Goal: Task Accomplishment & Management: Use online tool/utility

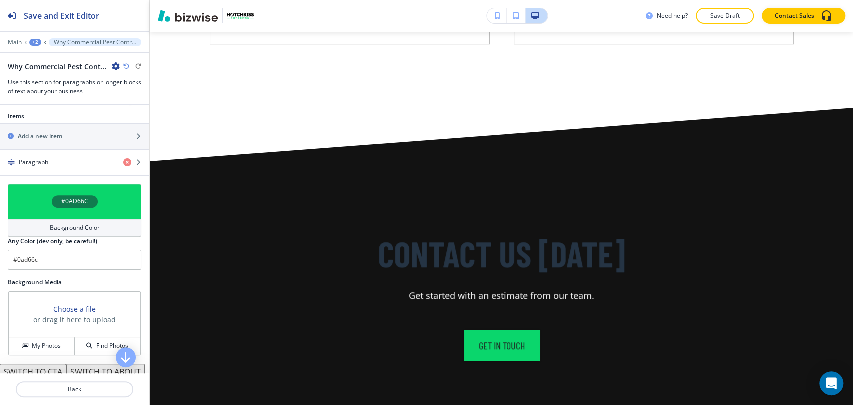
scroll to position [3109, 0]
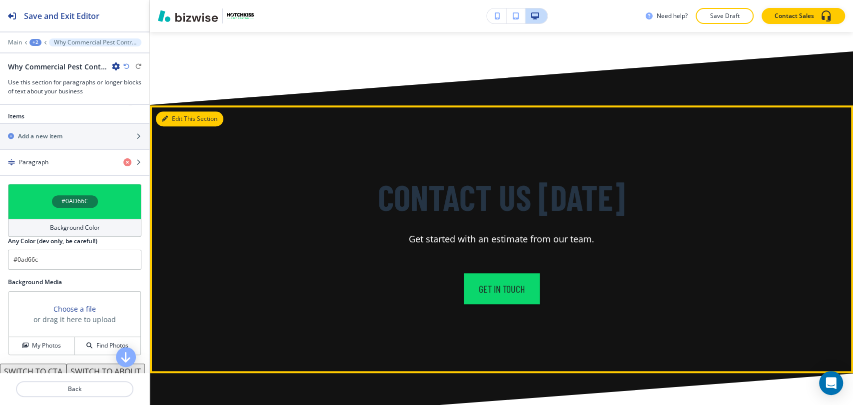
click at [176, 111] on button "Edit This Section" at bounding box center [189, 118] width 67 height 15
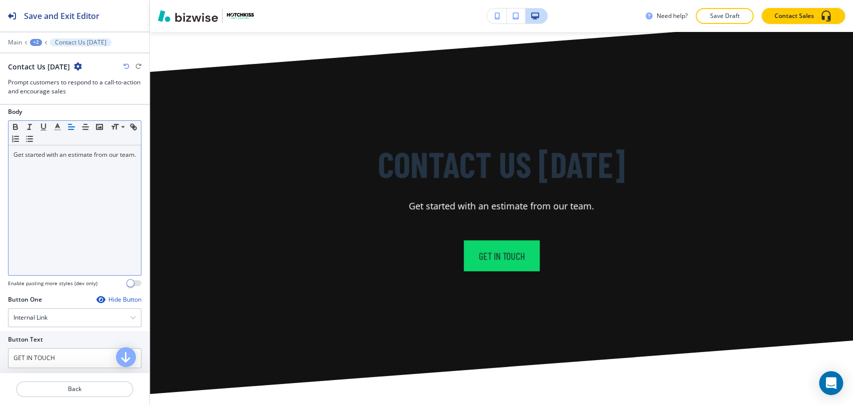
scroll to position [0, 0]
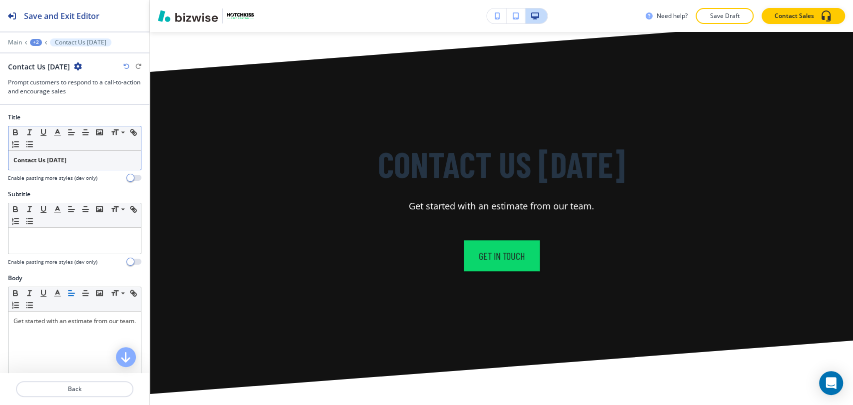
click at [84, 168] on div "Contact Us [DATE]" at bounding box center [74, 160] width 132 height 19
click at [84, 167] on div "Contact Us [DATE]" at bounding box center [74, 160] width 132 height 19
click at [16, 130] on icon "button" at bounding box center [15, 132] width 9 height 9
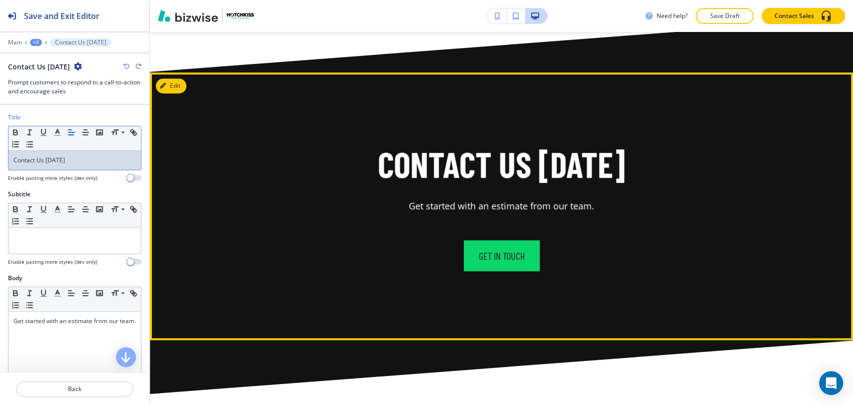
click at [324, 162] on div "Contact Us Today Get started with an estimate from our team." at bounding box center [502, 176] width 584 height 71
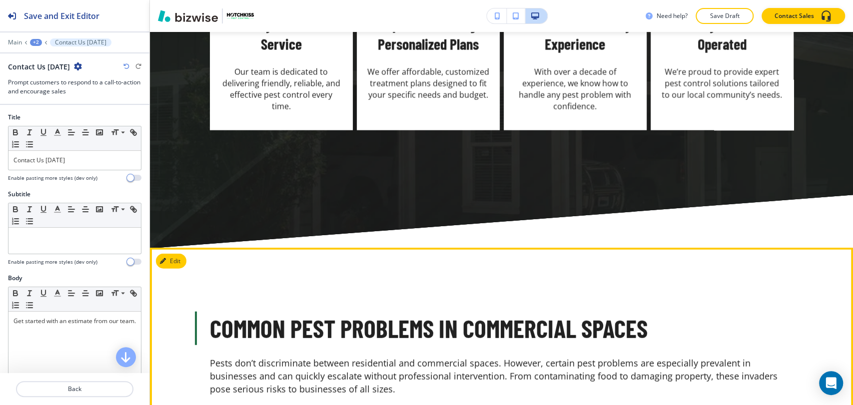
scroll to position [1587, 0]
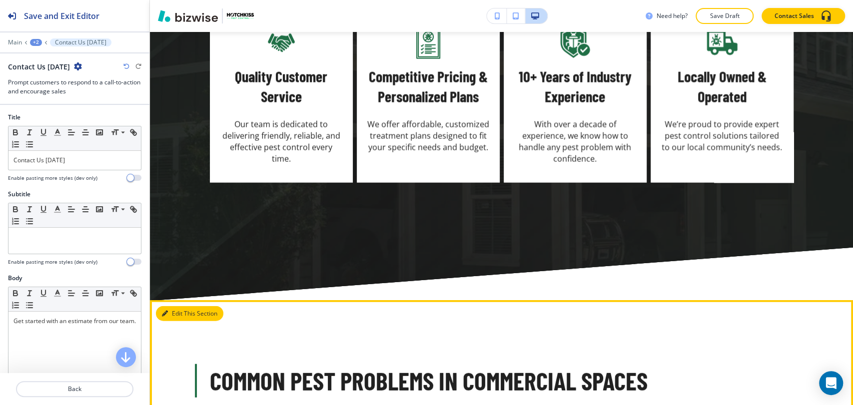
click at [174, 306] on button "Edit This Section" at bounding box center [189, 313] width 67 height 15
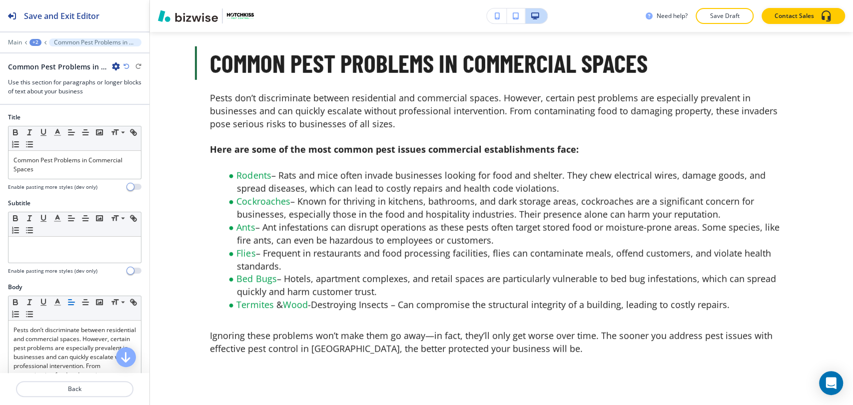
scroll to position [2191, 0]
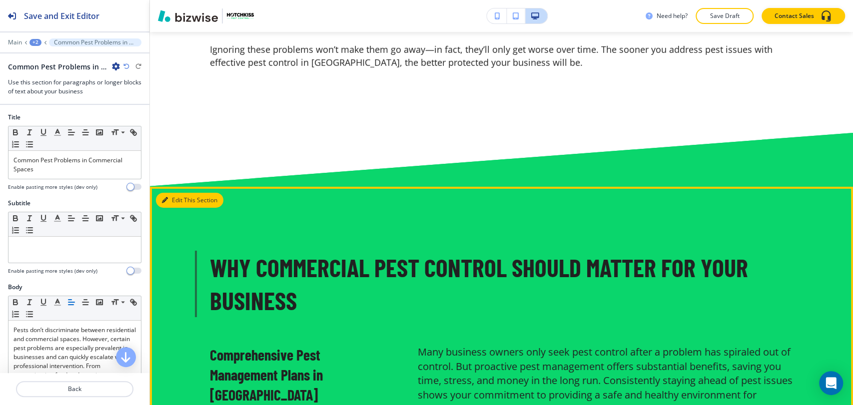
click at [173, 193] on button "Edit This Section" at bounding box center [189, 200] width 67 height 15
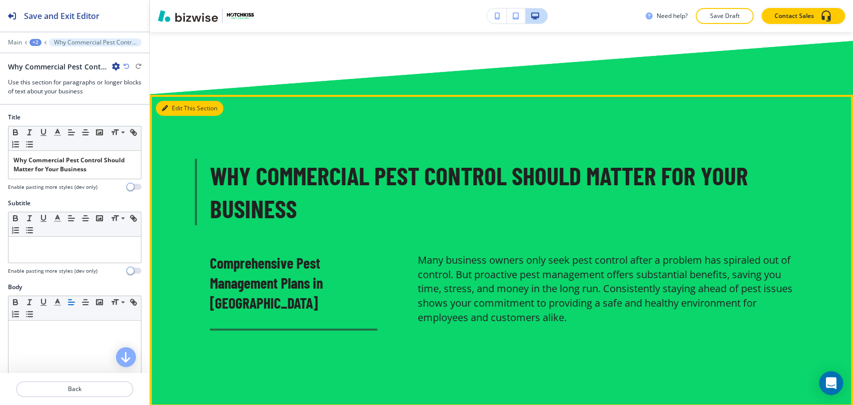
scroll to position [2306, 0]
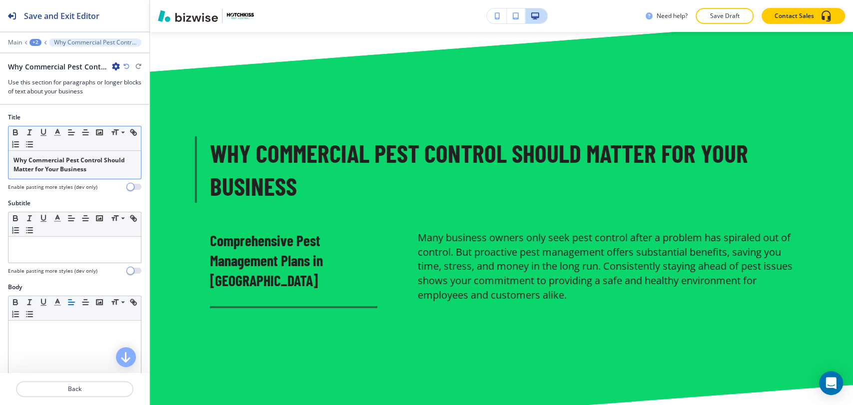
click at [96, 169] on p "Why Commercial Pest Control Should Matter for Your Business" at bounding box center [74, 165] width 122 height 18
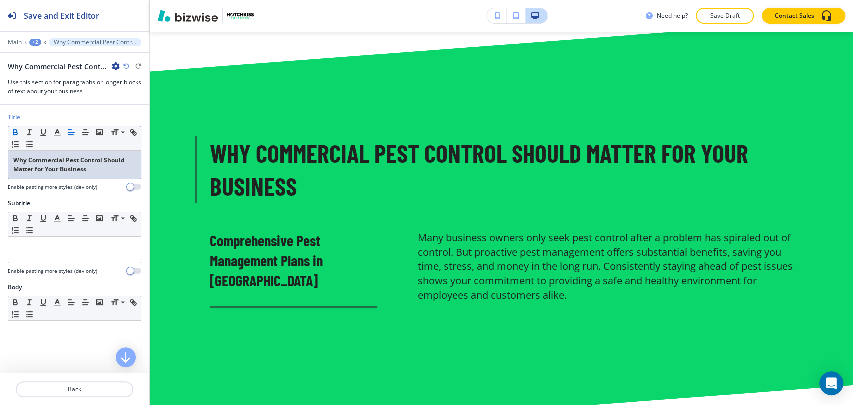
click at [96, 168] on p "Why Commercial Pest Control Should Matter for Your Business" at bounding box center [74, 165] width 122 height 18
click at [95, 168] on p "Why Commercial Pest Control Should Matter for Your Business" at bounding box center [74, 165] width 122 height 18
click at [14, 129] on icon "button" at bounding box center [15, 132] width 9 height 9
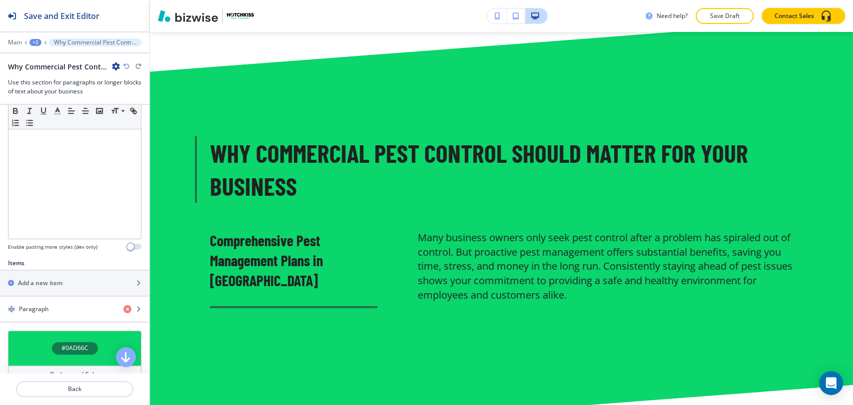
scroll to position [333, 0]
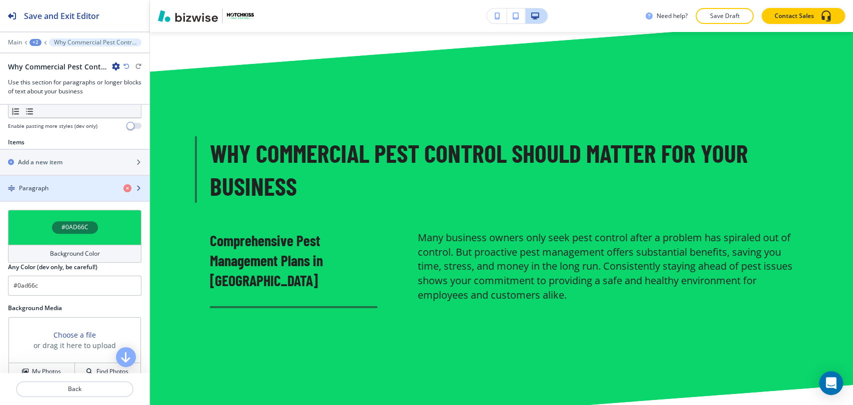
click at [78, 186] on div "Paragraph" at bounding box center [57, 188] width 115 height 9
click at [75, 194] on div "button" at bounding box center [74, 197] width 149 height 8
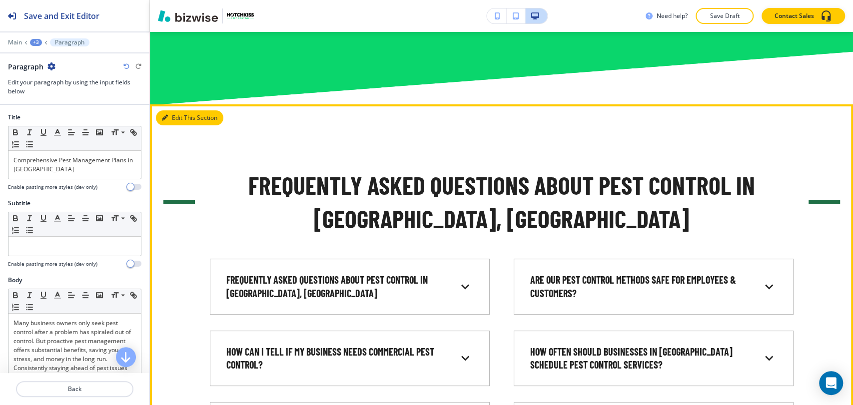
click at [172, 110] on button "Edit This Section" at bounding box center [189, 117] width 67 height 15
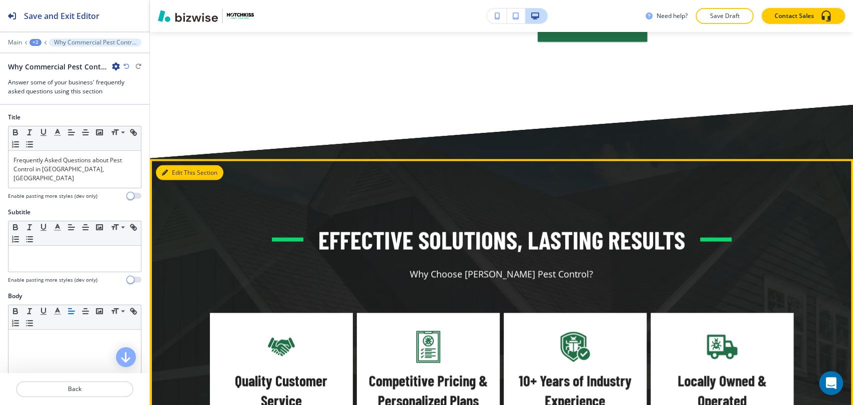
click at [172, 165] on button "Edit This Section" at bounding box center [189, 172] width 67 height 15
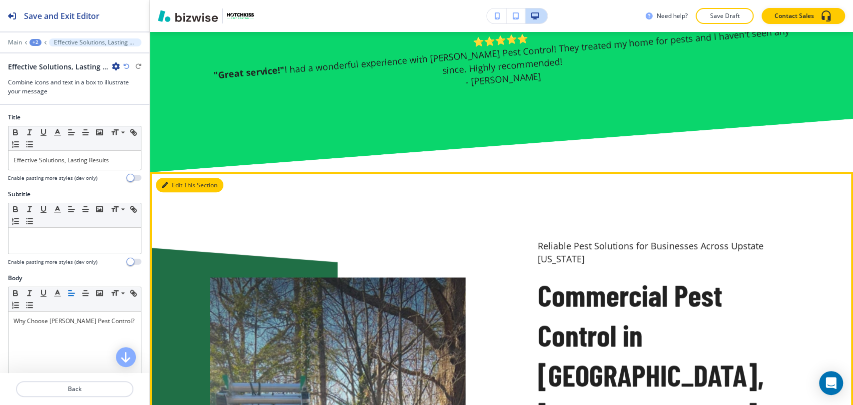
click at [176, 188] on button "Edit This Section" at bounding box center [189, 185] width 67 height 15
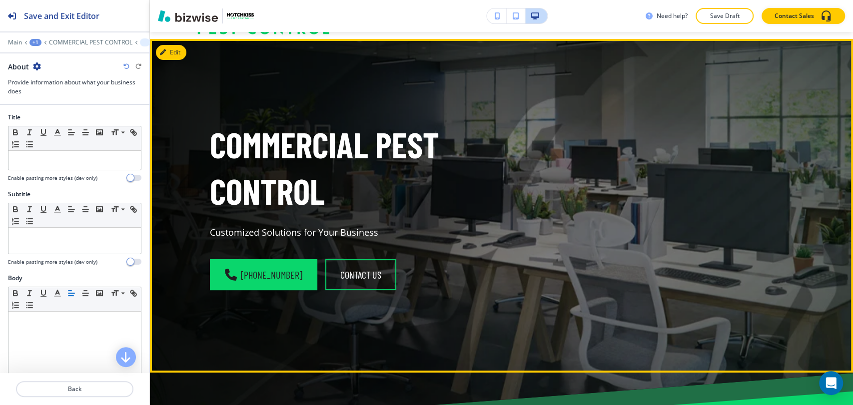
scroll to position [0, 0]
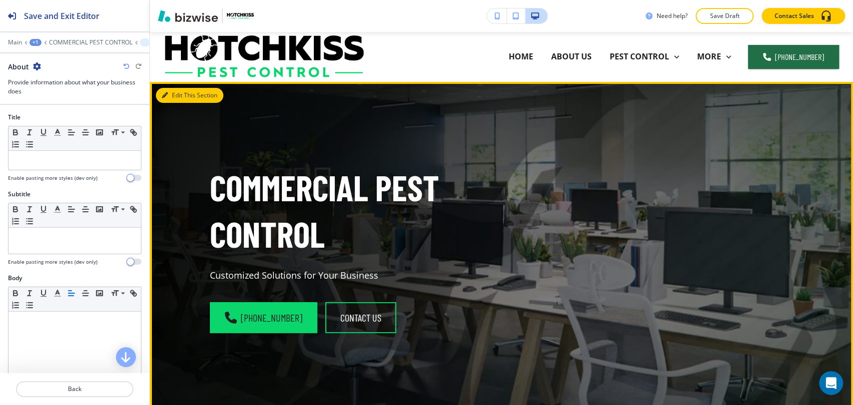
click at [183, 96] on button "Edit This Section" at bounding box center [189, 95] width 67 height 15
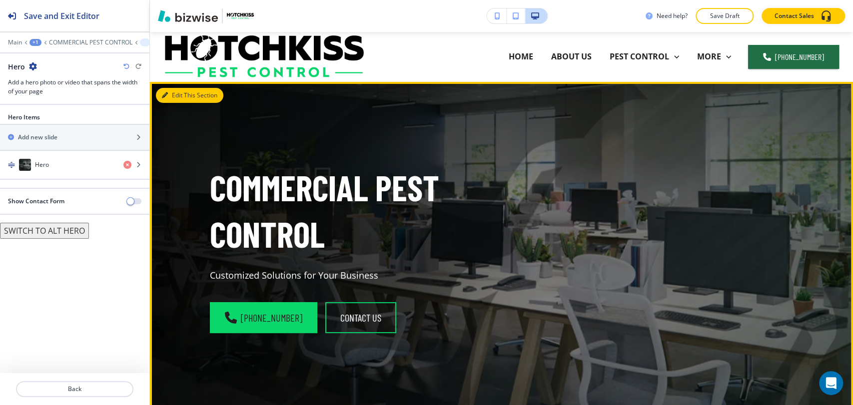
scroll to position [50, 0]
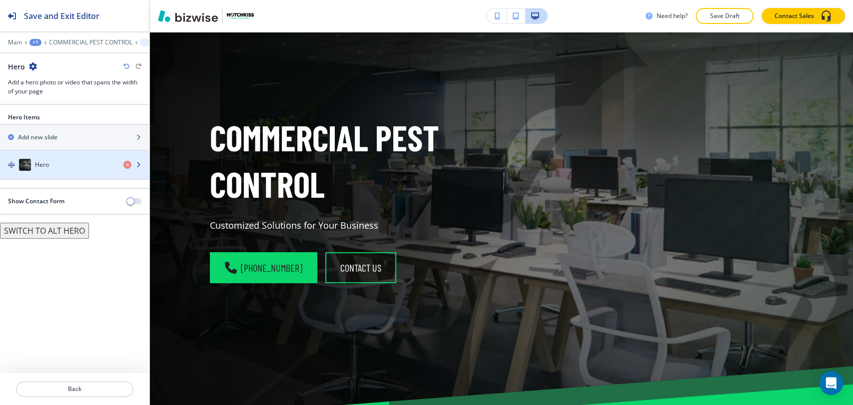
click at [80, 161] on div "Hero" at bounding box center [57, 165] width 115 height 12
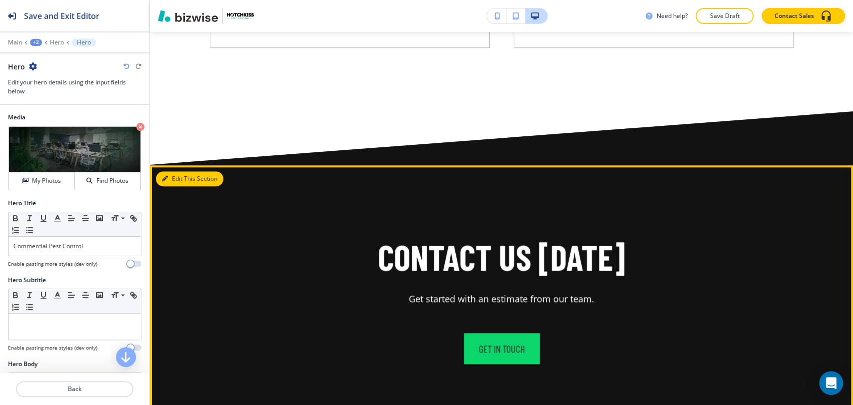
click at [180, 171] on button "Edit This Section" at bounding box center [189, 178] width 67 height 15
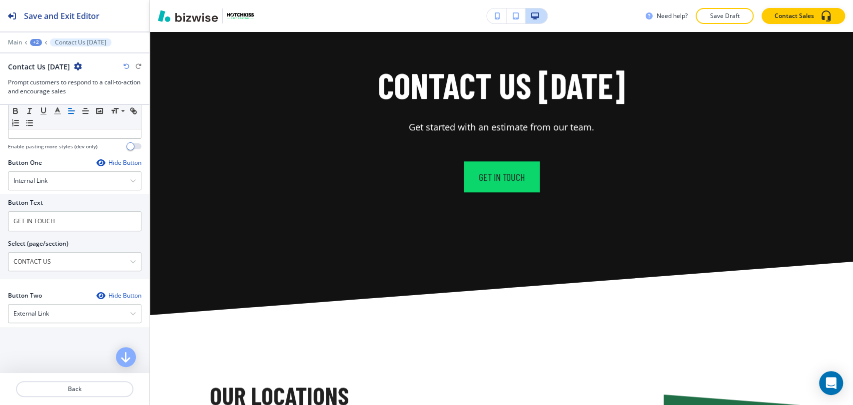
scroll to position [333, 0]
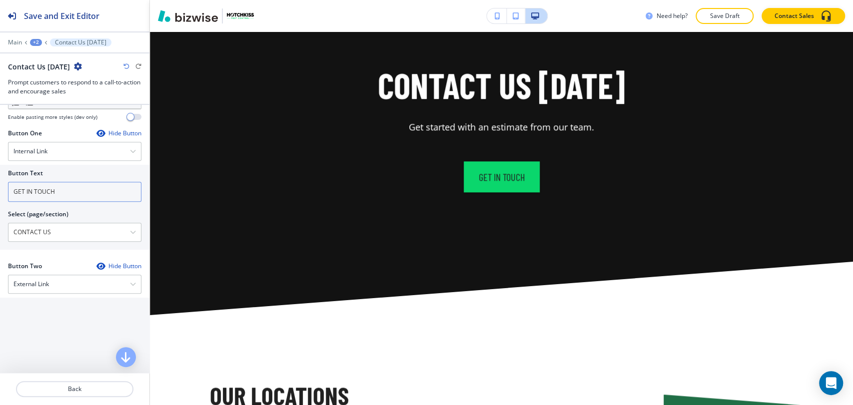
click at [84, 198] on input "GET IN TOUCH" at bounding box center [74, 192] width 133 height 20
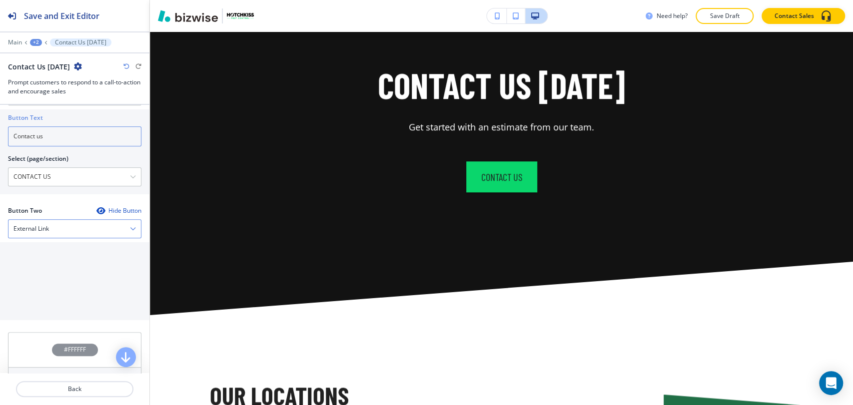
type input "Contact us"
click at [56, 227] on div "External Link" at bounding box center [74, 229] width 132 height 18
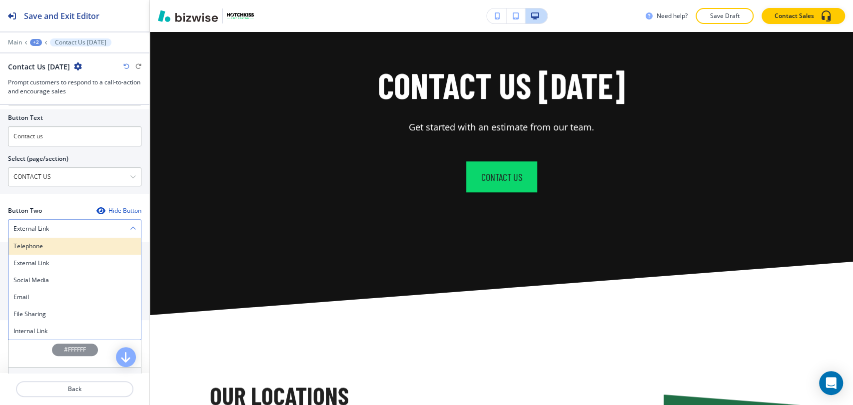
click at [46, 245] on h4 "Telephone" at bounding box center [74, 246] width 122 height 9
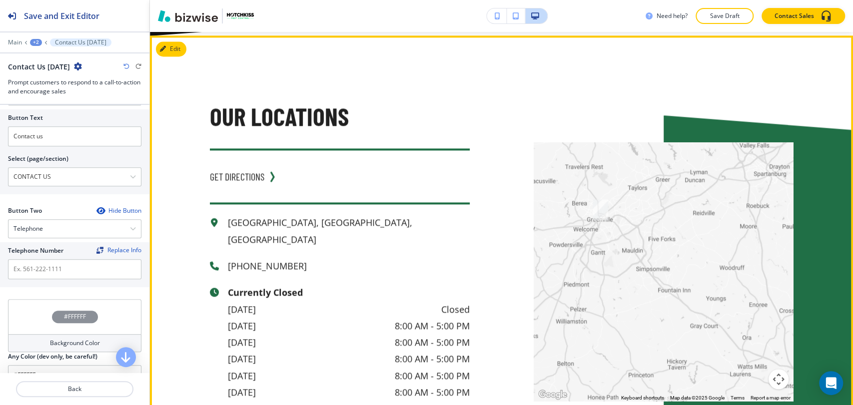
scroll to position [3499, 0]
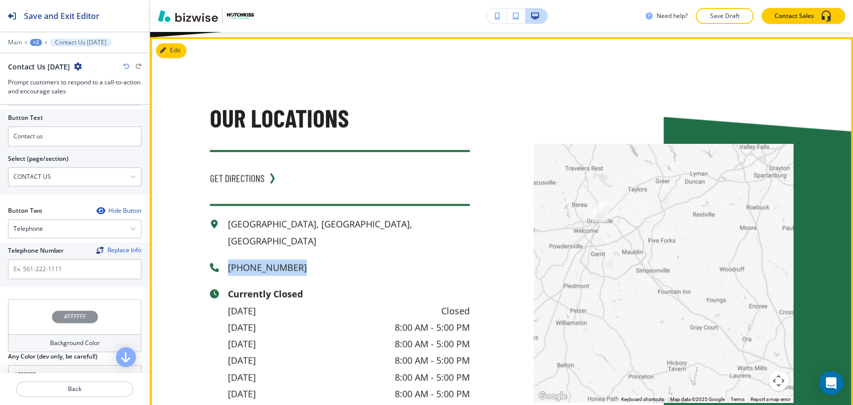
drag, startPoint x: 308, startPoint y: 209, endPoint x: 221, endPoint y: 211, distance: 86.5
click at [221, 259] on div "[PHONE_NUMBER]" at bounding box center [340, 267] width 260 height 16
copy p "[PHONE_NUMBER]"
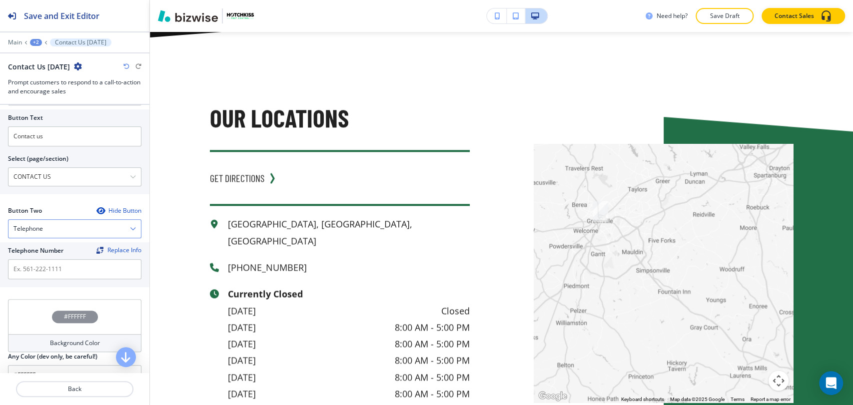
click at [79, 226] on div "Telephone" at bounding box center [74, 229] width 132 height 18
click at [69, 242] on h4 "Telephone" at bounding box center [74, 246] width 122 height 9
click at [63, 270] on input "text" at bounding box center [74, 269] width 133 height 20
paste input "[PHONE_NUMBER]"
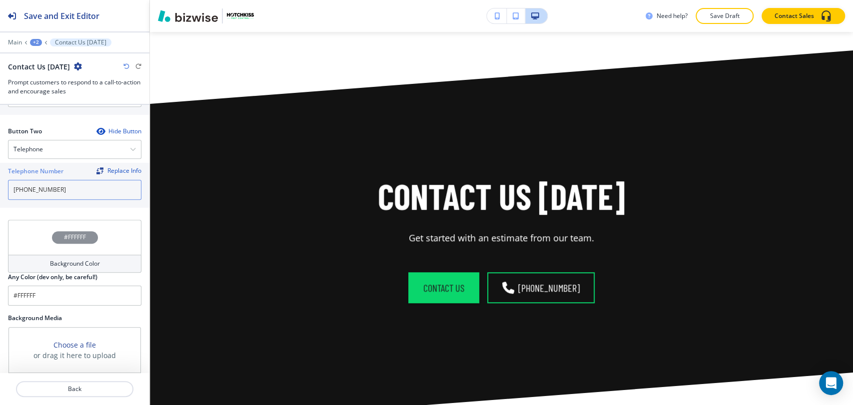
scroll to position [524, 0]
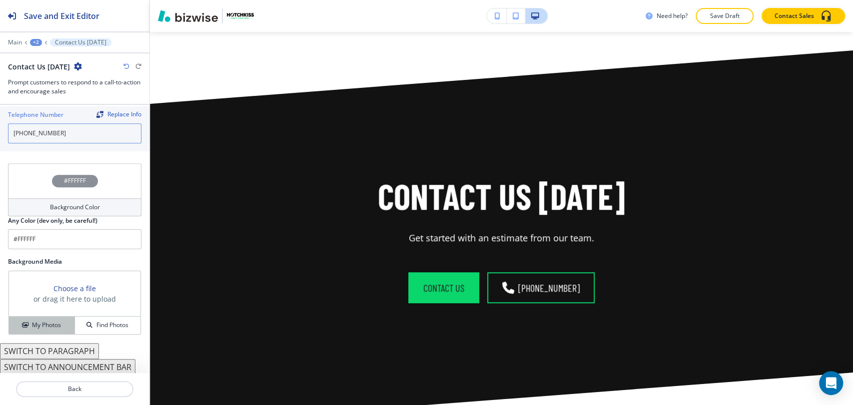
type input "[PHONE_NUMBER]"
click at [50, 325] on h4 "My Photos" at bounding box center [46, 325] width 29 height 9
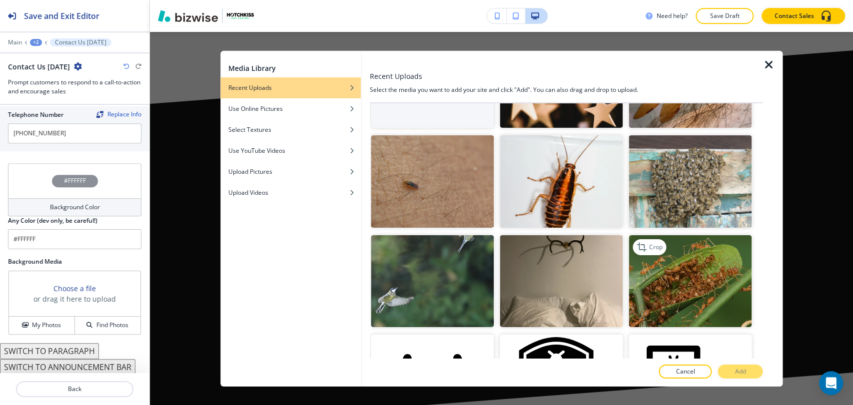
scroll to position [0, 0]
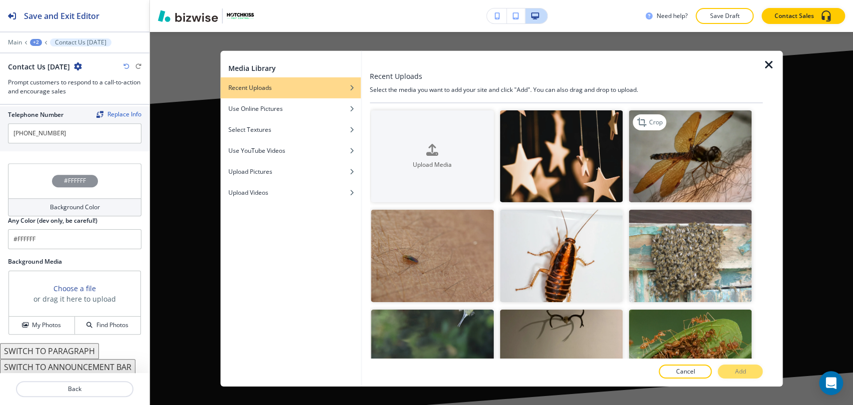
click at [714, 165] on img "button" at bounding box center [690, 156] width 123 height 92
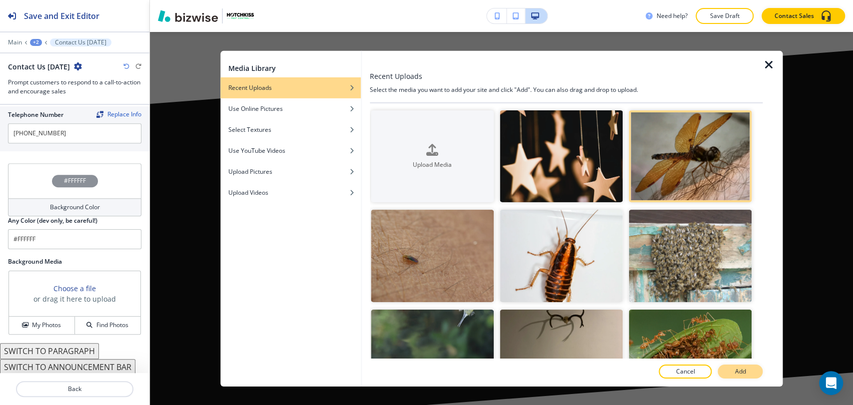
click at [738, 375] on p "Add" at bounding box center [740, 371] width 11 height 9
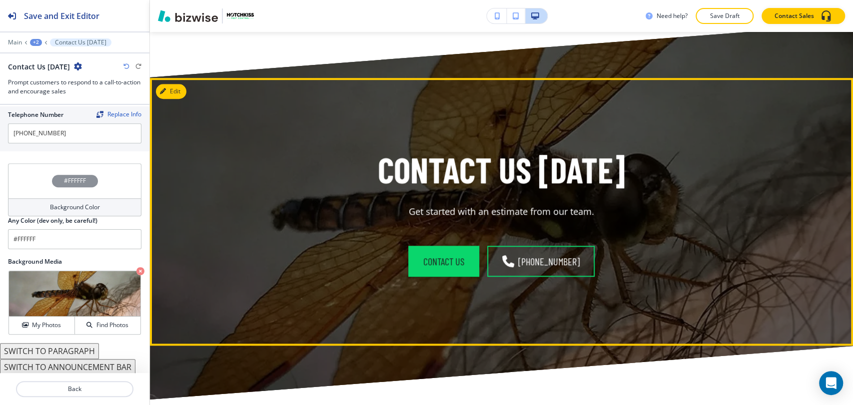
scroll to position [3110, 0]
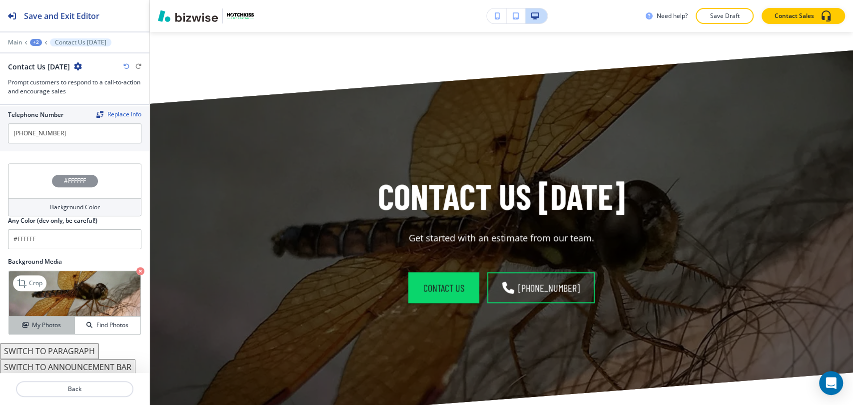
click at [36, 317] on button "My Photos" at bounding box center [42, 325] width 66 height 17
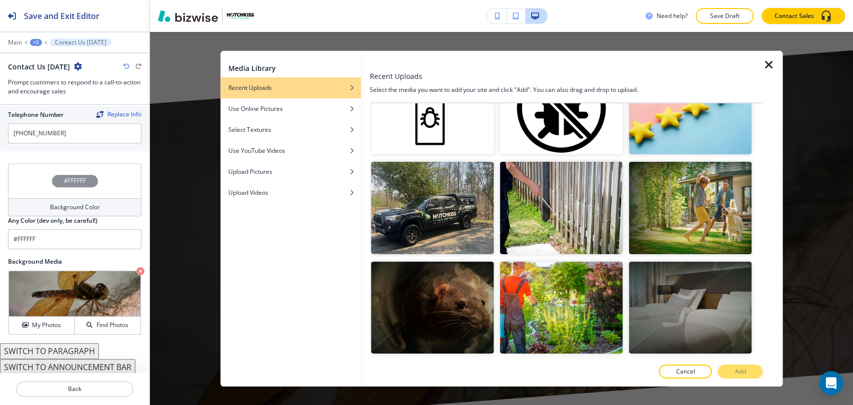
scroll to position [998, 0]
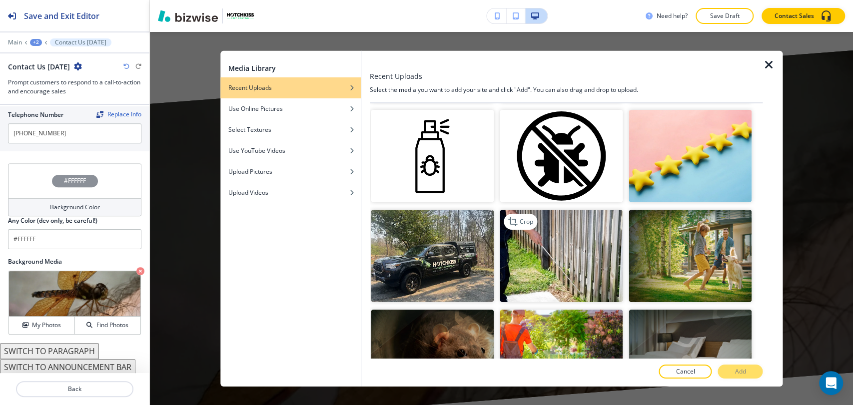
click at [602, 224] on img "button" at bounding box center [561, 256] width 123 height 92
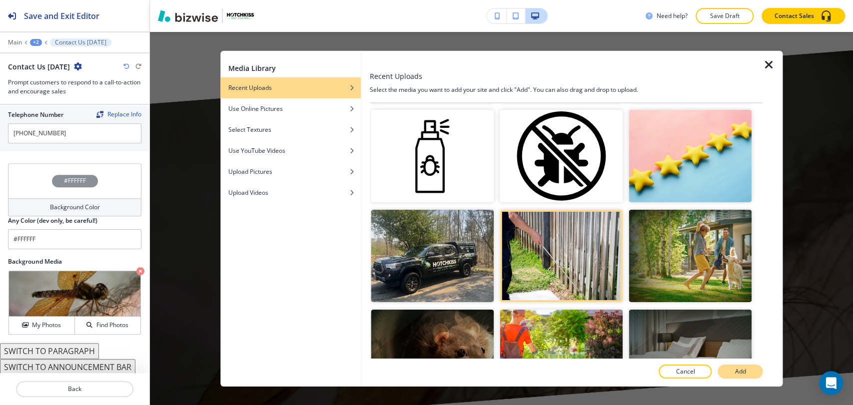
click at [734, 367] on button "Add" at bounding box center [740, 372] width 45 height 14
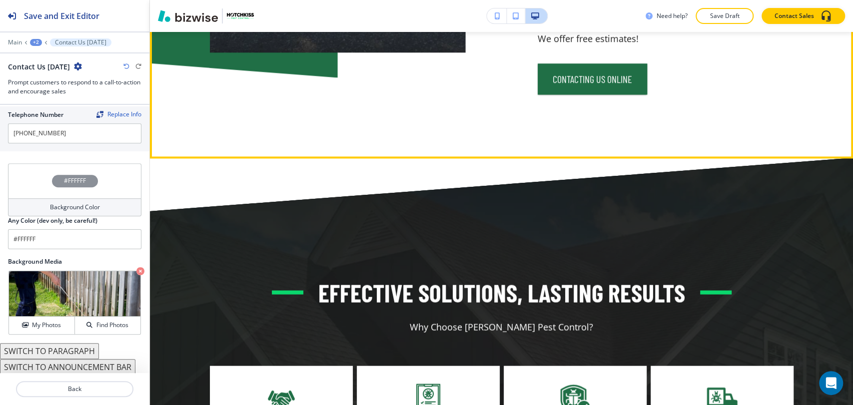
scroll to position [1277, 0]
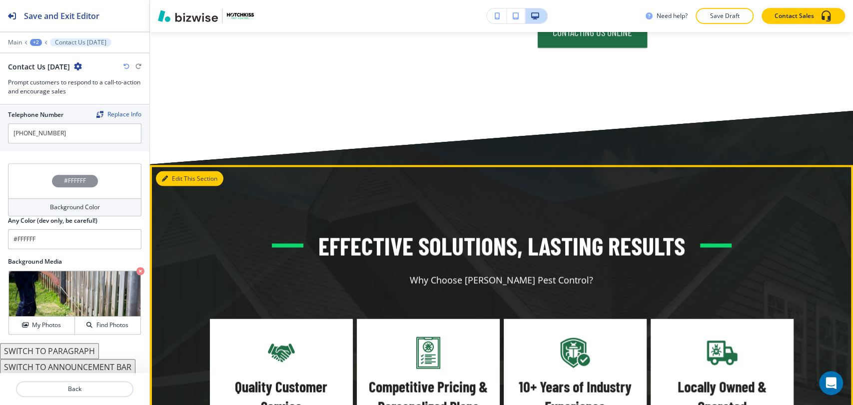
click at [166, 175] on icon "button" at bounding box center [165, 178] width 6 height 6
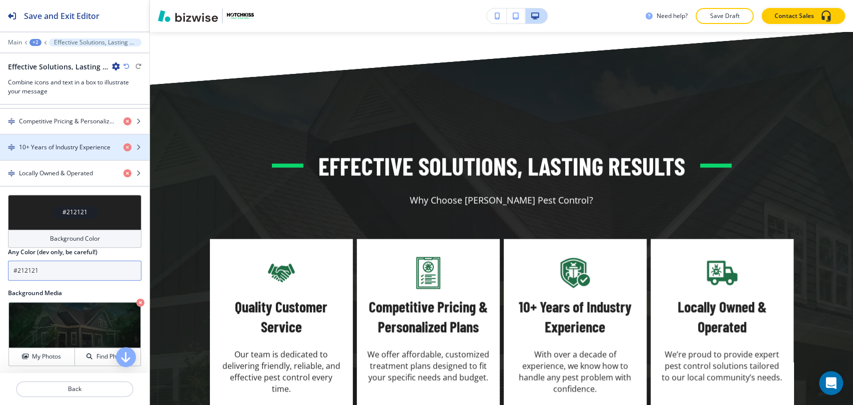
scroll to position [560, 0]
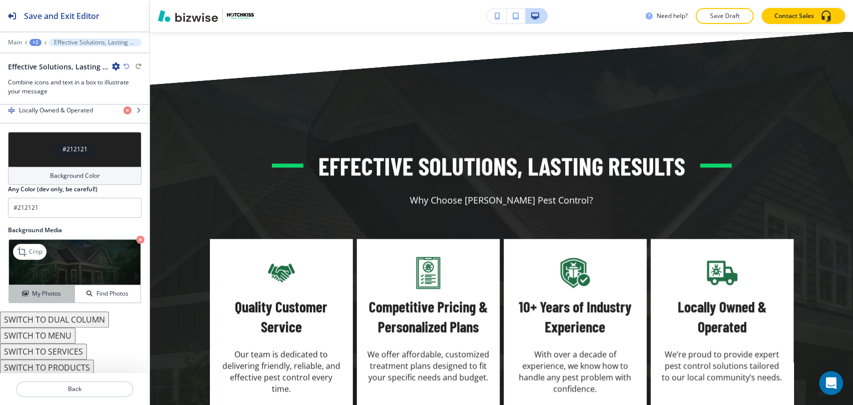
click at [56, 291] on h4 "My Photos" at bounding box center [46, 293] width 29 height 9
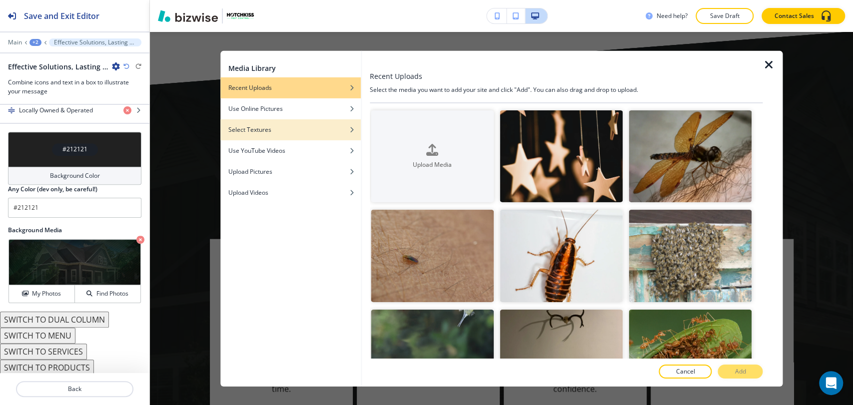
click at [292, 130] on div "Select Textures" at bounding box center [290, 129] width 140 height 9
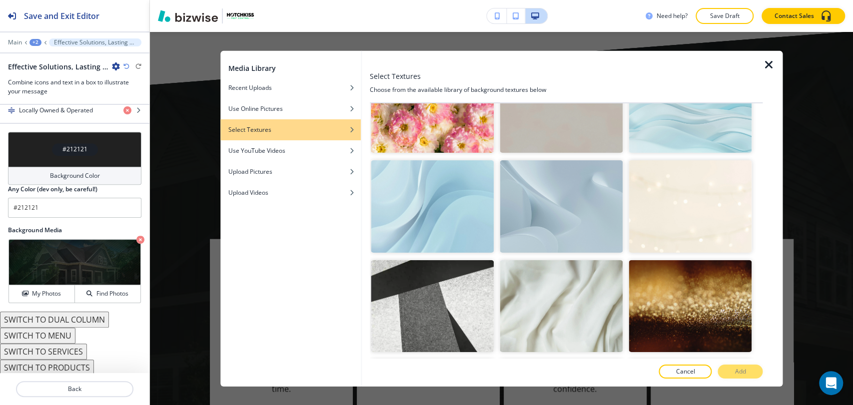
scroll to position [166, 0]
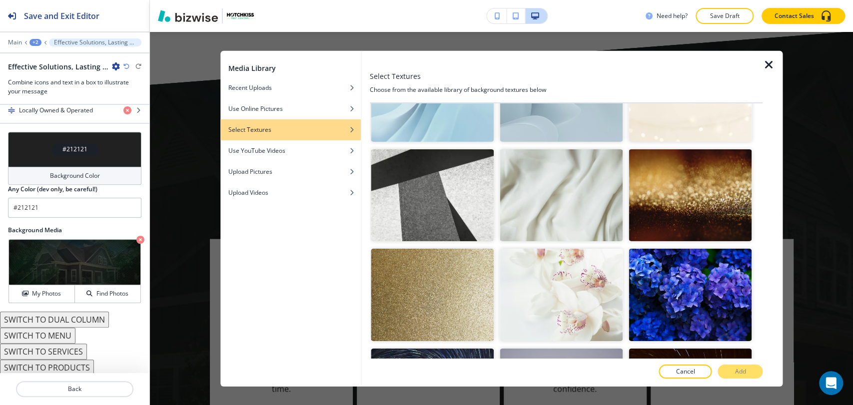
click at [444, 117] on img "button" at bounding box center [432, 95] width 123 height 92
click at [467, 132] on img "button" at bounding box center [432, 95] width 123 height 92
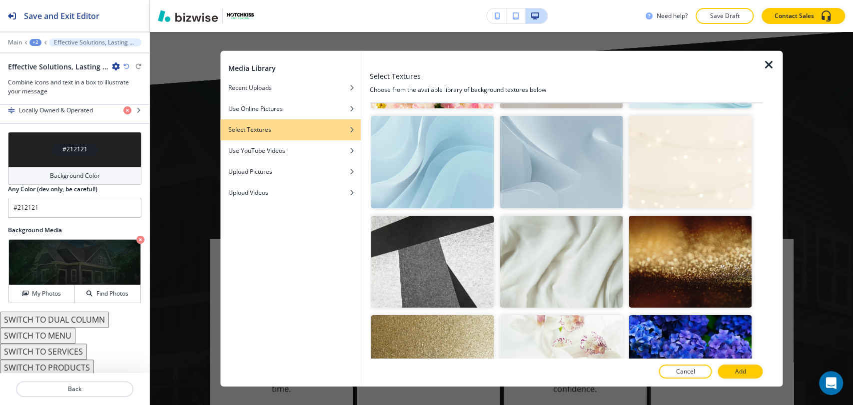
scroll to position [77, 0]
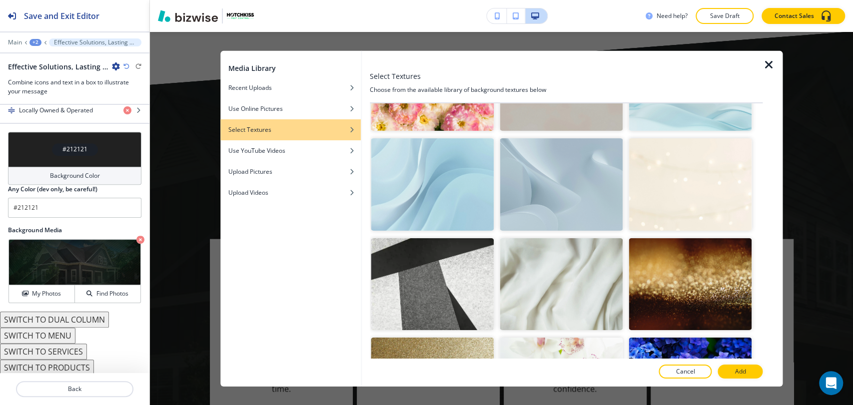
click at [474, 153] on img "button" at bounding box center [432, 184] width 123 height 92
click at [748, 372] on button "Add" at bounding box center [740, 372] width 45 height 14
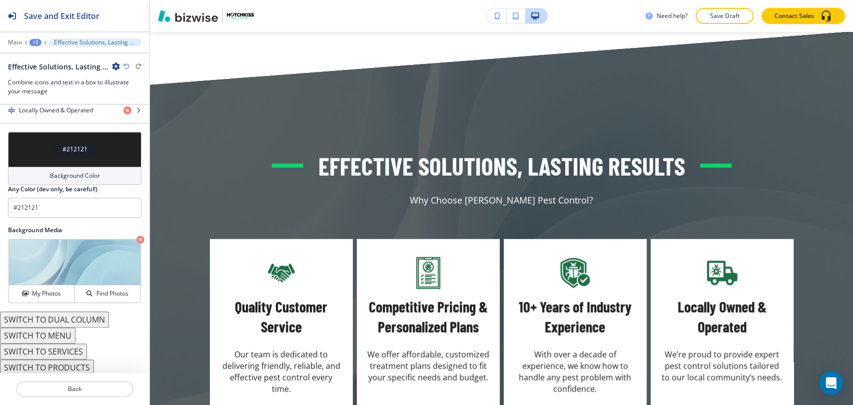
click at [122, 161] on div "#212121" at bounding box center [74, 149] width 133 height 35
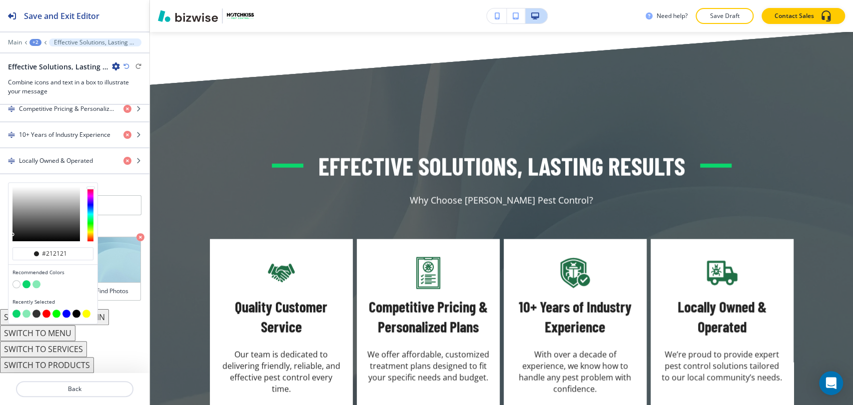
scroll to position [507, 0]
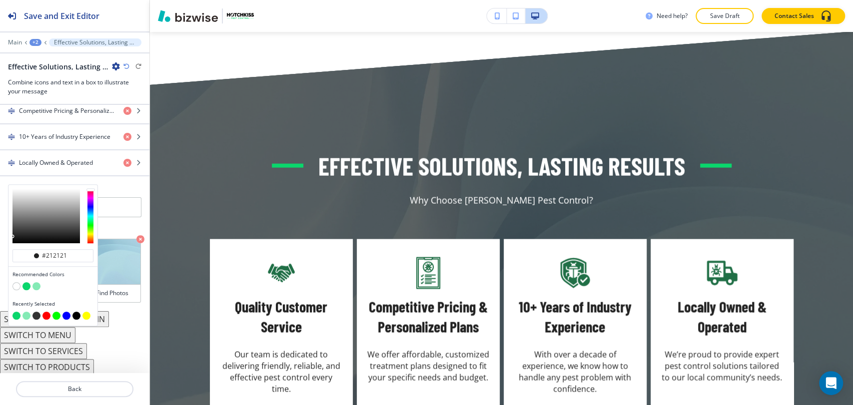
click at [18, 282] on button "button" at bounding box center [16, 286] width 8 height 8
type input "#FFFFFF"
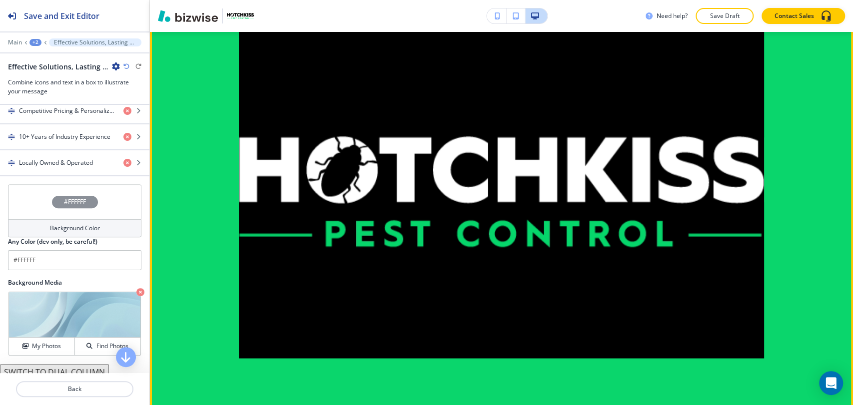
scroll to position [3911, 0]
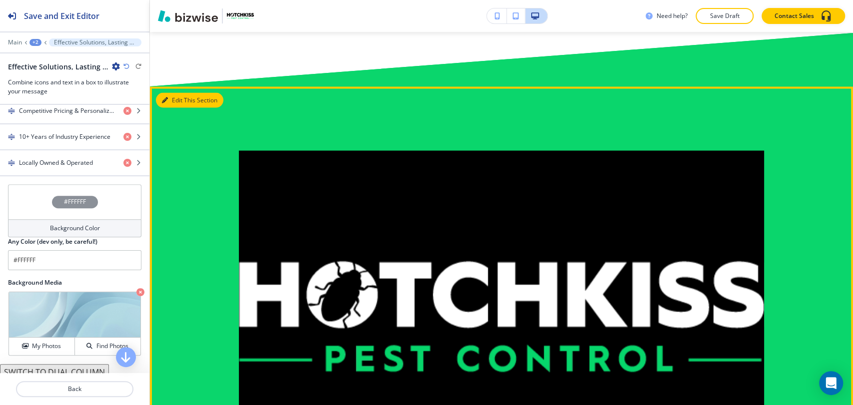
click at [173, 93] on button "Edit This Section" at bounding box center [189, 100] width 67 height 15
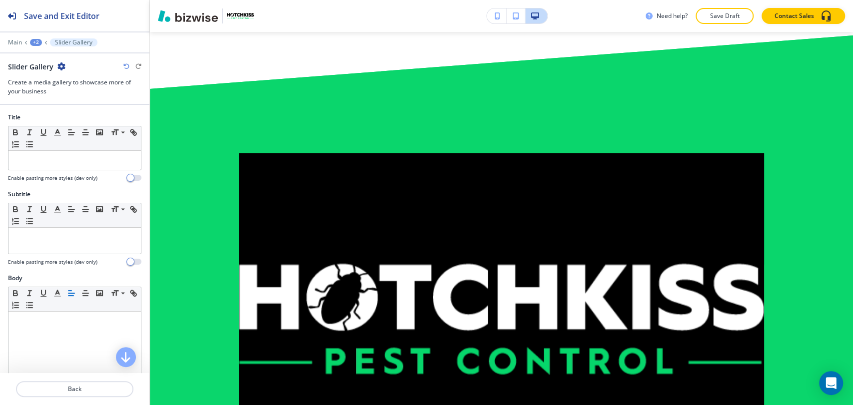
click at [62, 68] on icon "button" at bounding box center [61, 66] width 8 height 8
click at [82, 114] on p "Delete Section" at bounding box center [88, 118] width 51 height 9
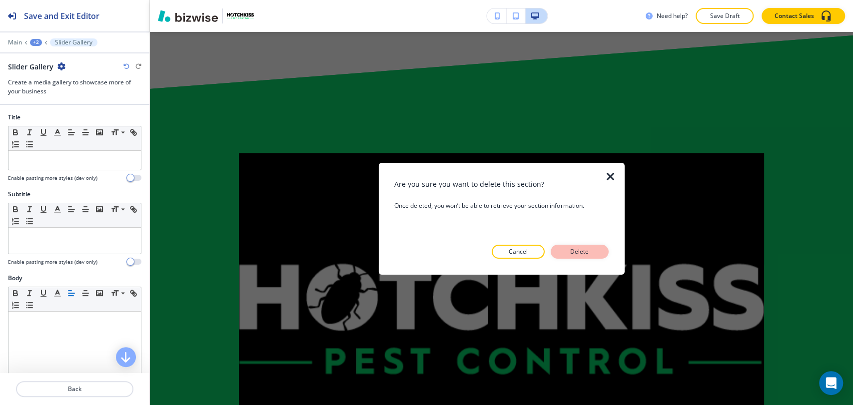
click at [605, 246] on button "Delete" at bounding box center [580, 252] width 58 height 14
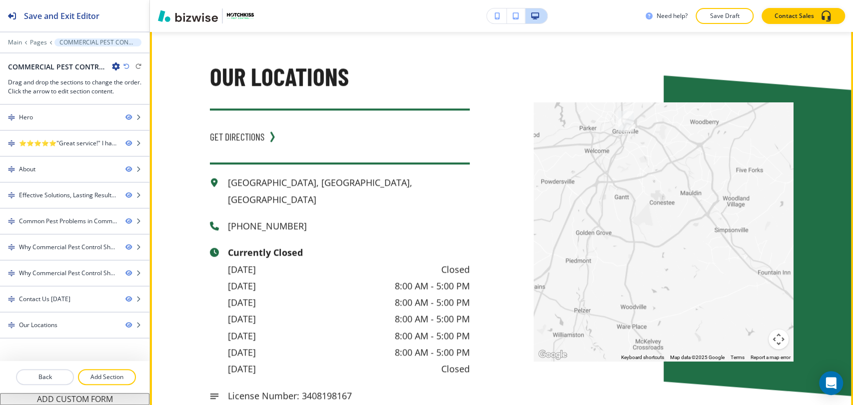
scroll to position [3531, 0]
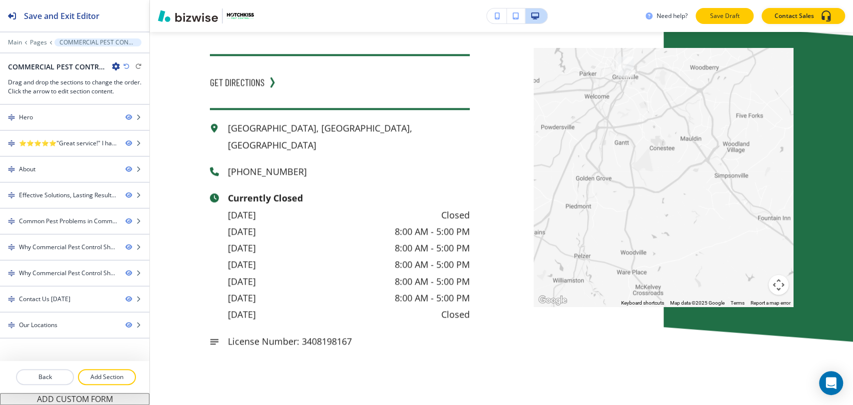
click at [724, 13] on p "Save Draft" at bounding box center [725, 15] width 32 height 9
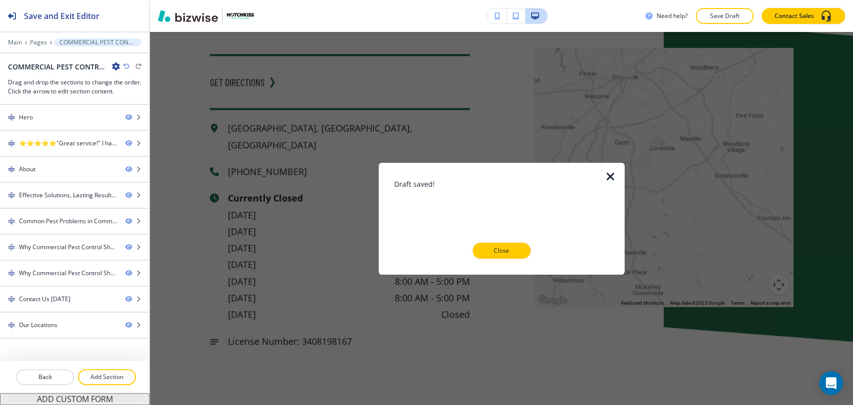
click at [526, 252] on button "Close" at bounding box center [502, 251] width 58 height 16
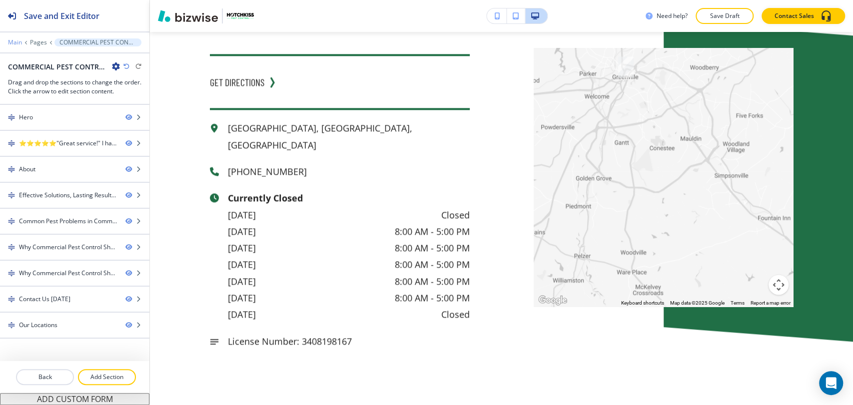
click at [15, 40] on p "Main" at bounding box center [15, 42] width 14 height 7
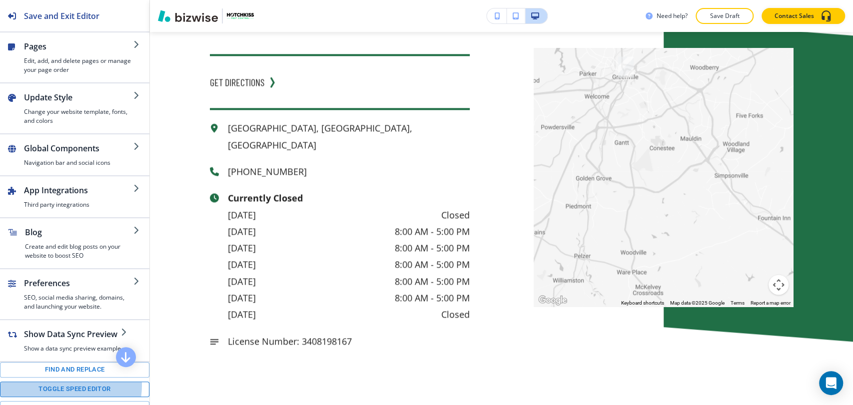
click at [60, 385] on button "Toggle speed editor" at bounding box center [74, 389] width 149 height 15
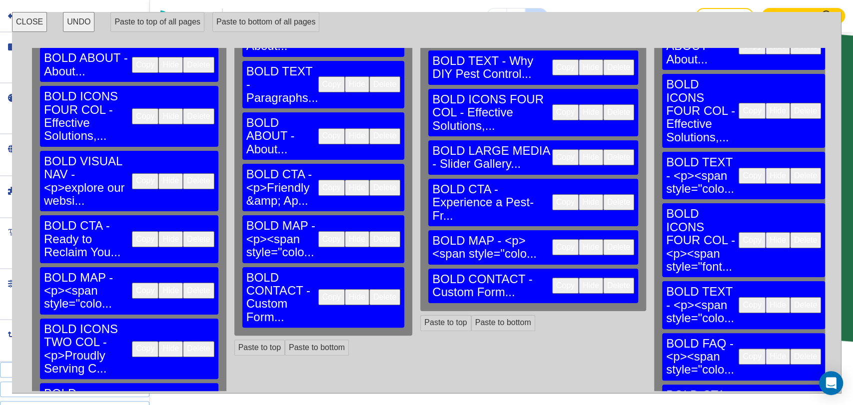
scroll to position [277, 0]
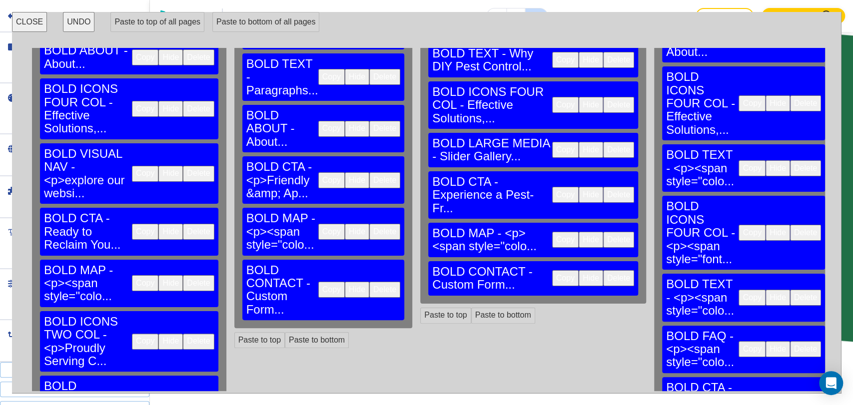
click at [318, 282] on button "Copy" at bounding box center [331, 290] width 26 height 16
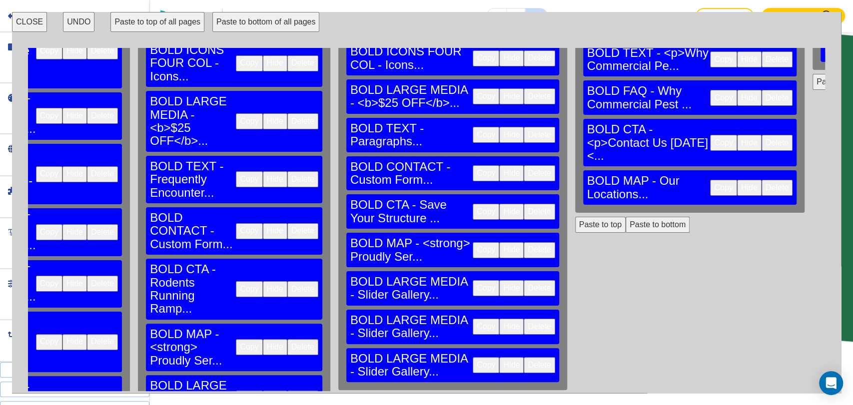
scroll to position [277, 2301]
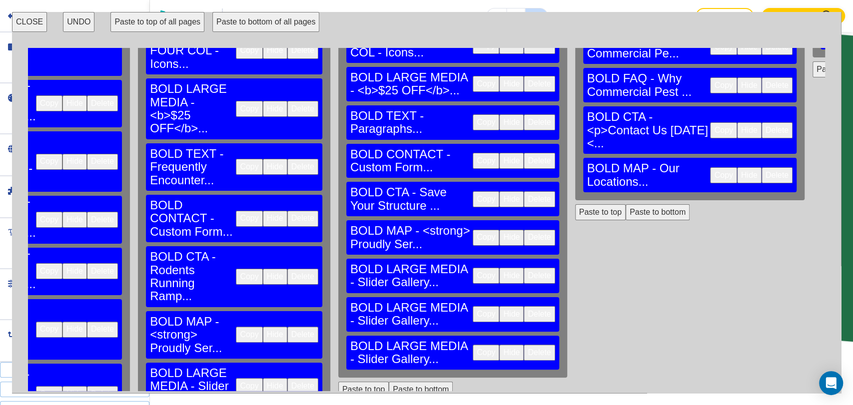
click at [626, 204] on button "Paste to bottom" at bounding box center [658, 212] width 64 height 16
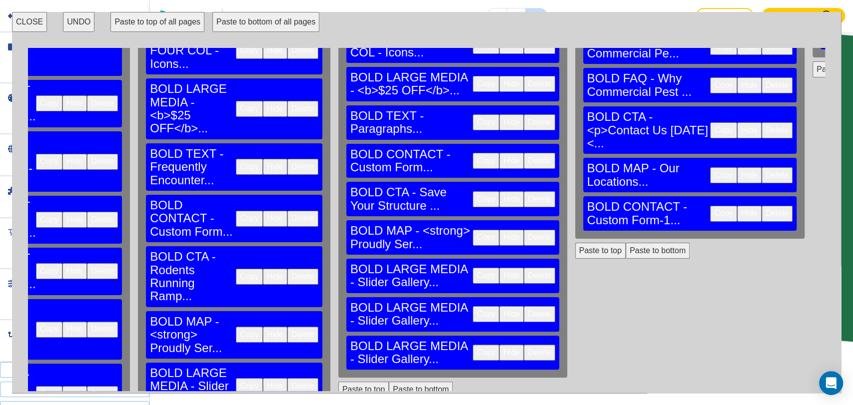
click at [22, 25] on button "CLOSE" at bounding box center [29, 22] width 35 height 20
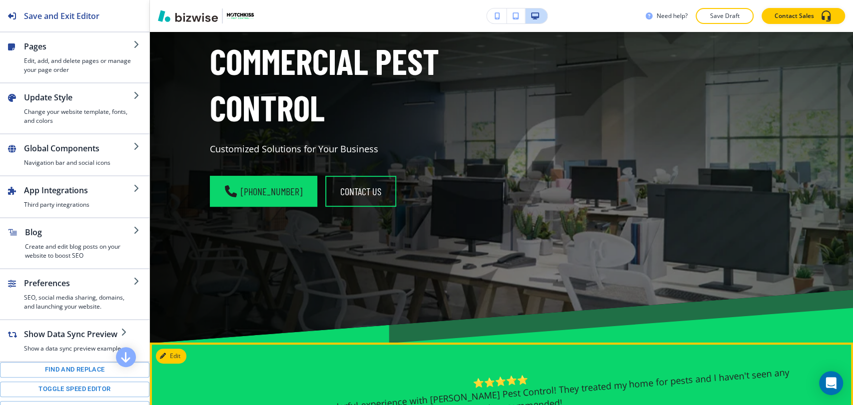
scroll to position [0, 0]
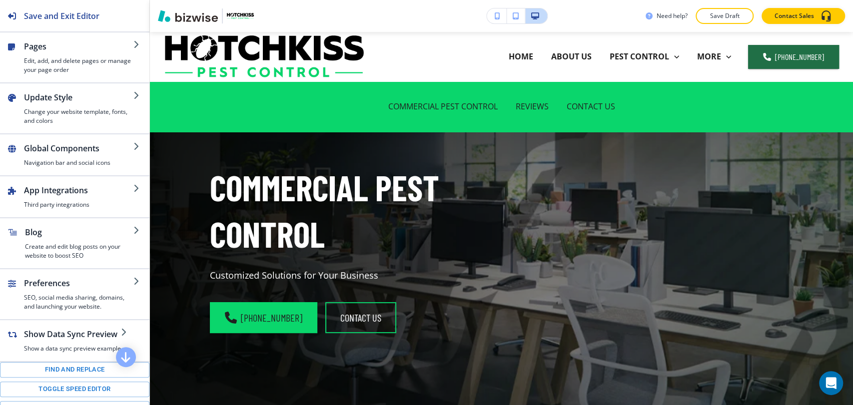
click at [731, 18] on p "Save Draft" at bounding box center [725, 15] width 32 height 9
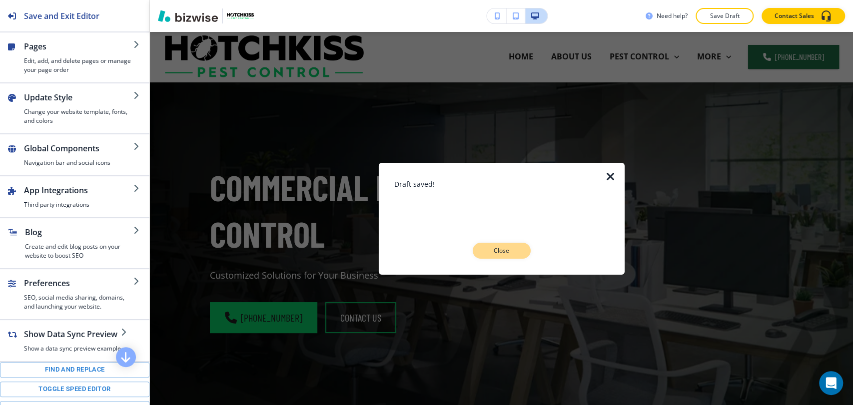
click at [520, 246] on button "Close" at bounding box center [502, 251] width 58 height 16
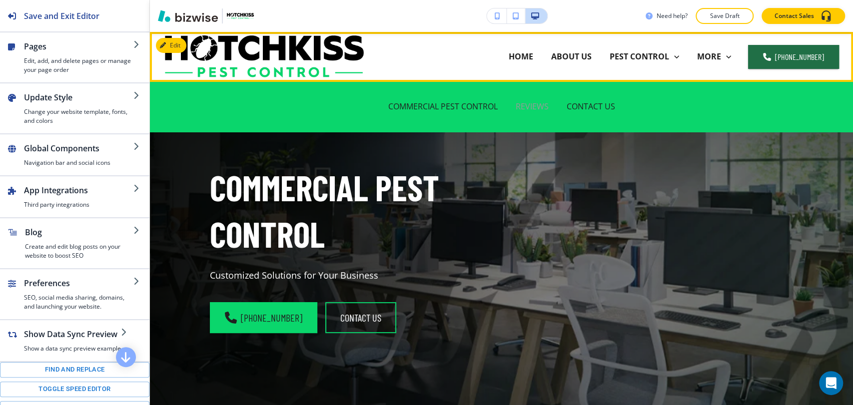
click at [540, 105] on p "REVIEWS" at bounding box center [532, 106] width 33 height 11
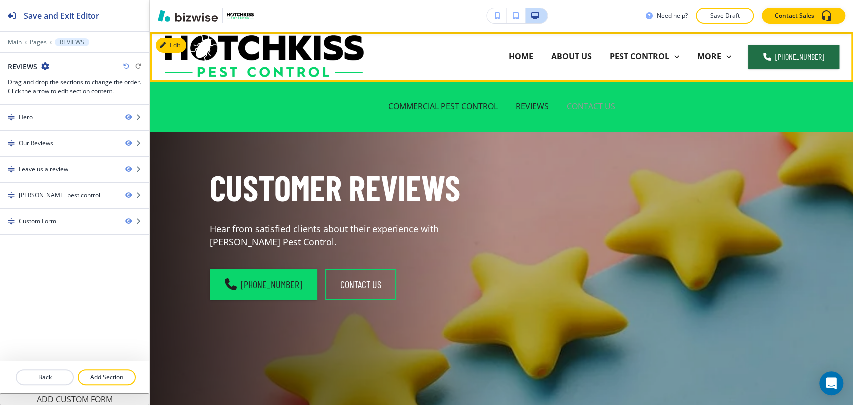
click at [604, 104] on p "CONTACT US" at bounding box center [591, 106] width 48 height 11
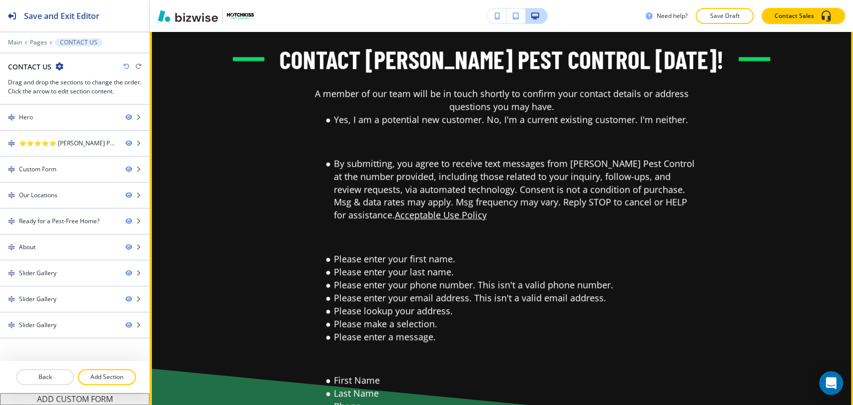
scroll to position [722, 0]
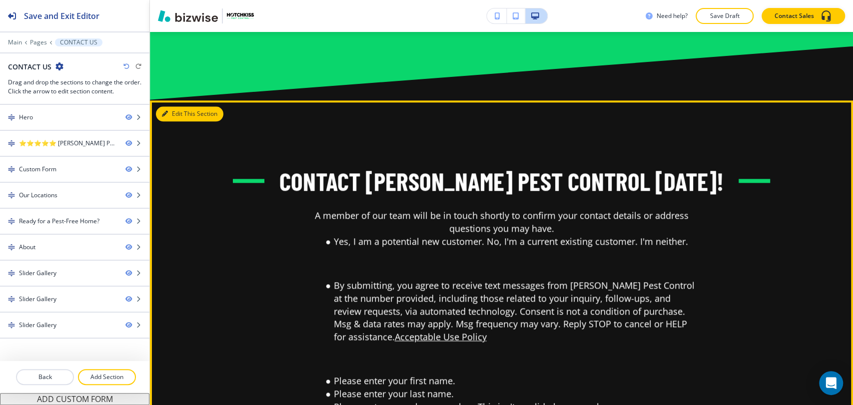
click at [172, 106] on button "Edit This Section" at bounding box center [189, 113] width 67 height 15
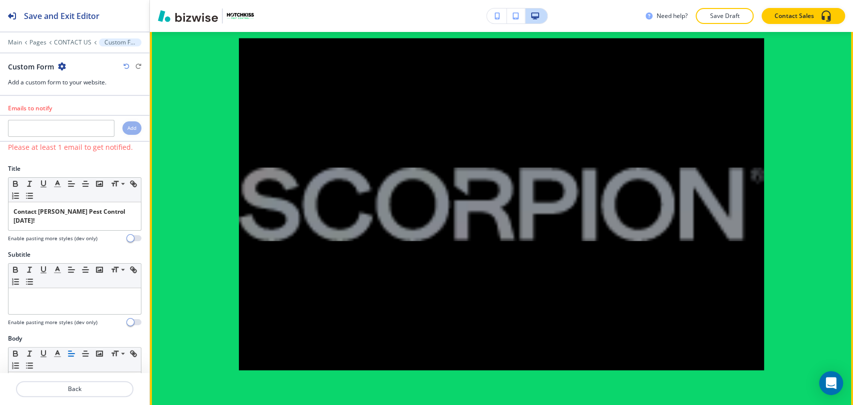
scroll to position [4241, 0]
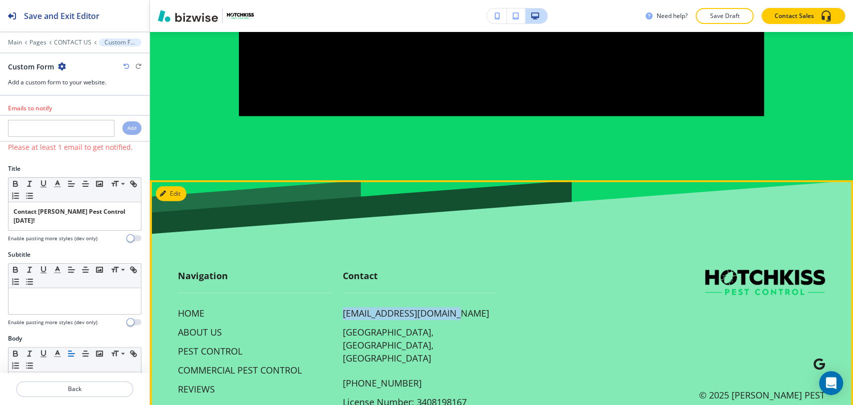
drag, startPoint x: 460, startPoint y: 269, endPoint x: 336, endPoint y: 265, distance: 123.5
click at [336, 265] on div "Contact [EMAIL_ADDRESS][DOMAIN_NAME] [GEOGRAPHIC_DATA] [PHONE_NUMBER] License N…" at bounding box center [413, 329] width 165 height 159
copy p "[EMAIL_ADDRESS][DOMAIN_NAME]"
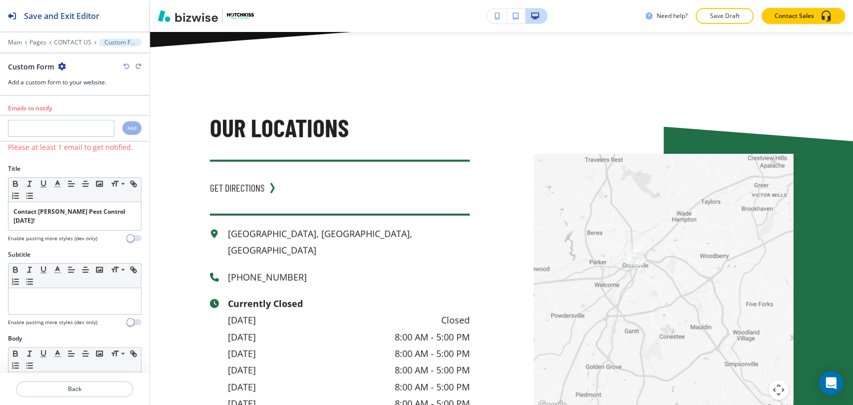
scroll to position [1631, 0]
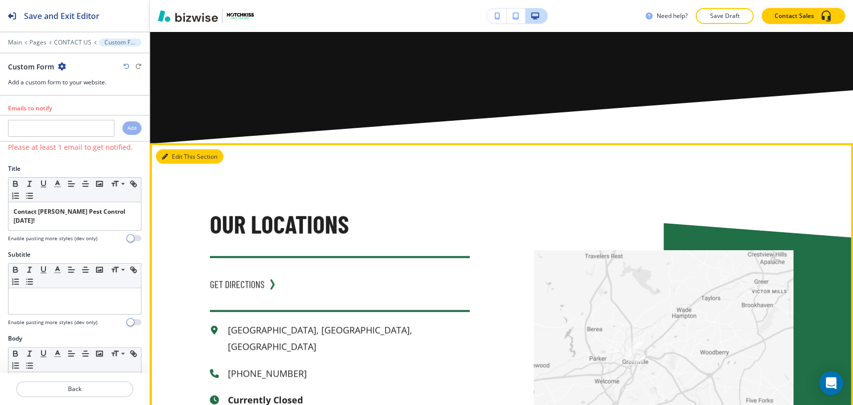
click at [177, 149] on button "Edit This Section" at bounding box center [189, 156] width 67 height 15
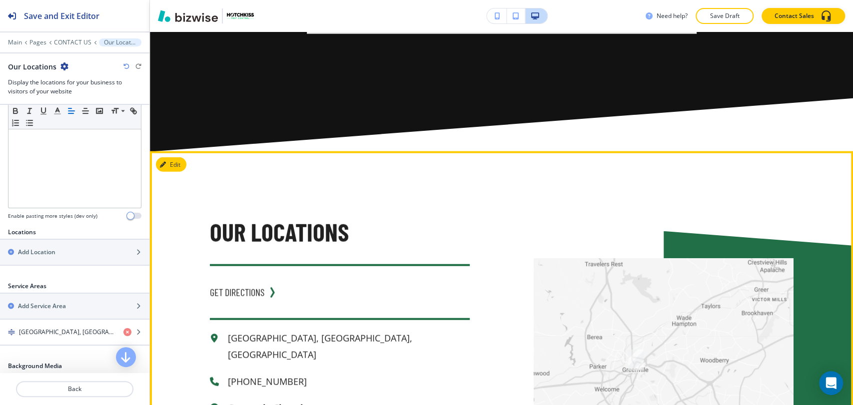
scroll to position [1713, 0]
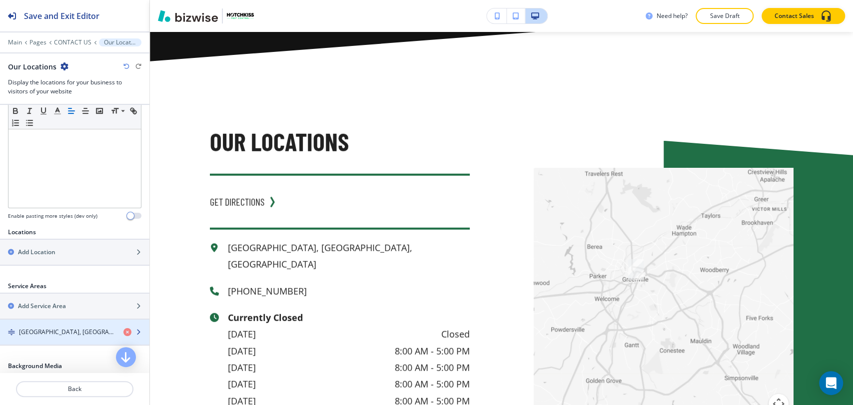
click at [84, 325] on div "button" at bounding box center [74, 324] width 149 height 8
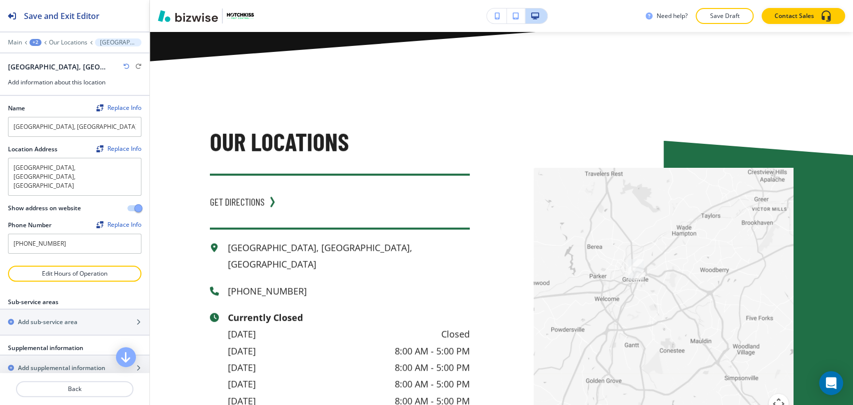
scroll to position [24, 0]
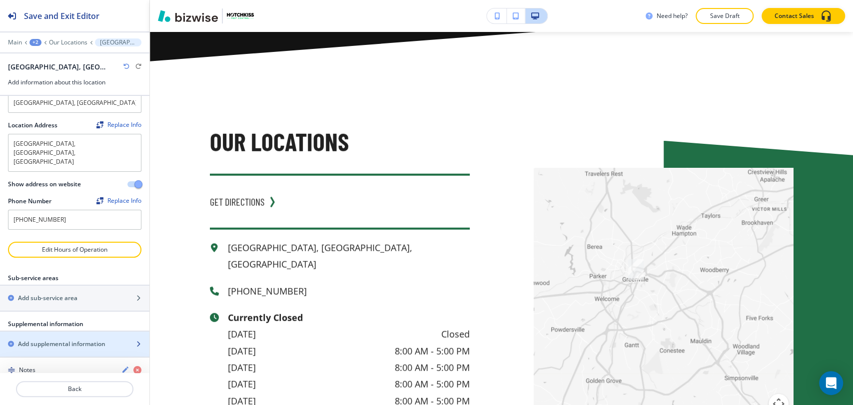
click at [80, 340] on h2 "Add supplemental information" at bounding box center [61, 344] width 87 height 9
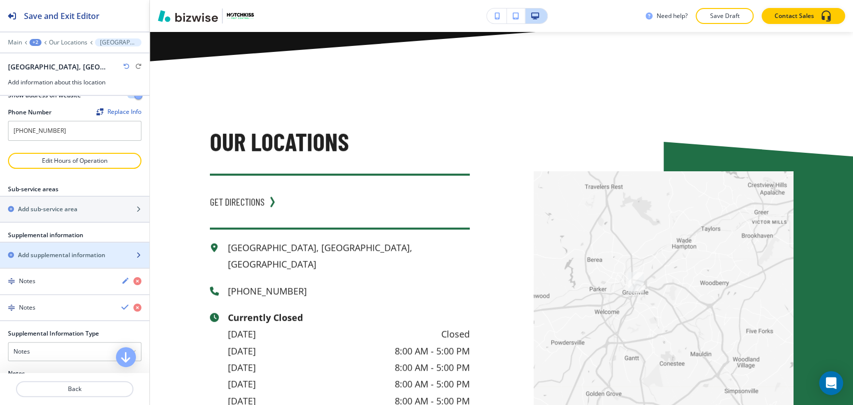
scroll to position [182, 0]
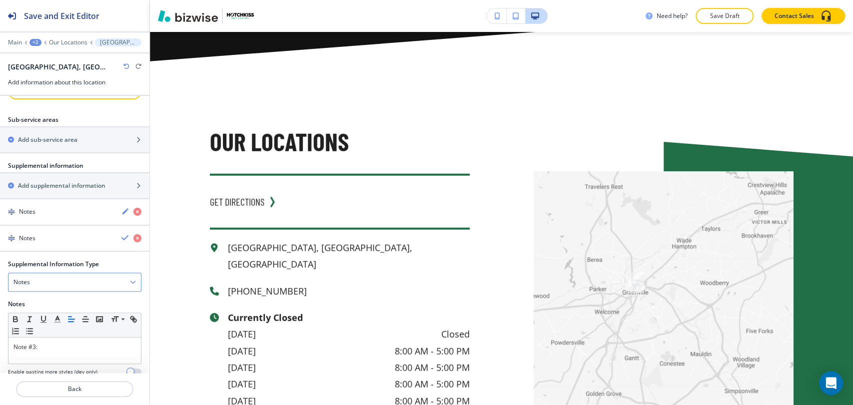
click at [81, 273] on div "Notes" at bounding box center [74, 282] width 132 height 18
click at [75, 308] on div "Email Address" at bounding box center [74, 316] width 132 height 17
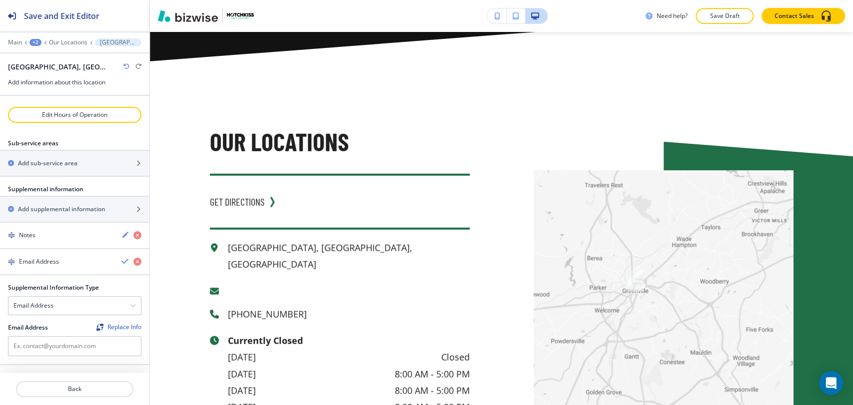
scroll to position [139, 0]
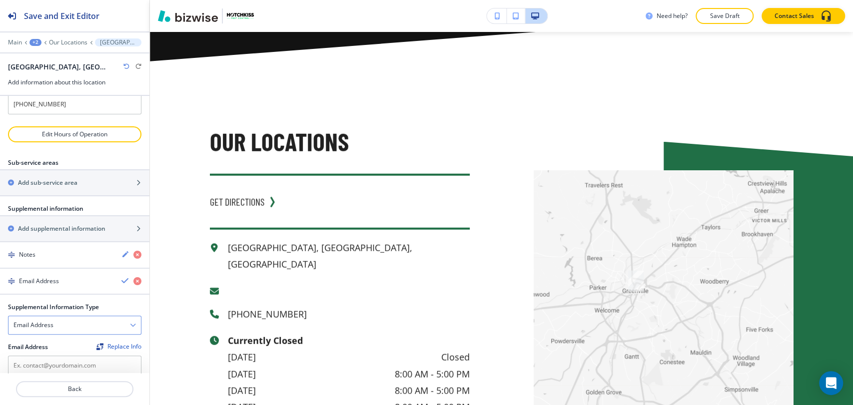
click at [63, 316] on div "Email Address" at bounding box center [74, 325] width 132 height 18
click at [75, 316] on div "Email Address" at bounding box center [74, 325] width 132 height 18
click at [61, 356] on input "text" at bounding box center [74, 366] width 133 height 20
paste input "[EMAIL_ADDRESS][DOMAIN_NAME]"
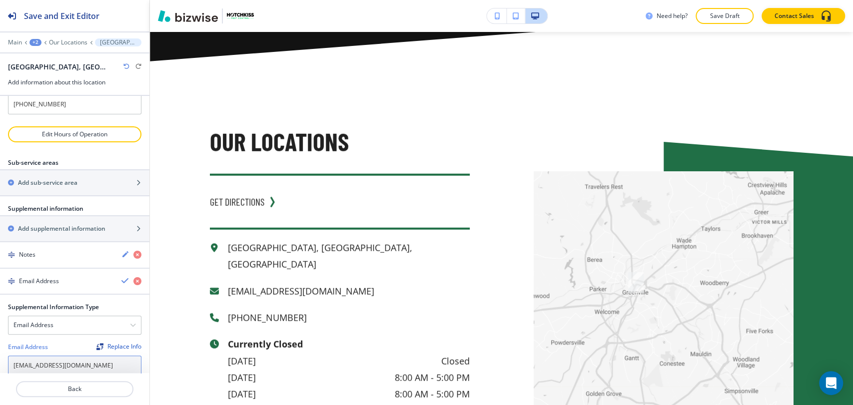
type input "[EMAIL_ADDRESS][DOMAIN_NAME]"
click at [80, 343] on div "Email Address Replace Info" at bounding box center [74, 347] width 133 height 9
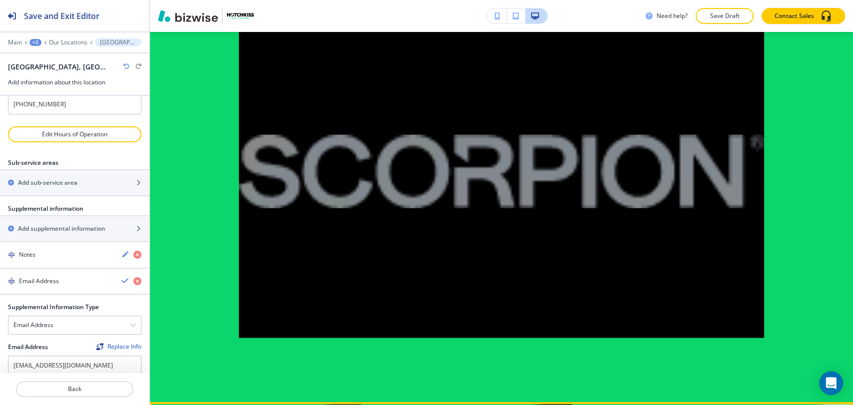
scroll to position [4267, 0]
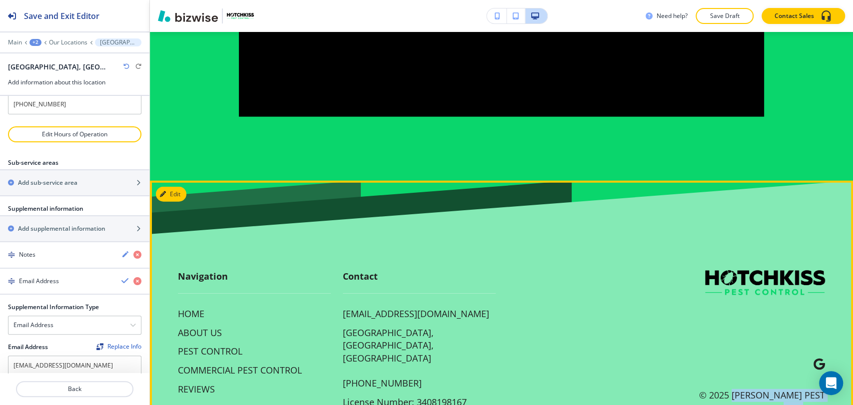
drag, startPoint x: 702, startPoint y: 361, endPoint x: 820, endPoint y: 361, distance: 118.0
click at [820, 361] on footer "Navigation HOME ABOUT US PEST CONTROL COMMERCIAL PEST CONTROL REVIEWS CONTACT U…" at bounding box center [501, 316] width 703 height 270
copy p "[PERSON_NAME] Pest Control"
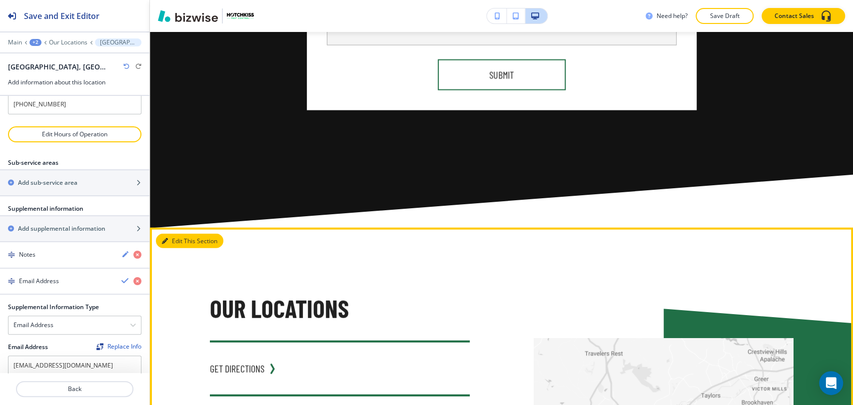
click at [176, 234] on button "Edit This Section" at bounding box center [189, 241] width 67 height 15
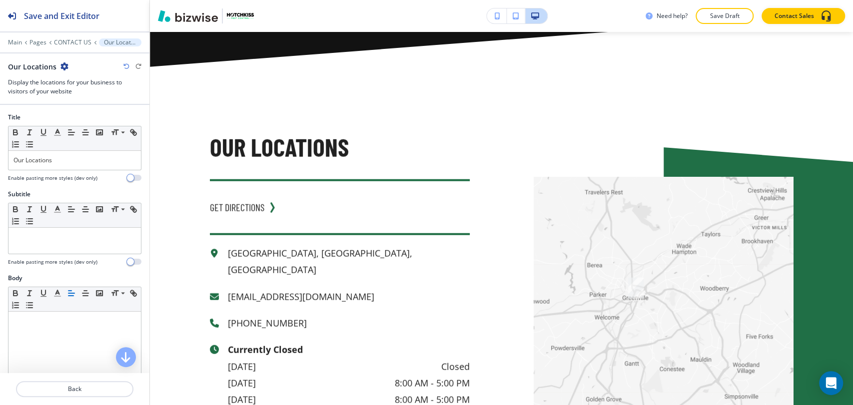
scroll to position [1713, 0]
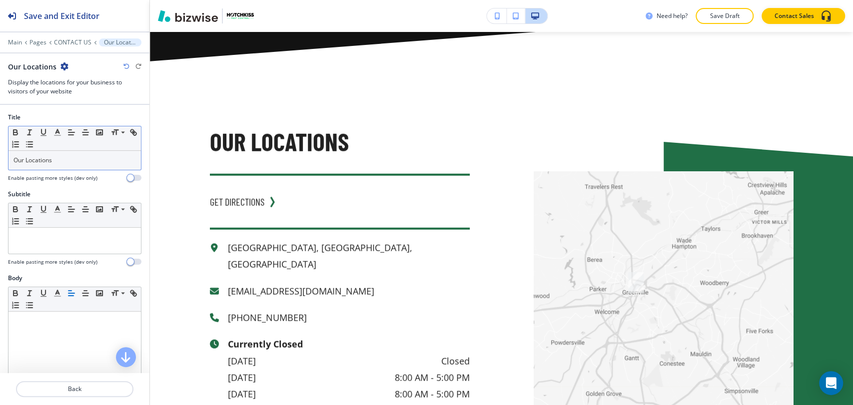
click at [84, 157] on p "Our Locations" at bounding box center [74, 160] width 122 height 9
click at [84, 158] on p "Our Locations" at bounding box center [74, 160] width 122 height 9
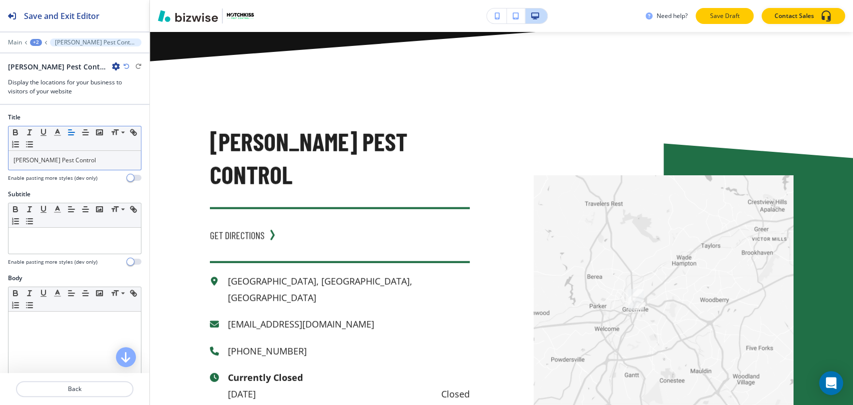
click at [729, 16] on p "Save Draft" at bounding box center [725, 15] width 32 height 9
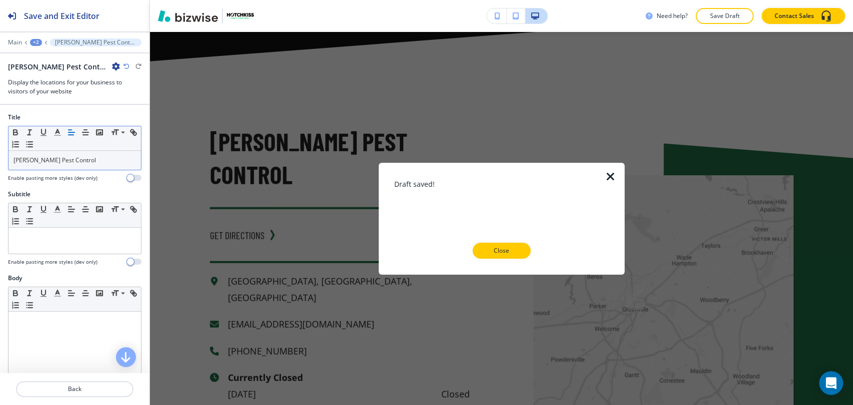
click at [512, 241] on div "Draft saved! Close" at bounding box center [501, 218] width 214 height 80
click at [505, 246] on p "Close" at bounding box center [502, 250] width 32 height 9
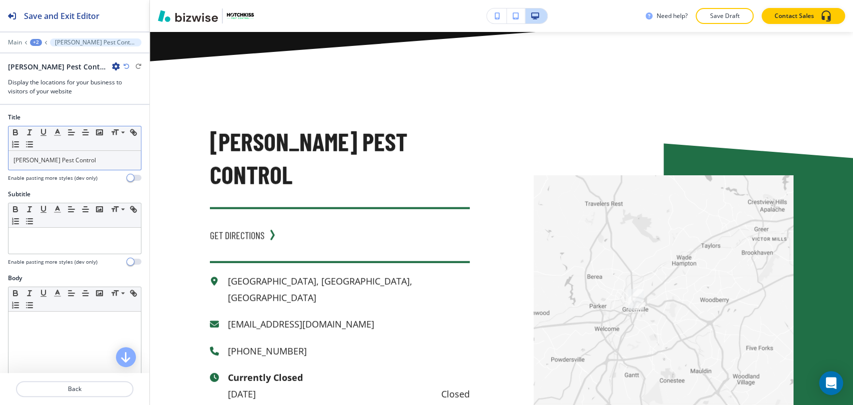
click at [37, 39] on div "+2" at bounding box center [36, 42] width 12 height 7
click at [51, 76] on p "CONTACT US" at bounding box center [61, 76] width 51 height 9
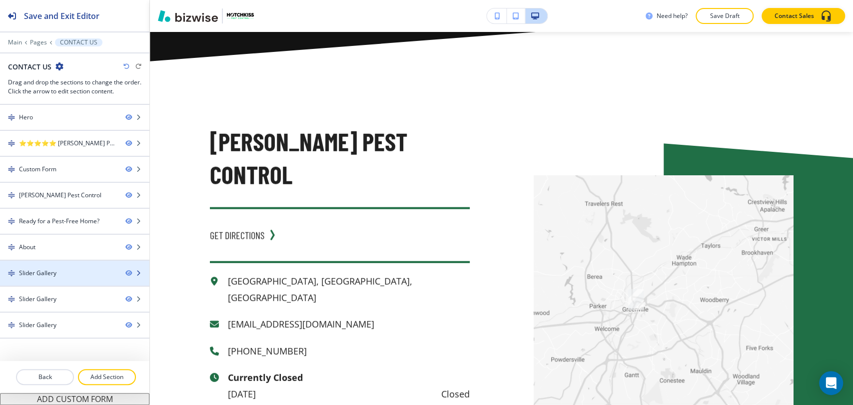
click at [141, 273] on icon "button" at bounding box center [138, 273] width 6 height 6
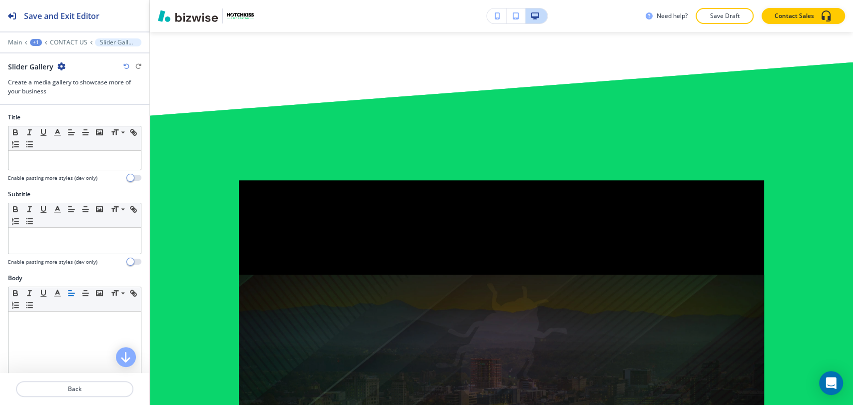
scroll to position [3010, 0]
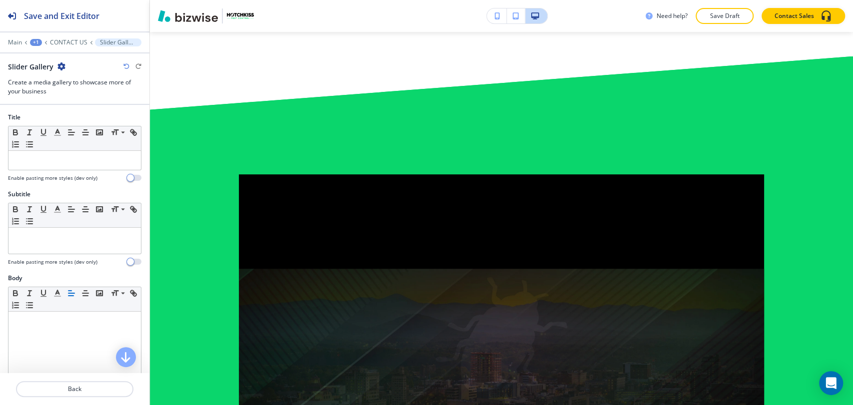
click at [59, 72] on div at bounding box center [74, 75] width 133 height 6
click at [60, 68] on icon "button" at bounding box center [61, 66] width 8 height 8
click at [91, 118] on p "Delete Section" at bounding box center [88, 118] width 51 height 9
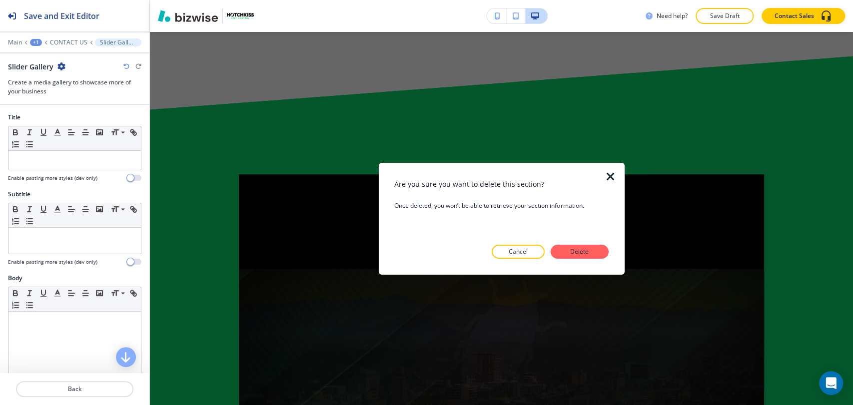
click at [579, 256] on button "Delete" at bounding box center [580, 252] width 58 height 14
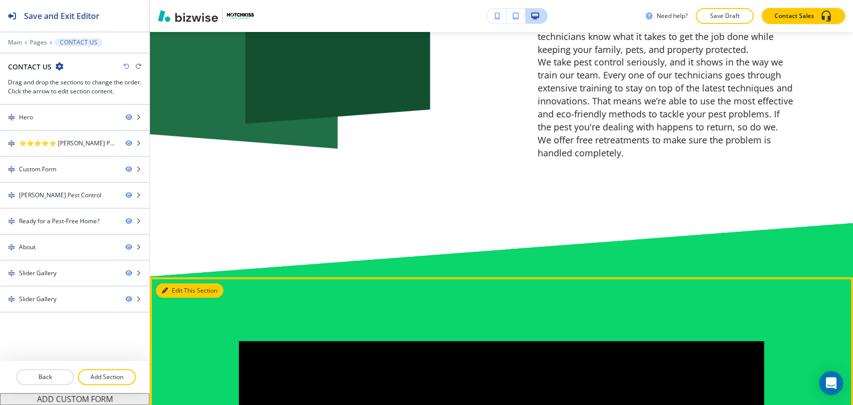
click at [177, 283] on button "Edit This Section" at bounding box center [189, 290] width 67 height 15
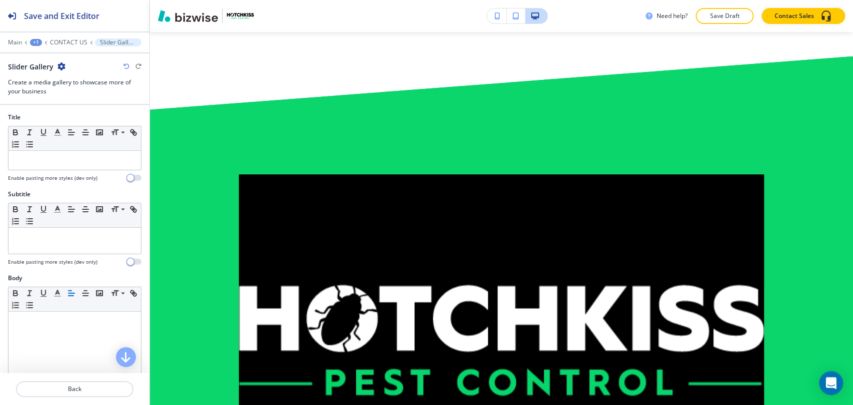
click at [67, 68] on div "Slider Gallery" at bounding box center [74, 66] width 133 height 10
click at [60, 66] on icon "button" at bounding box center [61, 66] width 8 height 8
click at [105, 122] on p "Delete Section" at bounding box center [88, 118] width 51 height 9
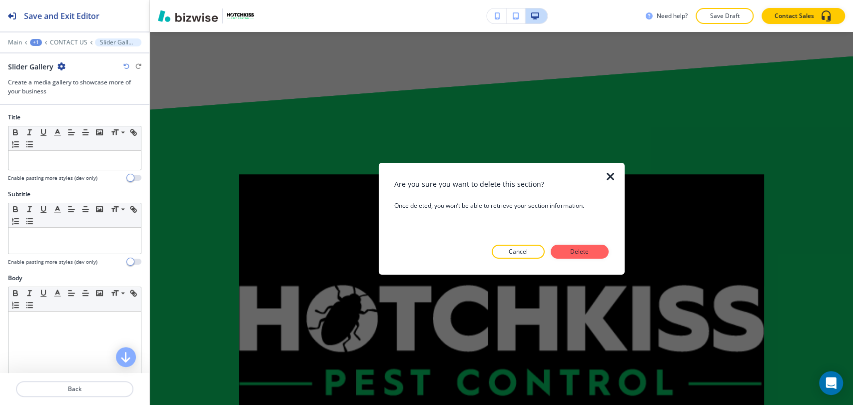
click at [577, 252] on p "Delete" at bounding box center [580, 251] width 24 height 9
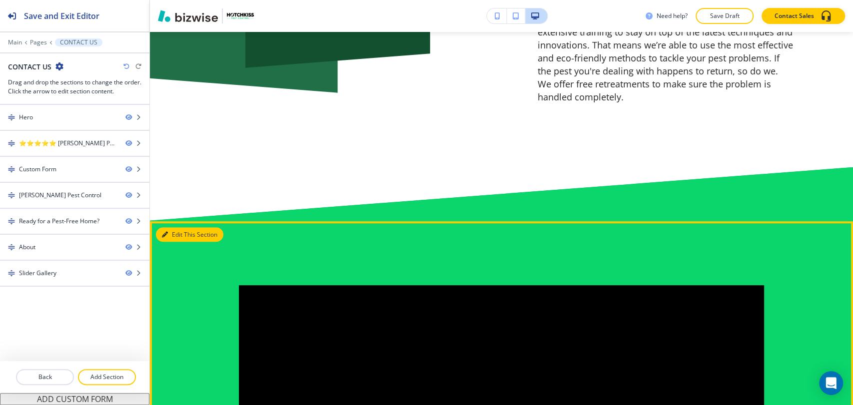
drag, startPoint x: 176, startPoint y: 157, endPoint x: 158, endPoint y: 144, distance: 22.6
click at [176, 227] on button "Edit This Section" at bounding box center [189, 234] width 67 height 15
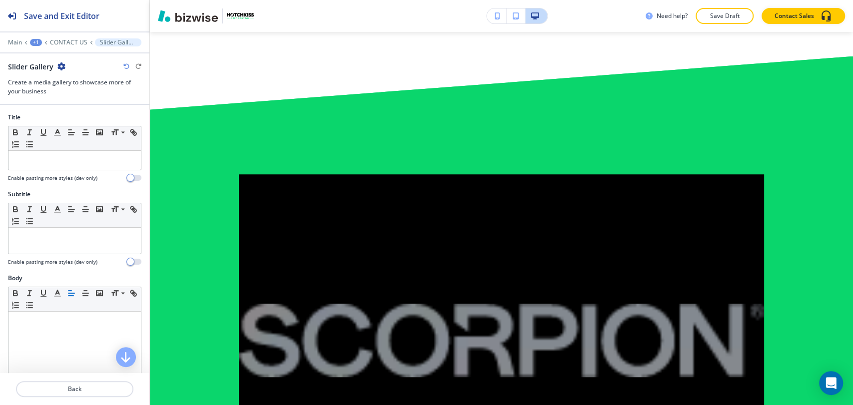
click at [59, 68] on icon "button" at bounding box center [61, 66] width 8 height 8
click at [108, 117] on p "Delete Section" at bounding box center [88, 118] width 51 height 9
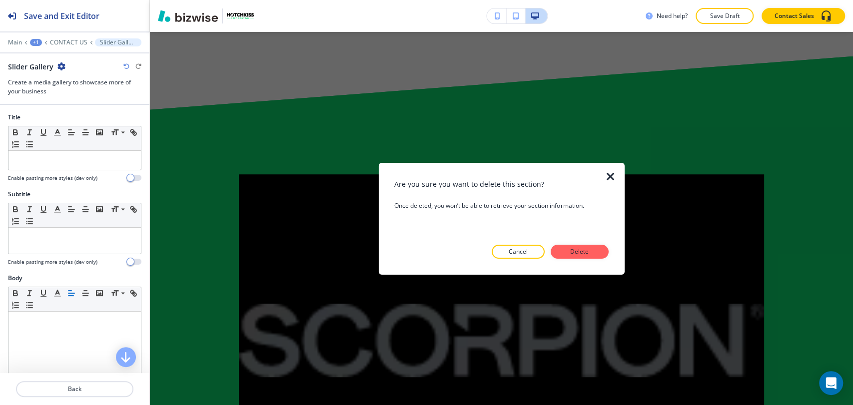
drag, startPoint x: 591, startPoint y: 249, endPoint x: 581, endPoint y: 244, distance: 11.2
click at [590, 248] on p "Delete" at bounding box center [580, 251] width 24 height 9
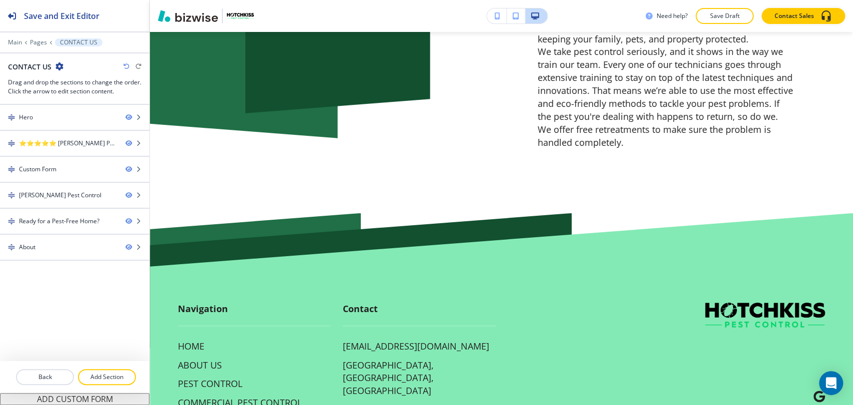
scroll to position [2575, 0]
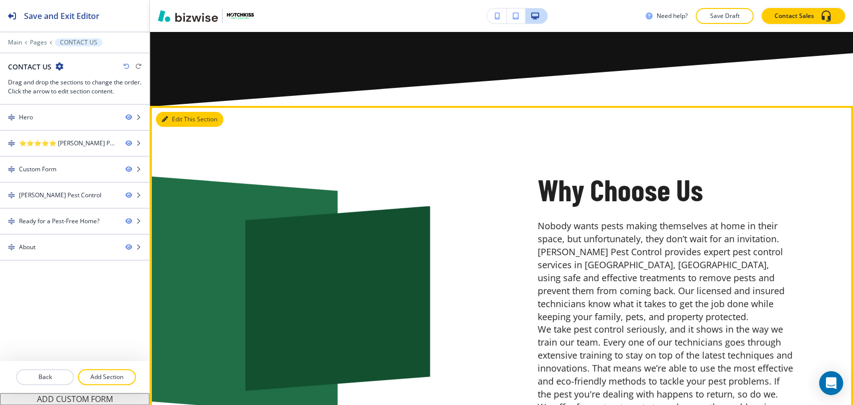
click at [172, 112] on button "Edit This Section" at bounding box center [189, 119] width 67 height 15
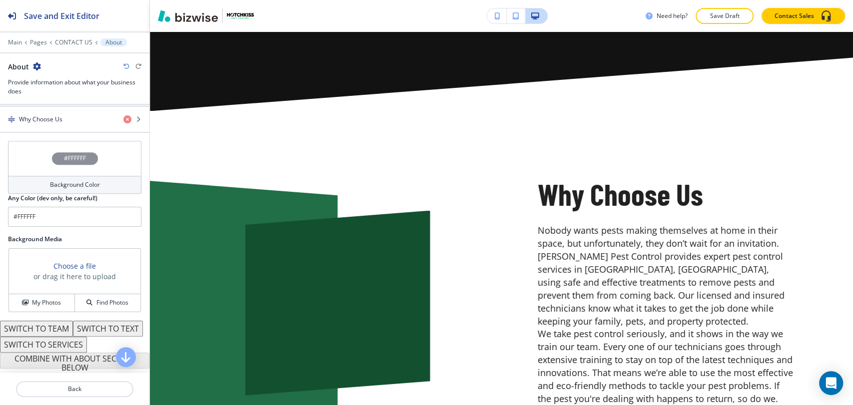
scroll to position [407, 0]
click at [56, 298] on h4 "My Photos" at bounding box center [46, 302] width 29 height 9
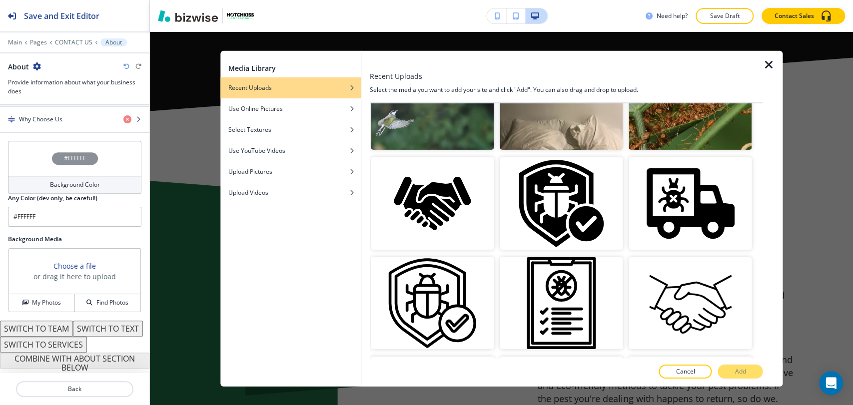
scroll to position [166, 0]
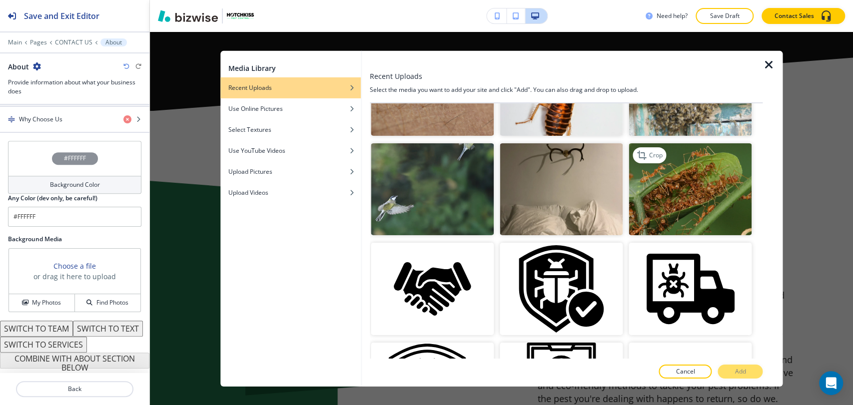
click at [708, 182] on img "button" at bounding box center [690, 189] width 123 height 92
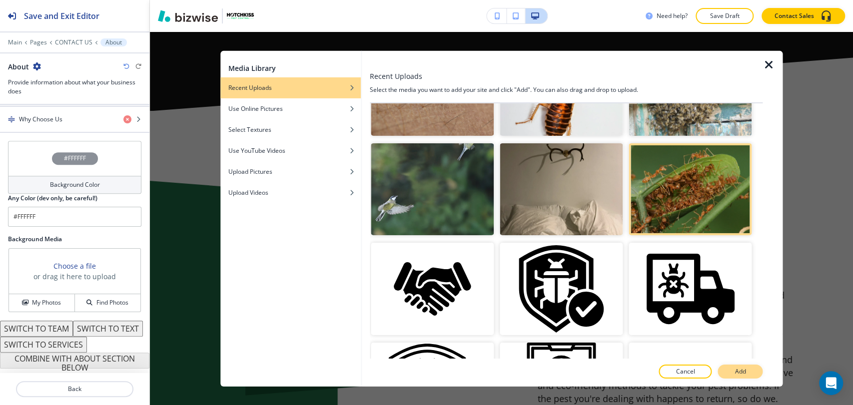
click at [738, 370] on p "Add" at bounding box center [740, 371] width 11 height 9
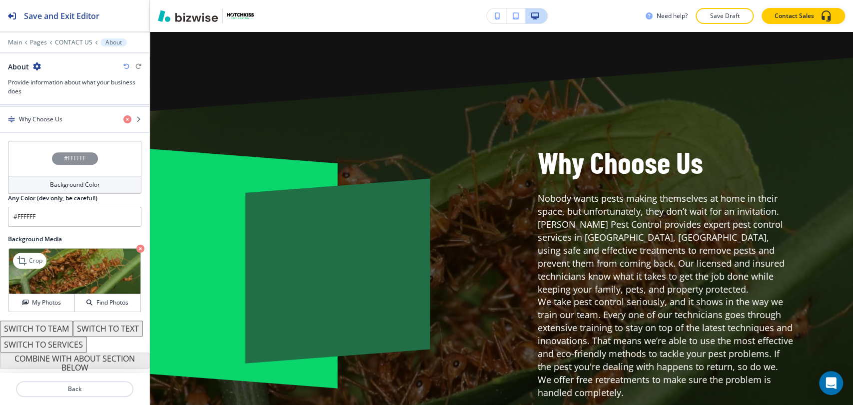
click at [136, 245] on icon "button" at bounding box center [140, 249] width 8 height 8
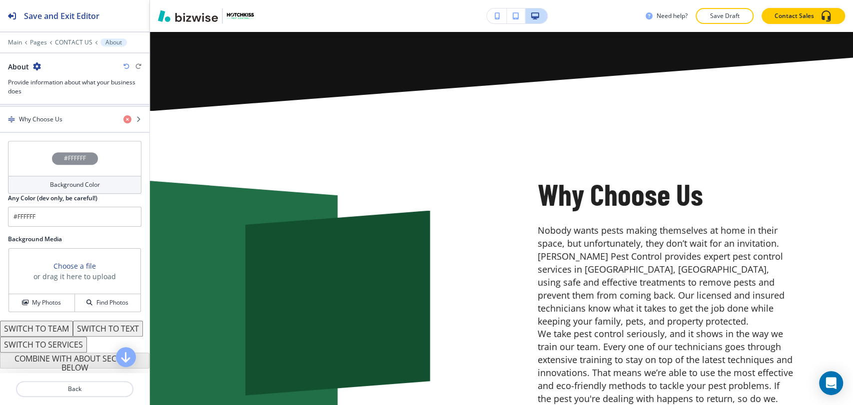
scroll to position [240, 0]
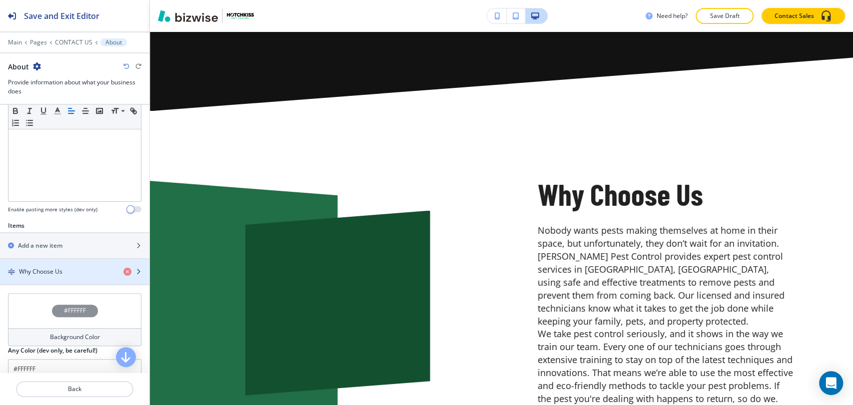
click at [82, 273] on div "Why Choose Us" at bounding box center [57, 271] width 115 height 9
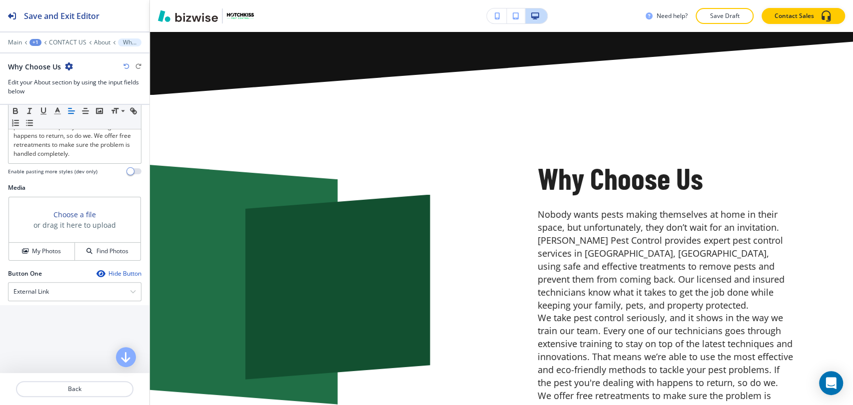
scroll to position [444, 0]
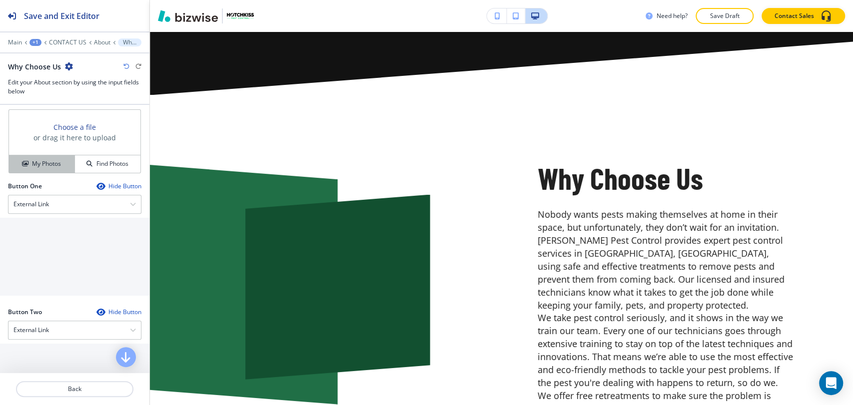
click at [50, 168] on h4 "My Photos" at bounding box center [46, 163] width 29 height 9
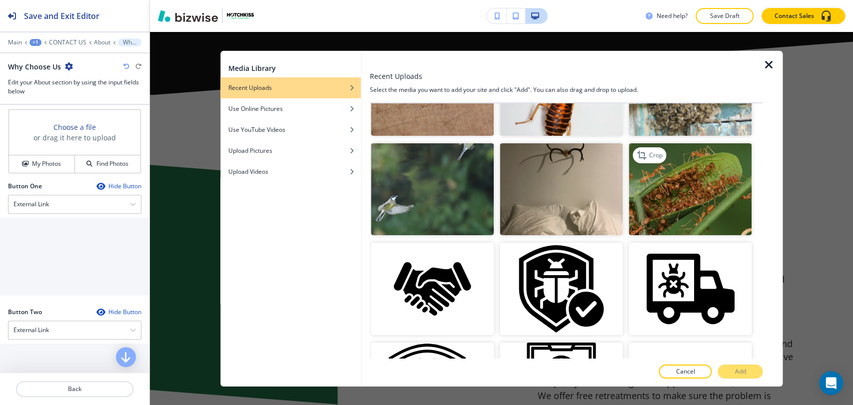
click at [672, 197] on img "button" at bounding box center [690, 189] width 123 height 92
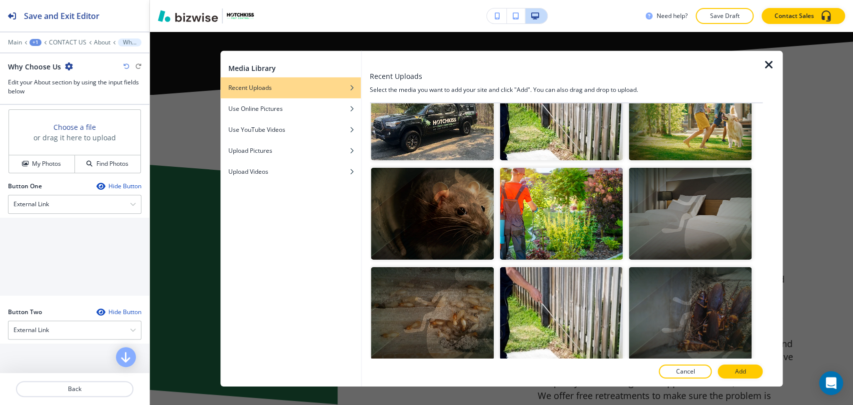
scroll to position [1055, 0]
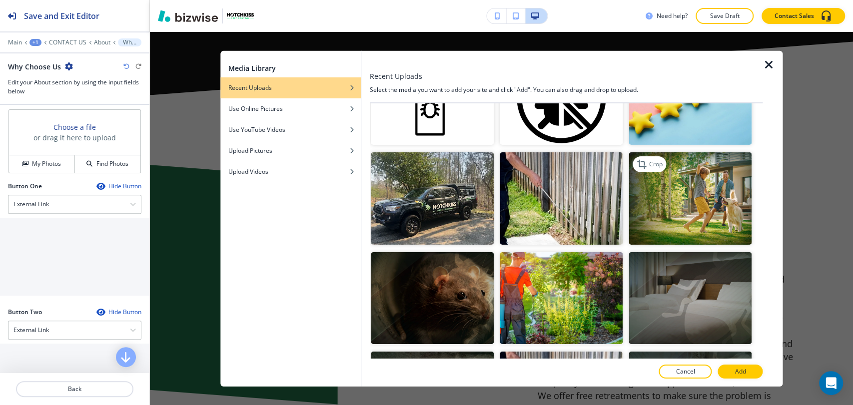
click at [693, 172] on img "button" at bounding box center [690, 198] width 123 height 92
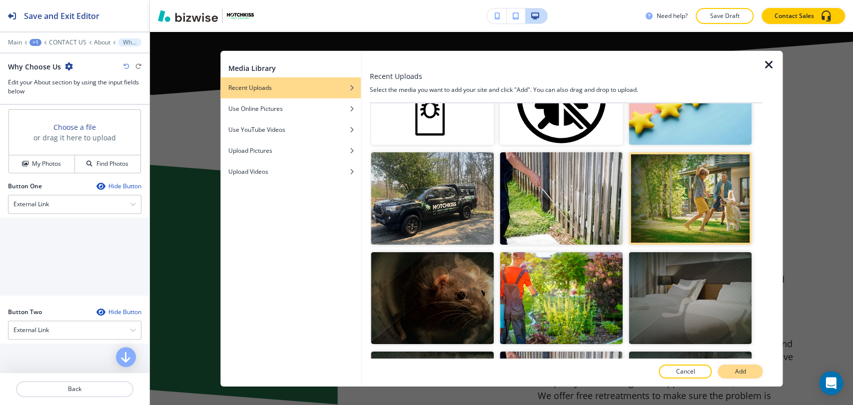
click at [752, 373] on button "Add" at bounding box center [740, 372] width 45 height 14
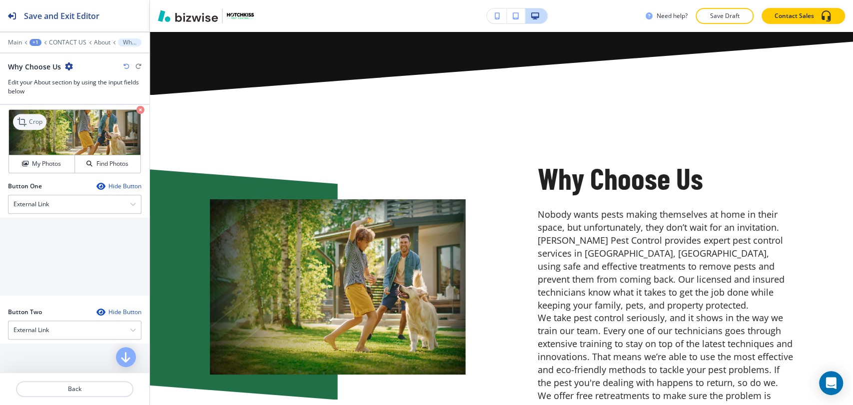
click at [34, 126] on p "Crop" at bounding box center [35, 121] width 13 height 9
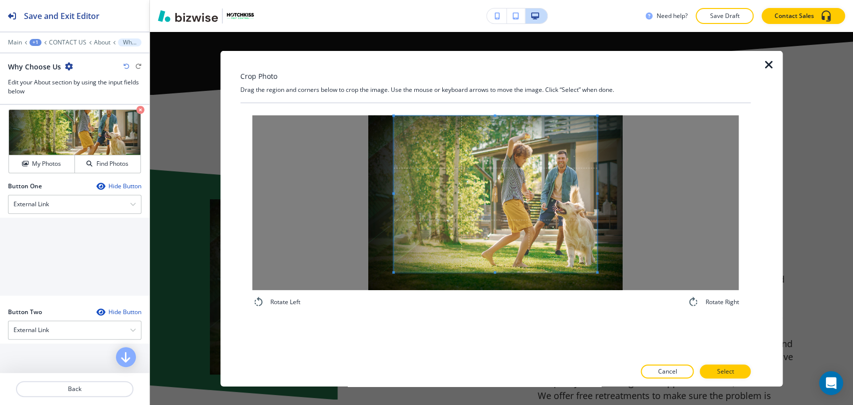
click at [506, 98] on div "Crop Photo Drag the region and corners below to crop the image. Use the mouse o…" at bounding box center [495, 218] width 511 height 336
click at [487, 351] on div "Rotate Left Rotate Right" at bounding box center [495, 230] width 511 height 255
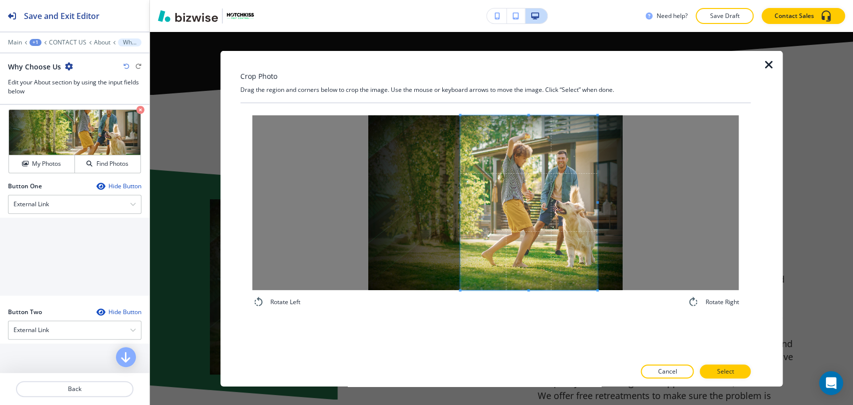
click at [460, 200] on div at bounding box center [528, 202] width 137 height 175
click at [564, 242] on span at bounding box center [534, 202] width 137 height 175
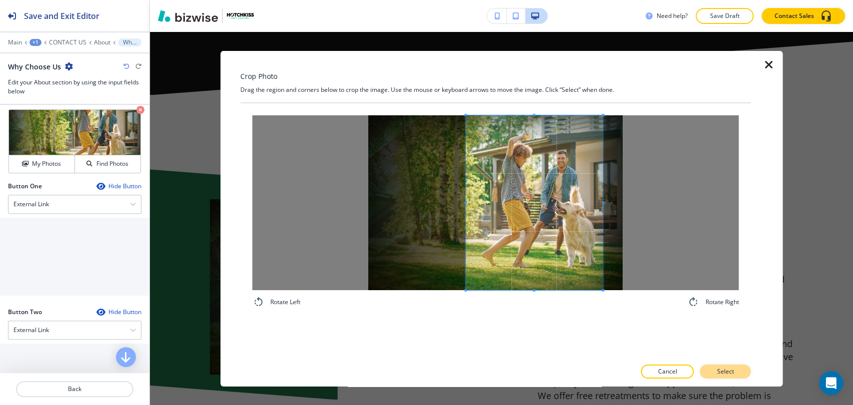
click at [731, 368] on p "Select" at bounding box center [725, 371] width 17 height 9
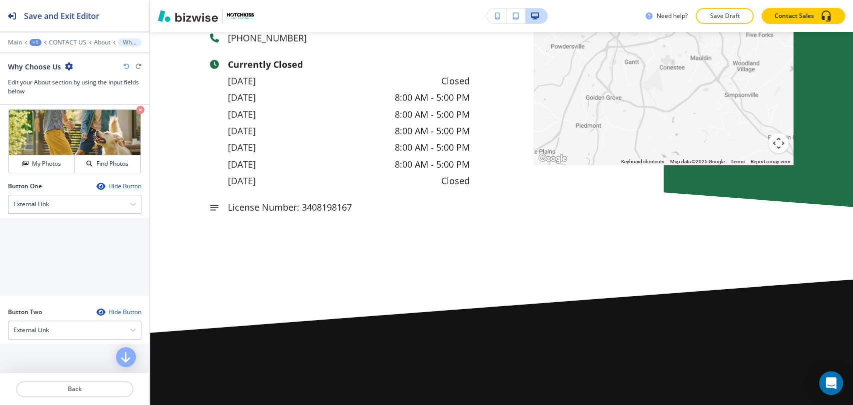
scroll to position [2143, 0]
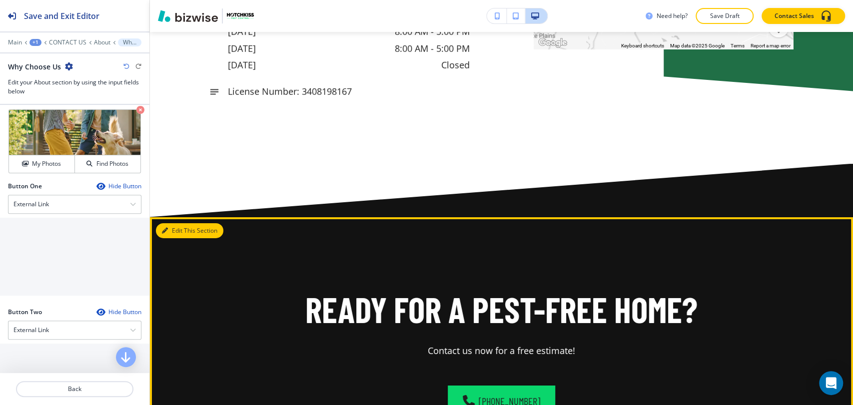
click at [176, 223] on button "Edit This Section" at bounding box center [189, 230] width 67 height 15
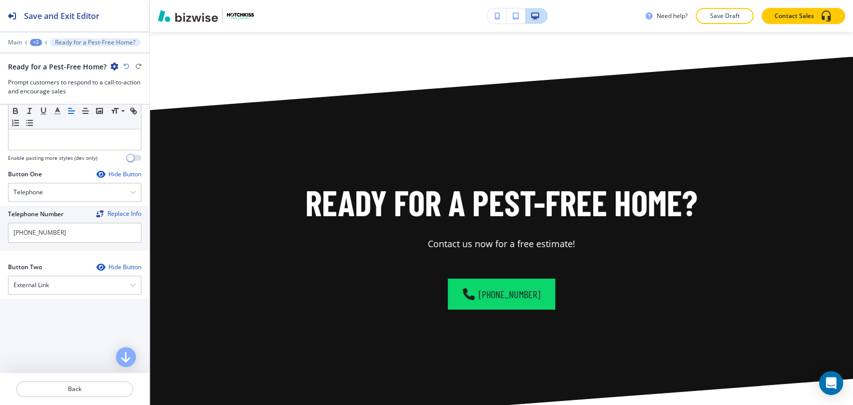
scroll to position [351, 0]
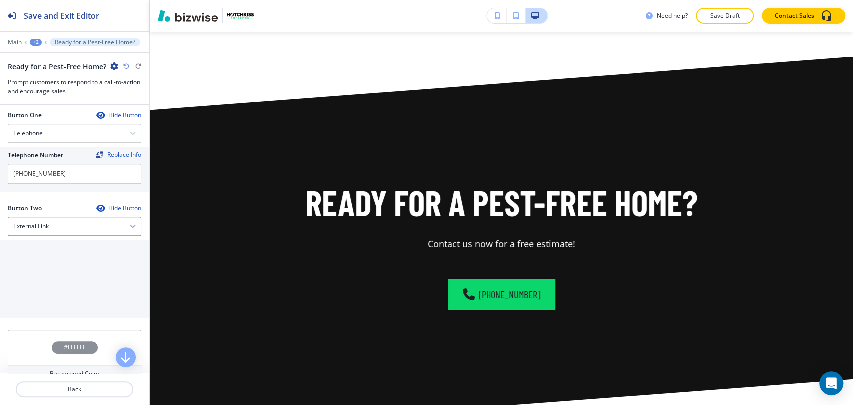
click at [80, 220] on div "External Link" at bounding box center [74, 226] width 132 height 18
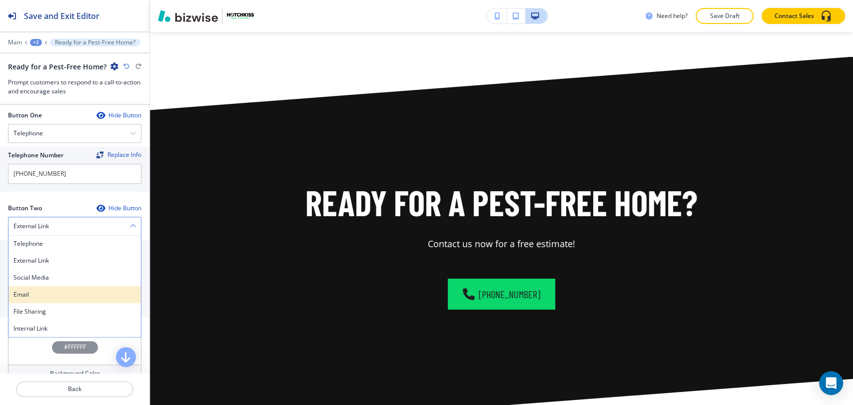
click at [68, 292] on h4 "Email" at bounding box center [74, 294] width 122 height 9
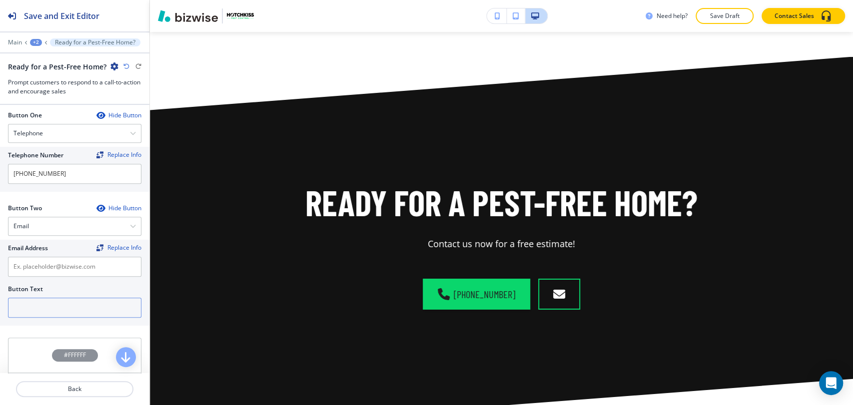
click at [45, 310] on input "text" at bounding box center [74, 308] width 133 height 20
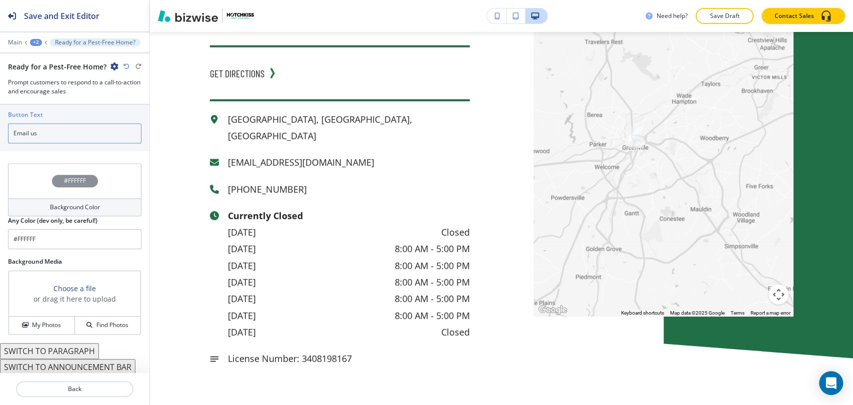
scroll to position [1868, 0]
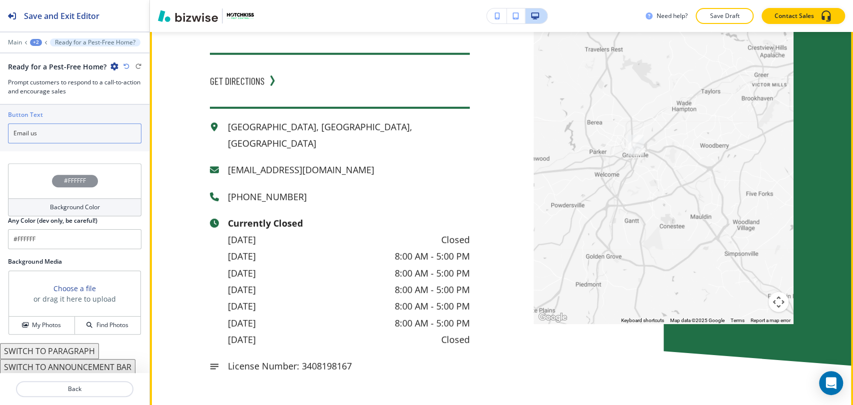
type input "Email us"
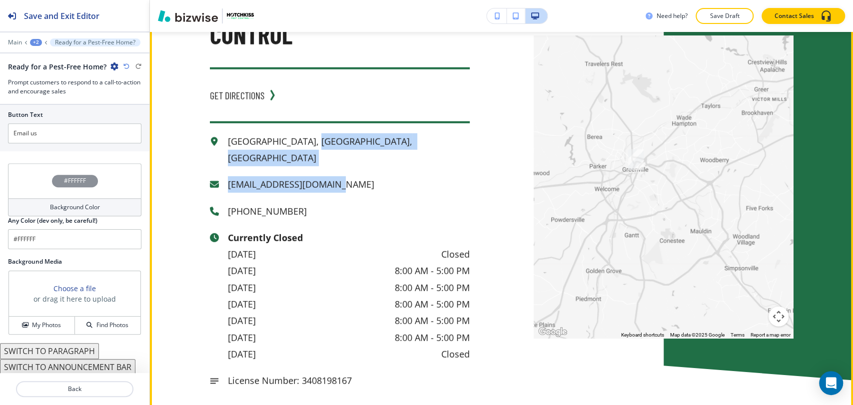
scroll to position [1812, 0]
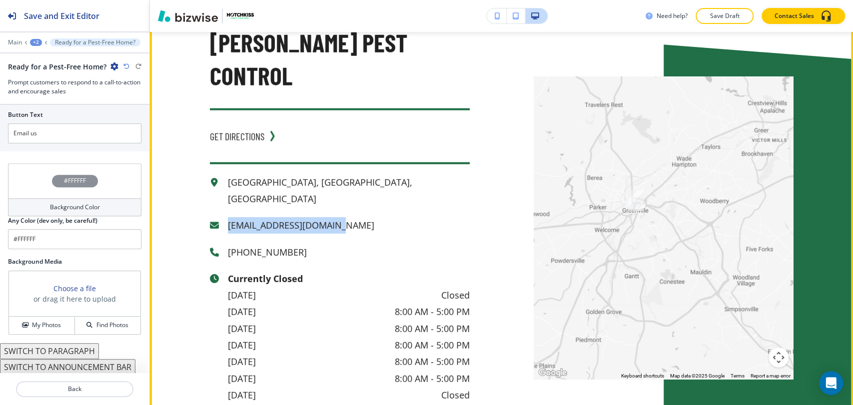
drag, startPoint x: 336, startPoint y: 88, endPoint x: 223, endPoint y: 149, distance: 127.9
click at [228, 217] on p "[EMAIL_ADDRESS][DOMAIN_NAME]" at bounding box center [349, 225] width 242 height 16
copy p "[EMAIL_ADDRESS][DOMAIN_NAME]"
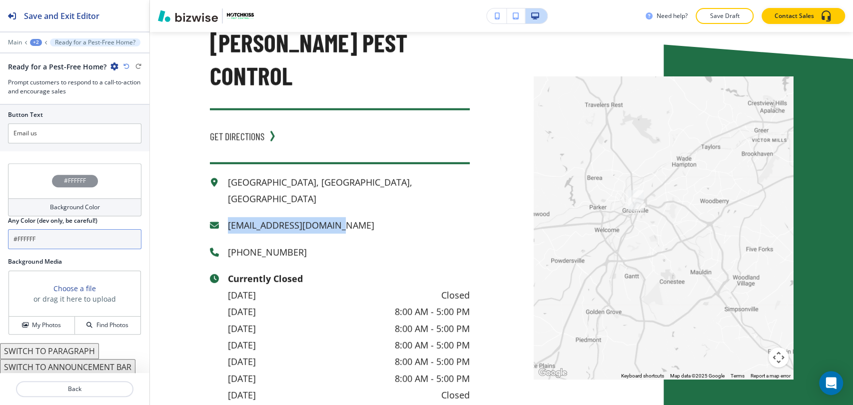
scroll to position [414, 0]
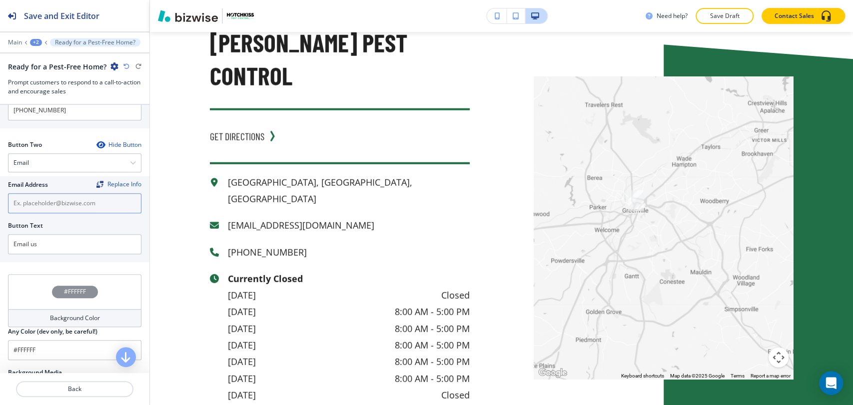
click at [88, 204] on input "text" at bounding box center [74, 203] width 133 height 20
paste input "[EMAIL_ADDRESS][DOMAIN_NAME]"
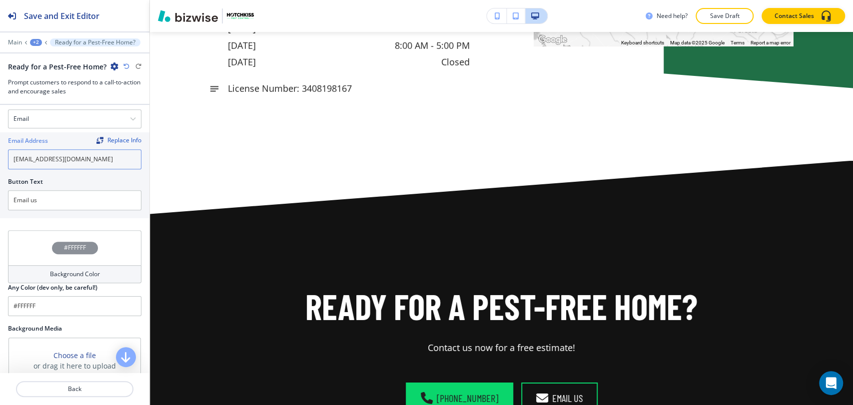
scroll to position [525, 0]
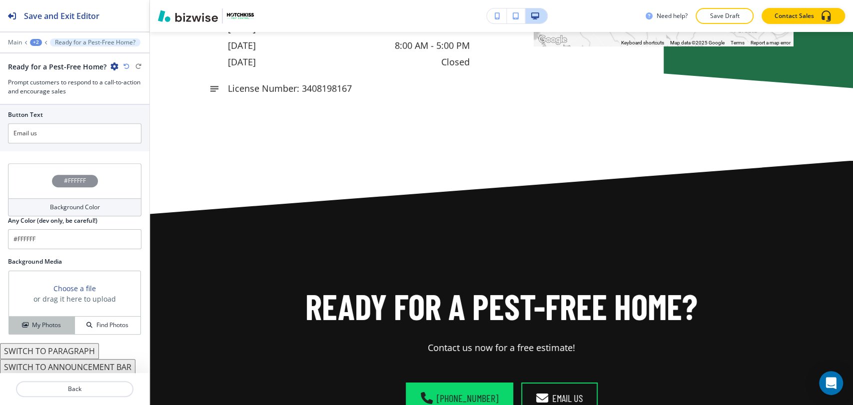
type input "[EMAIL_ADDRESS][DOMAIN_NAME]"
click at [57, 318] on button "My Photos" at bounding box center [42, 325] width 66 height 17
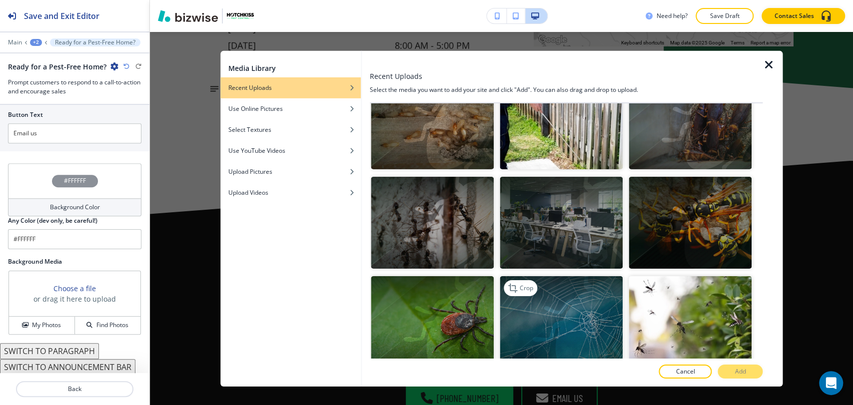
scroll to position [1332, 0]
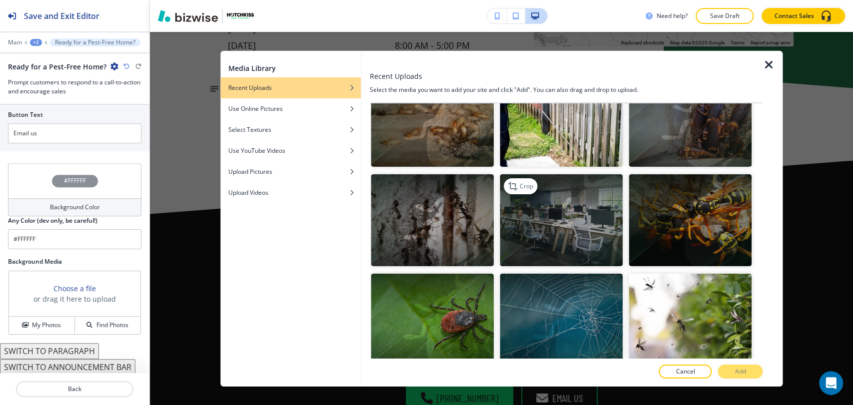
click at [578, 206] on img "button" at bounding box center [561, 220] width 123 height 92
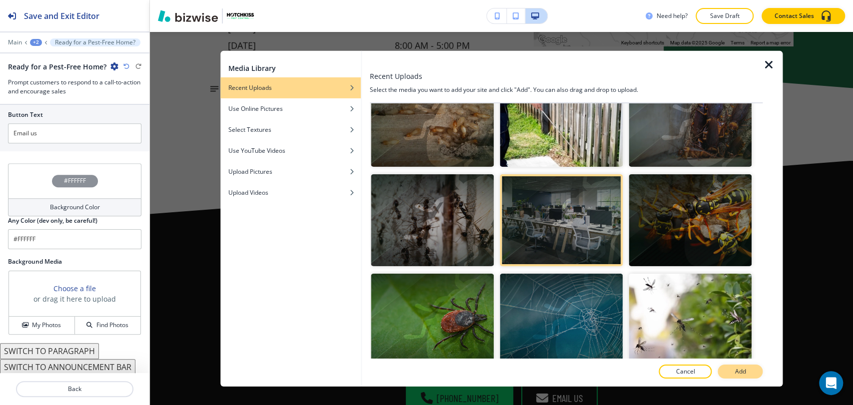
click at [739, 365] on button "Add" at bounding box center [740, 372] width 45 height 14
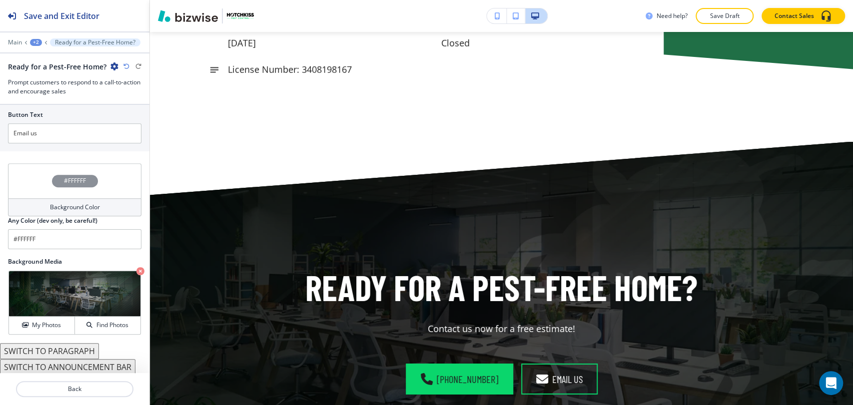
scroll to position [2146, 0]
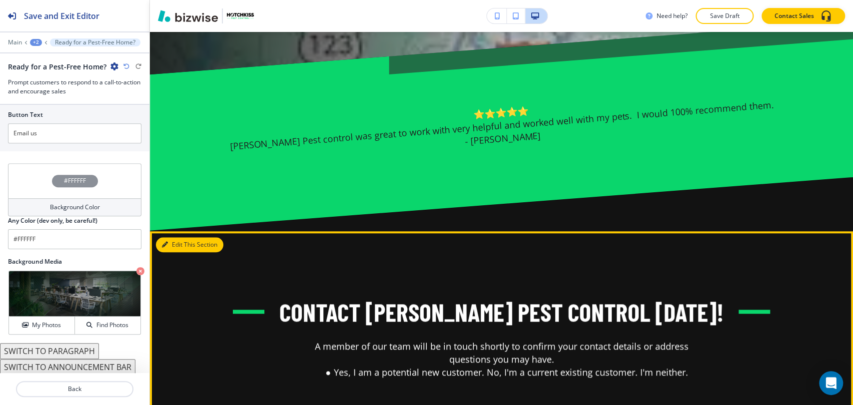
click at [177, 237] on button "Edit This Section" at bounding box center [189, 244] width 67 height 15
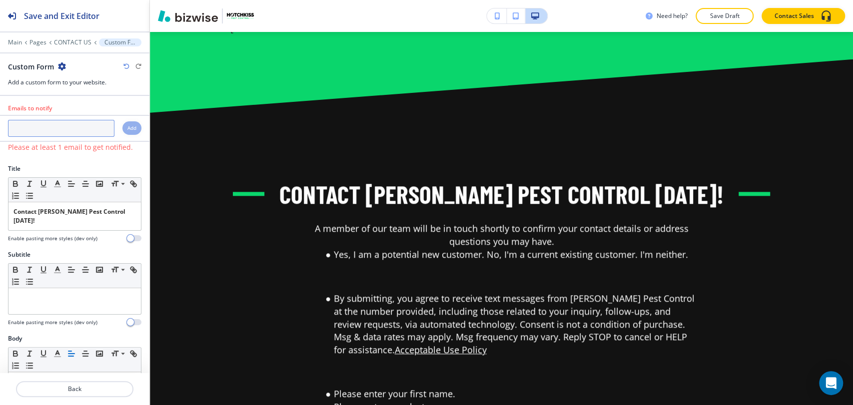
scroll to position [710, 0]
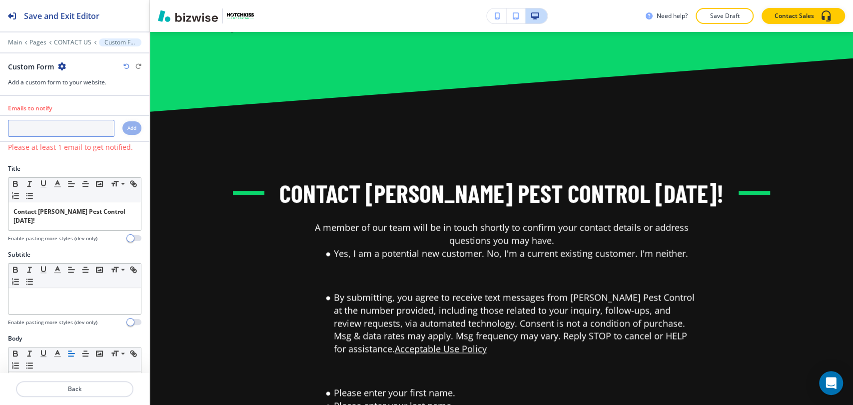
click at [60, 134] on input "text" at bounding box center [61, 128] width 106 height 17
paste input "[EMAIL_ADDRESS][DOMAIN_NAME]"
type input "[EMAIL_ADDRESS][DOMAIN_NAME]"
click at [127, 126] on h4 "Add" at bounding box center [131, 127] width 9 height 7
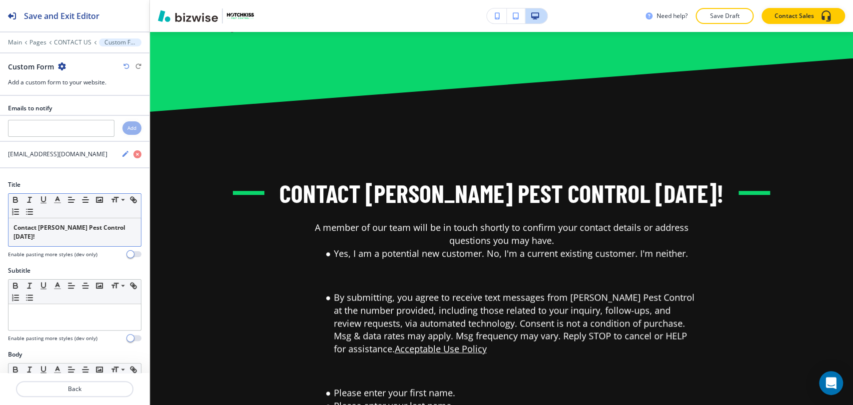
click at [42, 233] on p "Contact Hotchkiss Pest Control Today!" at bounding box center [74, 232] width 122 height 18
click at [14, 228] on strong "Contact Hotchkiss Pest Control Today!" at bounding box center [69, 231] width 113 height 17
click at [81, 230] on strong "Contact Hotchkiss Pest Control Today!" at bounding box center [69, 231] width 113 height 17
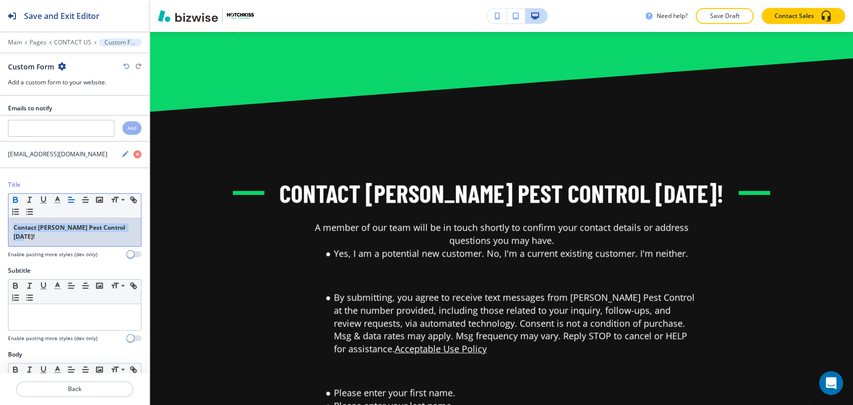
click at [15, 200] on icon "button" at bounding box center [15, 201] width 4 height 2
click at [124, 228] on p "Contact Hotchkiss Pest Control Today!" at bounding box center [74, 232] width 122 height 18
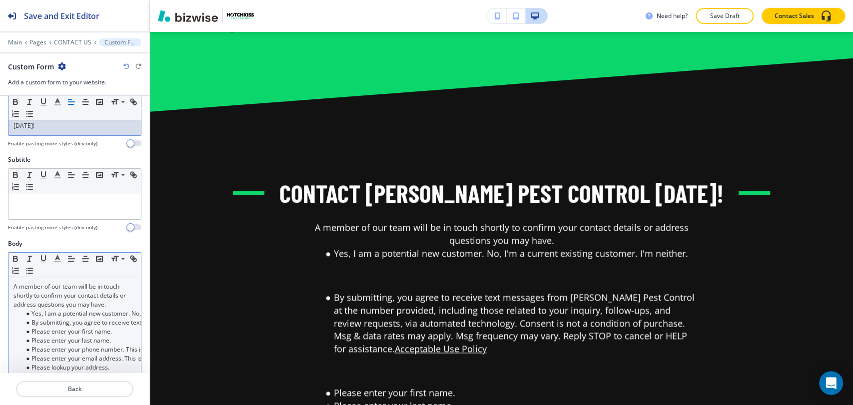
scroll to position [222, 0]
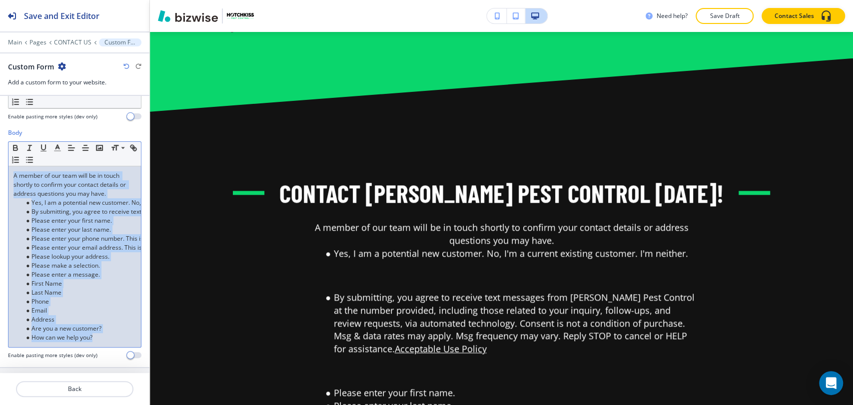
drag, startPoint x: 15, startPoint y: 167, endPoint x: 110, endPoint y: 333, distance: 191.0
click at [110, 333] on div "A member of our team will be in touch shortly to confirm your contact details o…" at bounding box center [74, 256] width 132 height 181
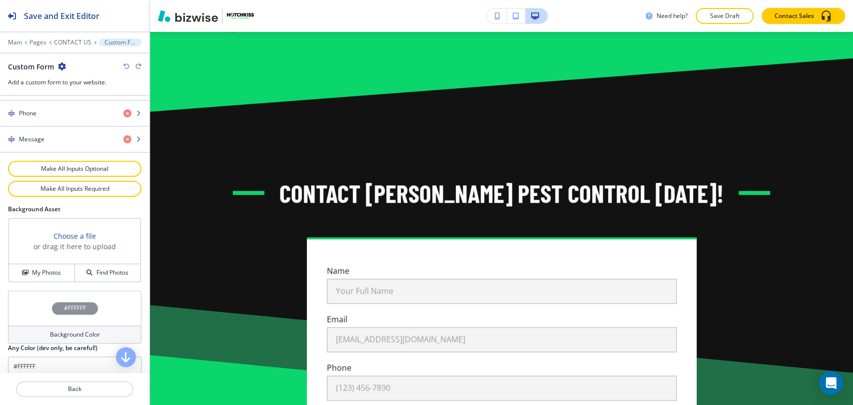
scroll to position [405, 0]
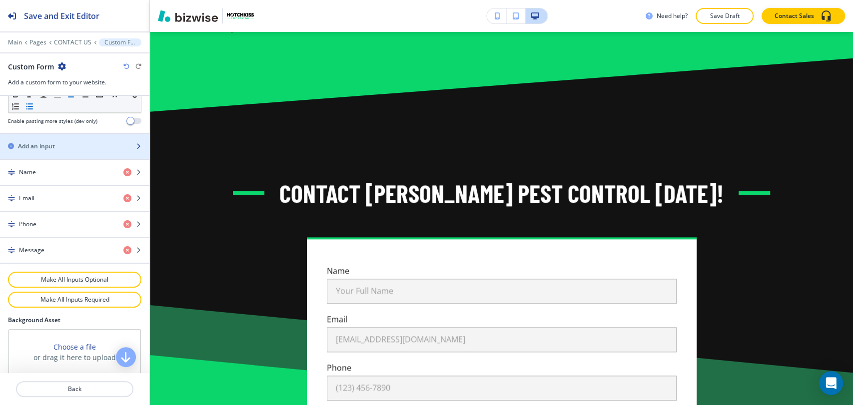
click at [95, 142] on div "Add an input" at bounding box center [63, 146] width 127 height 9
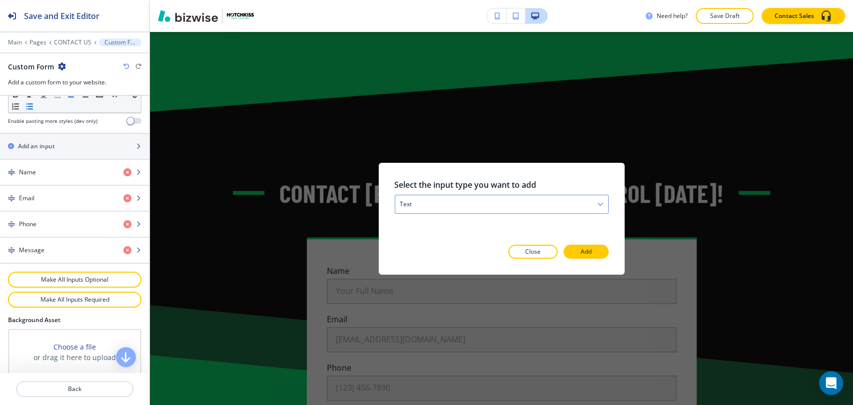
click at [494, 202] on div "text" at bounding box center [501, 204] width 213 height 18
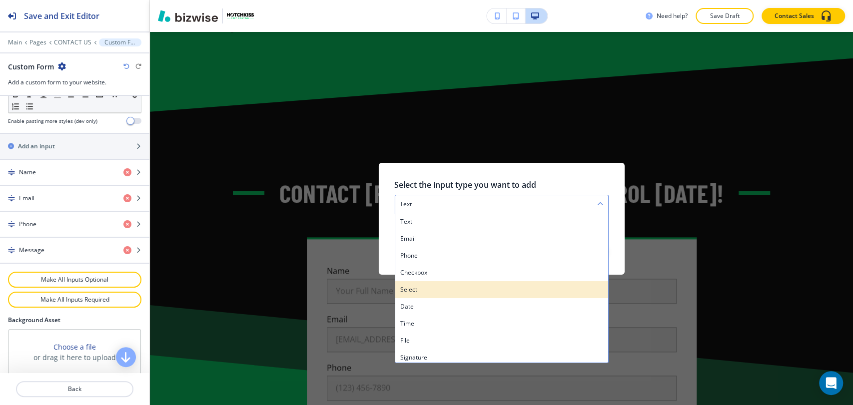
click at [441, 285] on h4 "select" at bounding box center [501, 289] width 203 height 9
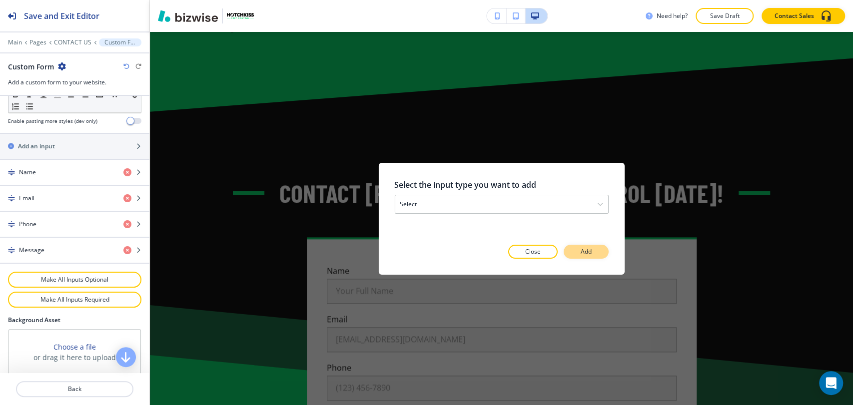
click at [579, 253] on button "Add" at bounding box center [586, 252] width 45 height 14
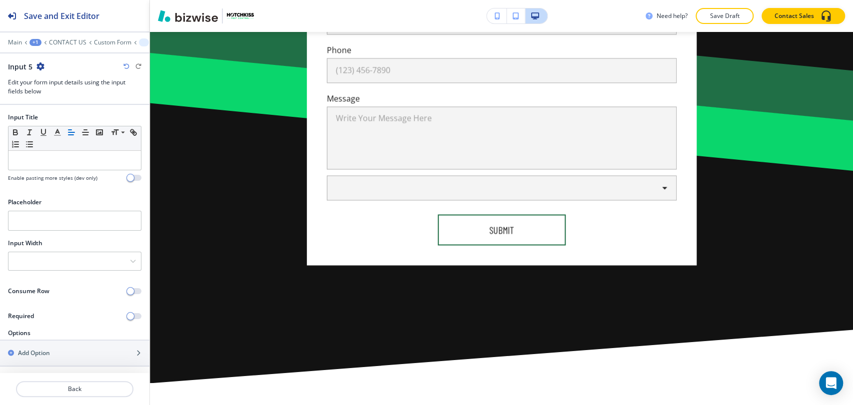
scroll to position [1085, 0]
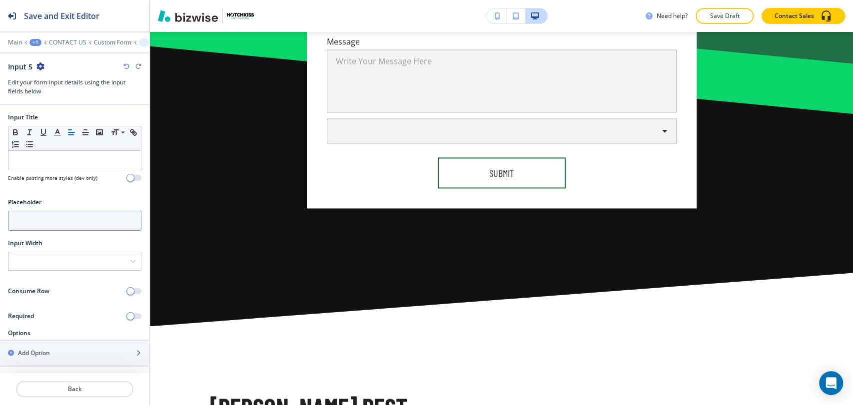
click at [76, 222] on input "text" at bounding box center [74, 221] width 133 height 20
paste input "Are you a new customer?"
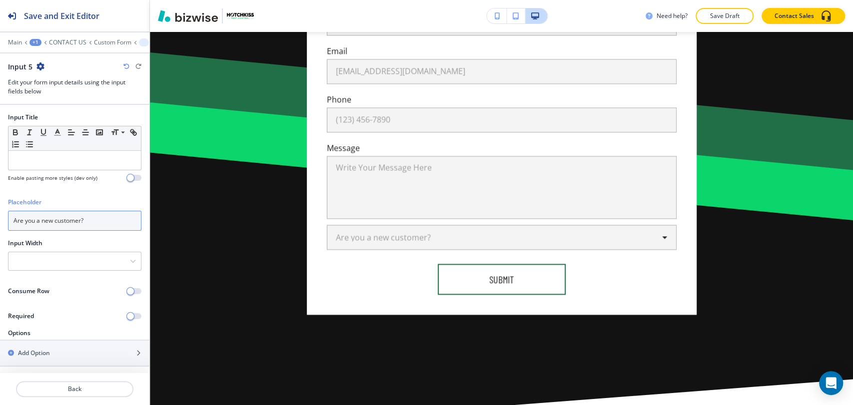
scroll to position [974, 0]
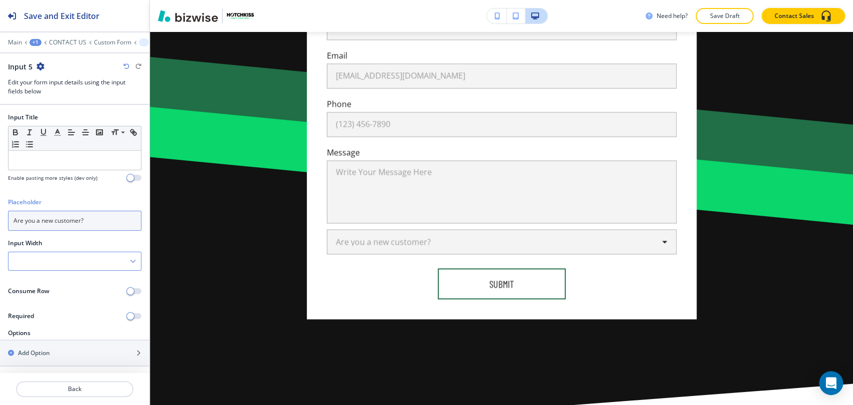
type input "Are you a new customer?"
click at [75, 265] on div at bounding box center [74, 261] width 132 height 18
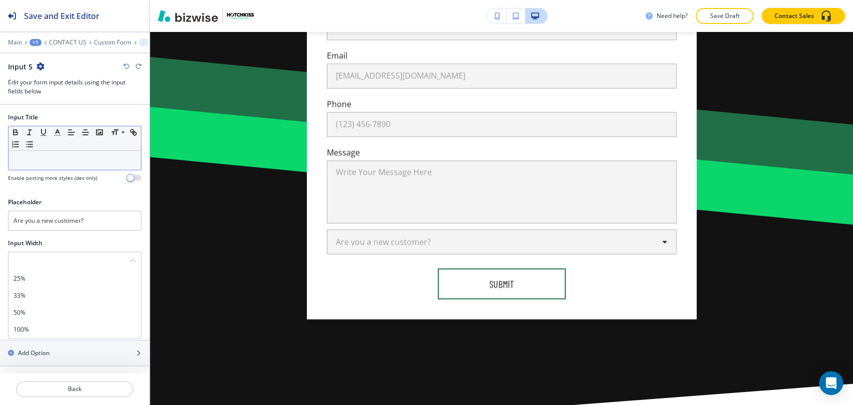
click at [67, 160] on p at bounding box center [74, 160] width 122 height 9
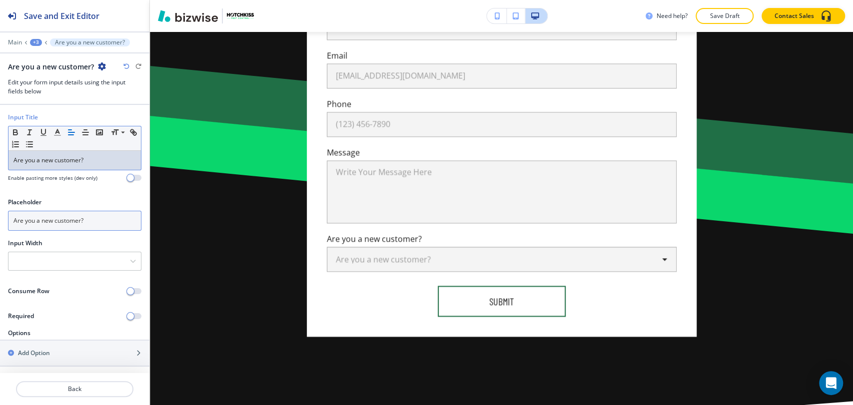
click at [93, 221] on input "Are you a new customer?" at bounding box center [74, 221] width 133 height 20
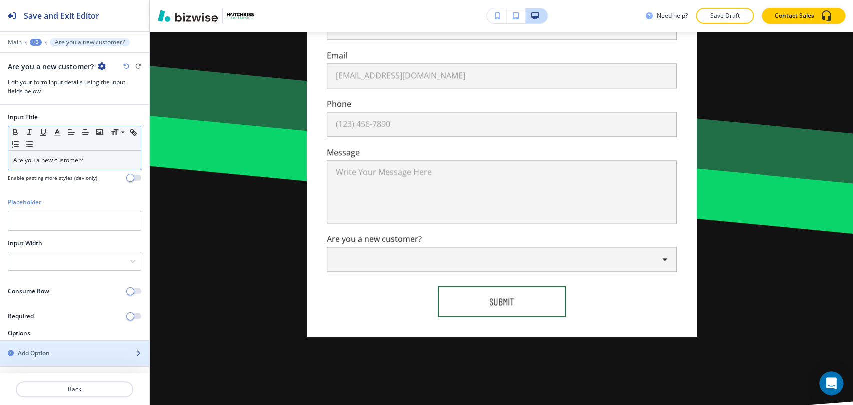
click at [60, 347] on div "button" at bounding box center [74, 345] width 149 height 8
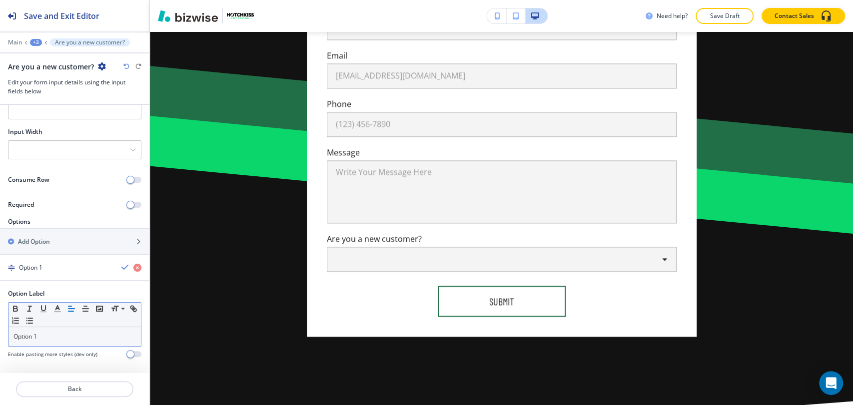
scroll to position [112, 0]
click at [54, 332] on p "Option 1" at bounding box center [74, 336] width 122 height 9
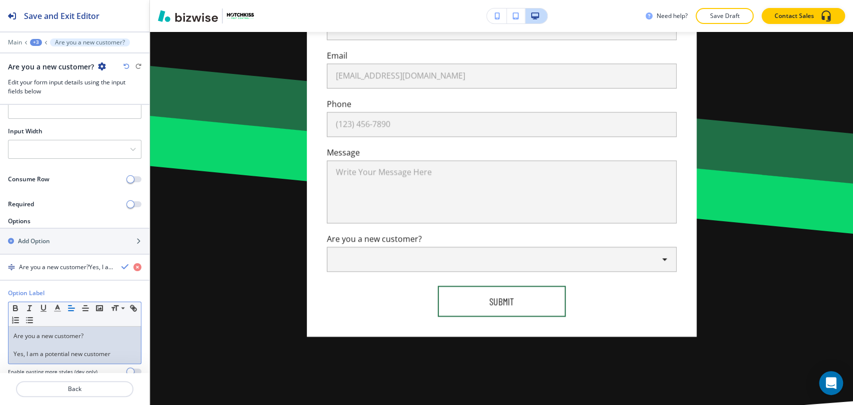
scroll to position [0, 0]
click at [12, 351] on div "Are you a new customer? Yes, I am a potential new customer" at bounding box center [74, 345] width 132 height 37
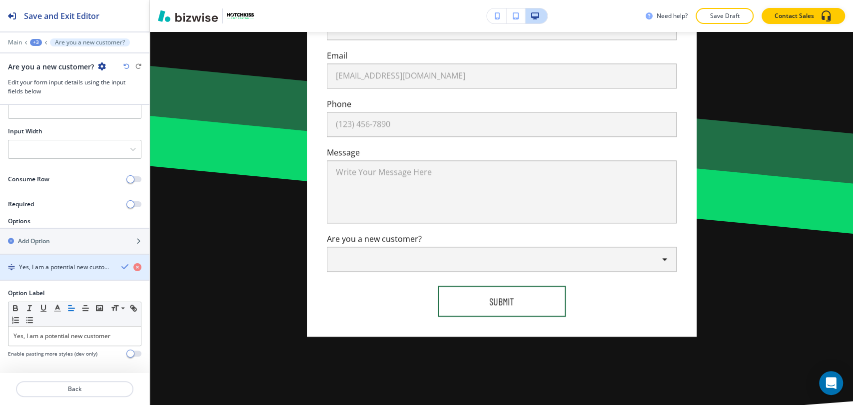
click at [91, 270] on h4 "Yes, I am a potential new customer" at bounding box center [66, 267] width 94 height 9
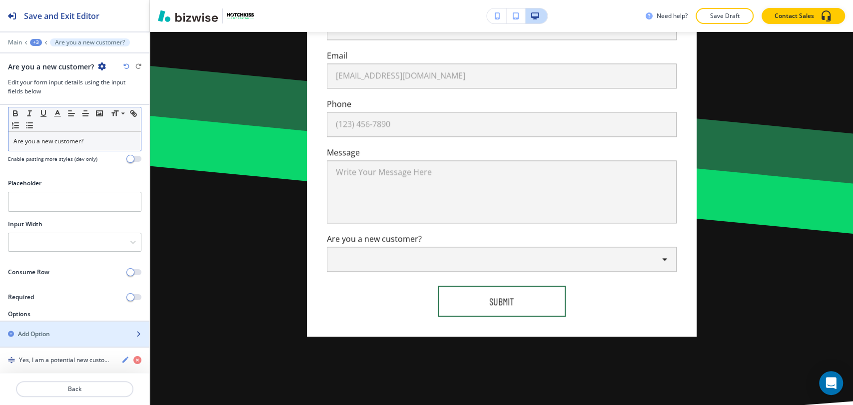
click at [60, 339] on div "button" at bounding box center [74, 343] width 149 height 8
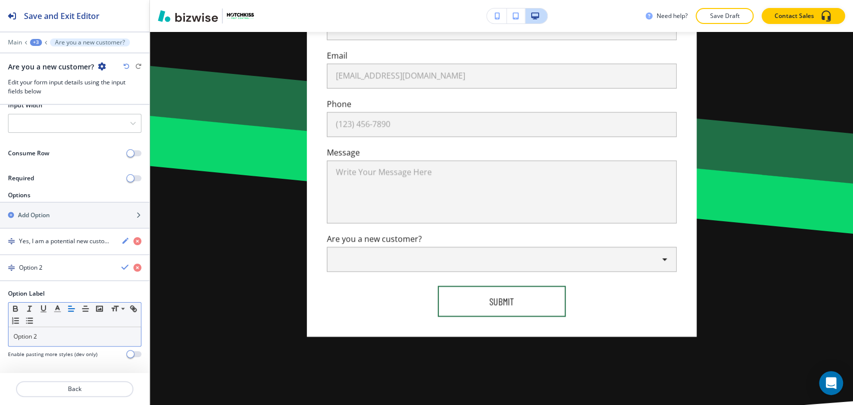
scroll to position [138, 0]
drag, startPoint x: 54, startPoint y: 339, endPoint x: -13, endPoint y: 333, distance: 67.2
click at [0, 0] on html "Save and Exit Editor Main +3 Are you a new customer? Are you a new customer? Ed…" at bounding box center [426, 0] width 853 height 0
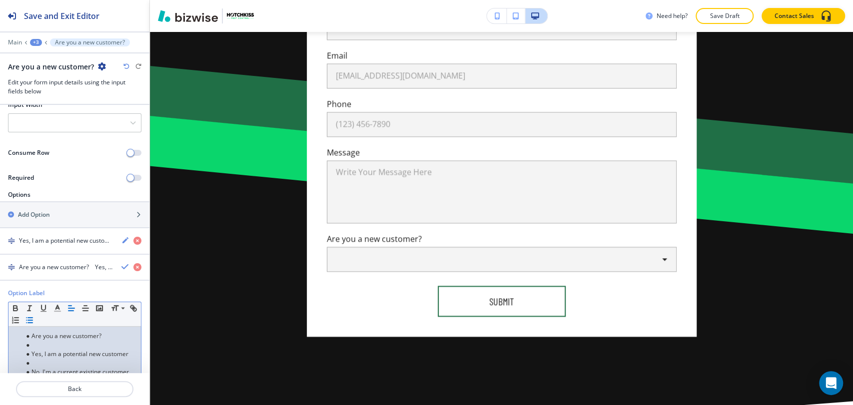
scroll to position [0, 0]
click at [71, 356] on li "Yes, I am a potential new customer" at bounding box center [78, 354] width 113 height 9
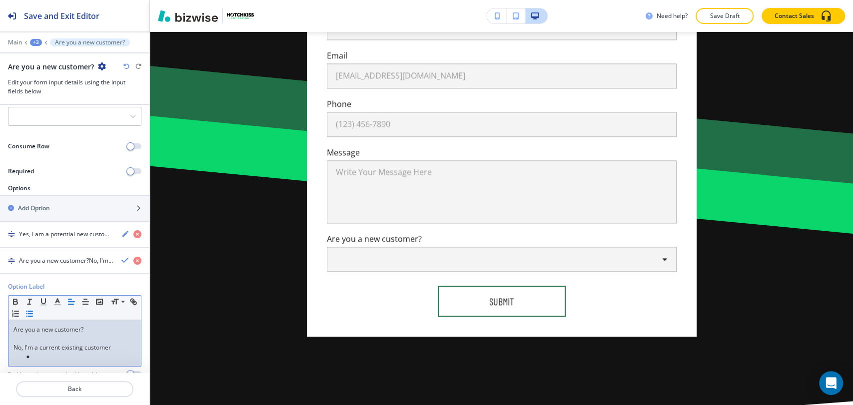
scroll to position [165, 0]
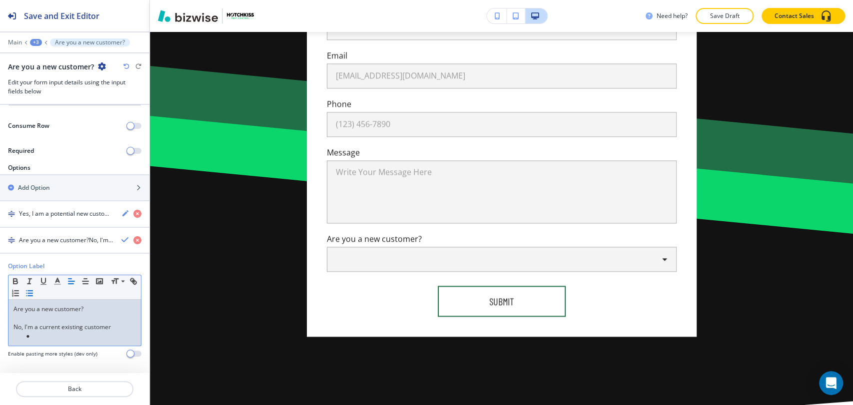
drag, startPoint x: 42, startPoint y: 336, endPoint x: 12, endPoint y: 339, distance: 29.6
click at [12, 339] on div "Are you a new customer? No, I'm a current existing customer" at bounding box center [74, 323] width 132 height 46
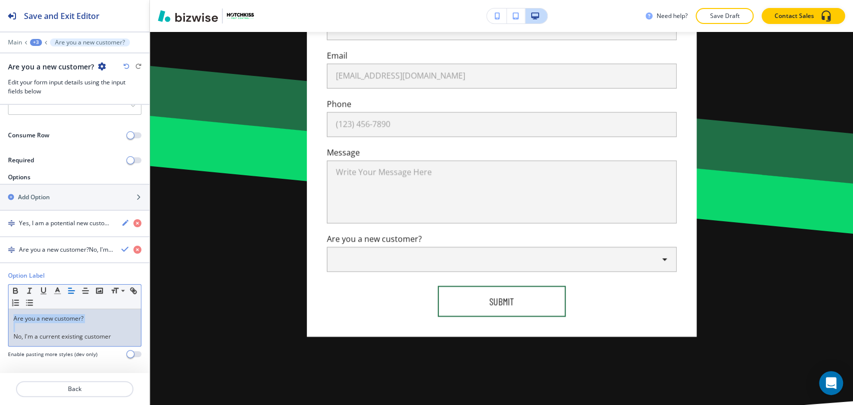
drag, startPoint x: 14, startPoint y: 336, endPoint x: 10, endPoint y: 313, distance: 23.9
click at [10, 313] on div "Are you a new customer? No, I'm a current existing customer" at bounding box center [74, 327] width 132 height 37
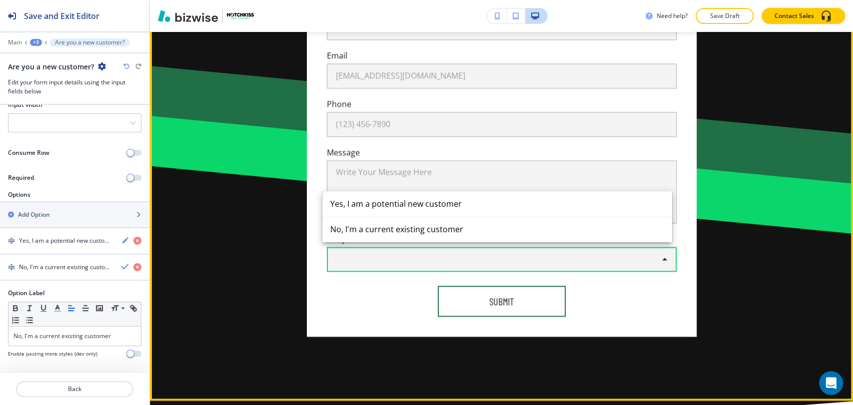
click at [447, 0] on body "Save and Exit Editor Main +3 Are you a new customer? Are you a new customer? Ed…" at bounding box center [426, 0] width 853 height 0
click at [447, 182] on div at bounding box center [426, 202] width 853 height 405
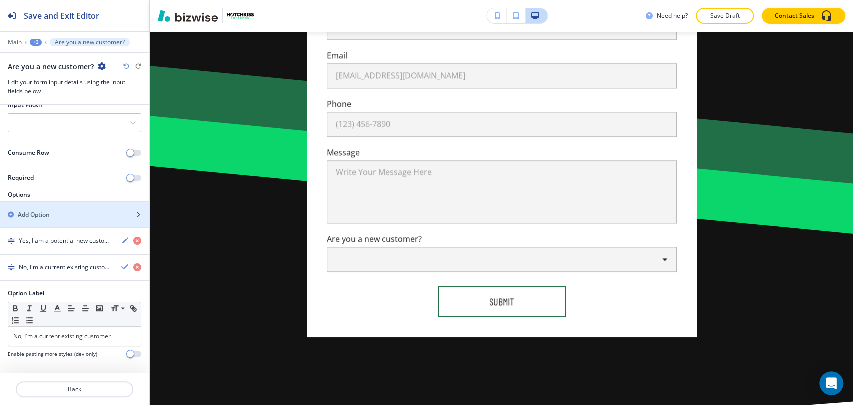
click at [68, 214] on div "Add Option" at bounding box center [63, 214] width 127 height 9
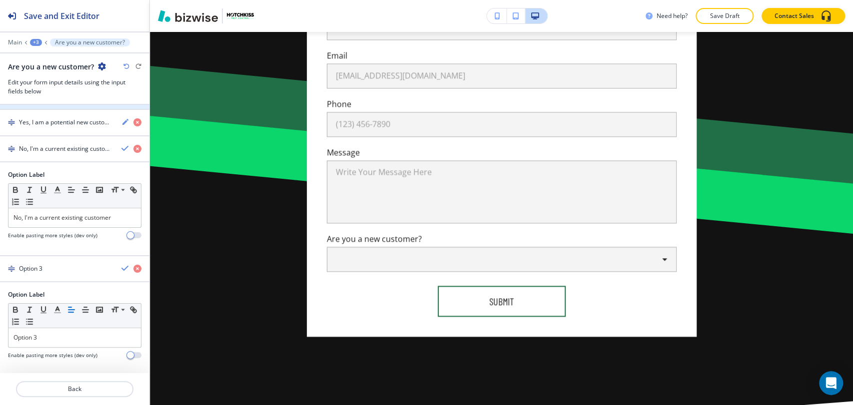
scroll to position [258, 0]
click at [90, 147] on h4 "No, I'm a current existing customer" at bounding box center [66, 147] width 94 height 9
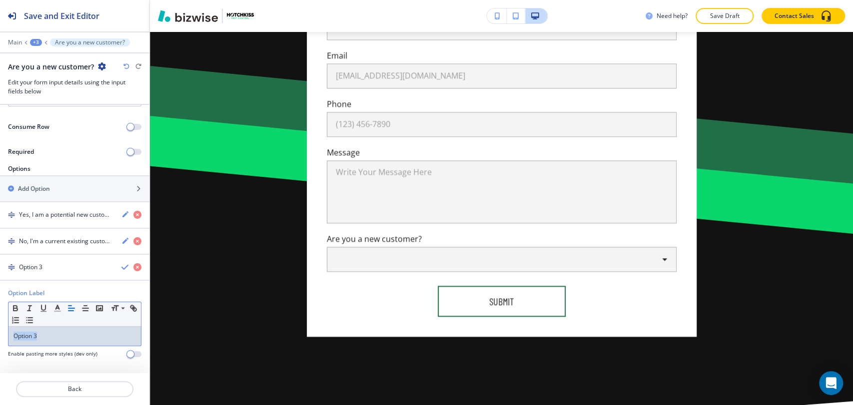
drag, startPoint x: 48, startPoint y: 337, endPoint x: -12, endPoint y: 336, distance: 61.0
click at [0, 0] on html "Save and Exit Editor Main +3 Are you a new customer? Are you a new customer? Ed…" at bounding box center [426, 0] width 853 height 0
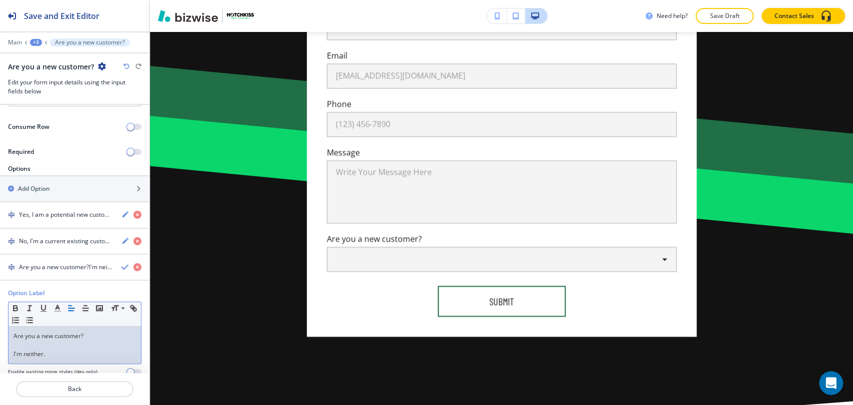
scroll to position [0, 0]
drag, startPoint x: 10, startPoint y: 351, endPoint x: 12, endPoint y: 327, distance: 24.0
click at [12, 327] on div "Are you a new customer? I'm neither." at bounding box center [74, 345] width 132 height 37
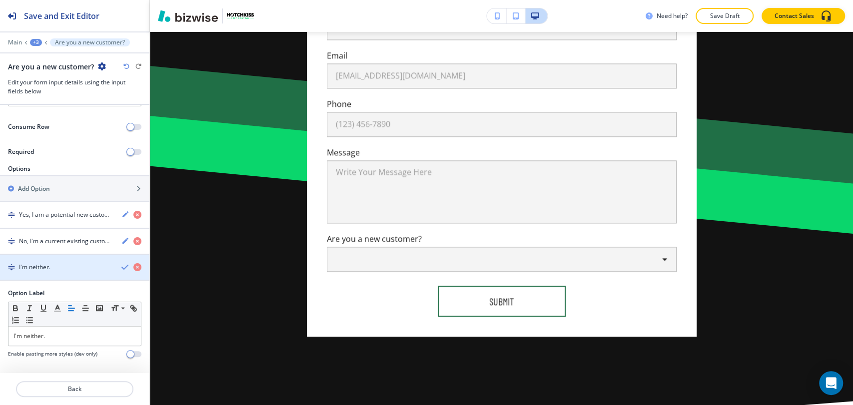
click at [89, 267] on div "I'm neither." at bounding box center [56, 267] width 113 height 9
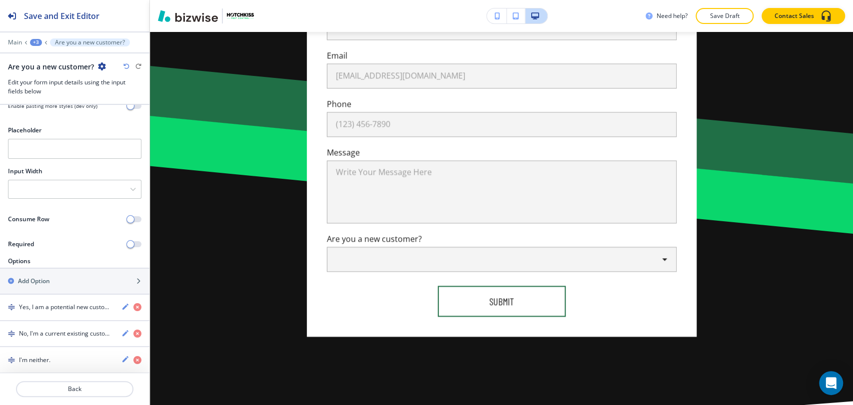
click at [36, 41] on div "+3" at bounding box center [36, 42] width 12 height 7
click at [54, 92] on p "Custom Form" at bounding box center [61, 93] width 51 height 9
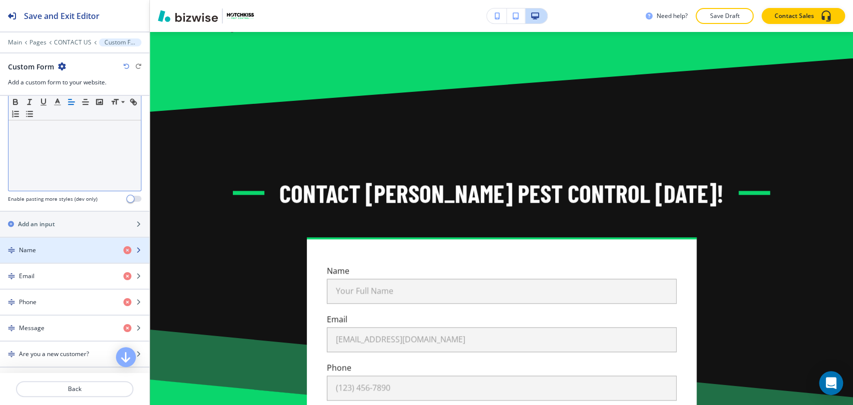
scroll to position [333, 0]
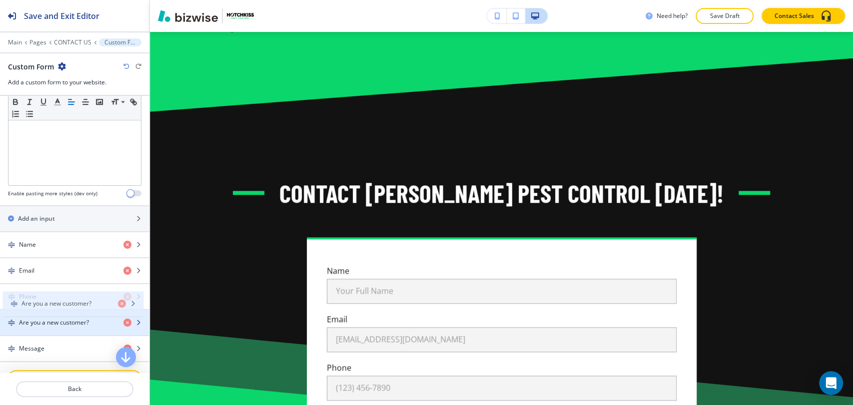
drag, startPoint x: 48, startPoint y: 340, endPoint x: 50, endPoint y: 307, distance: 33.6
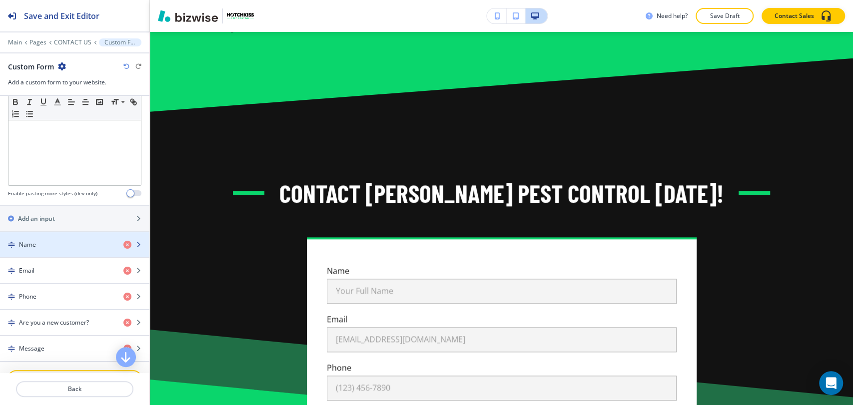
click at [71, 240] on div "Name" at bounding box center [57, 244] width 115 height 9
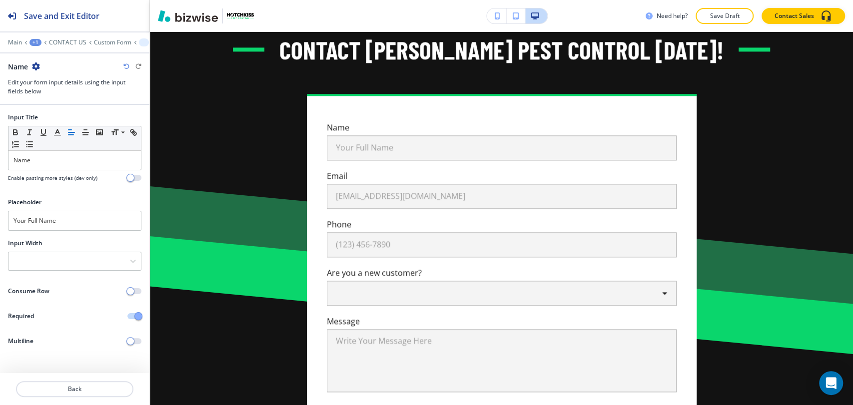
scroll to position [856, 0]
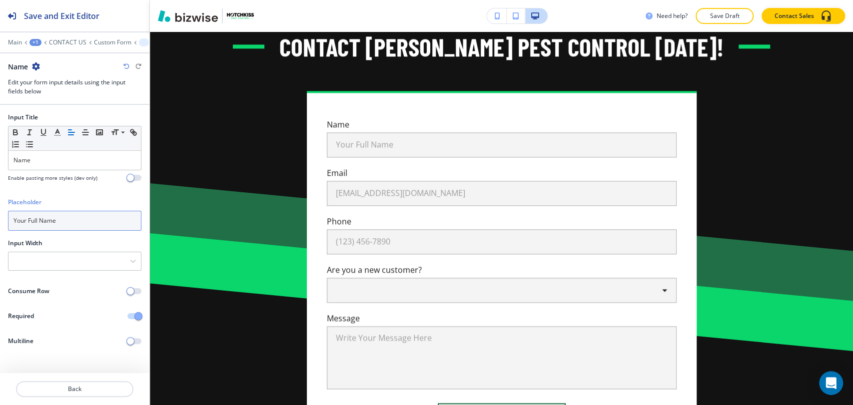
click at [69, 221] on input "Your Full Name" at bounding box center [74, 221] width 133 height 20
click at [74, 216] on input "Firts Nanme" at bounding box center [74, 221] width 133 height 20
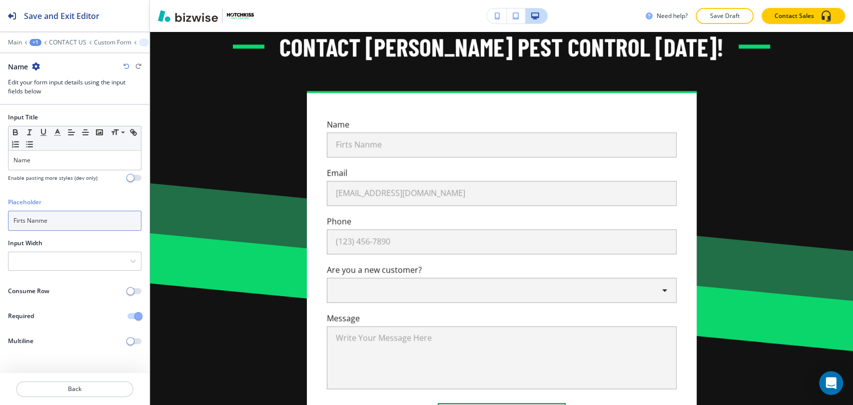
click at [74, 216] on input "Firts Nanme" at bounding box center [74, 221] width 133 height 20
click at [13, 223] on input "Firts Name" at bounding box center [74, 221] width 133 height 20
click at [16, 220] on input "Firts Name" at bounding box center [74, 221] width 133 height 20
click at [71, 213] on input "First Name" at bounding box center [74, 221] width 133 height 20
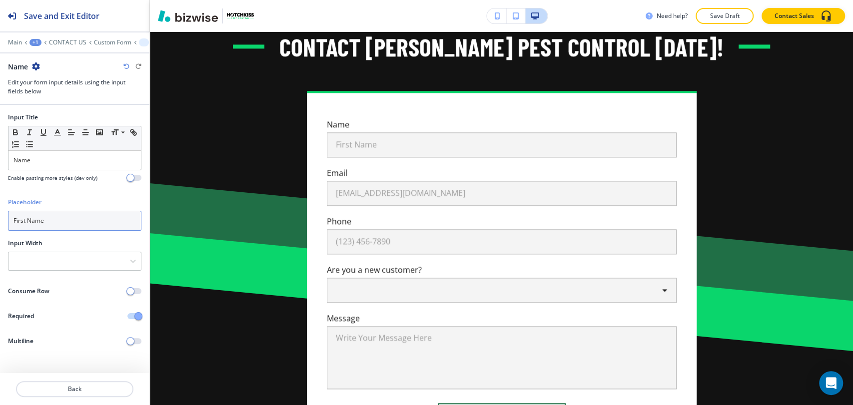
click at [71, 214] on input "First Name" at bounding box center [74, 221] width 133 height 20
type input "First Name"
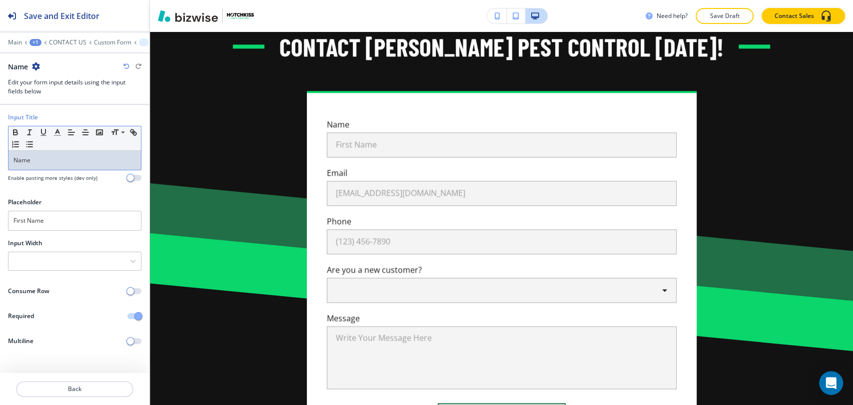
click at [73, 161] on p "Name" at bounding box center [74, 160] width 122 height 9
click at [80, 270] on div "Input Width 25% 33% 50% 100%" at bounding box center [74, 259] width 149 height 40
click at [81, 262] on div at bounding box center [74, 261] width 132 height 18
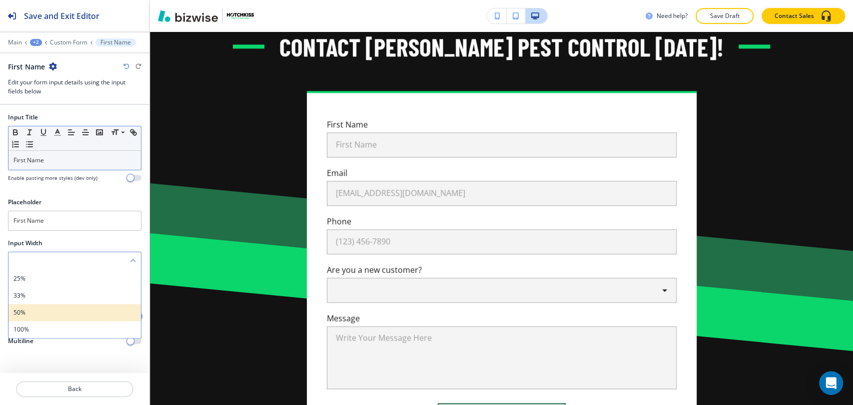
click at [64, 310] on h4 "50%" at bounding box center [74, 312] width 122 height 9
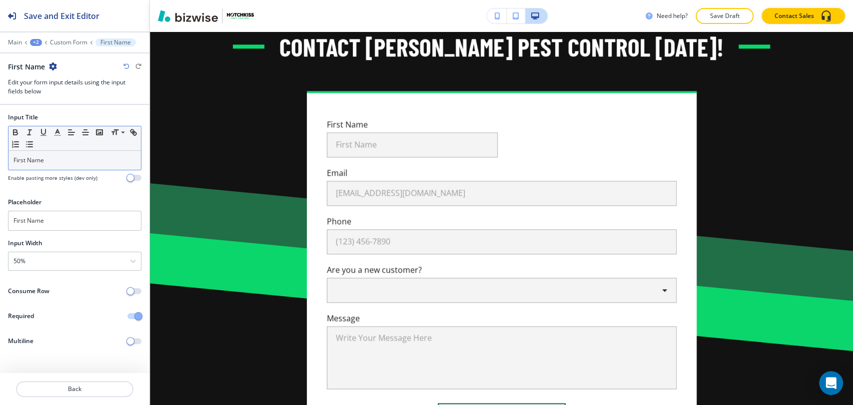
click at [55, 66] on icon "button" at bounding box center [53, 66] width 8 height 8
click at [67, 95] on button "Duplicate First Name" at bounding box center [81, 100] width 64 height 17
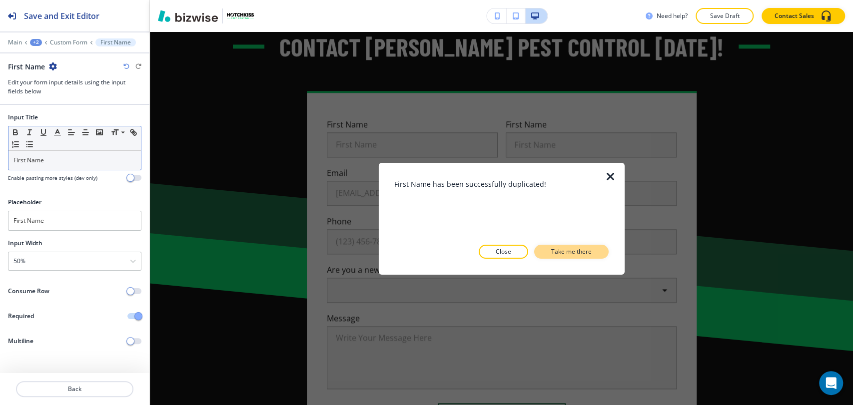
click at [573, 250] on p "Take me there" at bounding box center [571, 251] width 40 height 9
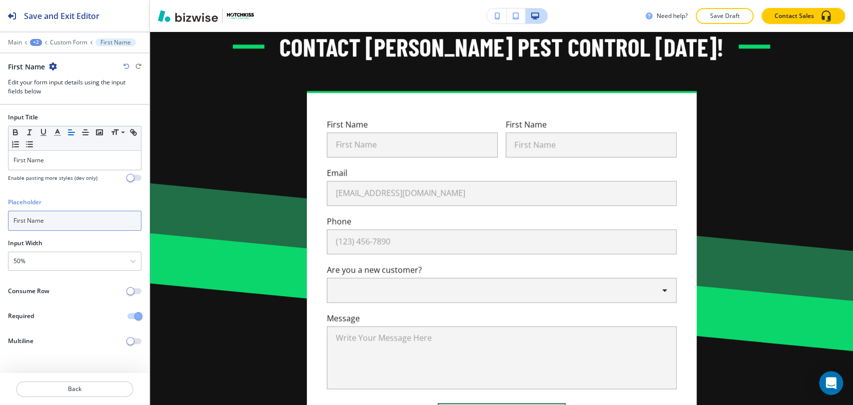
drag, startPoint x: 24, startPoint y: 220, endPoint x: -4, endPoint y: 219, distance: 29.0
click at [0, 0] on html "Save and Exit Editor Main +2 Custom Form First Name First Name Edit your form i…" at bounding box center [426, 0] width 853 height 0
type input "Last Name"
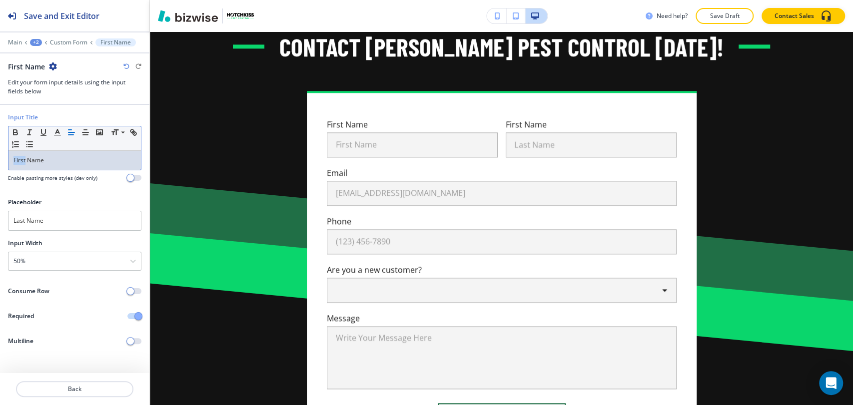
drag, startPoint x: 25, startPoint y: 161, endPoint x: 7, endPoint y: 161, distance: 18.0
click at [7, 161] on div "Input Title Small Normal Large Huge First Name Enable pasting more styles (dev …" at bounding box center [74, 151] width 149 height 77
click at [74, 41] on p "Custom Form" at bounding box center [68, 42] width 37 height 7
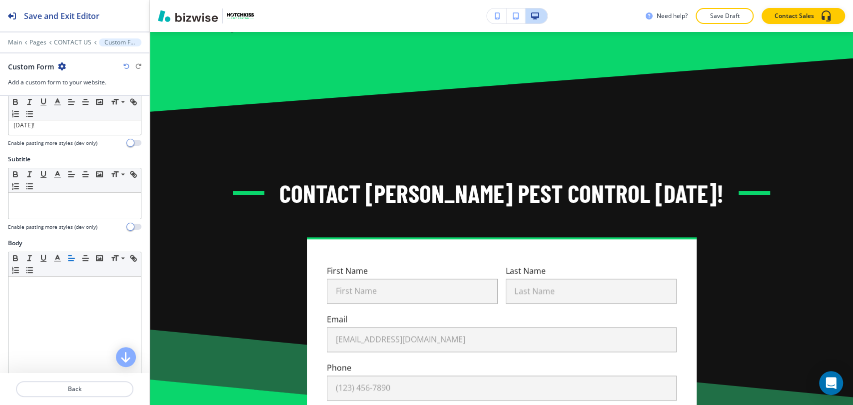
scroll to position [277, 0]
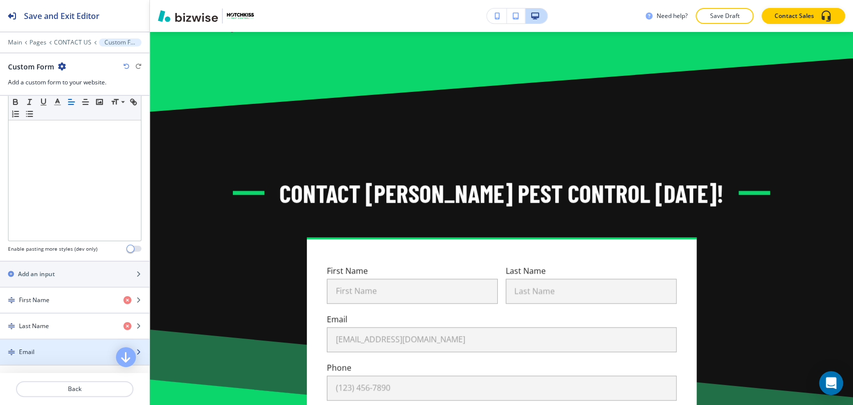
click at [51, 348] on div "Email" at bounding box center [57, 352] width 115 height 9
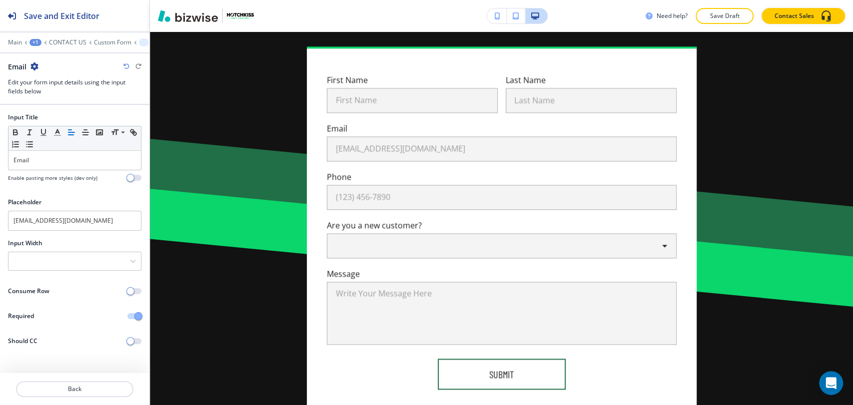
scroll to position [901, 0]
click at [76, 264] on div at bounding box center [74, 261] width 132 height 18
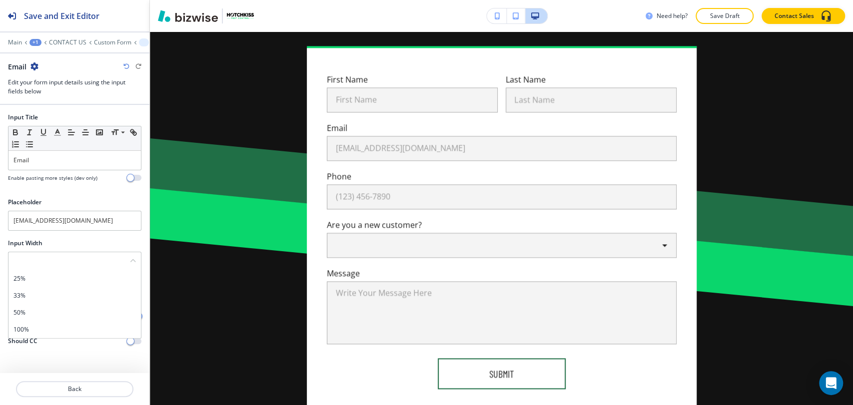
drag, startPoint x: 60, startPoint y: 311, endPoint x: 59, endPoint y: 306, distance: 5.6
click at [60, 312] on h4 "50%" at bounding box center [74, 312] width 122 height 9
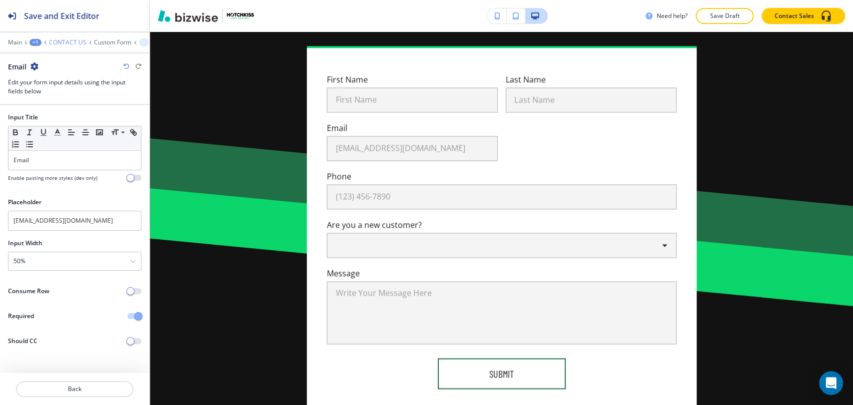
click at [64, 43] on p "CONTACT US" at bounding box center [67, 42] width 37 height 7
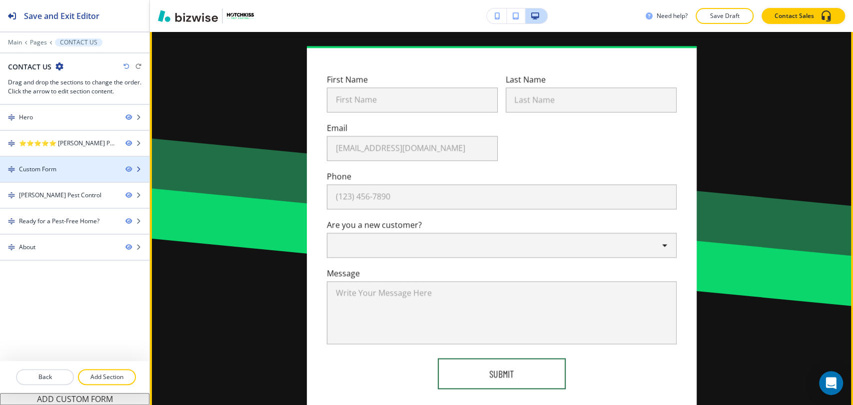
click at [65, 177] on div at bounding box center [74, 178] width 149 height 8
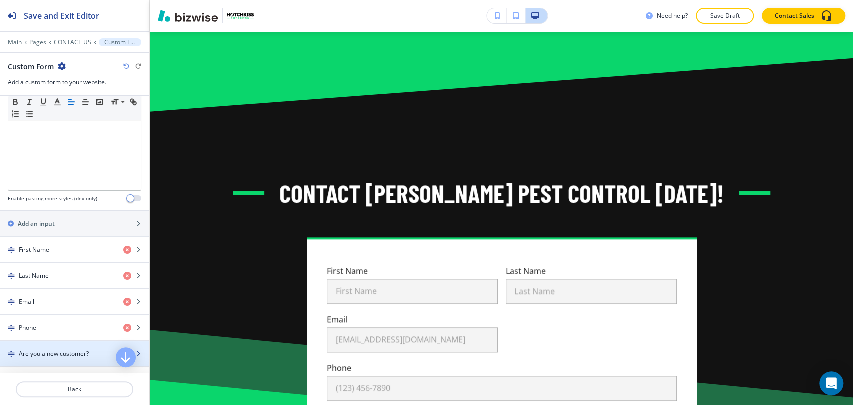
scroll to position [388, 0]
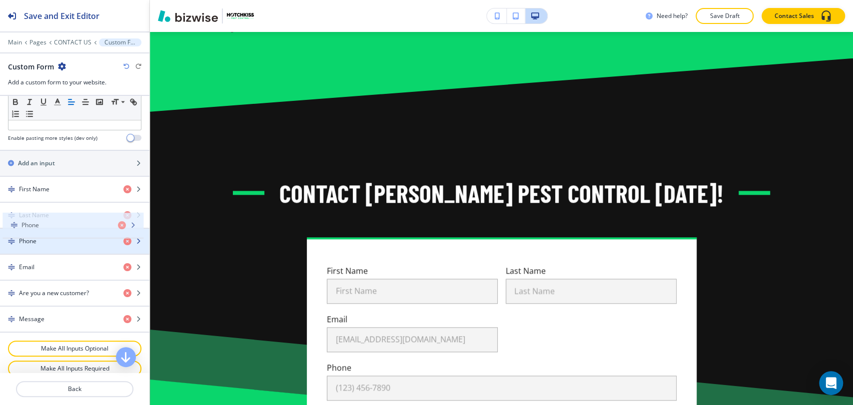
drag, startPoint x: 57, startPoint y: 254, endPoint x: 60, endPoint y: 222, distance: 31.6
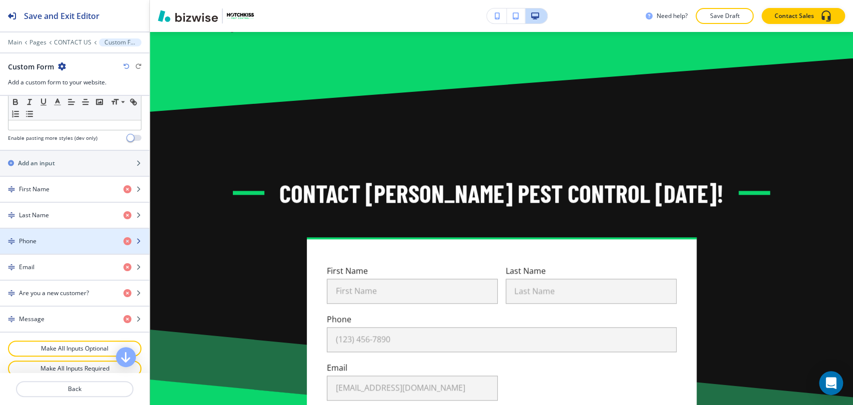
click at [55, 237] on div "Phone" at bounding box center [57, 241] width 115 height 9
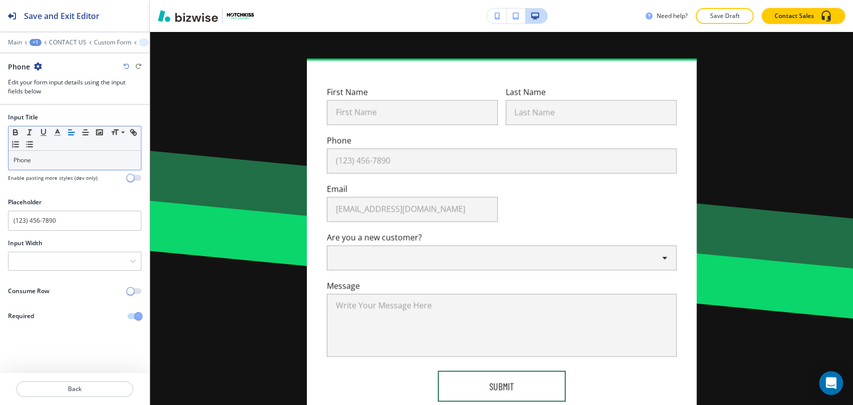
scroll to position [901, 0]
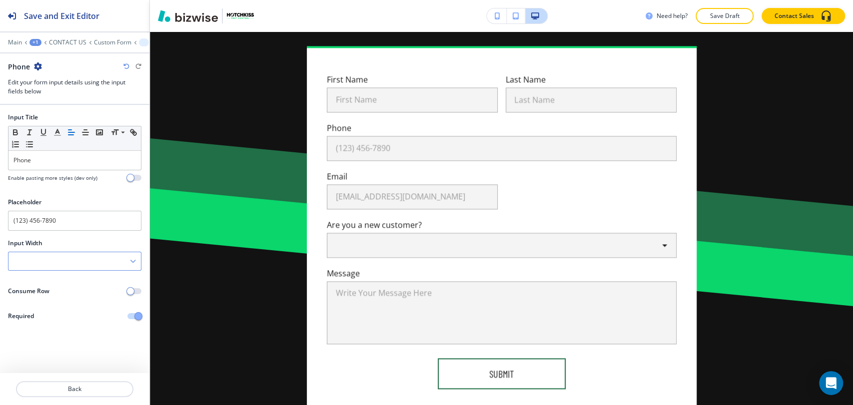
click at [51, 257] on div at bounding box center [74, 261] width 132 height 18
click at [52, 309] on h4 "50%" at bounding box center [74, 312] width 122 height 9
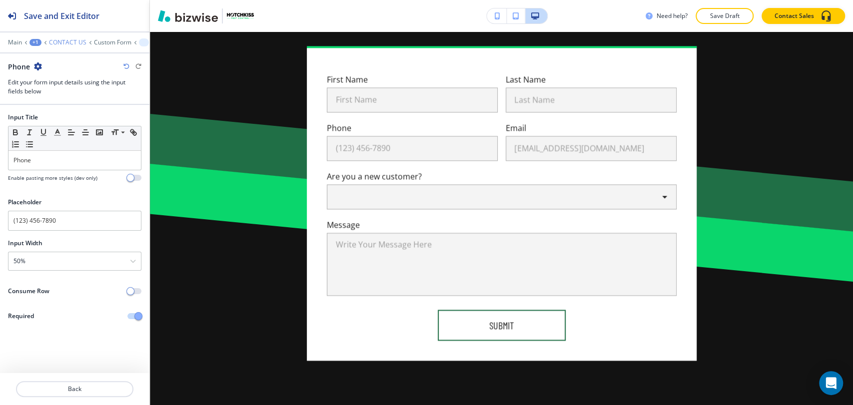
click at [62, 43] on p "CONTACT US" at bounding box center [67, 42] width 37 height 7
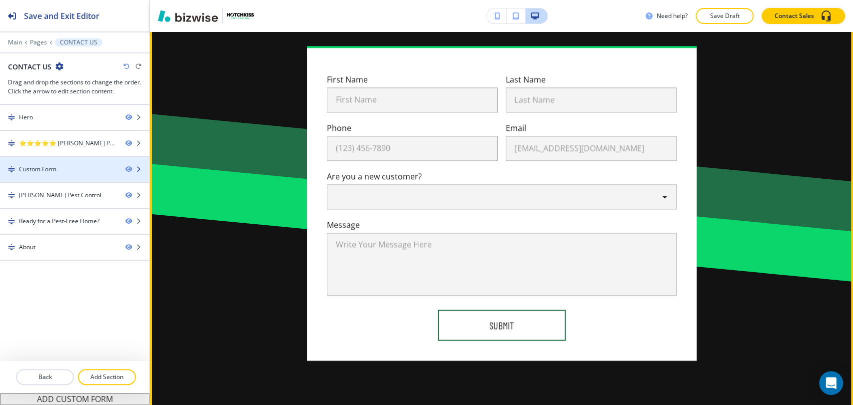
click at [95, 169] on div "Custom Form" at bounding box center [58, 169] width 117 height 9
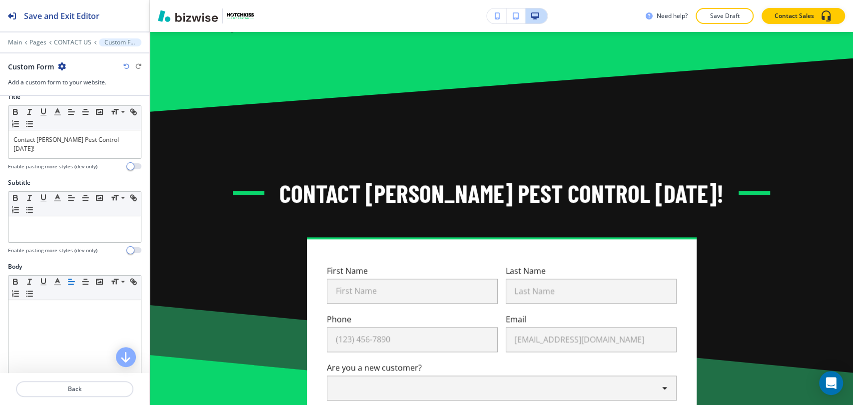
scroll to position [277, 0]
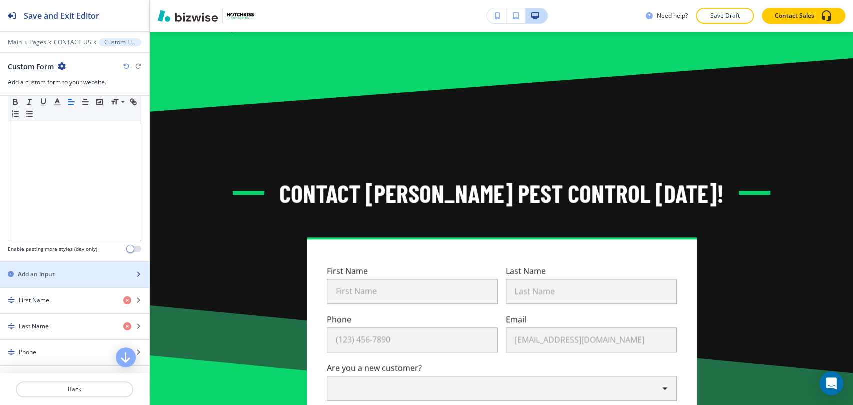
click at [74, 279] on div "button" at bounding box center [74, 283] width 149 height 8
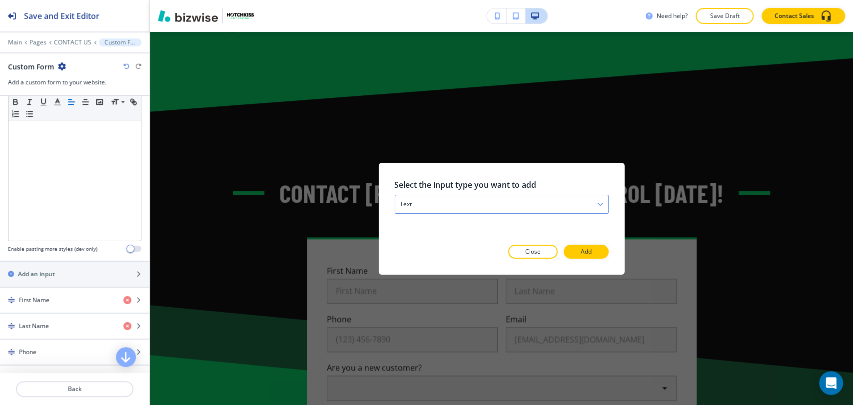
click at [508, 203] on div "text" at bounding box center [501, 204] width 213 height 18
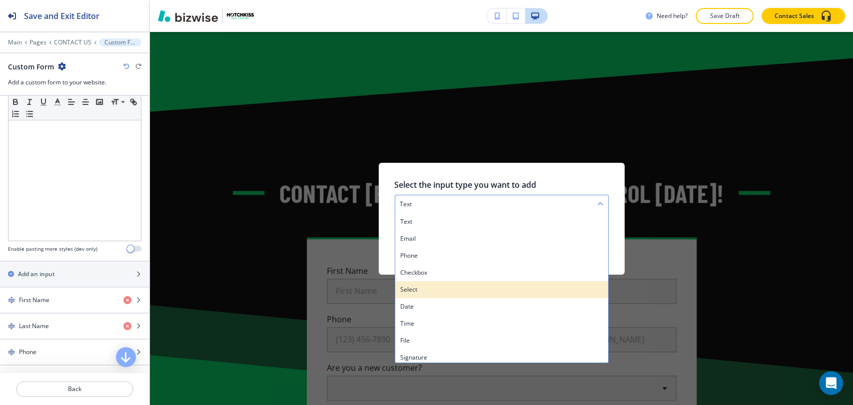
scroll to position [3, 0]
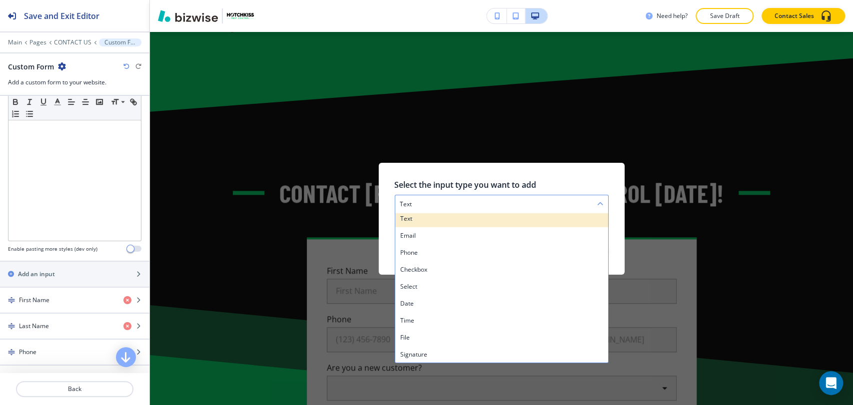
click at [473, 213] on div "text" at bounding box center [501, 218] width 213 height 17
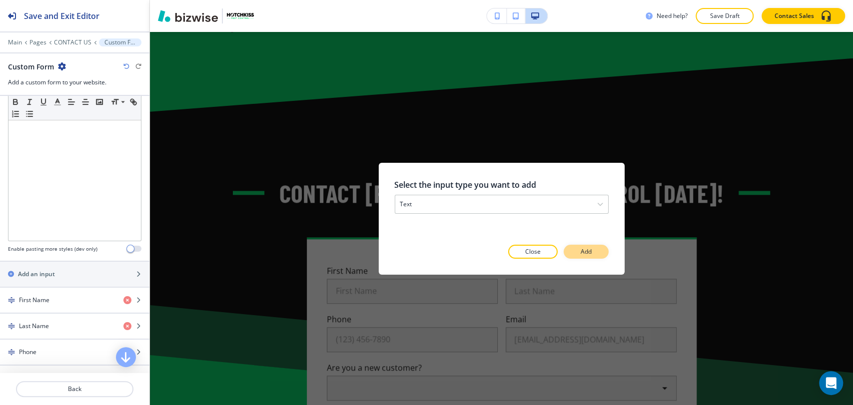
click at [591, 253] on p "Add" at bounding box center [586, 251] width 11 height 9
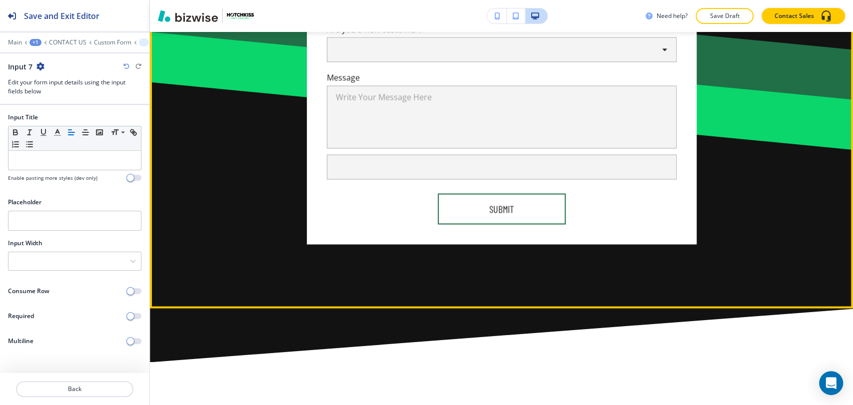
scroll to position [974, 0]
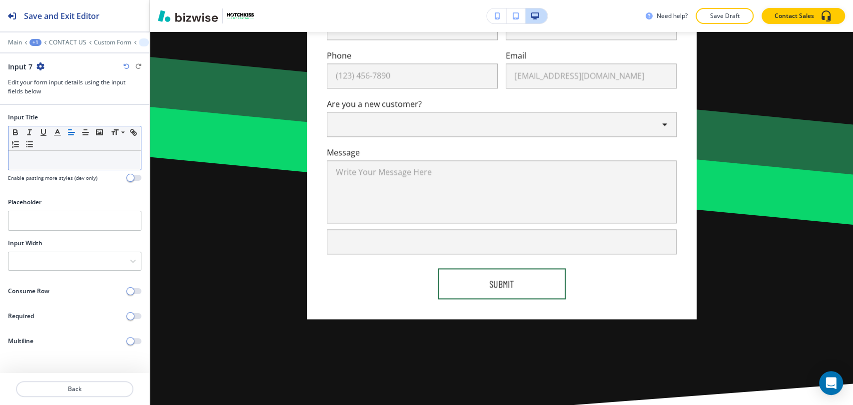
click at [56, 153] on div at bounding box center [74, 160] width 132 height 19
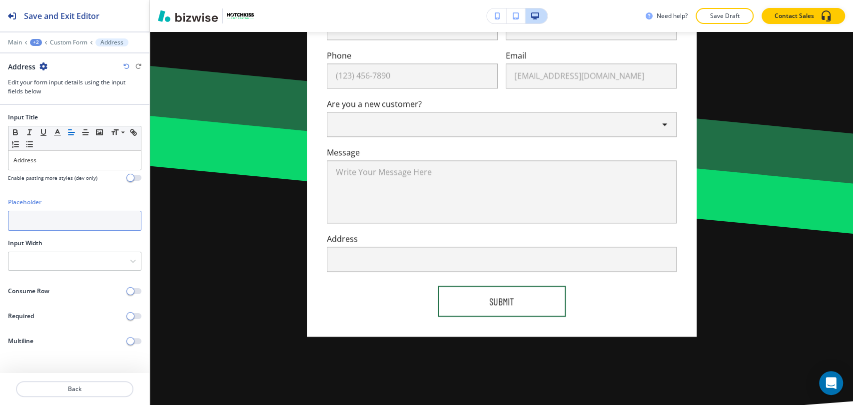
click at [64, 220] on input "text" at bounding box center [74, 221] width 133 height 20
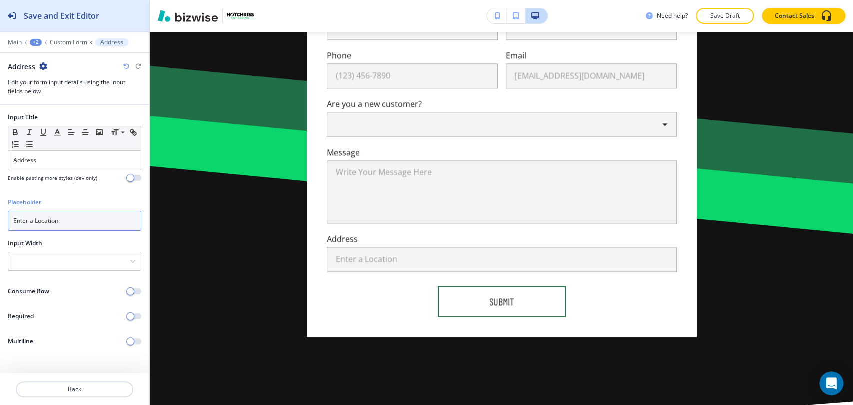
type input "Enter a Location"
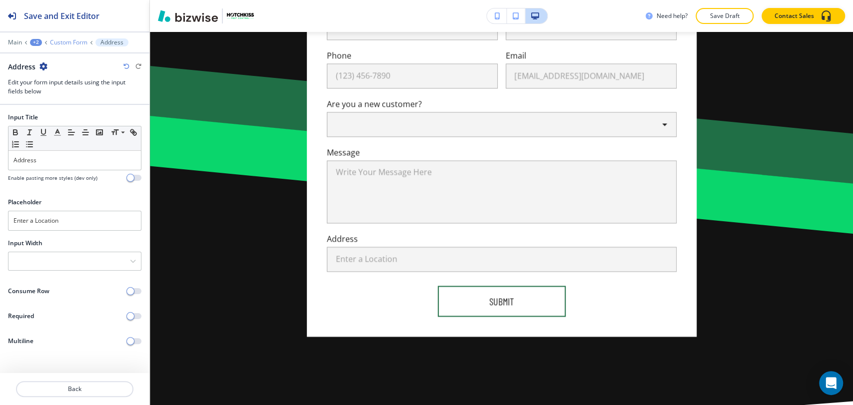
click at [74, 43] on p "Custom Form" at bounding box center [68, 42] width 37 height 7
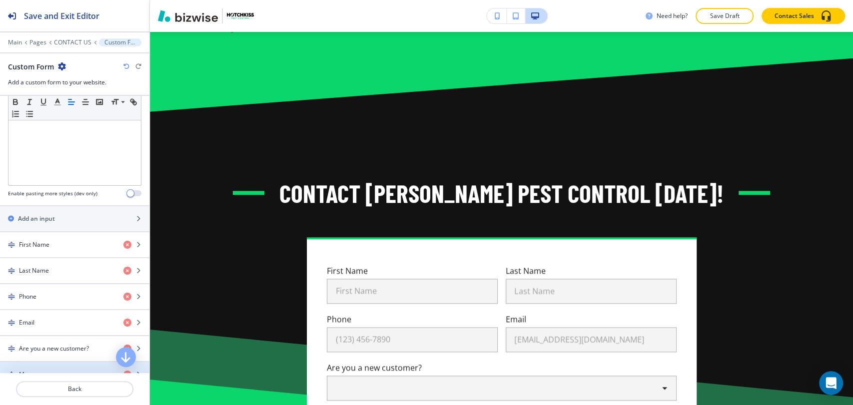
scroll to position [444, 0]
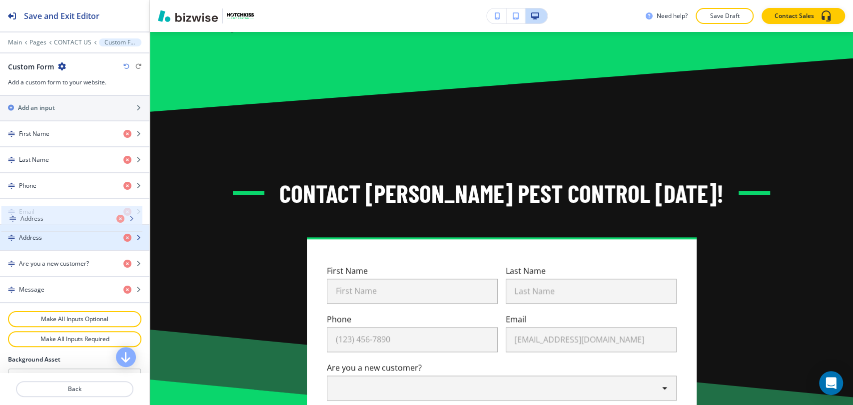
drag, startPoint x: 56, startPoint y: 279, endPoint x: 57, endPoint y: 219, distance: 59.5
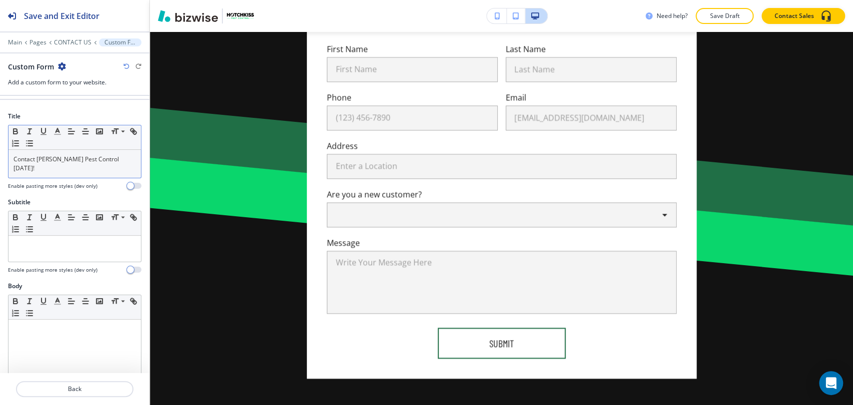
scroll to position [0, 0]
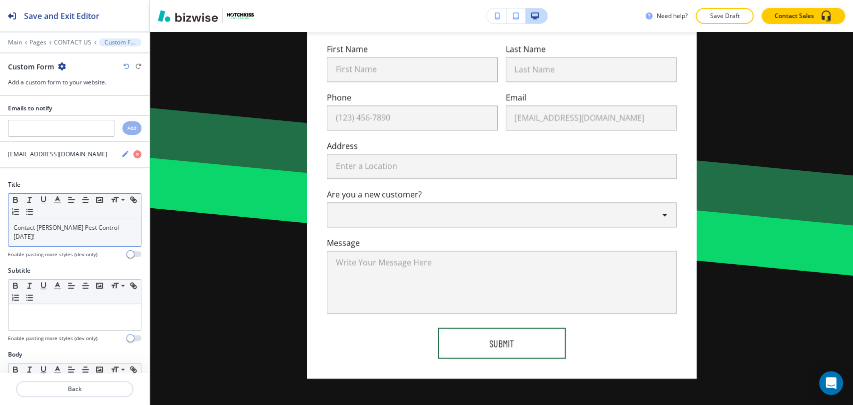
click at [75, 224] on p "Contact Hotchkiss Pest Control Today!" at bounding box center [74, 232] width 122 height 18
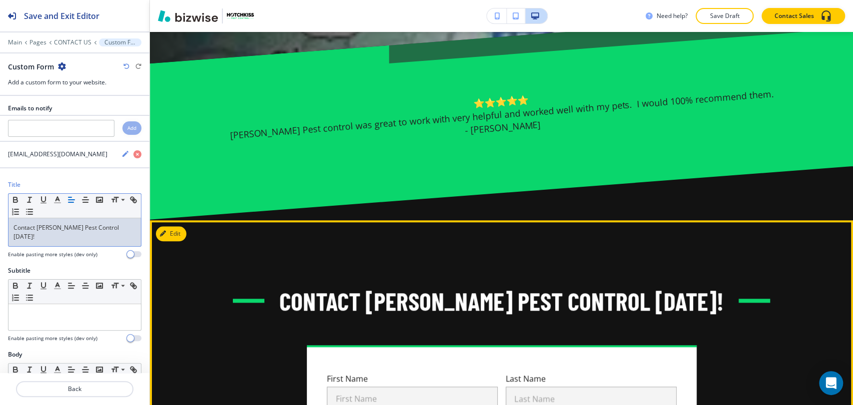
scroll to position [543, 0]
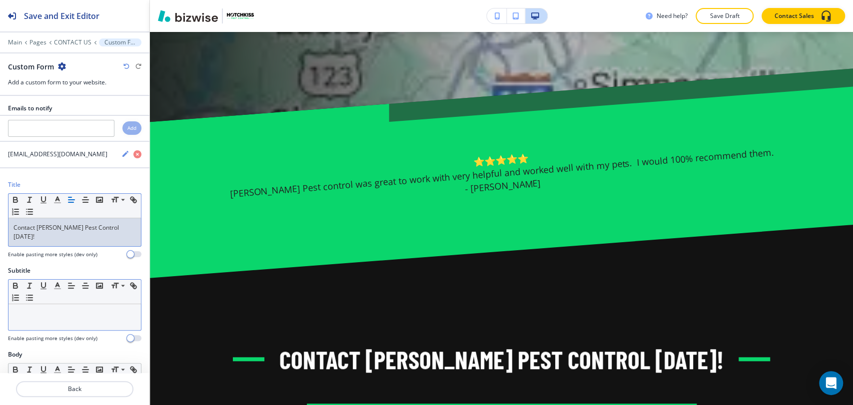
click at [47, 309] on p at bounding box center [74, 313] width 122 height 9
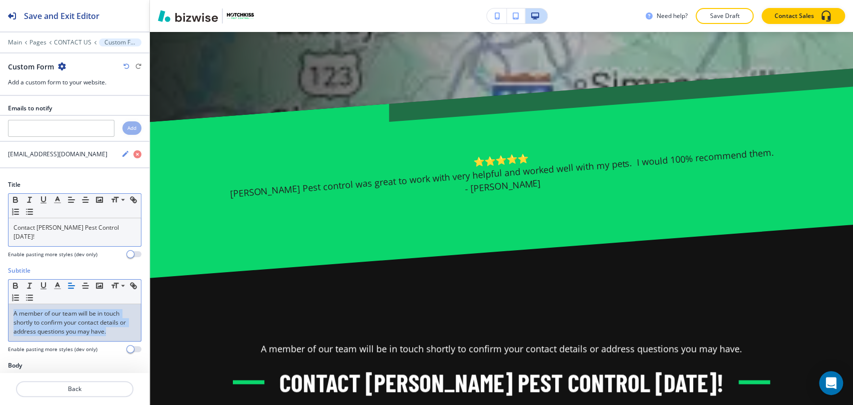
drag, startPoint x: 113, startPoint y: 320, endPoint x: -4, endPoint y: 303, distance: 118.6
click at [0, 0] on html "Save and Exit Editor Main Pages CONTACT US Custom Form Custom Form Add a custom…" at bounding box center [426, 0] width 853 height 0
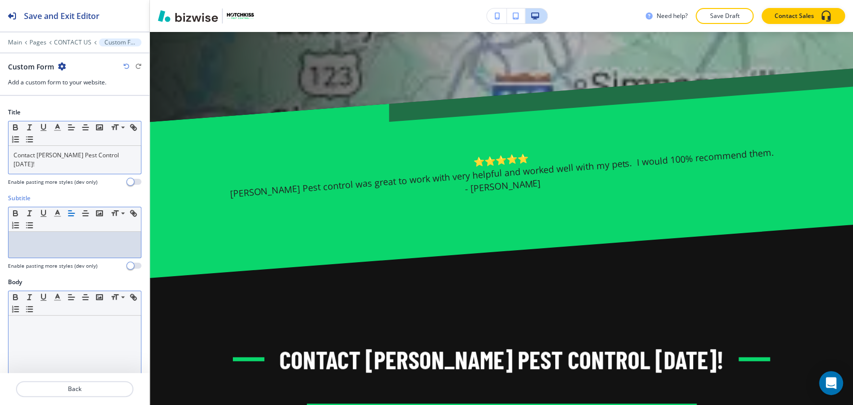
scroll to position [166, 0]
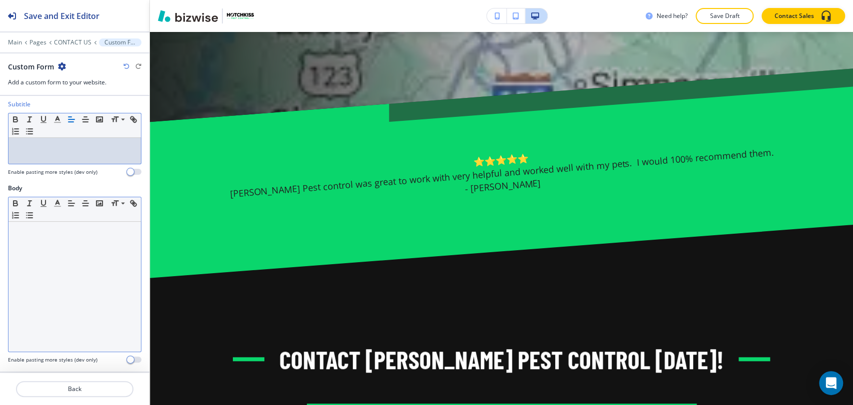
click at [58, 252] on div at bounding box center [74, 287] width 132 height 130
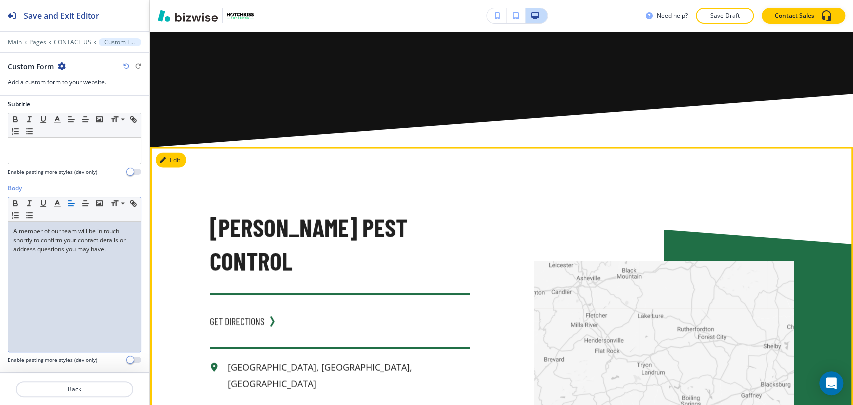
scroll to position [1320, 0]
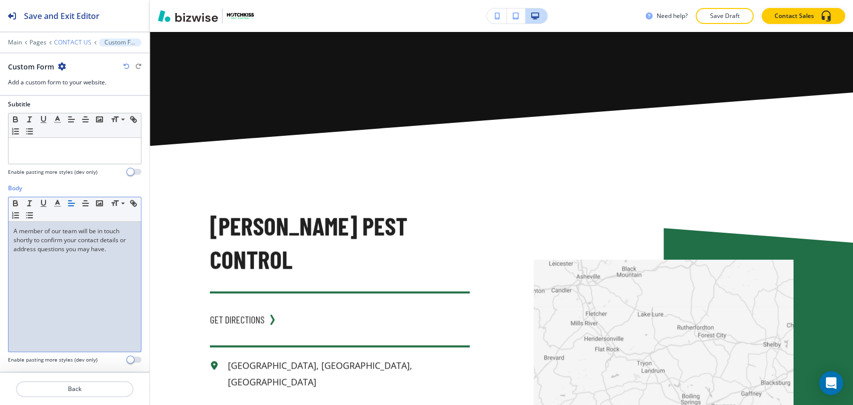
click at [70, 40] on p "CONTACT US" at bounding box center [72, 42] width 37 height 7
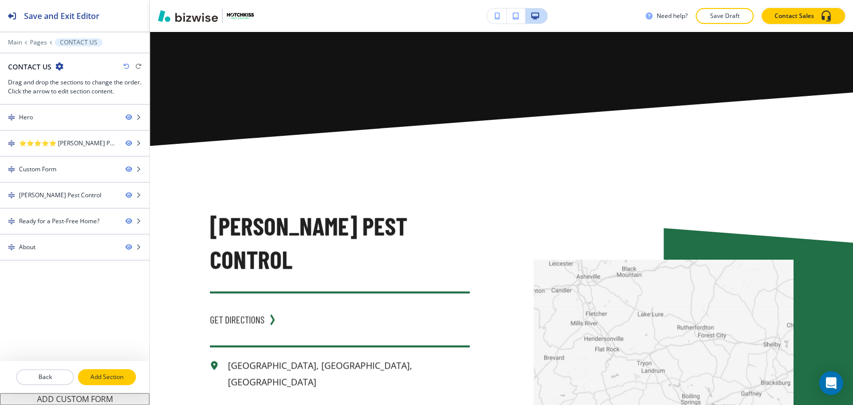
click at [107, 375] on p "Add Section" at bounding box center [107, 377] width 56 height 9
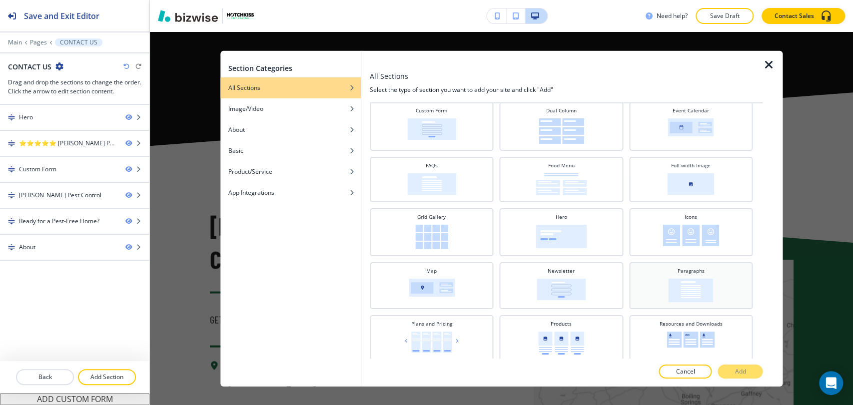
scroll to position [166, 0]
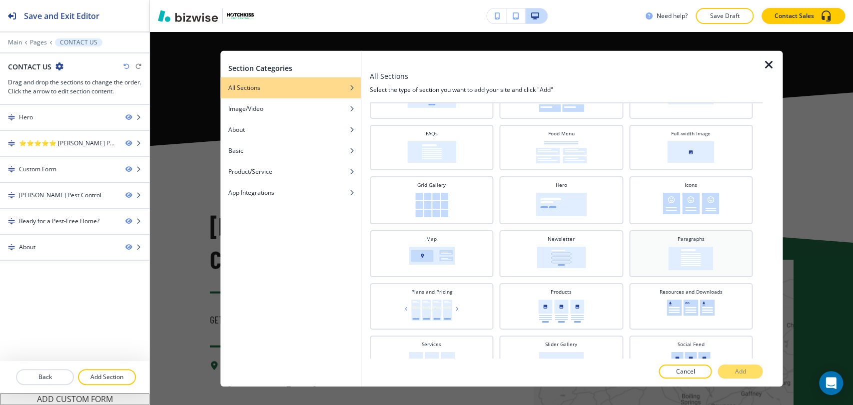
click at [689, 268] on img at bounding box center [691, 257] width 45 height 23
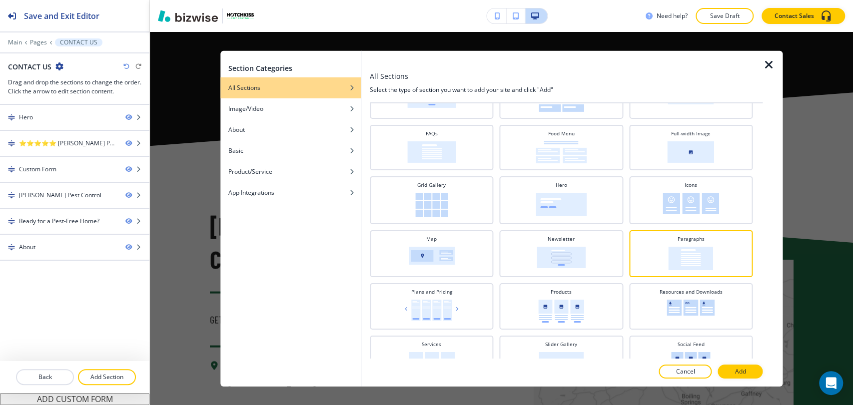
drag, startPoint x: 748, startPoint y: 369, endPoint x: 720, endPoint y: 369, distance: 28.5
click at [748, 369] on button "Add" at bounding box center [740, 372] width 45 height 14
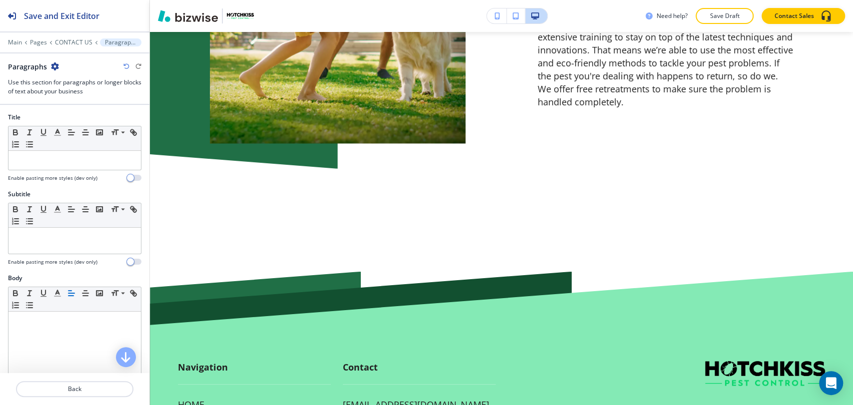
scroll to position [2627, 0]
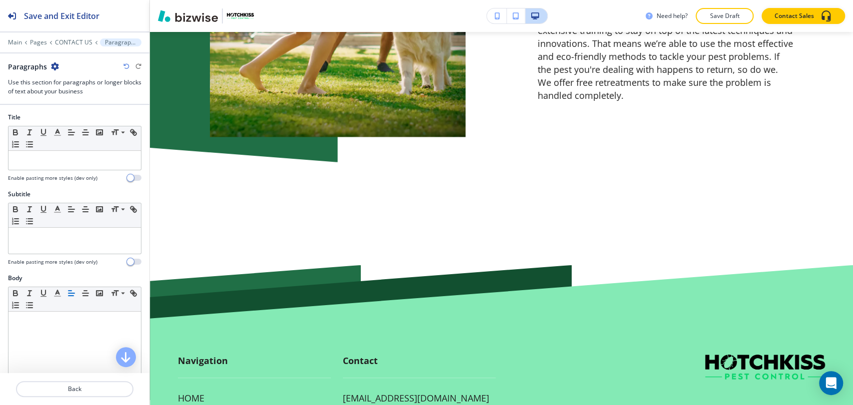
click at [73, 51] on div "Main Pages CONTACT US Paragraphs Paragraphs Use this section for paragraphs or …" at bounding box center [74, 66] width 149 height 57
click at [75, 45] on div "Main Pages CONTACT US Paragraphs" at bounding box center [74, 42] width 133 height 8
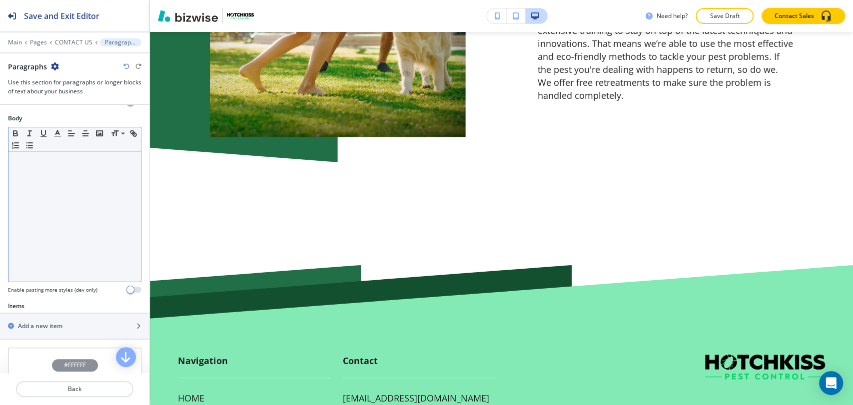
scroll to position [277, 0]
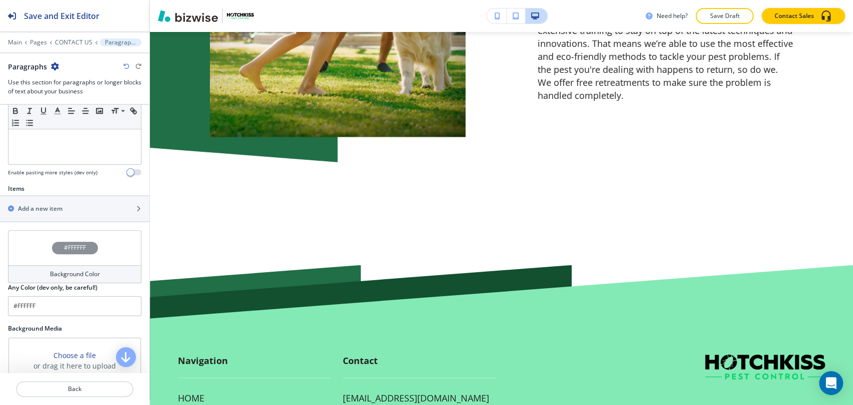
click at [81, 37] on div at bounding box center [74, 35] width 149 height 6
click at [75, 41] on p "CONTACT US" at bounding box center [73, 42] width 37 height 7
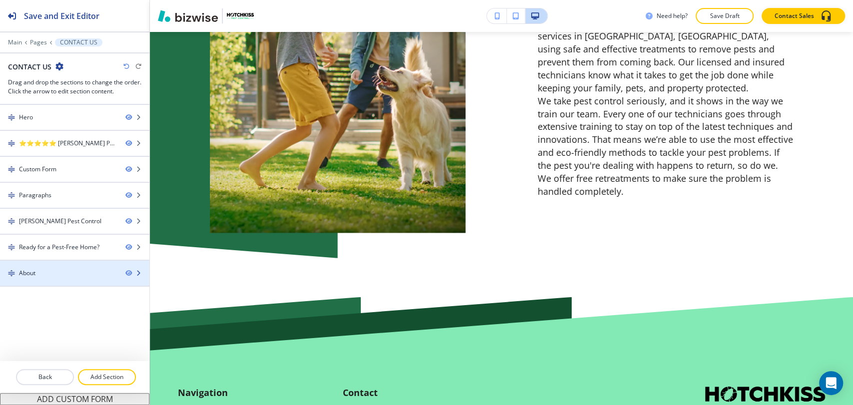
scroll to position [1353, 0]
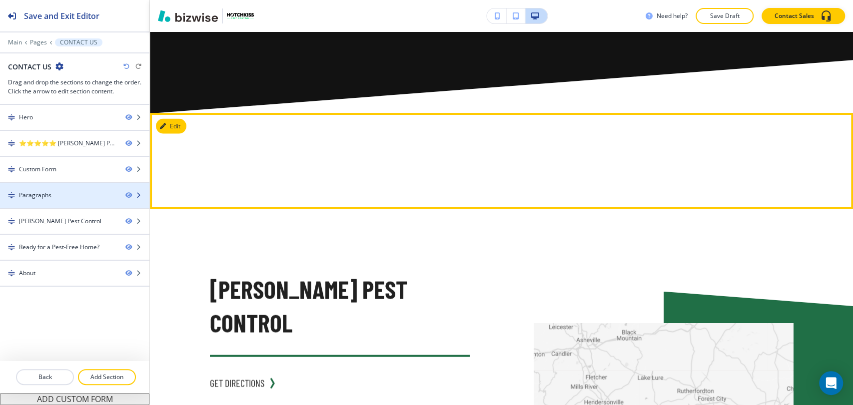
click at [76, 193] on div "Paragraphs" at bounding box center [58, 195] width 117 height 9
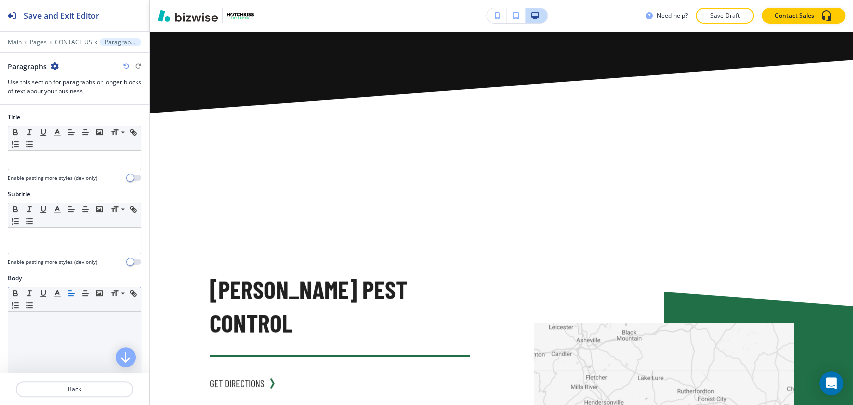
click at [60, 320] on p at bounding box center [74, 321] width 122 height 9
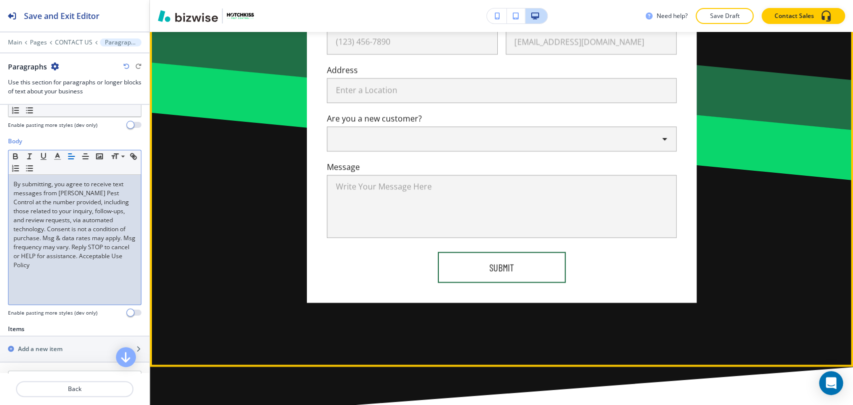
scroll to position [1131, 0]
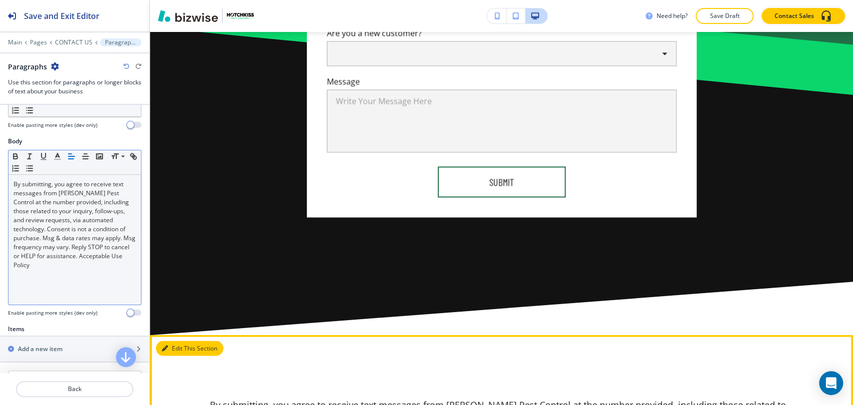
click at [174, 341] on button "Edit This Section" at bounding box center [189, 348] width 67 height 15
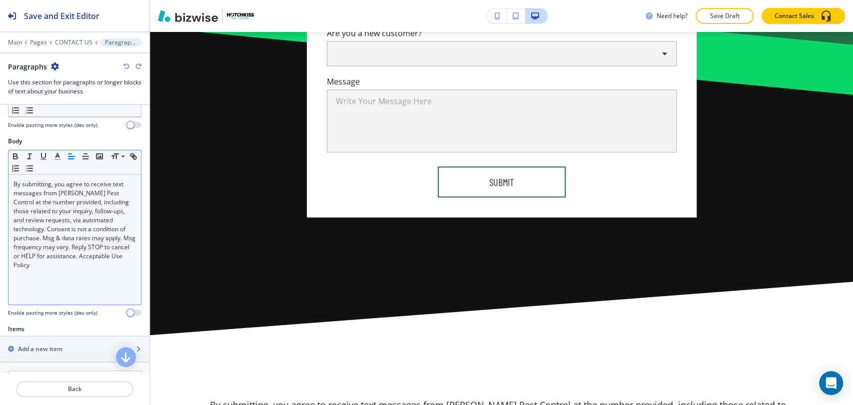
click at [52, 65] on icon "button" at bounding box center [55, 66] width 8 height 8
click at [79, 121] on p "Delete Section" at bounding box center [82, 118] width 51 height 9
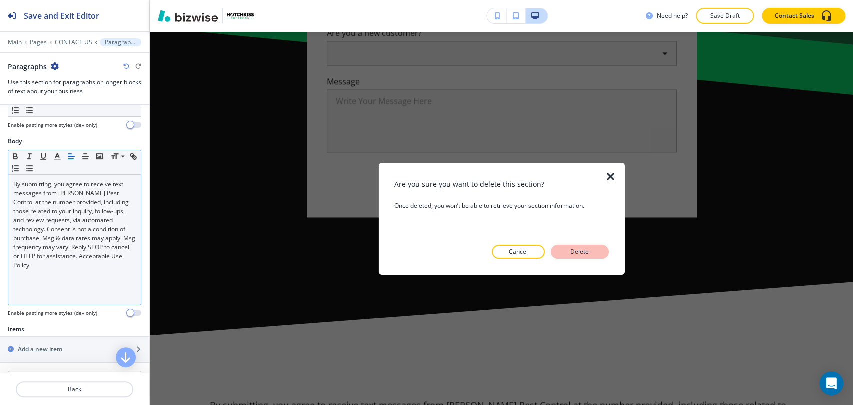
click at [579, 253] on p "Delete" at bounding box center [580, 251] width 24 height 9
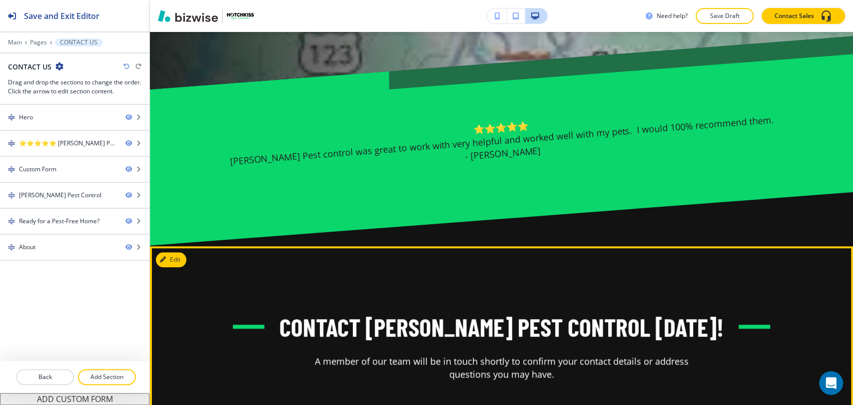
click at [173, 252] on button "Edit" at bounding box center [171, 259] width 30 height 15
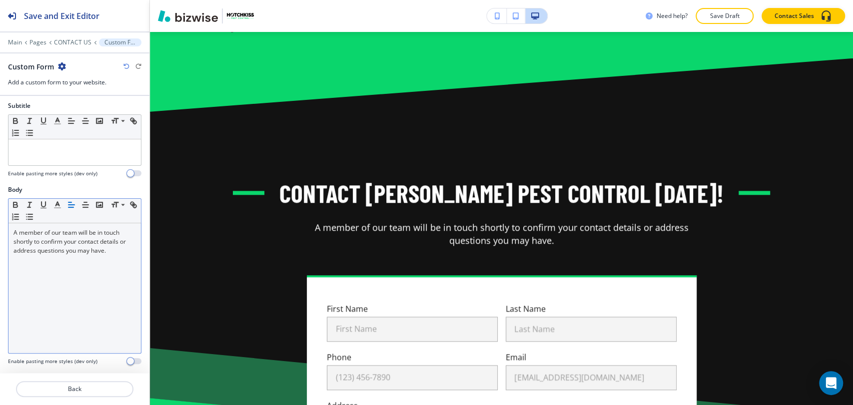
scroll to position [222, 0]
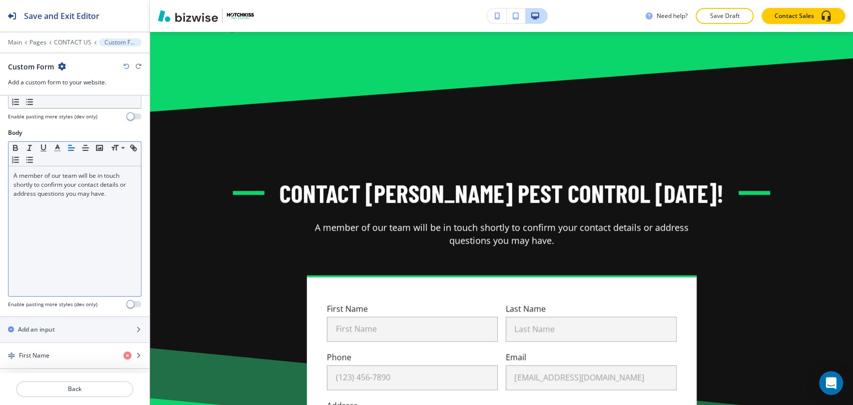
click at [120, 187] on div "A member of our team will be in touch shortly to confirm your contact details o…" at bounding box center [74, 231] width 132 height 130
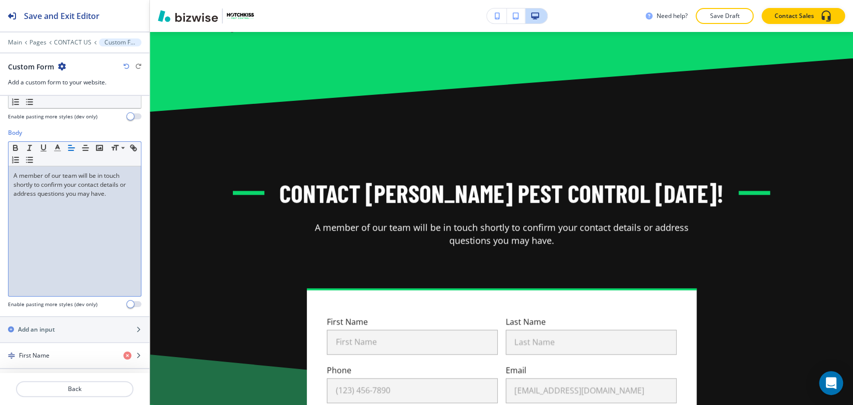
scroll to position [0, 0]
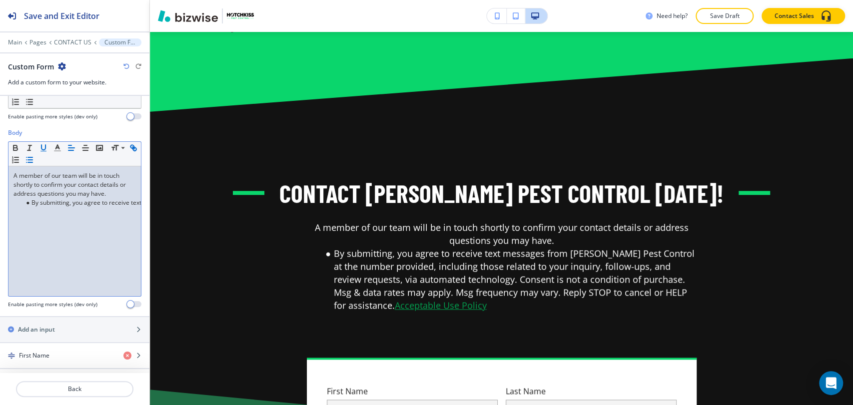
drag, startPoint x: 28, startPoint y: 193, endPoint x: 50, endPoint y: 183, distance: 24.0
click at [28, 198] on li "By submitting, you agree to receive text messages from Hotchkiss Pest Control a…" at bounding box center [78, 202] width 113 height 9
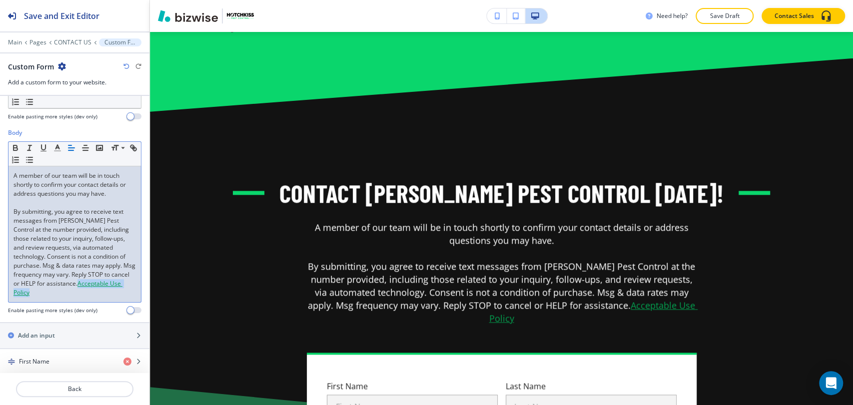
drag, startPoint x: 74, startPoint y: 284, endPoint x: 46, endPoint y: 284, distance: 27.5
click at [46, 284] on p "By submitting, you agree to receive text messages from Hotchkiss Pest Control a…" at bounding box center [74, 252] width 122 height 90
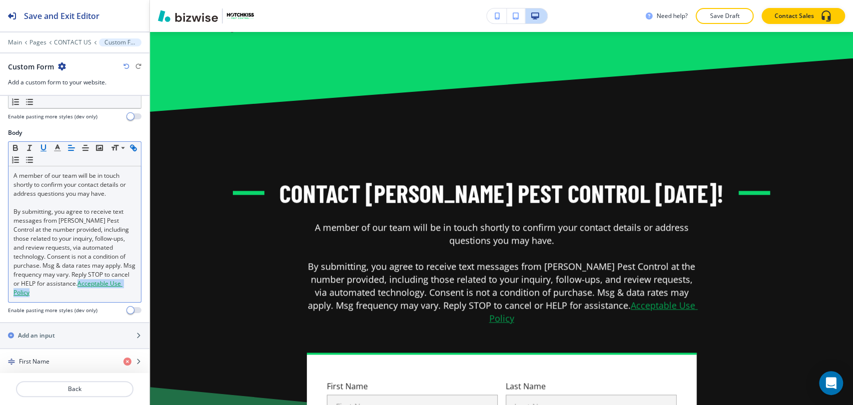
click at [129, 146] on icon "button" at bounding box center [133, 147] width 9 height 9
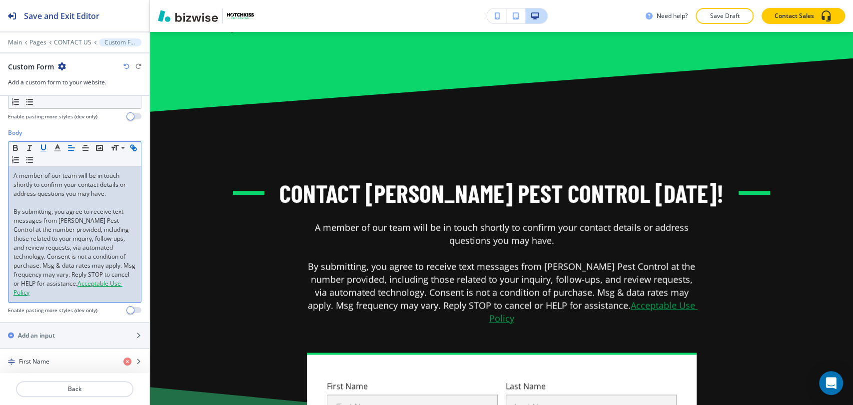
click at [129, 150] on icon "button" at bounding box center [133, 147] width 9 height 9
click at [42, 171] on p "A member of our team will be in touch shortly to confirm your contact details o…" at bounding box center [74, 184] width 122 height 27
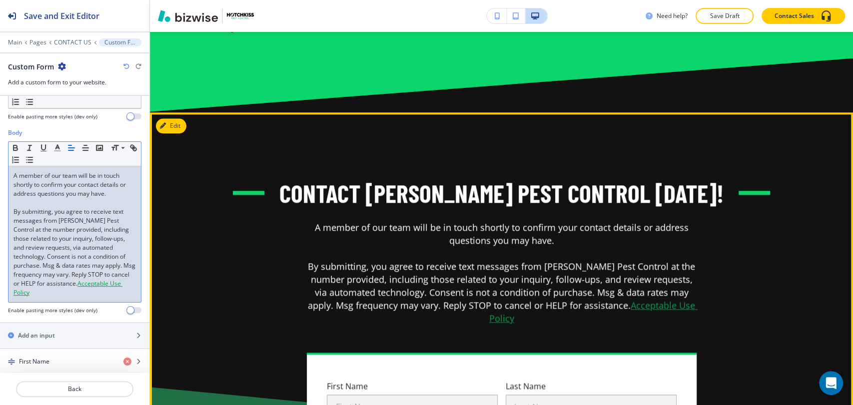
click at [657, 299] on u "Acceptable Use Policy" at bounding box center [593, 311] width 209 height 25
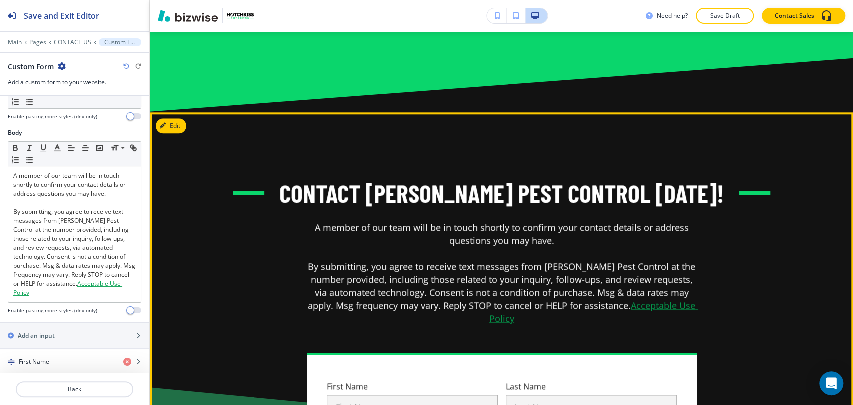
click at [666, 299] on u "Acceptable Use Policy" at bounding box center [593, 311] width 209 height 25
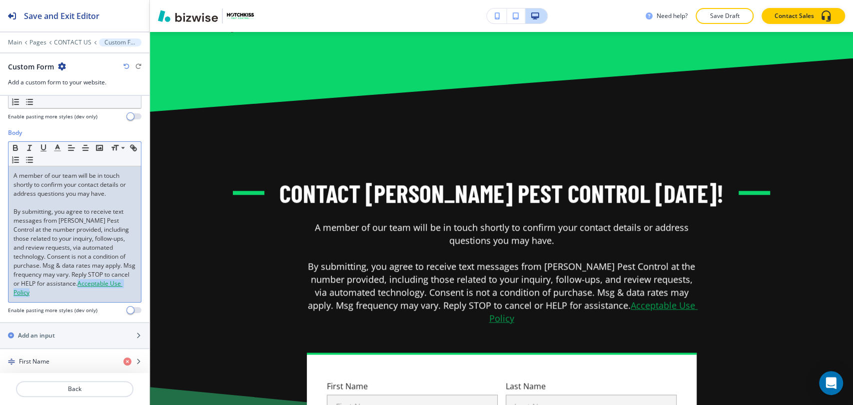
drag, startPoint x: 113, startPoint y: 282, endPoint x: 45, endPoint y: 284, distance: 68.5
click at [45, 284] on p "By submitting, you agree to receive text messages from Hotchkiss Pest Control a…" at bounding box center [74, 252] width 122 height 90
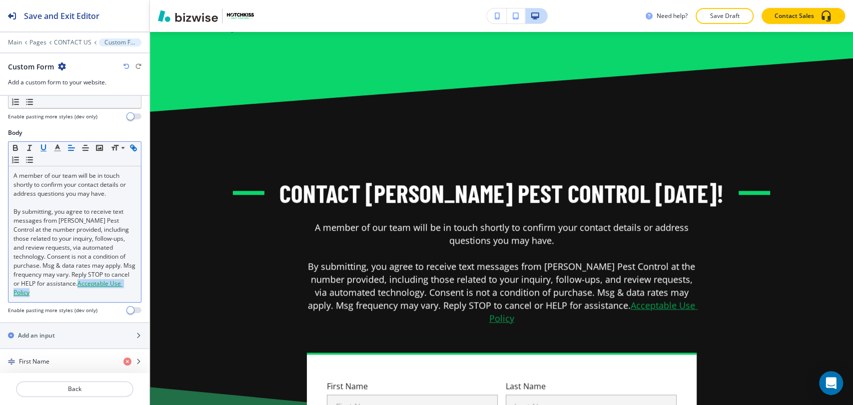
click at [130, 147] on icon "button" at bounding box center [131, 146] width 3 height 3
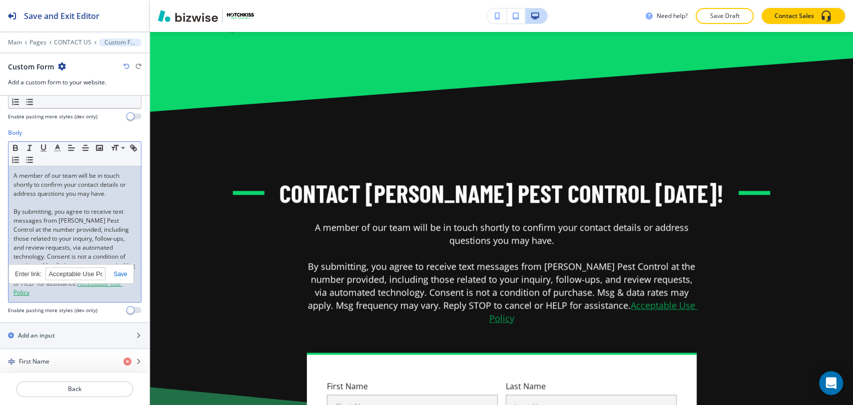
paste input "https://www.scorpion.co/acceptable-use-policy/"
type input "https://www.scorpion.co/acceptable-use-policy/"
click at [117, 271] on link at bounding box center [115, 274] width 21 height 7
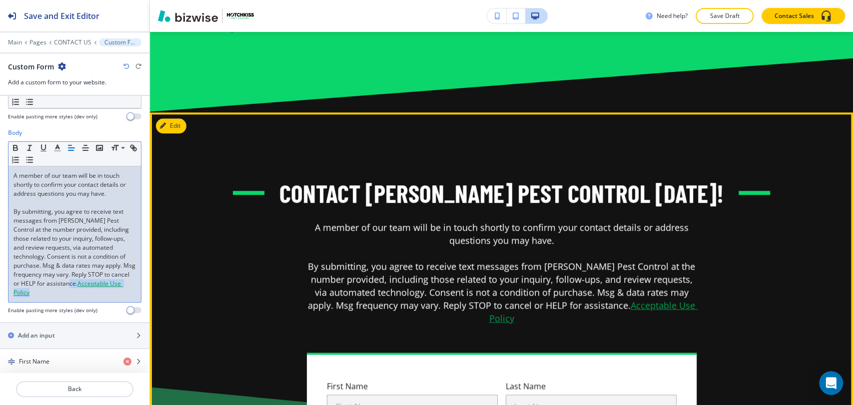
click at [662, 299] on u "Acceptable Use Policy" at bounding box center [593, 311] width 209 height 25
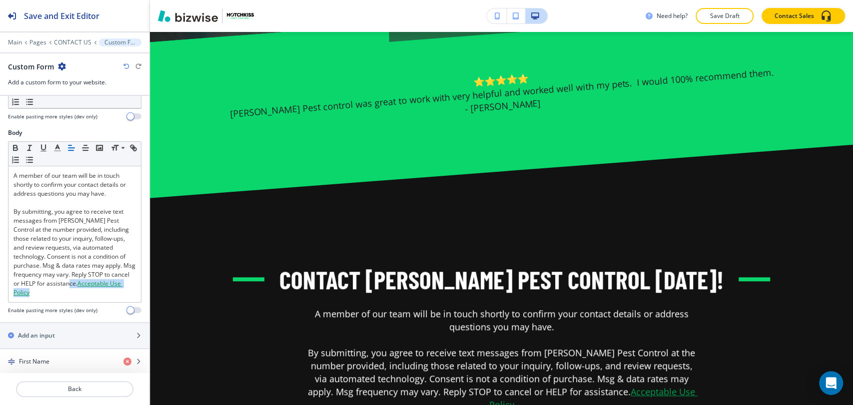
scroll to position [599, 0]
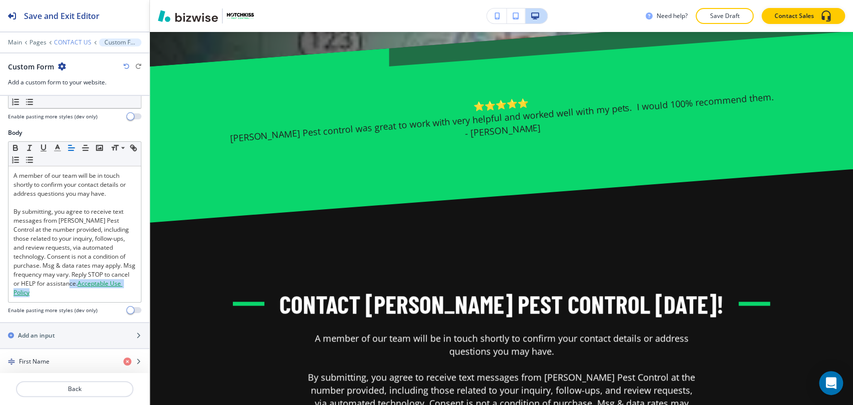
click at [75, 42] on p "CONTACT US" at bounding box center [72, 42] width 37 height 7
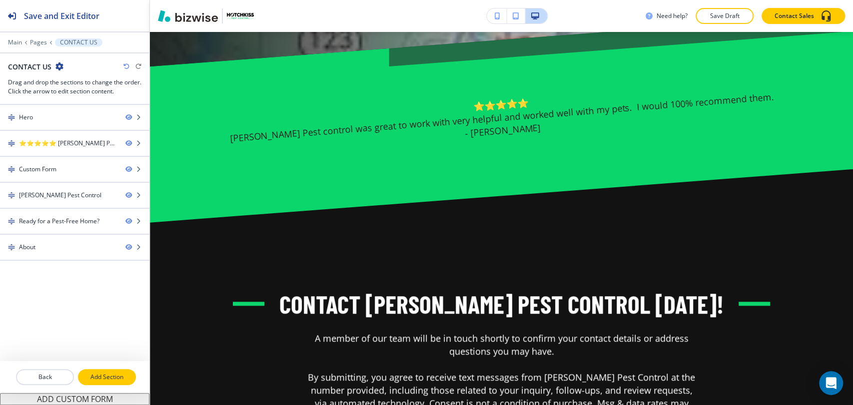
click at [97, 379] on p "Add Section" at bounding box center [107, 377] width 56 height 9
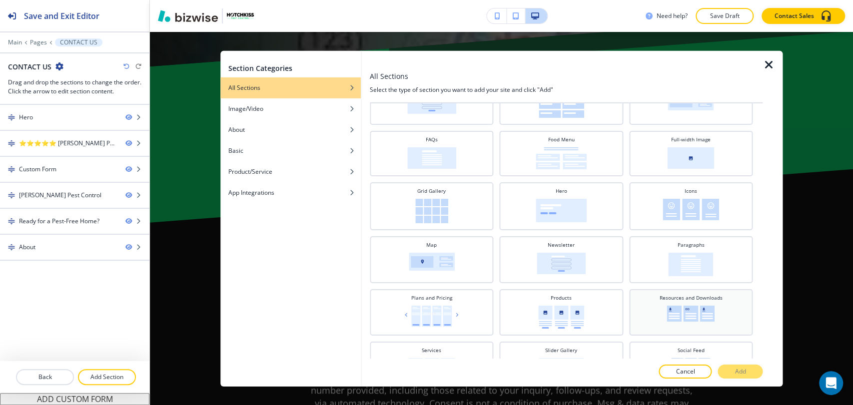
scroll to position [166, 0]
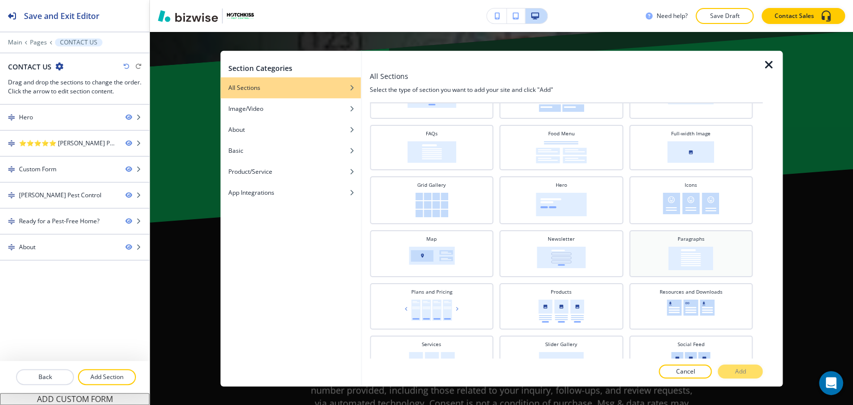
click at [687, 272] on div "Paragraphs" at bounding box center [690, 253] width 123 height 47
click at [738, 368] on p "Add" at bounding box center [740, 371] width 11 height 9
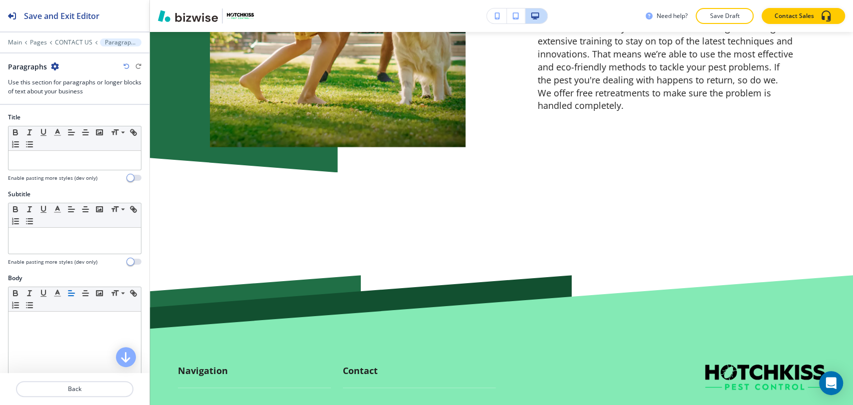
scroll to position [2704, 0]
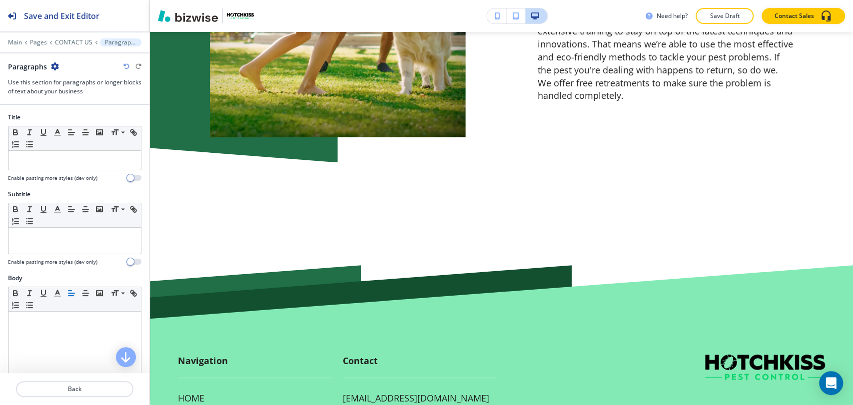
click at [80, 47] on div at bounding box center [74, 49] width 149 height 6
click at [79, 41] on p "CONTACT US" at bounding box center [73, 42] width 37 height 7
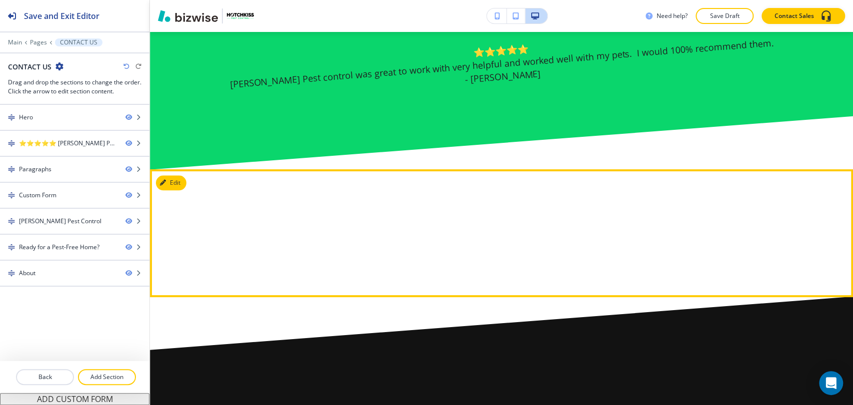
scroll to position [599, 0]
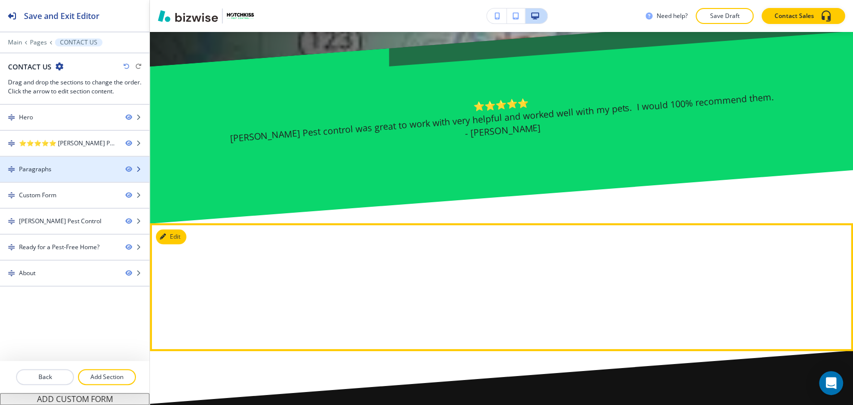
click at [40, 169] on div "Paragraphs" at bounding box center [35, 169] width 32 height 9
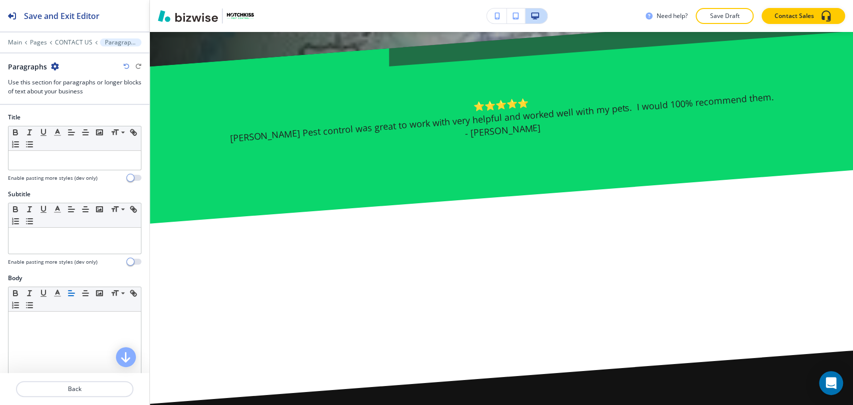
scroll to position [710, 0]
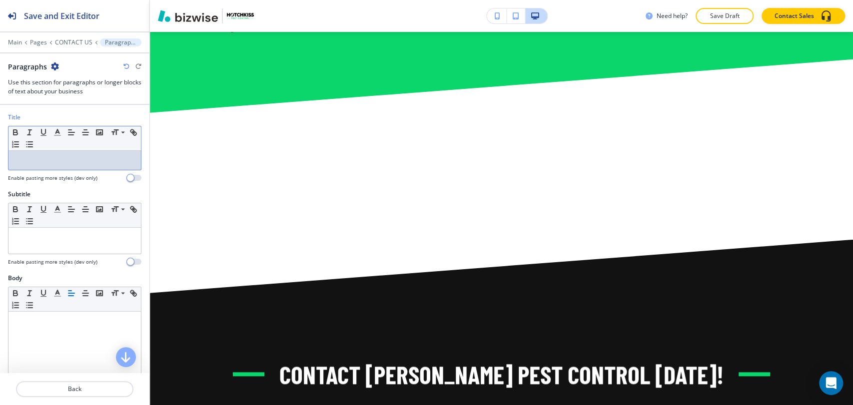
click at [51, 165] on div at bounding box center [74, 160] width 132 height 19
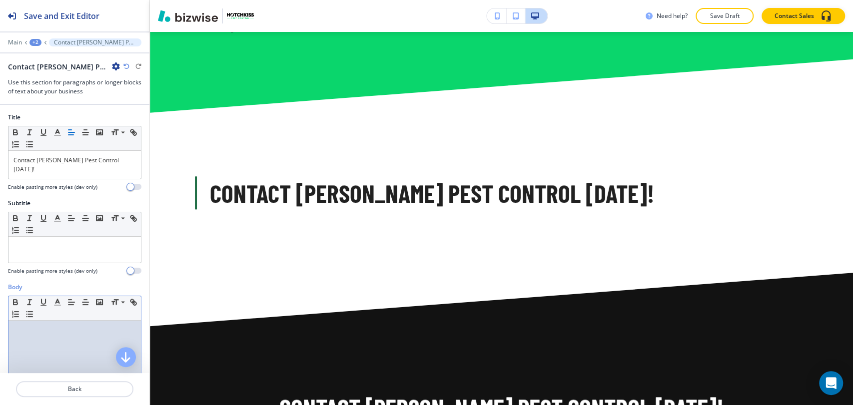
click at [36, 333] on div at bounding box center [74, 386] width 132 height 130
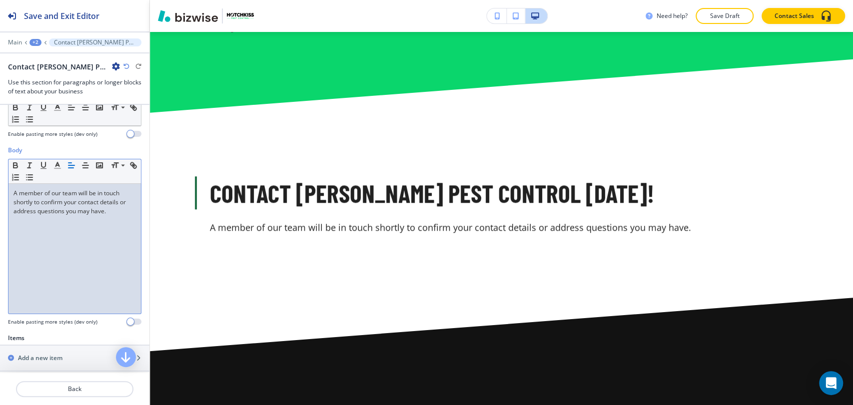
click at [36, 223] on div "A member of our team will be in touch shortly to confirm your contact details o…" at bounding box center [74, 249] width 132 height 130
click at [116, 199] on p "A member of our team will be in touch shortly to confirm your contact details o…" at bounding box center [74, 202] width 122 height 27
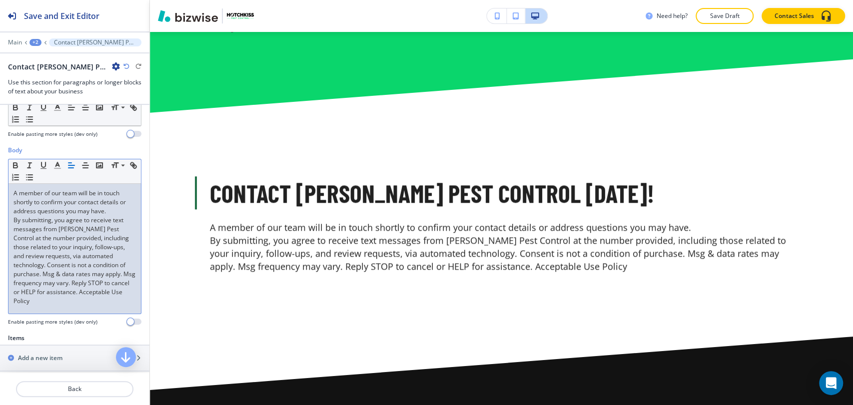
click at [10, 211] on div "A member of our team will be in touch shortly to confirm your contact details o…" at bounding box center [74, 249] width 132 height 130
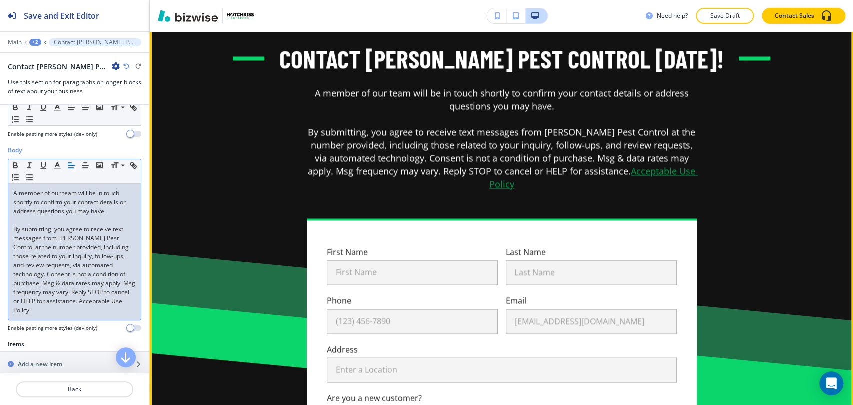
scroll to position [1154, 0]
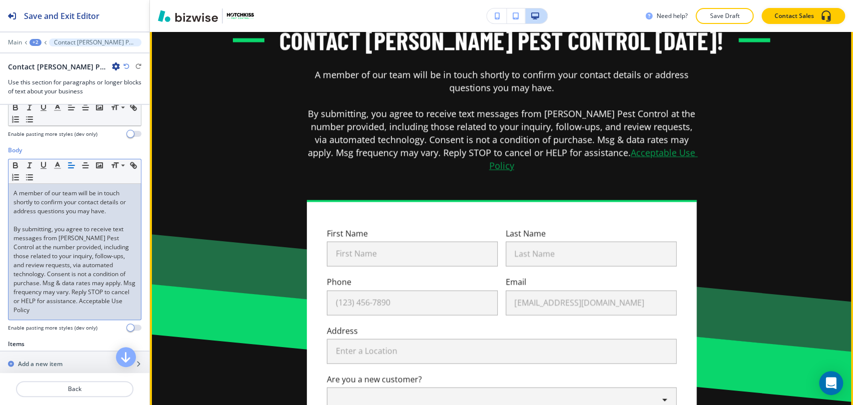
click at [670, 146] on u "Acceptable Use Policy" at bounding box center [593, 158] width 209 height 25
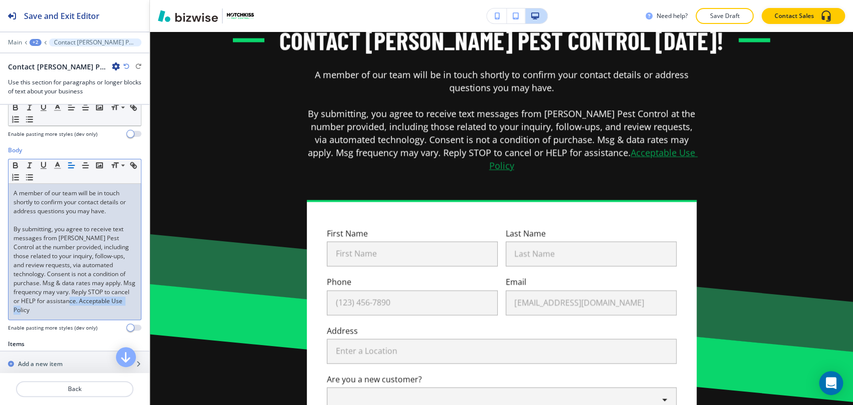
drag, startPoint x: 78, startPoint y: 303, endPoint x: 7, endPoint y: 301, distance: 71.0
click at [7, 301] on div "Body Small Normal Large Huge A member of our team will be in touch shortly to c…" at bounding box center [74, 243] width 149 height 194
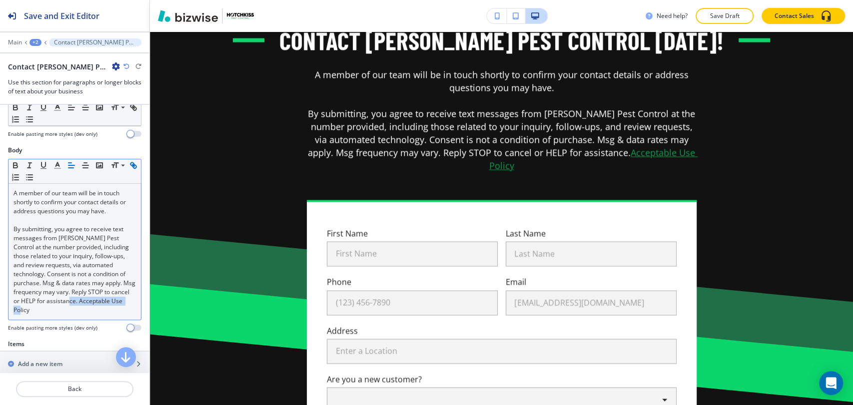
click at [129, 168] on icon "button" at bounding box center [133, 165] width 9 height 9
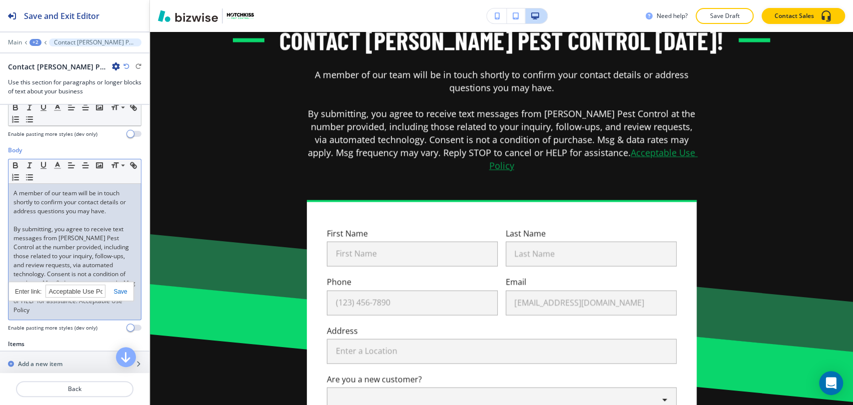
paste input "https://www.scorpion.co/acceptable-use-policy/"
type input "https://www.scorpion.co/acceptable-use-policy/"
click at [118, 288] on link at bounding box center [115, 291] width 21 height 7
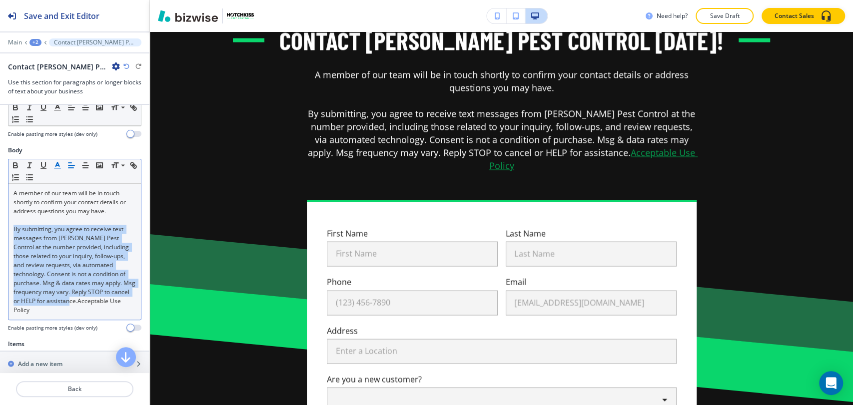
click at [54, 161] on icon "button" at bounding box center [57, 165] width 9 height 9
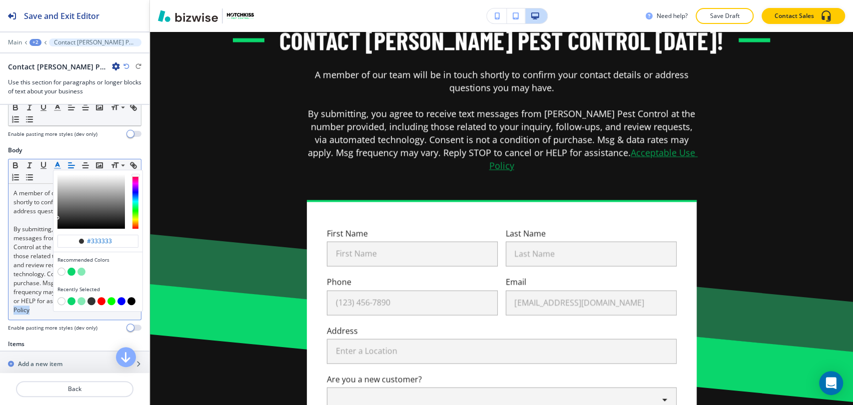
click at [73, 268] on button "button" at bounding box center [71, 272] width 8 height 8
type input "#0ad66c"
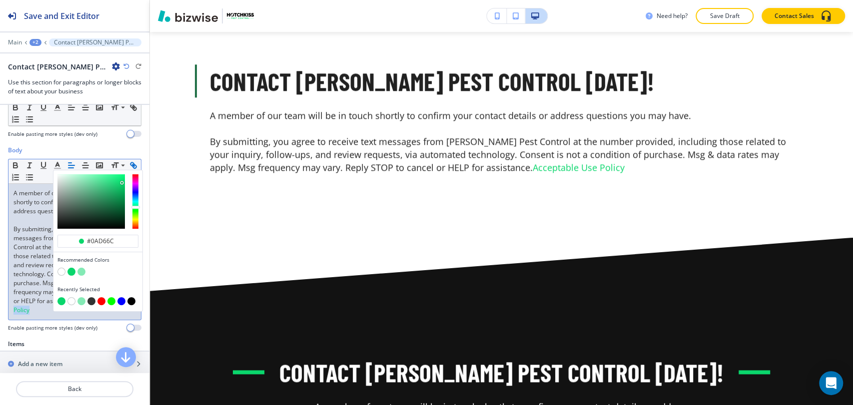
scroll to position [821, 0]
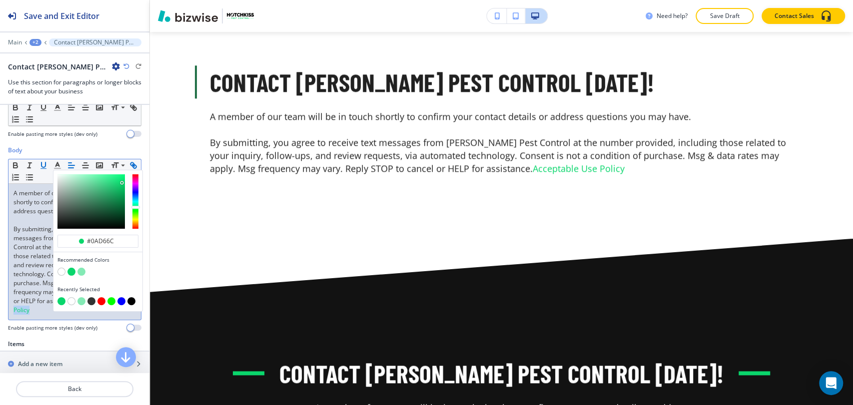
click at [44, 161] on icon "button" at bounding box center [43, 165] width 9 height 9
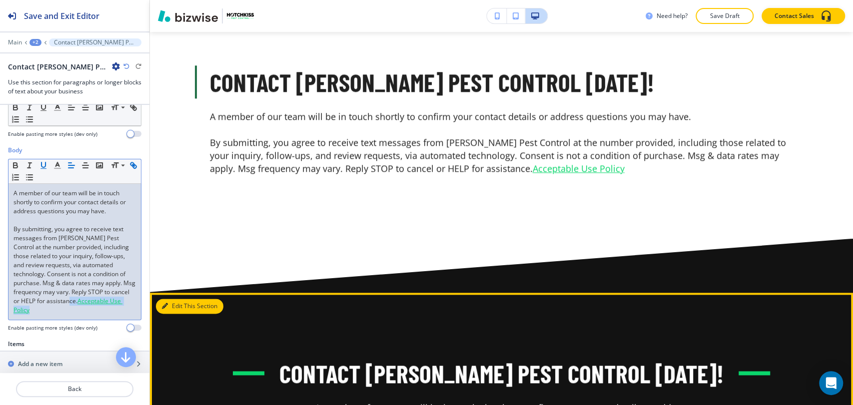
click at [182, 299] on button "Edit This Section" at bounding box center [189, 306] width 67 height 15
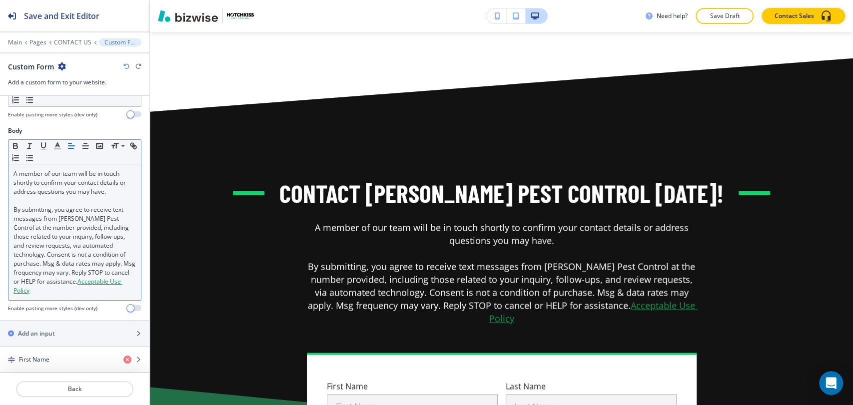
scroll to position [166, 0]
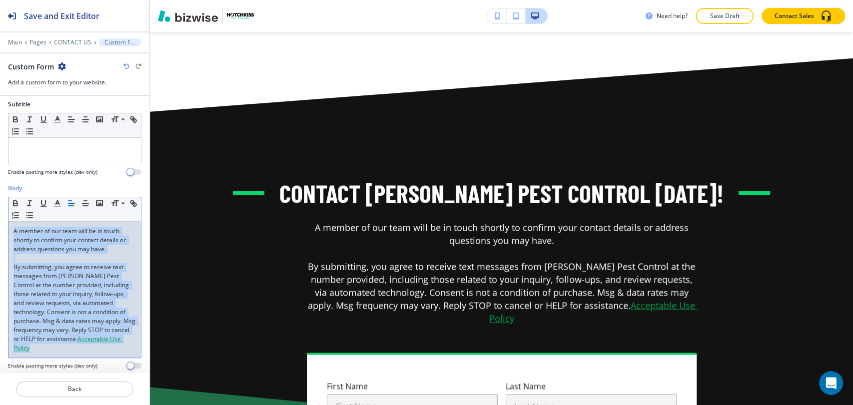
drag, startPoint x: 111, startPoint y: 341, endPoint x: 10, endPoint y: 215, distance: 161.3
click at [10, 222] on div "A member of our team will be in touch shortly to confirm your contact details o…" at bounding box center [74, 290] width 132 height 136
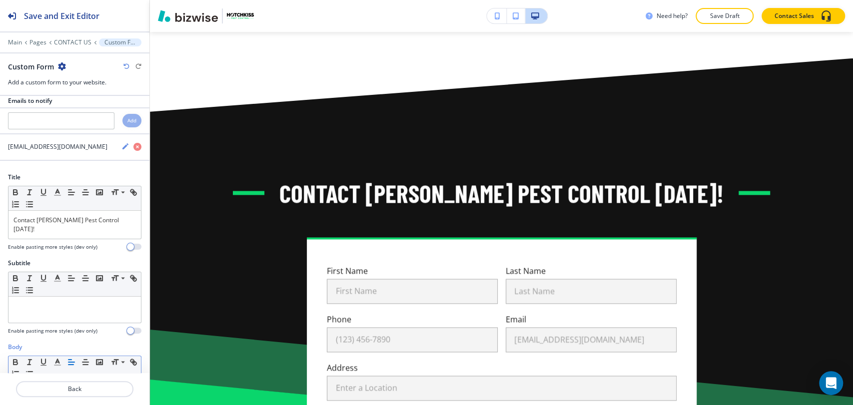
scroll to position [0, 0]
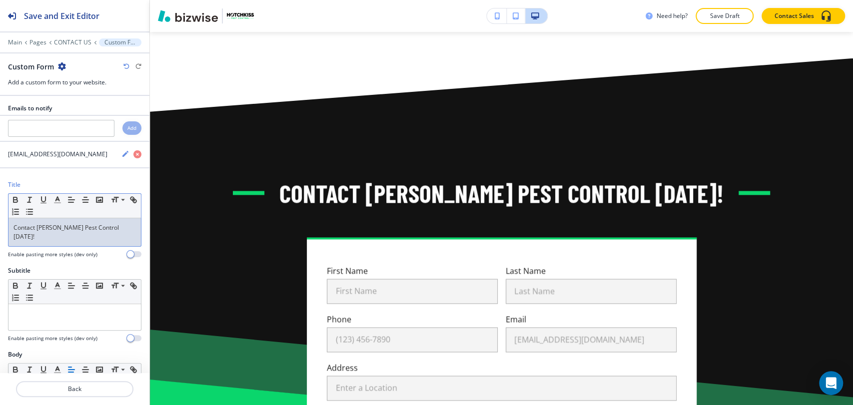
click at [76, 219] on div "Contact Hotchkiss Pest Control Today!" at bounding box center [74, 232] width 132 height 28
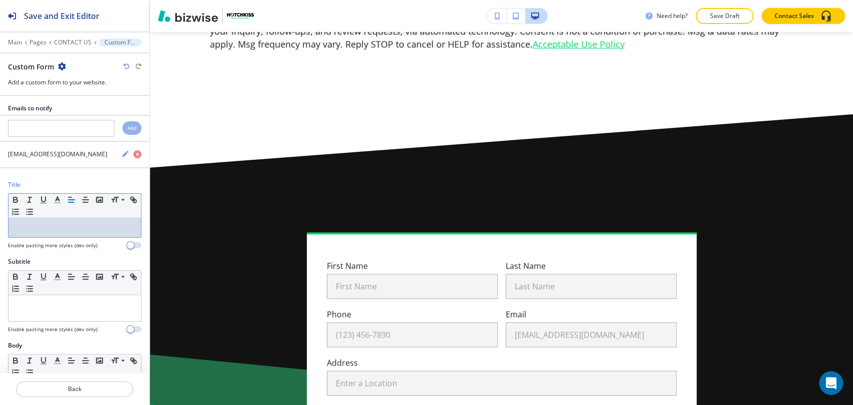
scroll to position [946, 0]
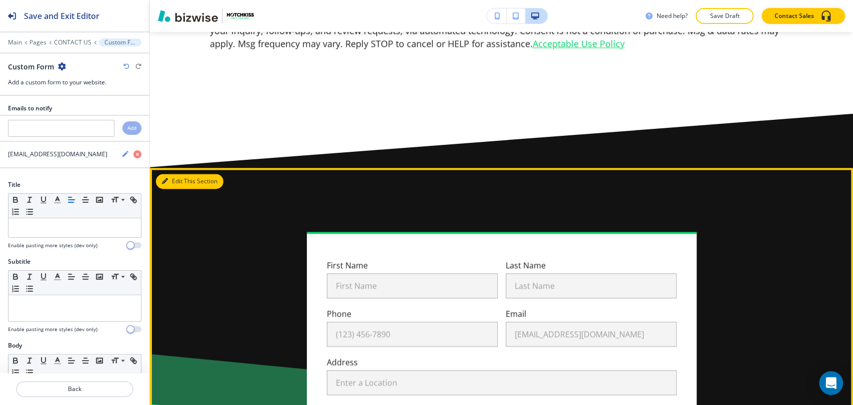
click at [170, 174] on button "Edit This Section" at bounding box center [189, 181] width 67 height 15
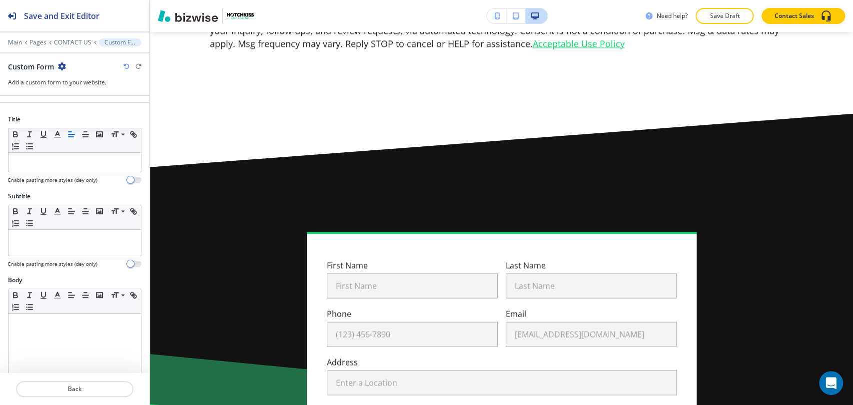
scroll to position [0, 0]
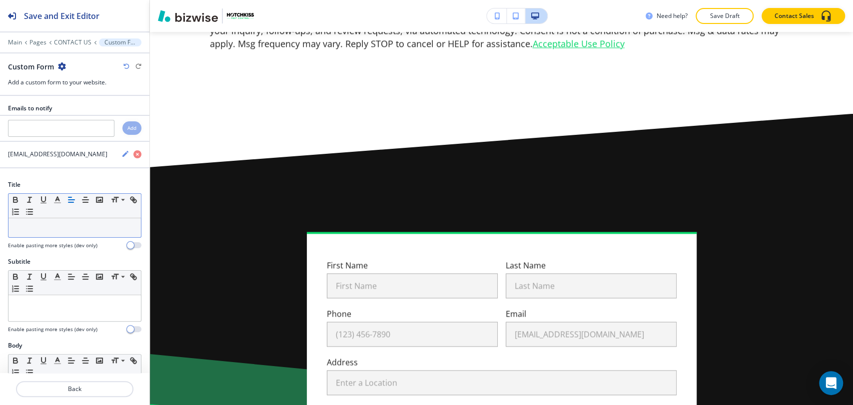
click at [64, 229] on p at bounding box center [74, 227] width 122 height 9
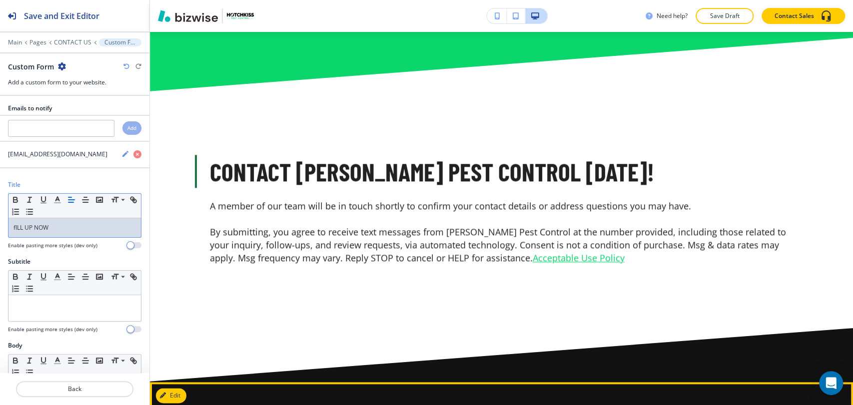
scroll to position [724, 0]
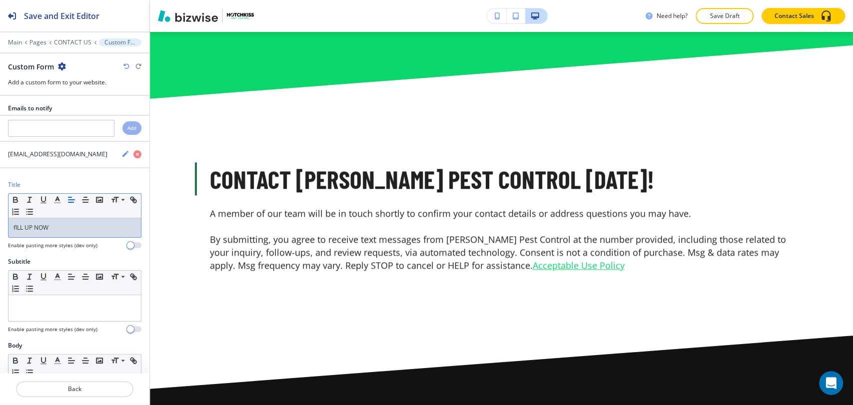
click at [58, 231] on div "fILL UP NOW" at bounding box center [74, 227] width 132 height 19
click at [58, 231] on p "fILL UP NOW" at bounding box center [74, 227] width 122 height 9
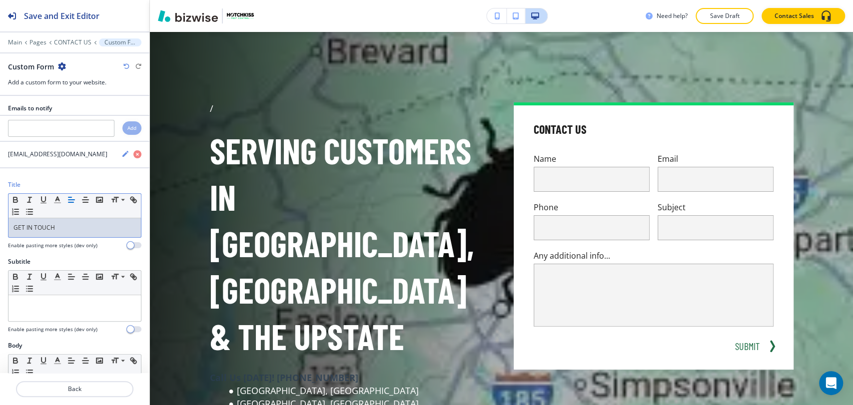
scroll to position [0, 0]
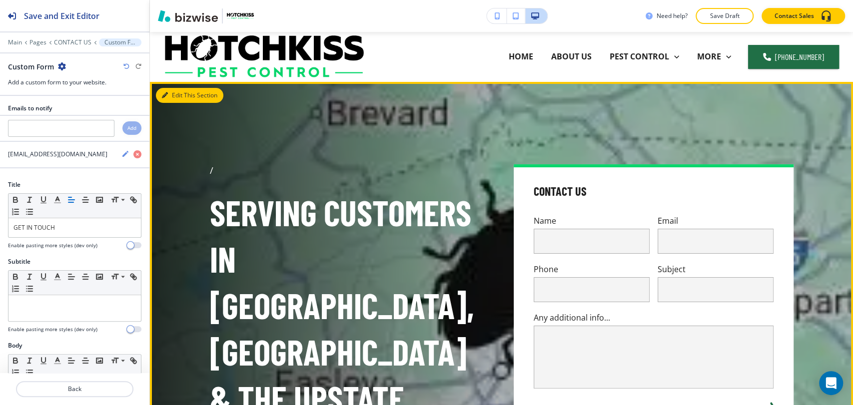
click at [173, 94] on button "Edit This Section" at bounding box center [189, 95] width 67 height 15
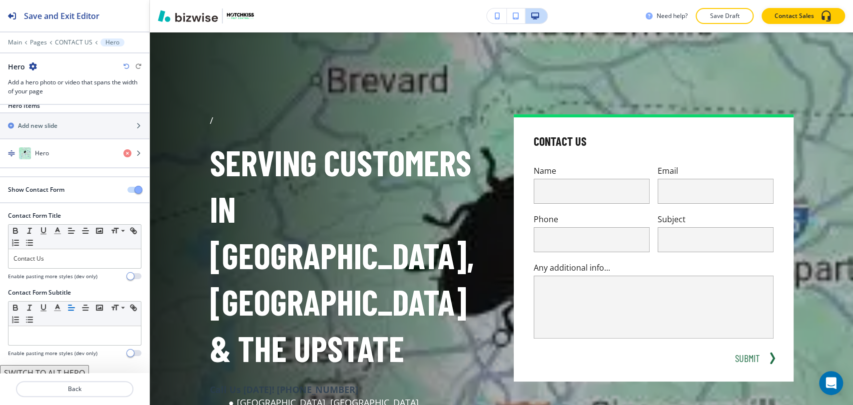
scroll to position [18, 0]
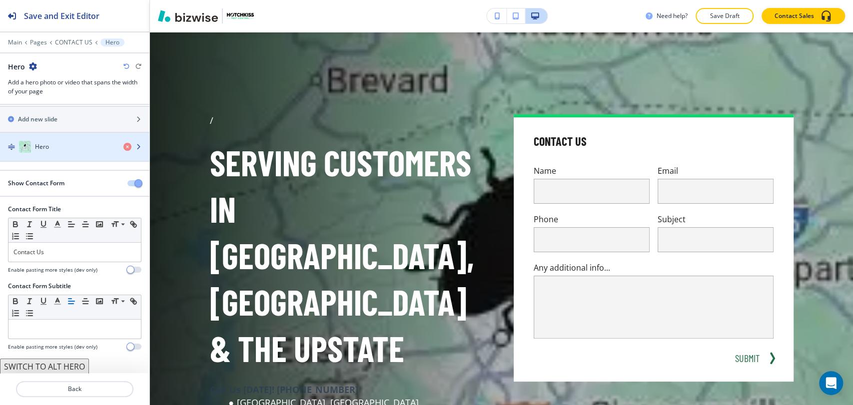
click at [58, 159] on div "button" at bounding box center [74, 157] width 149 height 8
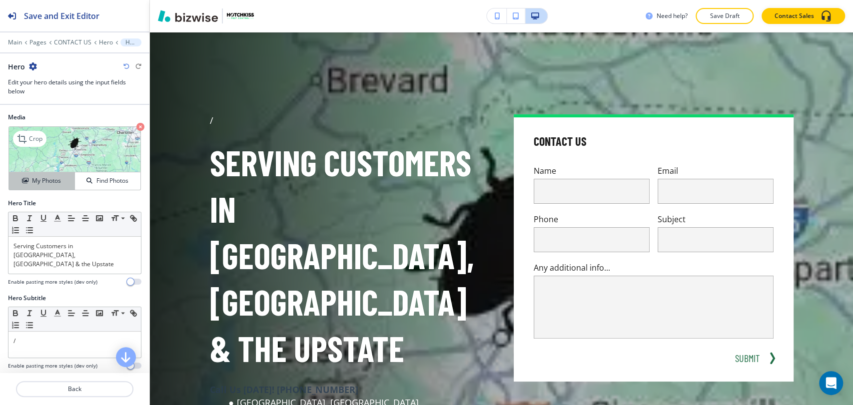
click at [56, 181] on h4 "My Photos" at bounding box center [46, 180] width 29 height 9
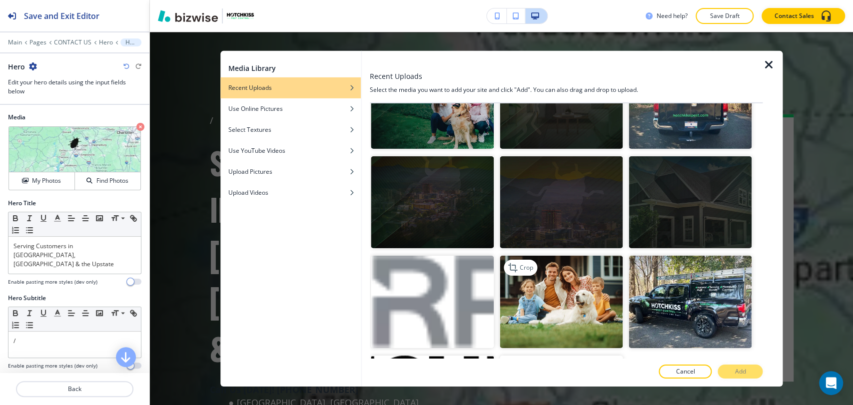
scroll to position [2386, 0]
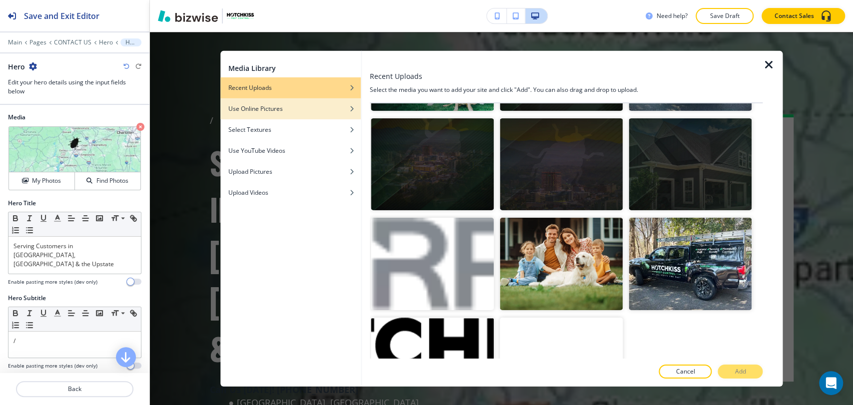
click at [277, 113] on div "button" at bounding box center [290, 116] width 140 height 6
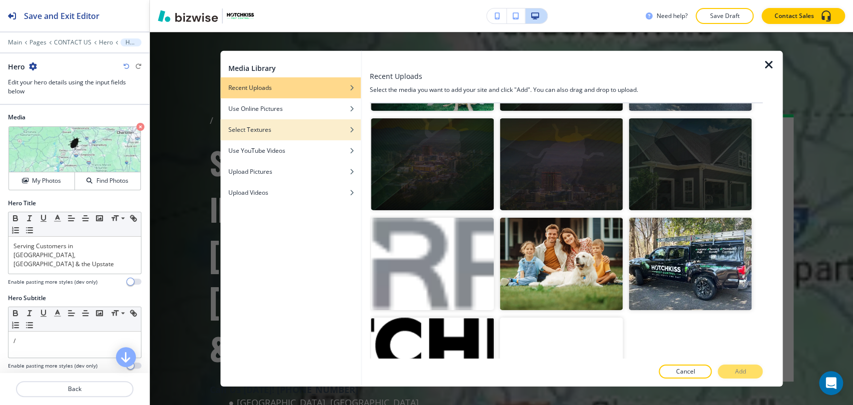
scroll to position [0, 0]
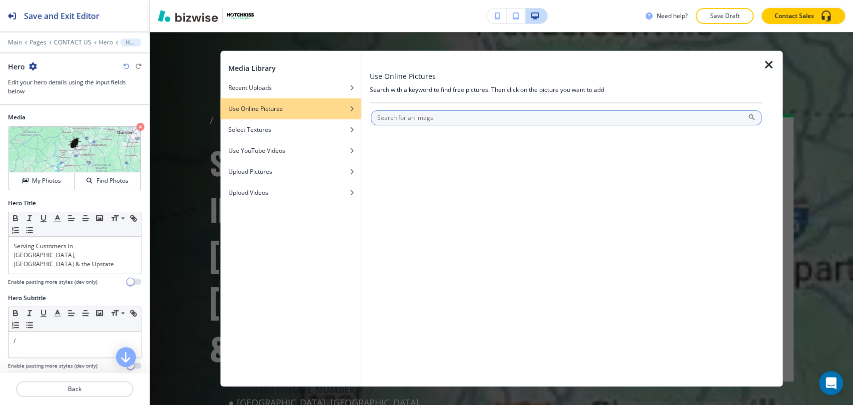
click at [428, 124] on input "text" at bounding box center [566, 117] width 391 height 15
type input "CONTACT"
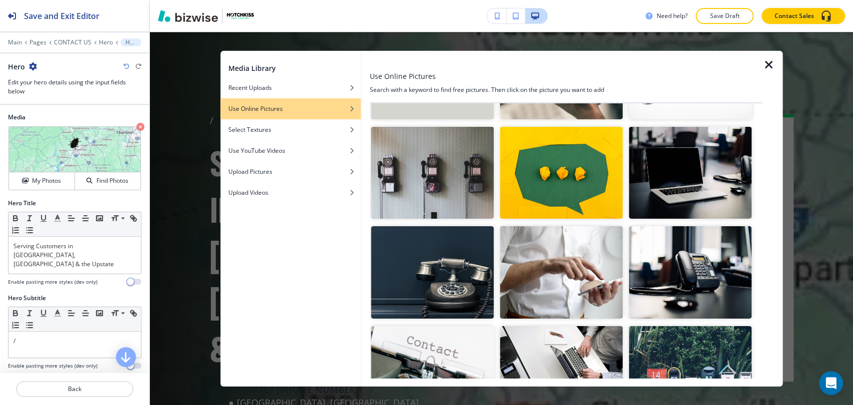
scroll to position [277, 0]
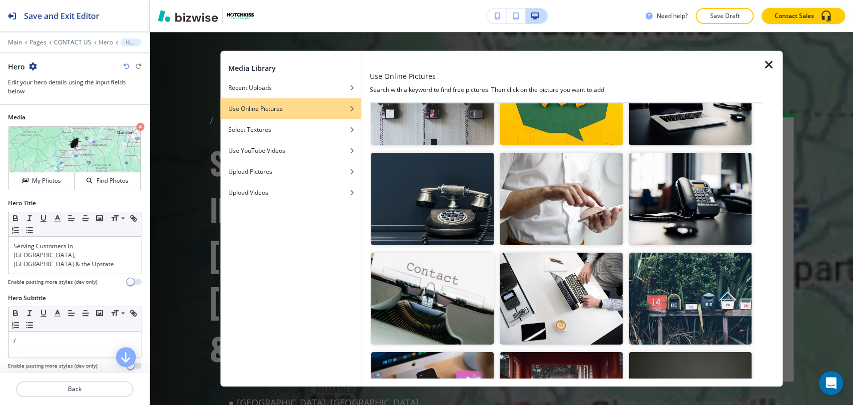
click at [474, 214] on img "button" at bounding box center [432, 199] width 123 height 92
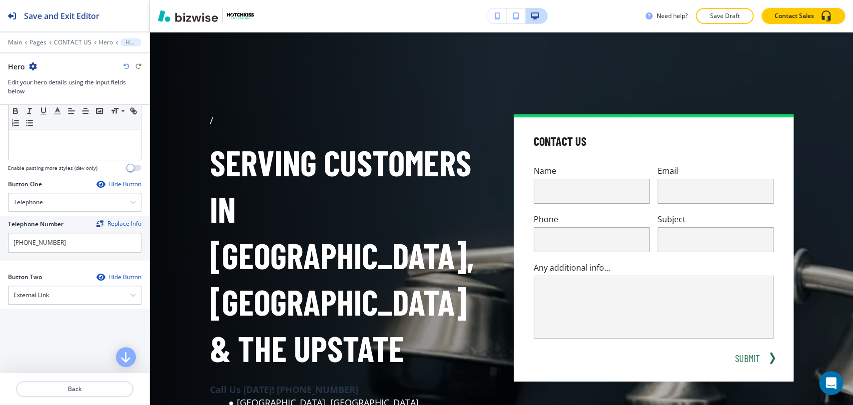
scroll to position [388, 0]
click at [72, 284] on div "External Link" at bounding box center [74, 293] width 132 height 18
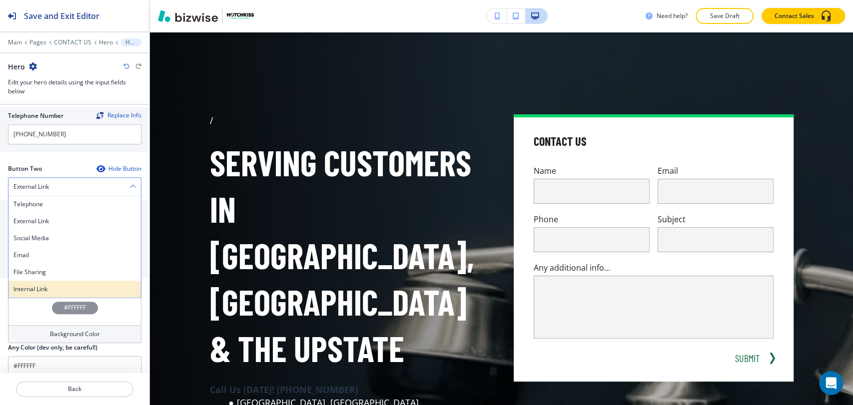
click at [65, 285] on h4 "Internal Link" at bounding box center [74, 289] width 122 height 9
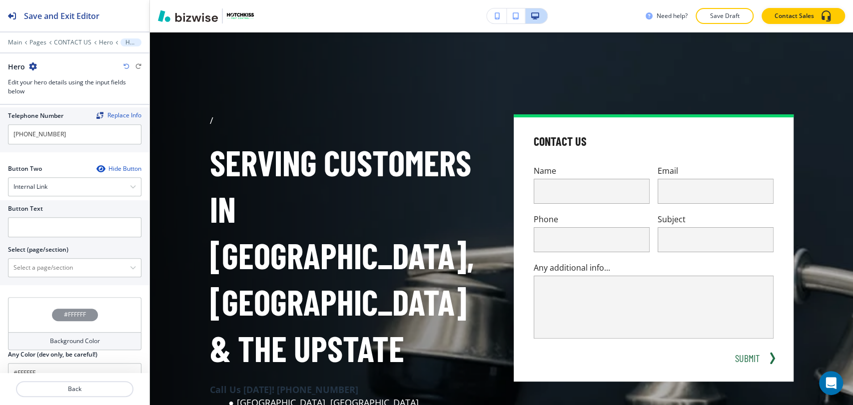
scroll to position [494, 0]
drag, startPoint x: 72, startPoint y: 220, endPoint x: 60, endPoint y: 214, distance: 13.6
click at [64, 217] on input "text" at bounding box center [74, 227] width 133 height 20
type input "cONTACT US"
click at [80, 254] on div at bounding box center [74, 256] width 133 height 4
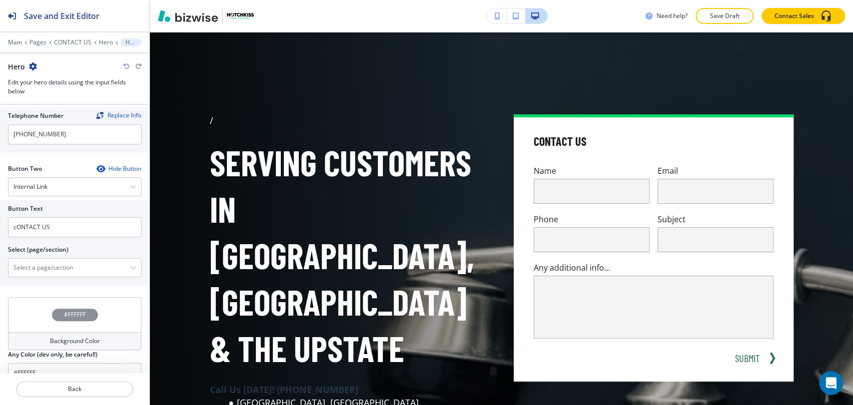
click at [81, 254] on div at bounding box center [74, 256] width 133 height 4
click at [58, 259] on \(page\/section\) "Manual Input" at bounding box center [68, 267] width 121 height 17
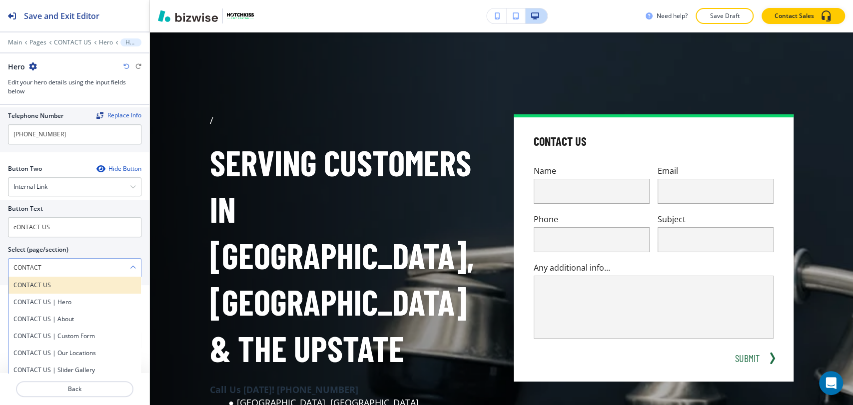
click at [55, 281] on h4 "CONTACT US" at bounding box center [74, 285] width 122 height 9
type \(page\/section\) "CONTACT US"
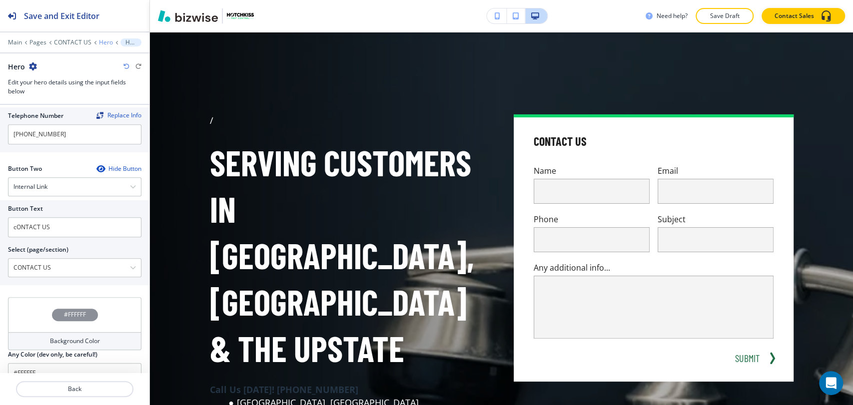
click at [100, 42] on p "Hero" at bounding box center [106, 42] width 14 height 7
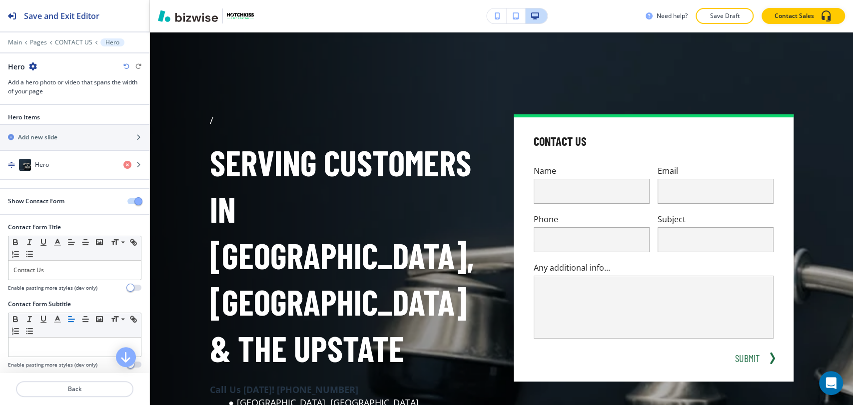
click at [118, 200] on div "Show Contact Form" at bounding box center [74, 201] width 149 height 9
click at [134, 198] on span "button" at bounding box center [138, 201] width 8 height 8
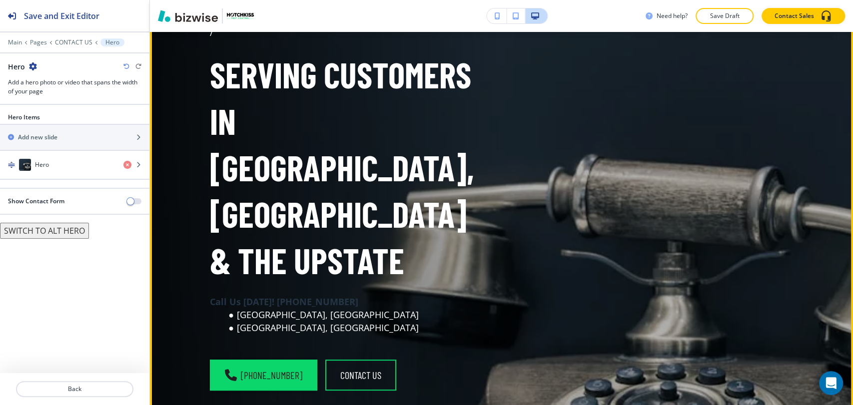
scroll to position [0, 0]
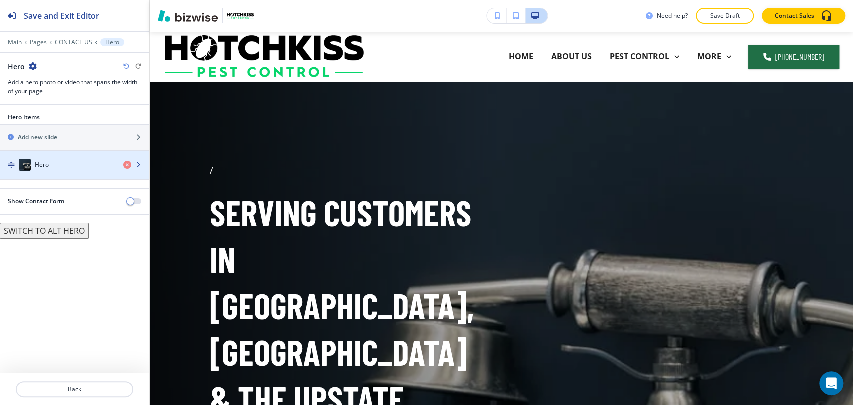
click at [81, 164] on div "Hero" at bounding box center [57, 165] width 115 height 12
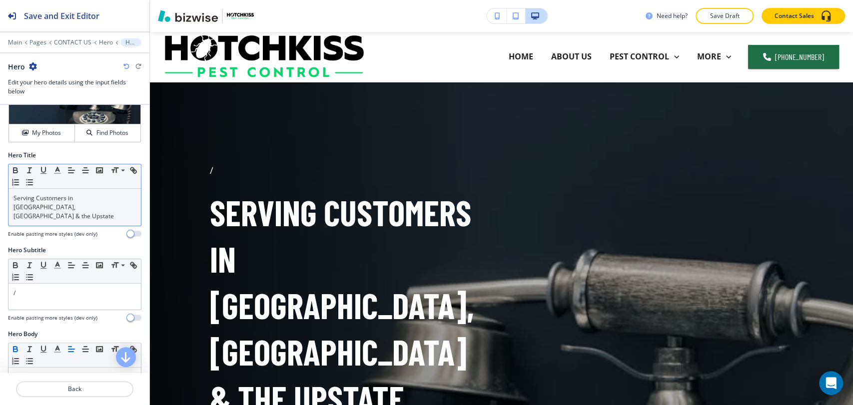
scroll to position [166, 0]
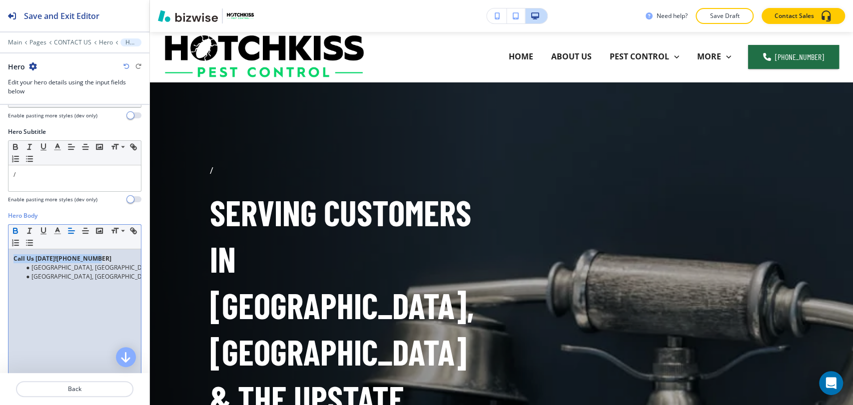
drag, startPoint x: 99, startPoint y: 251, endPoint x: 6, endPoint y: 235, distance: 94.2
click at [0, 0] on html "Save and Exit Editor Main Pages CONTACT US Hero Hero Hero Edit your hero detail…" at bounding box center [426, 0] width 853 height 0
click at [16, 226] on icon "button" at bounding box center [15, 230] width 9 height 9
drag, startPoint x: 49, startPoint y: 289, endPoint x: 97, endPoint y: 273, distance: 50.4
click at [50, 289] on div "Call Us Today!828-373-3067 Greenville, SC Spartanburg County, SC" at bounding box center [74, 314] width 132 height 130
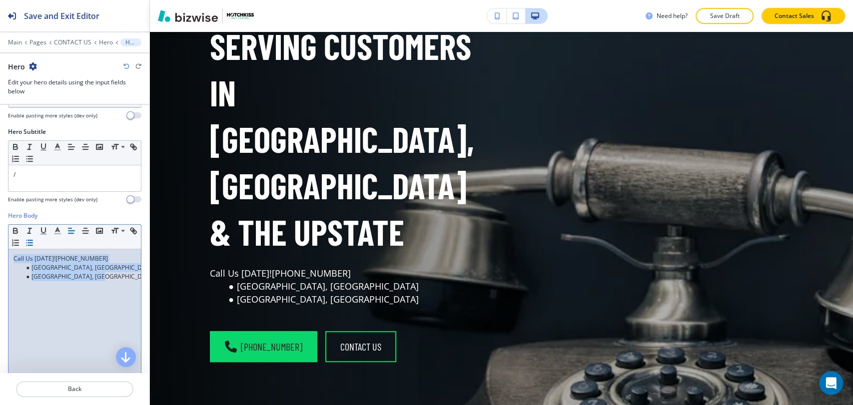
drag, startPoint x: 110, startPoint y: 271, endPoint x: 12, endPoint y: 252, distance: 100.2
click at [12, 252] on div "Call Us Today!828-373-3067 Greenville, SC Spartanburg County, SC" at bounding box center [74, 314] width 132 height 130
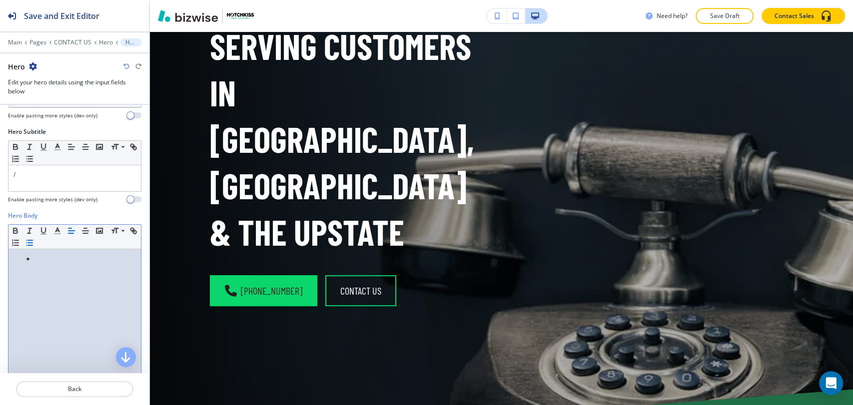
drag, startPoint x: 37, startPoint y: 249, endPoint x: 17, endPoint y: 246, distance: 20.1
click at [17, 254] on ul at bounding box center [74, 258] width 122 height 9
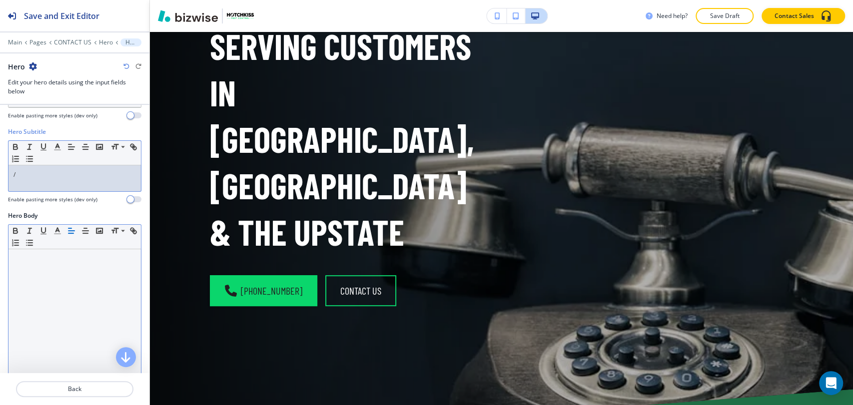
click at [40, 170] on p "/" at bounding box center [74, 174] width 122 height 9
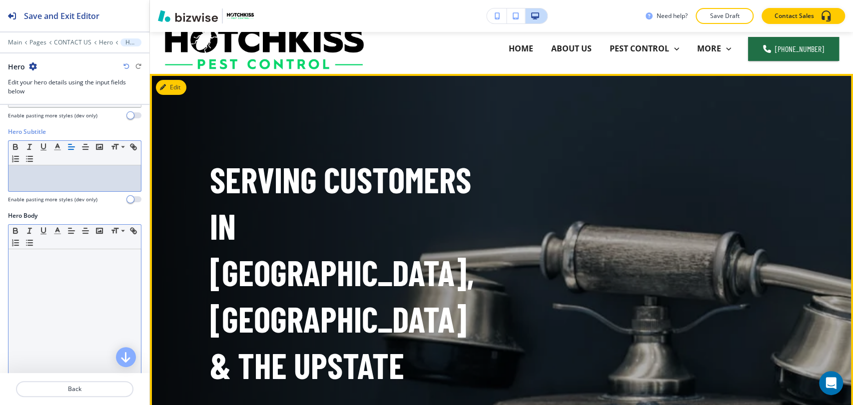
scroll to position [0, 0]
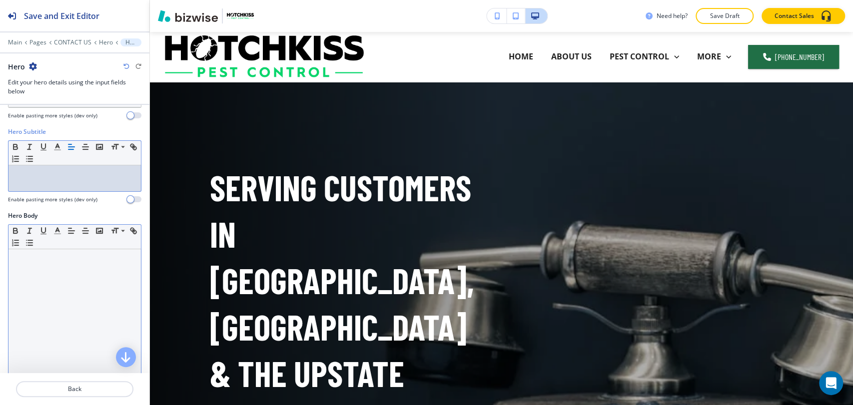
click at [122, 63] on div "Hero" at bounding box center [74, 66] width 133 height 10
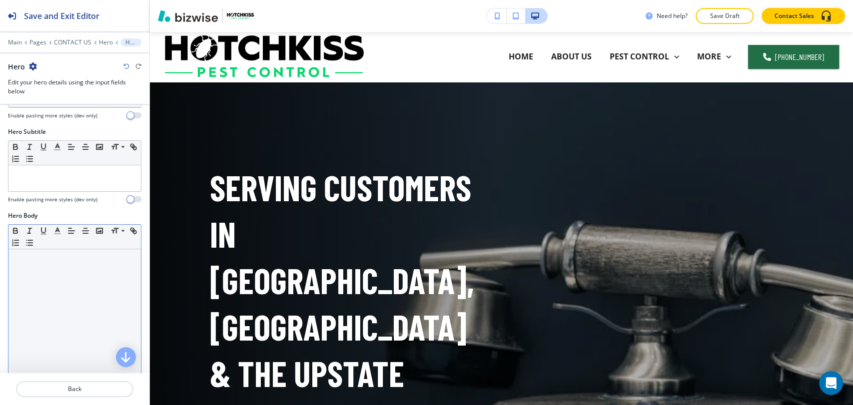
click at [128, 65] on icon "button" at bounding box center [126, 66] width 6 height 6
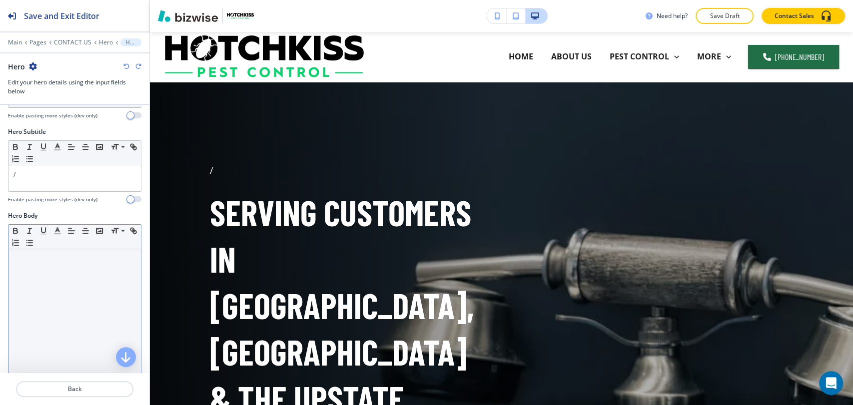
click at [128, 65] on icon "button" at bounding box center [126, 66] width 6 height 6
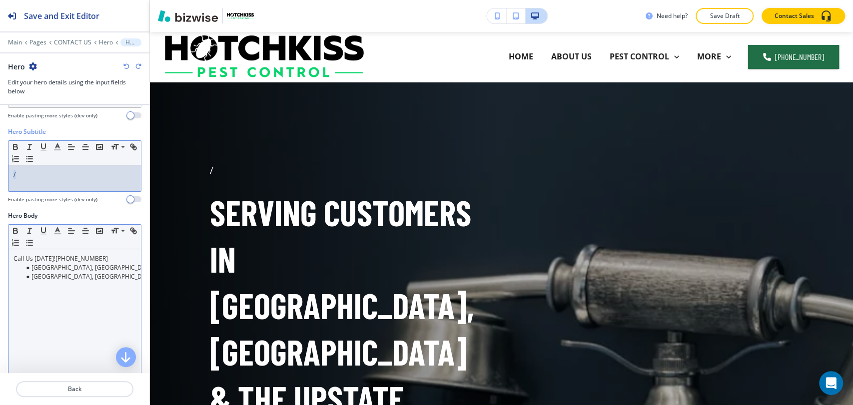
drag, startPoint x: 50, startPoint y: 170, endPoint x: 5, endPoint y: 170, distance: 45.0
click at [5, 170] on div "Hero Subtitle Small Normal Large Huge / Enable pasting more styles (dev only)" at bounding box center [74, 169] width 149 height 84
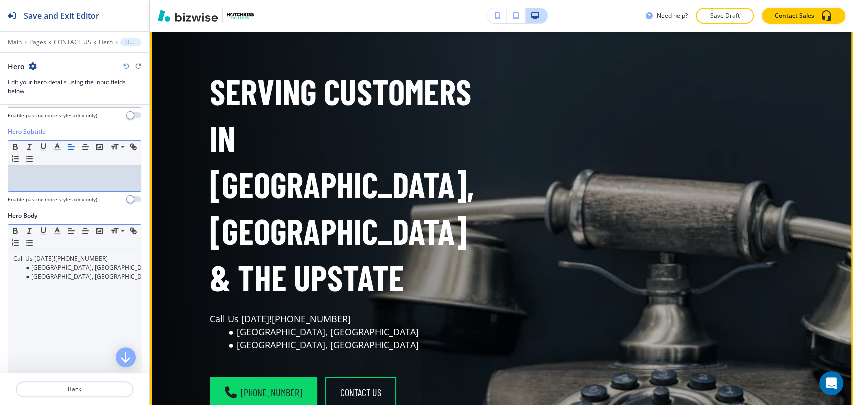
scroll to position [111, 0]
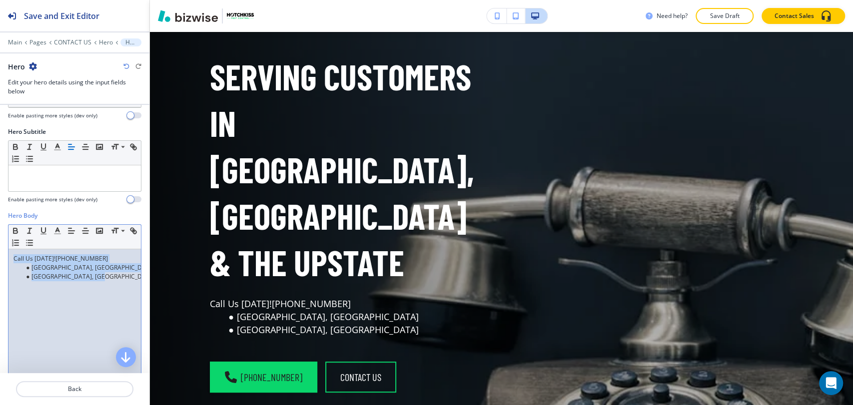
drag, startPoint x: 102, startPoint y: 267, endPoint x: 13, endPoint y: 248, distance: 91.0
click at [13, 249] on div "Call Us Today!828-373-3067 Greenville, SC Spartanburg County, SC" at bounding box center [74, 314] width 132 height 130
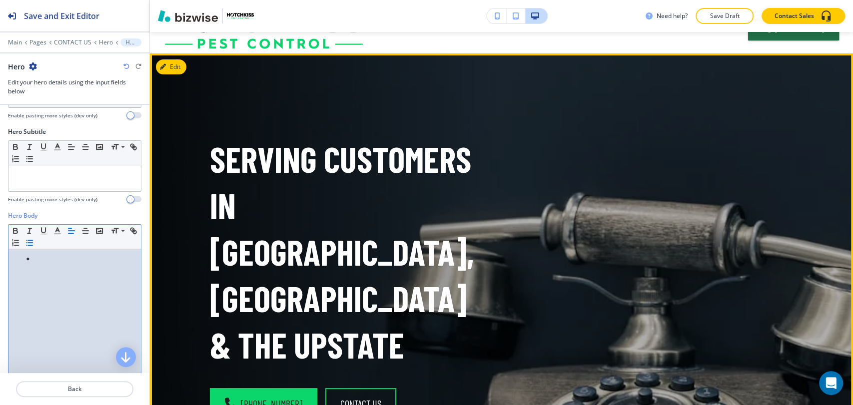
scroll to position [0, 0]
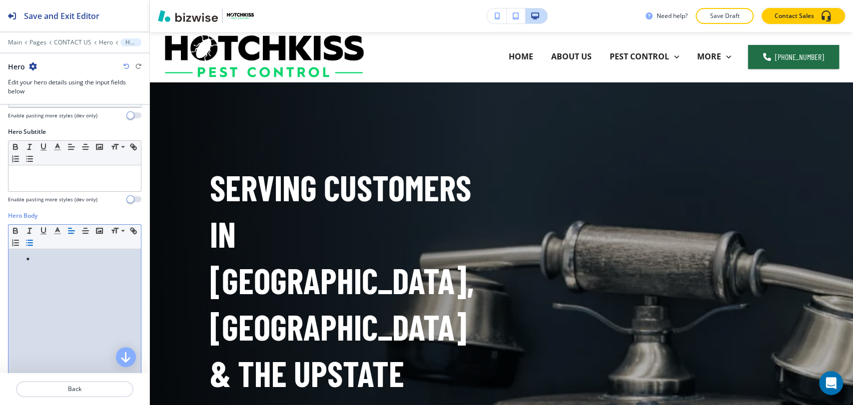
click at [80, 254] on div at bounding box center [74, 314] width 132 height 130
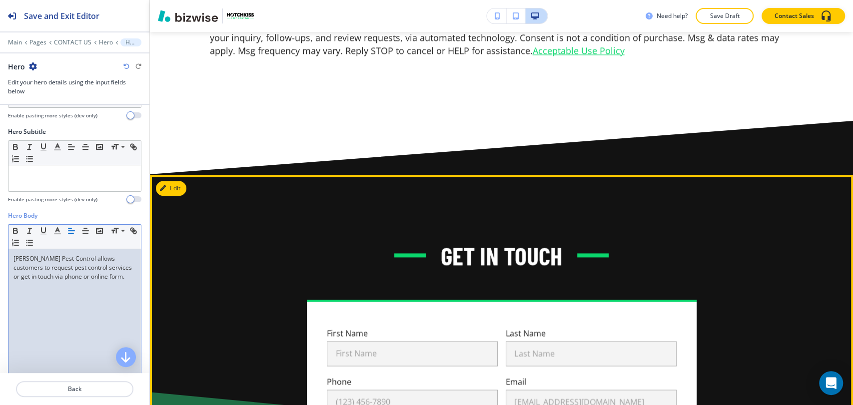
scroll to position [777, 0]
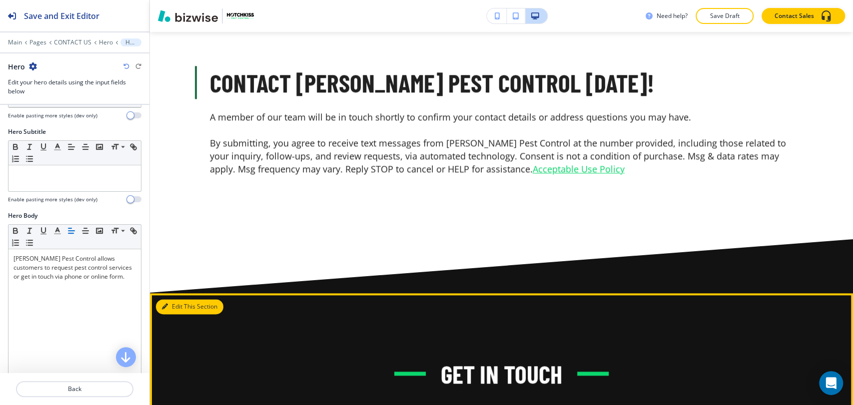
click at [180, 299] on button "Edit This Section" at bounding box center [189, 306] width 67 height 15
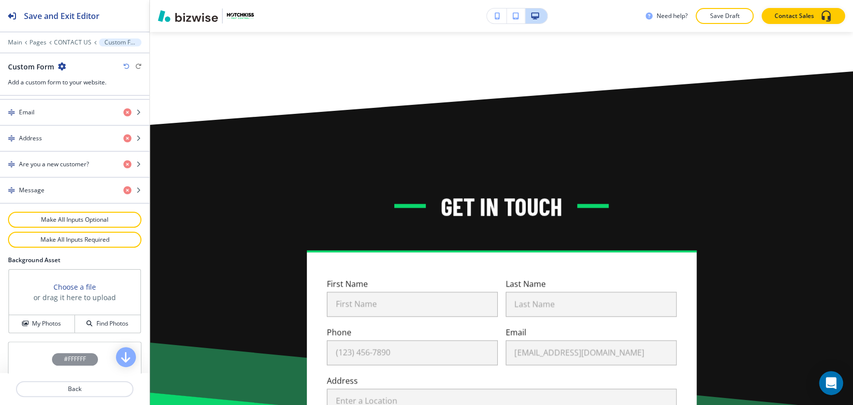
scroll to position [594, 0]
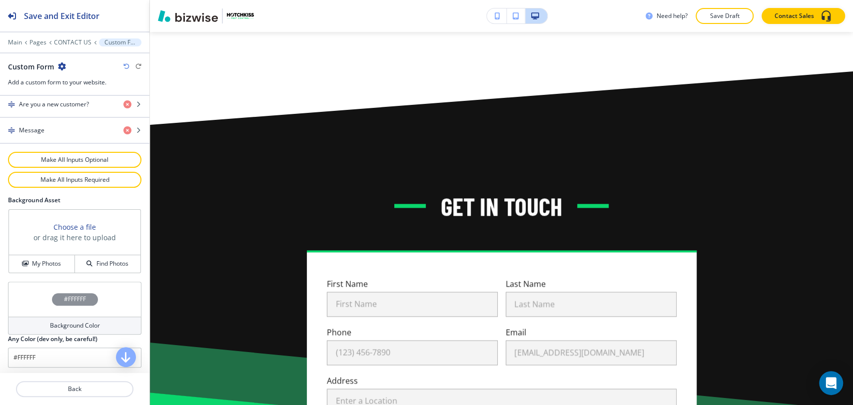
click at [65, 323] on h4 "Background Color" at bounding box center [75, 325] width 50 height 9
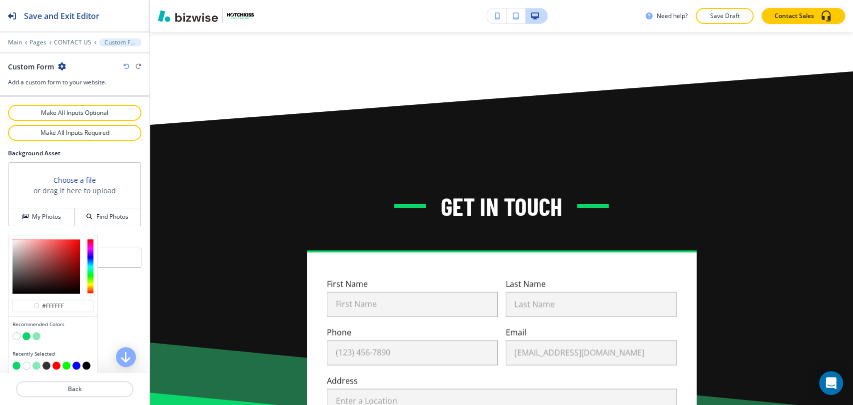
scroll to position [642, 0]
click at [33, 332] on button "button" at bounding box center [36, 336] width 8 height 8
type input "#84eab5"
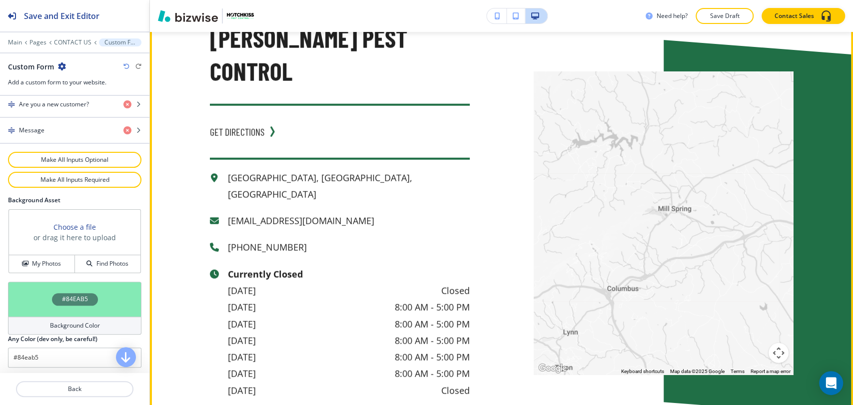
scroll to position [1834, 0]
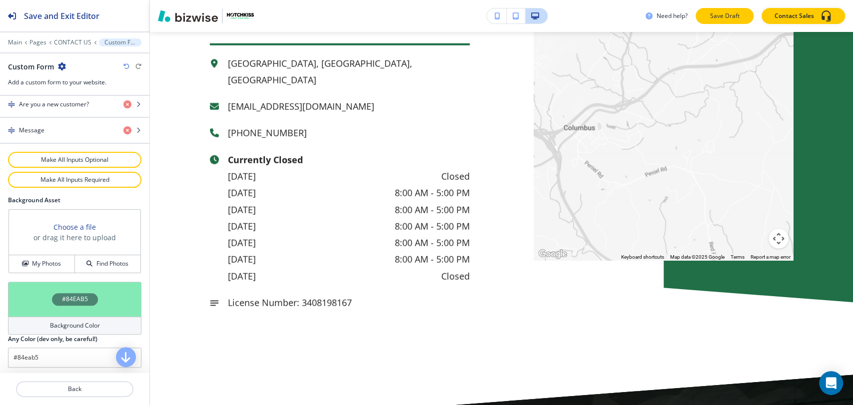
click at [735, 16] on p "Save Draft" at bounding box center [725, 15] width 32 height 9
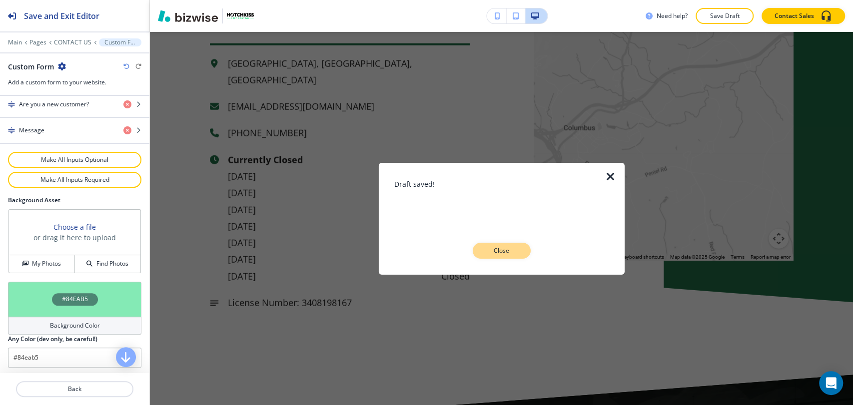
click at [516, 253] on p "Close" at bounding box center [502, 250] width 32 height 9
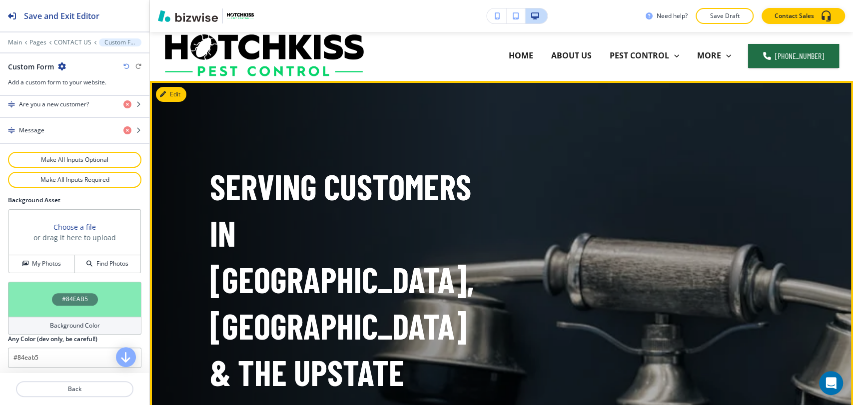
scroll to position [0, 0]
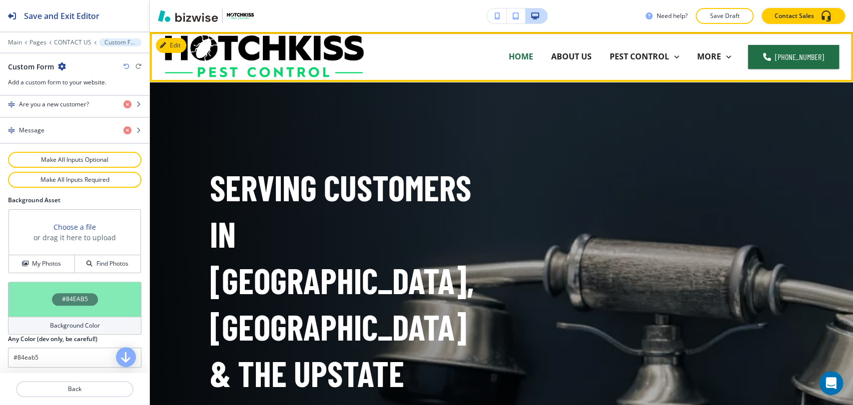
click at [520, 53] on p "HOME" at bounding box center [521, 56] width 24 height 11
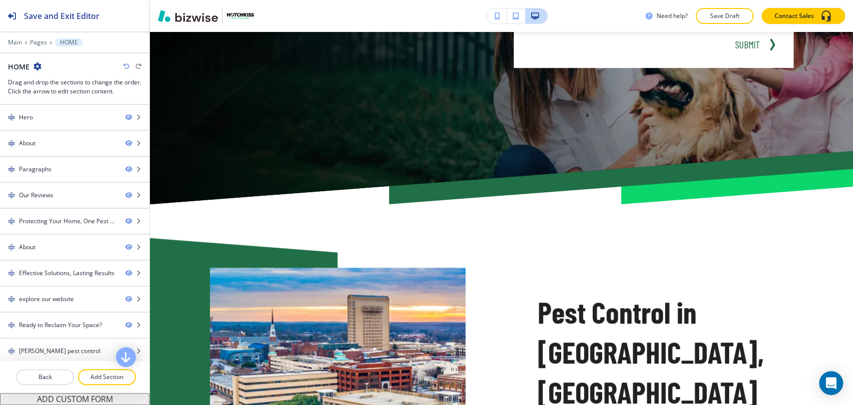
scroll to position [222, 0]
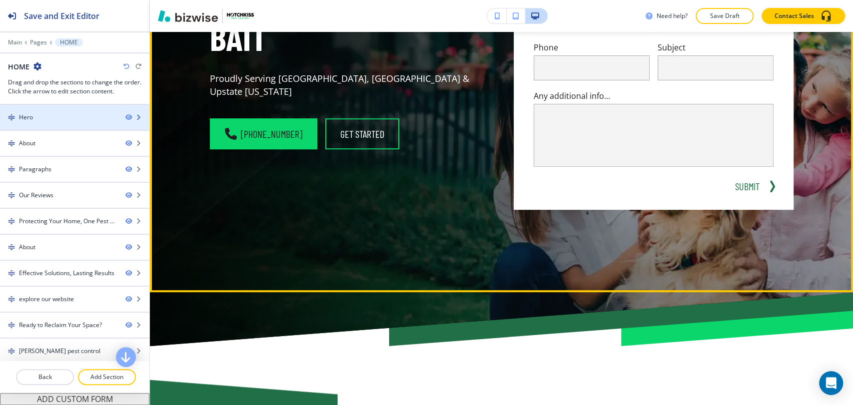
click at [79, 129] on div at bounding box center [74, 126] width 149 height 8
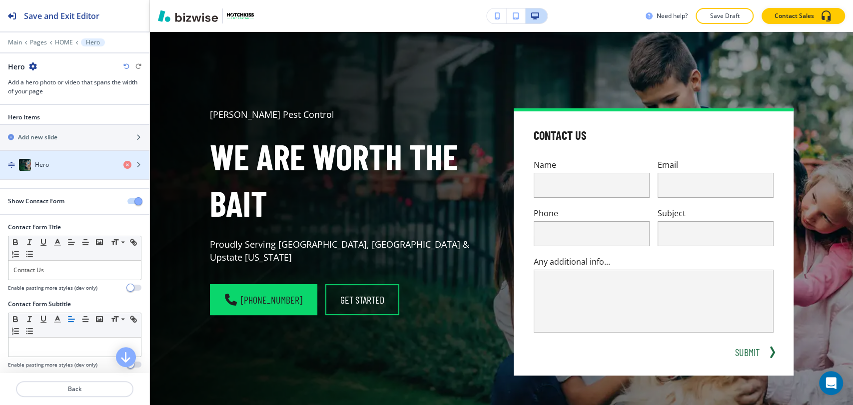
scroll to position [50, 0]
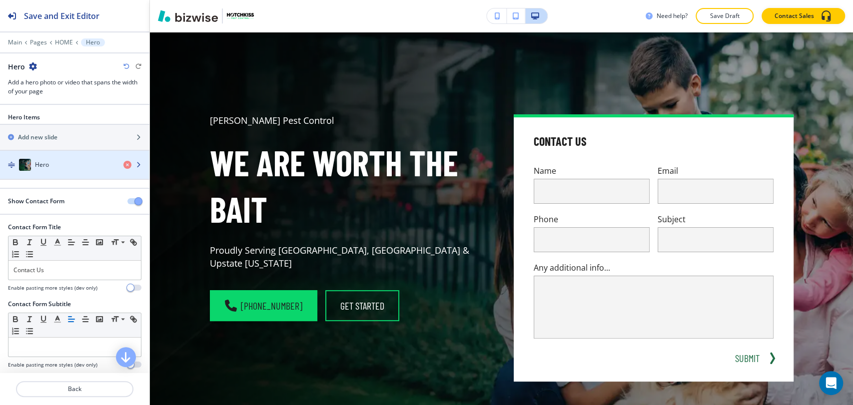
click at [72, 173] on div "button" at bounding box center [74, 175] width 149 height 8
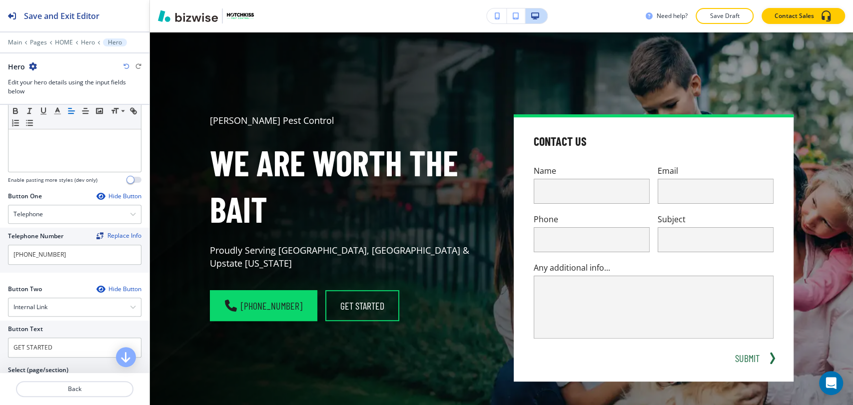
scroll to position [388, 0]
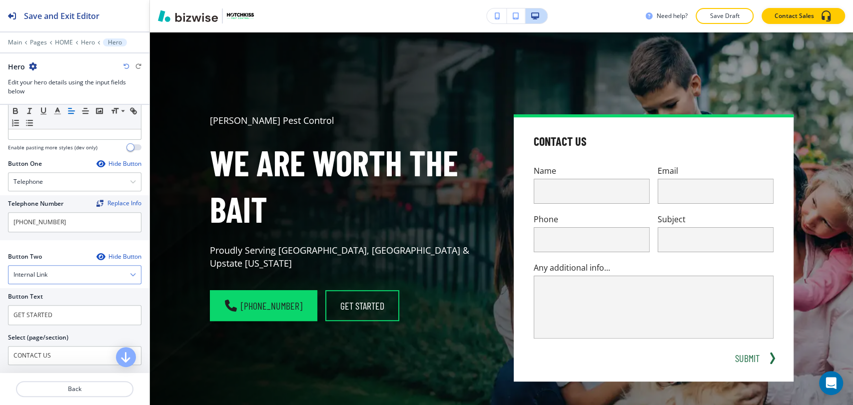
click at [80, 273] on div "Internal Link" at bounding box center [74, 275] width 132 height 18
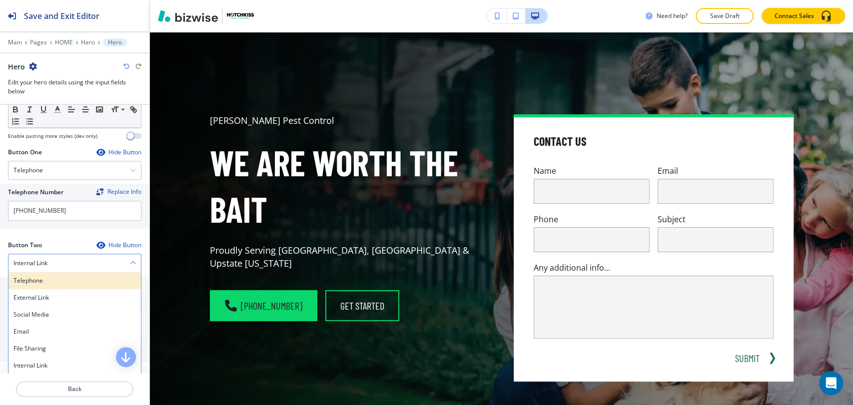
click at [80, 278] on h4 "Telephone" at bounding box center [74, 280] width 122 height 9
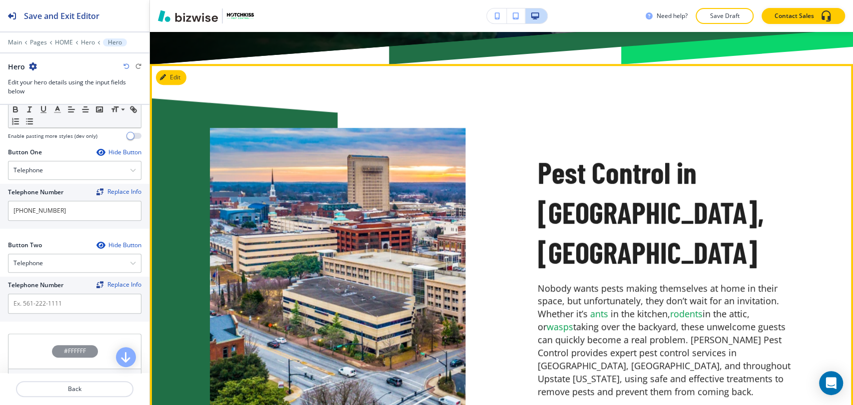
scroll to position [383, 0]
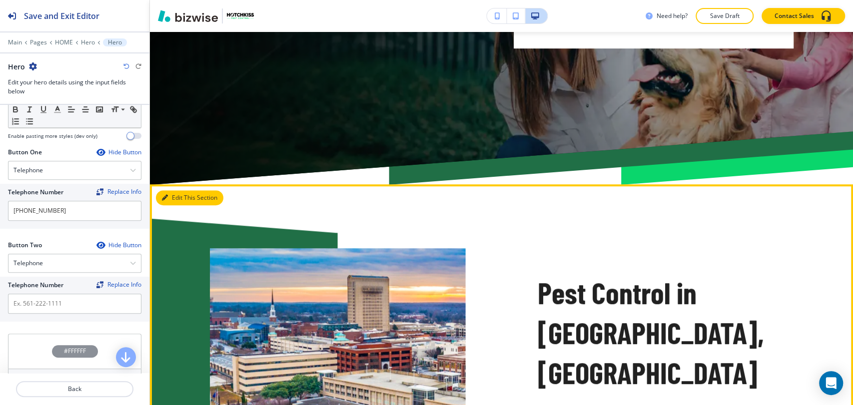
click at [178, 199] on button "Edit This Section" at bounding box center [189, 197] width 67 height 15
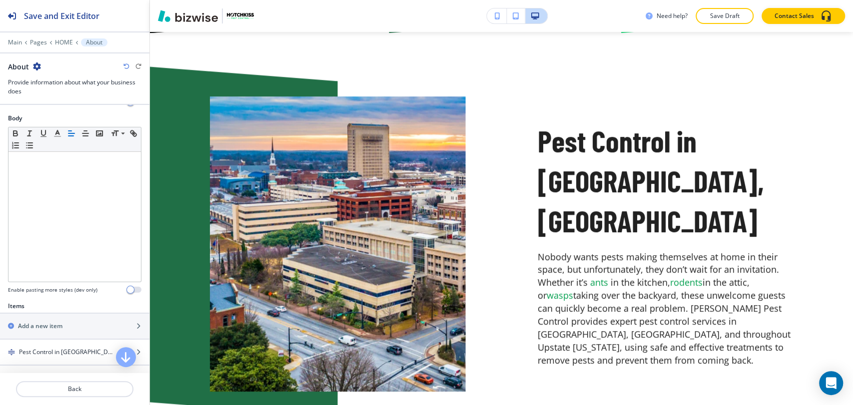
scroll to position [388, 0]
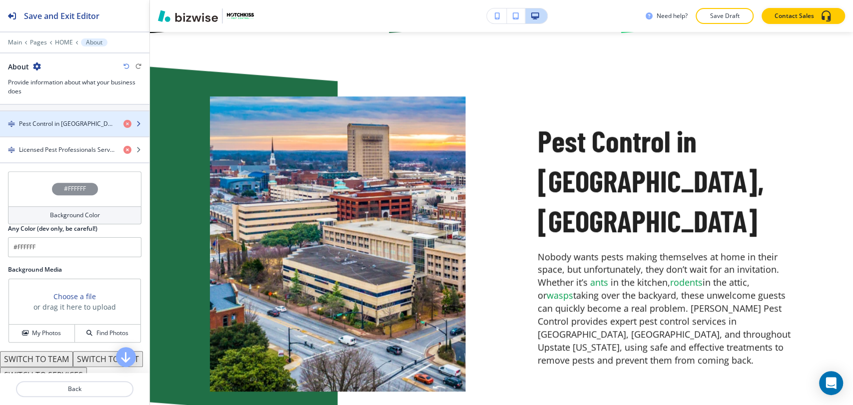
click at [80, 128] on div "button" at bounding box center [74, 132] width 149 height 8
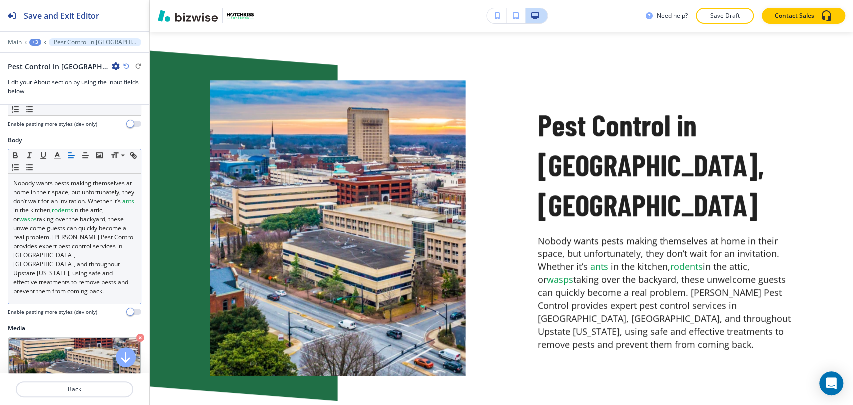
scroll to position [253, 0]
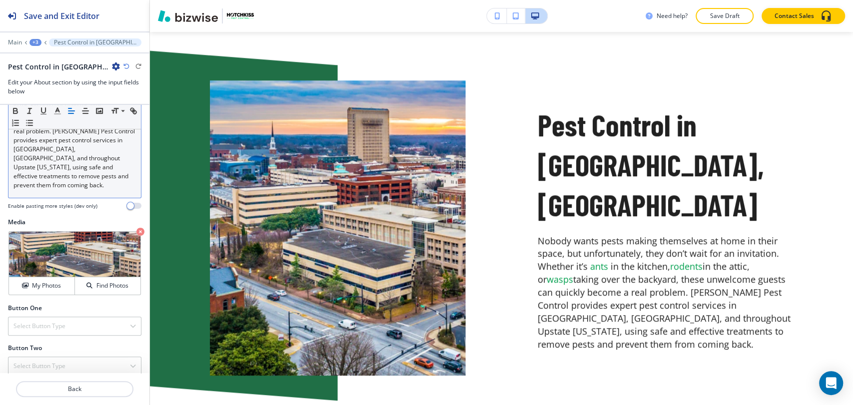
click at [102, 170] on p "Nobody wants pests making themselves at home in their space, but unfortunately,…" at bounding box center [74, 131] width 122 height 117
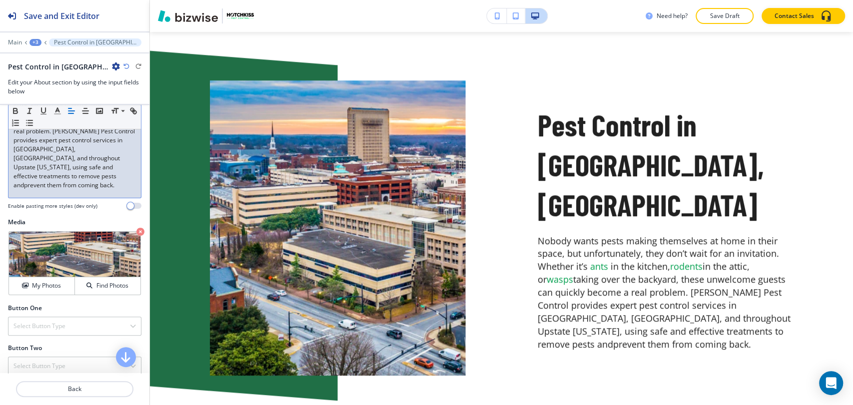
scroll to position [145, 0]
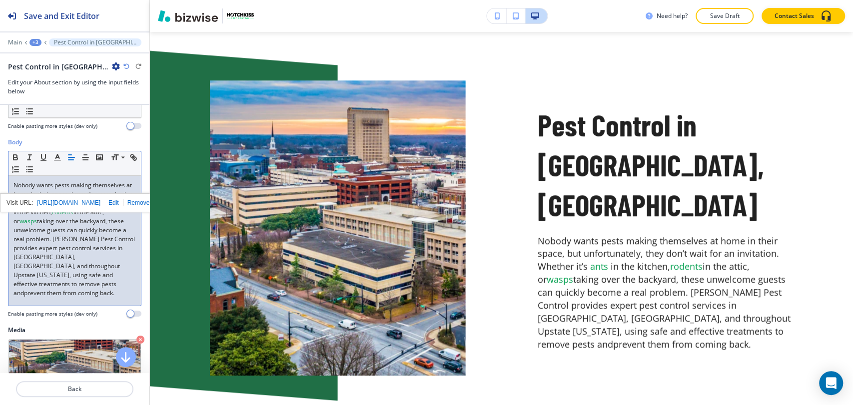
click at [93, 284] on p "Nobody wants pests making themselves at home in their space, but unfortunately,…" at bounding box center [74, 239] width 122 height 117
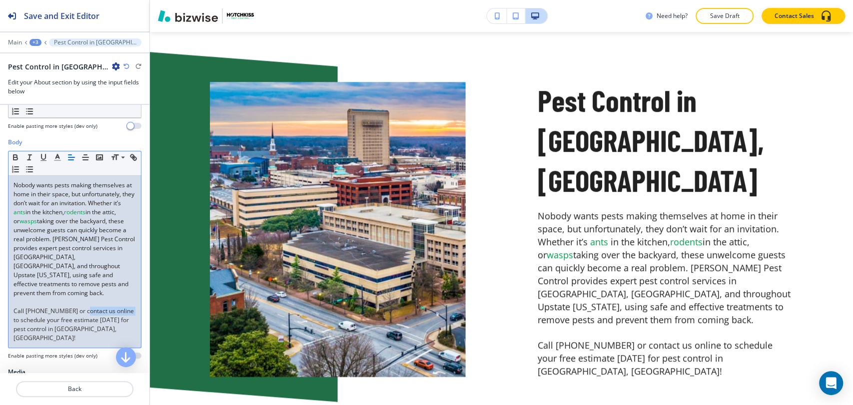
drag, startPoint x: 77, startPoint y: 303, endPoint x: 125, endPoint y: 301, distance: 48.5
click at [125, 307] on p "﻿ Call (828) 373-3067 or contact us online to schedule your free estimate today…" at bounding box center [74, 325] width 122 height 36
drag, startPoint x: 76, startPoint y: 300, endPoint x: 126, endPoint y: 300, distance: 50.0
click at [126, 307] on p "﻿ Call (828) 373-3067 or contact us online to schedule your free estimate today…" at bounding box center [74, 325] width 122 height 36
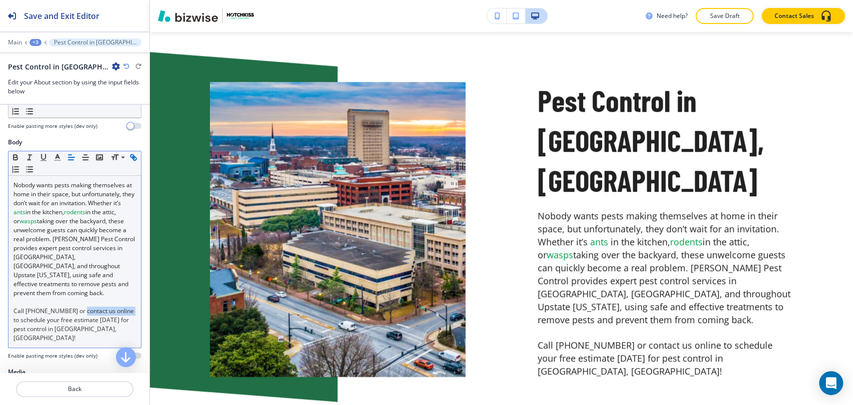
click at [129, 161] on icon "button" at bounding box center [133, 157] width 9 height 9
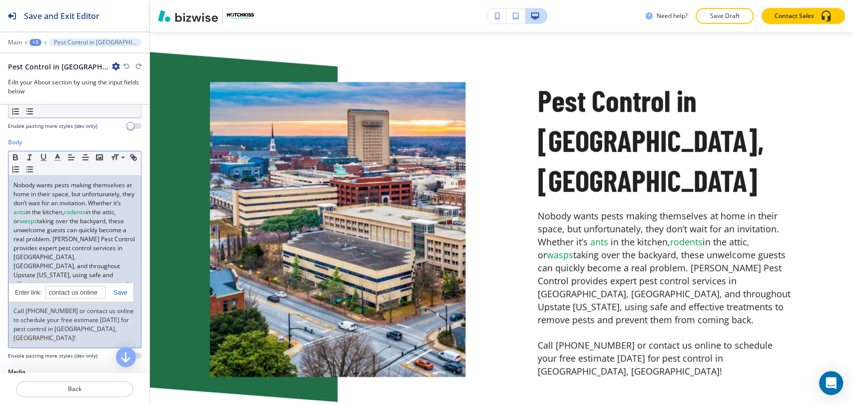
paste input "https://www.hotchkisspest.com/contact-us/"
type input "https://www.hotchkisspest.com/contact-us/"
click at [53, 153] on icon "button" at bounding box center [57, 157] width 9 height 9
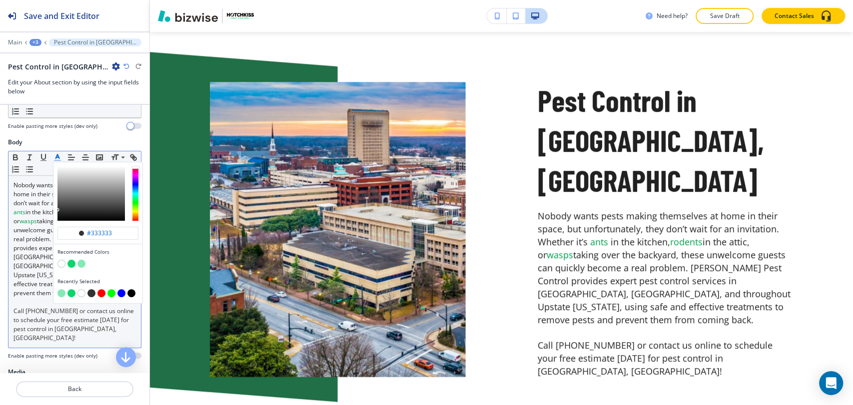
click at [71, 260] on button "button" at bounding box center [71, 264] width 8 height 8
type input "#0ad66c"
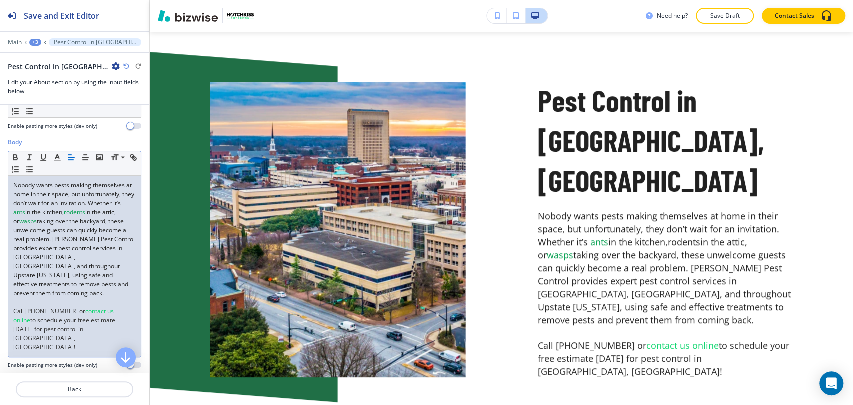
click at [27, 237] on link "taking over the backyard, these unwelcome guests can quickly become a real prob…" at bounding box center [74, 257] width 123 height 80
drag, startPoint x: 58, startPoint y: 209, endPoint x: 37, endPoint y: 209, distance: 21.0
click at [37, 209] on p "Nobody wants pests making themselves at home in their space, but unfortunately,…" at bounding box center [74, 239] width 122 height 117
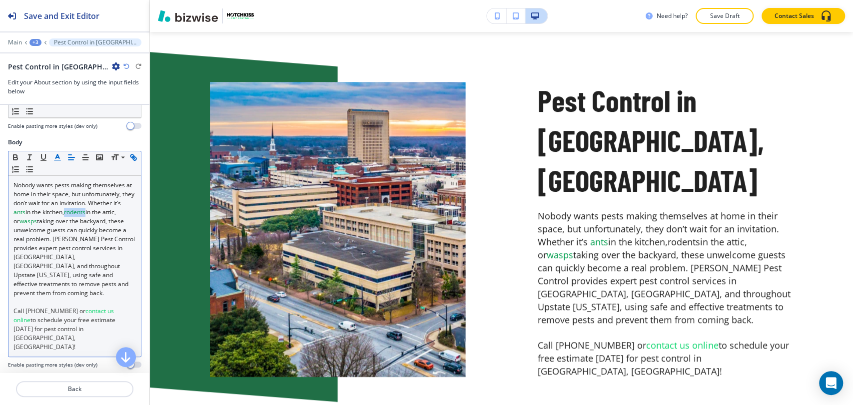
click at [52, 151] on button "button" at bounding box center [57, 157] width 14 height 12
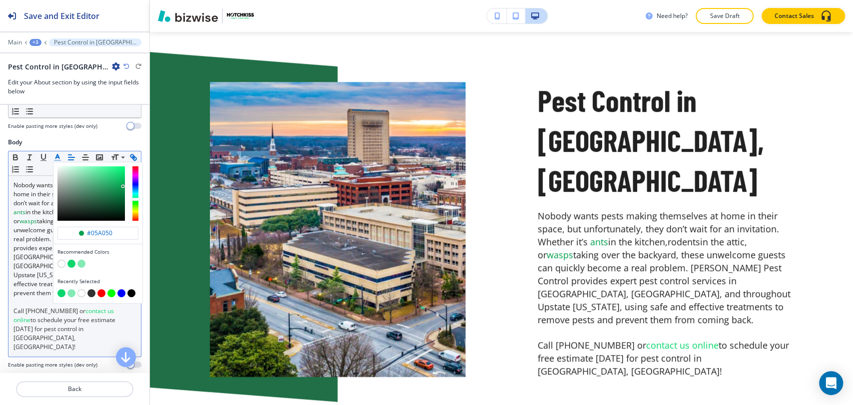
click at [71, 260] on button "button" at bounding box center [71, 264] width 8 height 8
type input "#0ad66c"
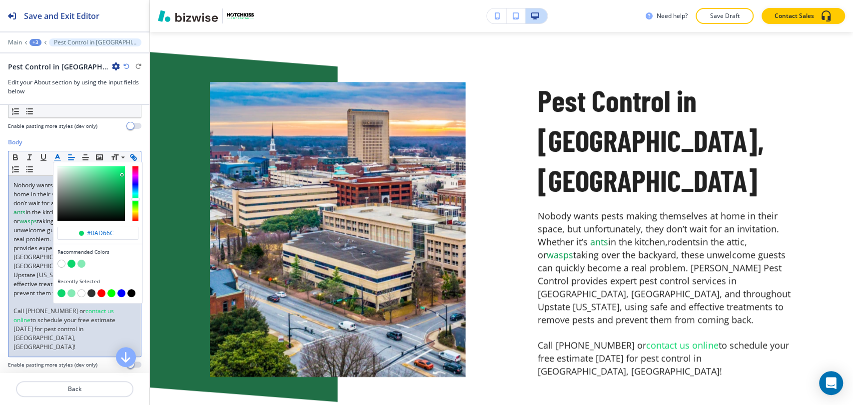
click at [72, 260] on button "button" at bounding box center [71, 264] width 8 height 8
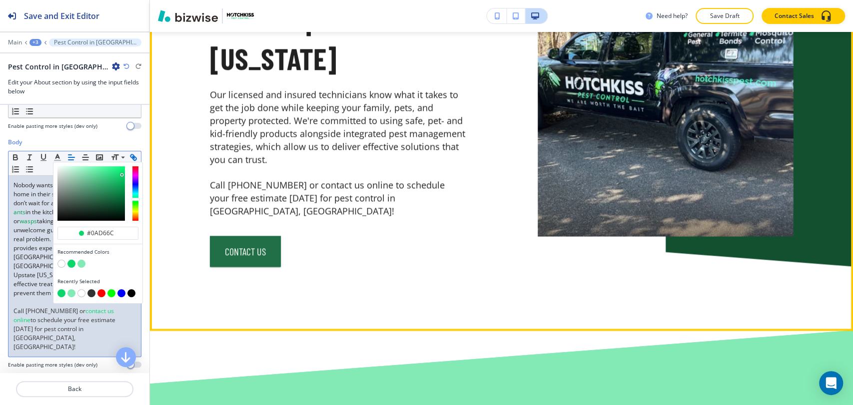
scroll to position [1162, 0]
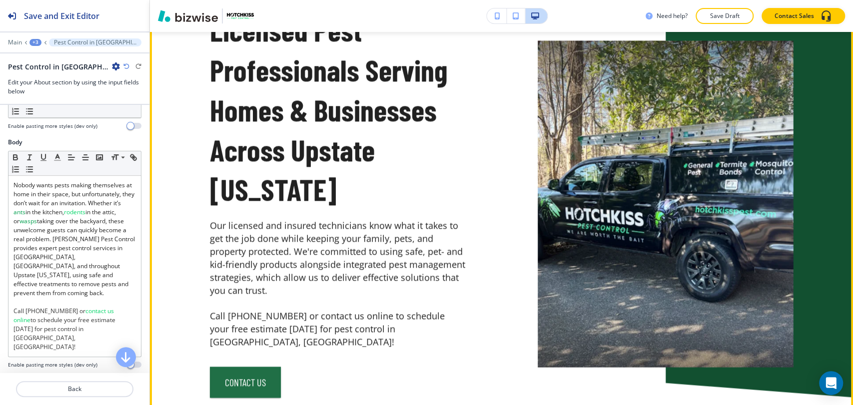
scroll to position [1051, 0]
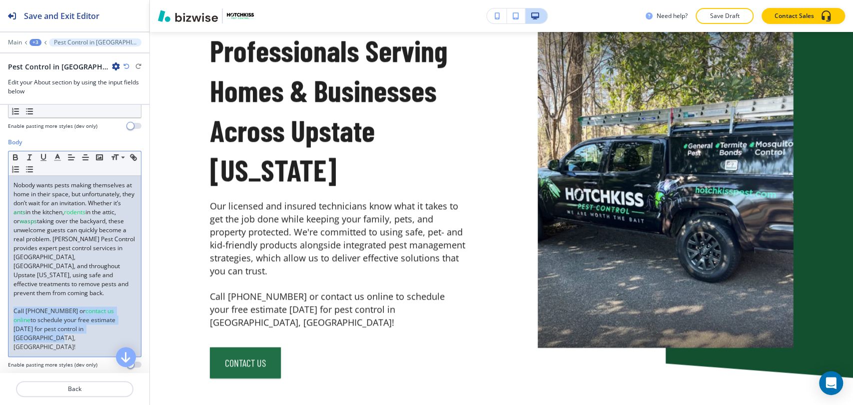
drag, startPoint x: 104, startPoint y: 320, endPoint x: 12, endPoint y: 297, distance: 94.7
click at [12, 297] on div "Nobody wants pests making themselves at home in their space, but unfortunately,…" at bounding box center [74, 266] width 132 height 181
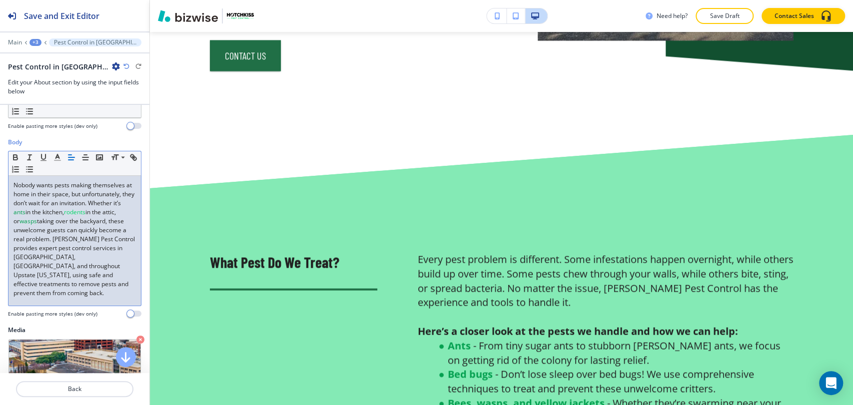
scroll to position [1495, 0]
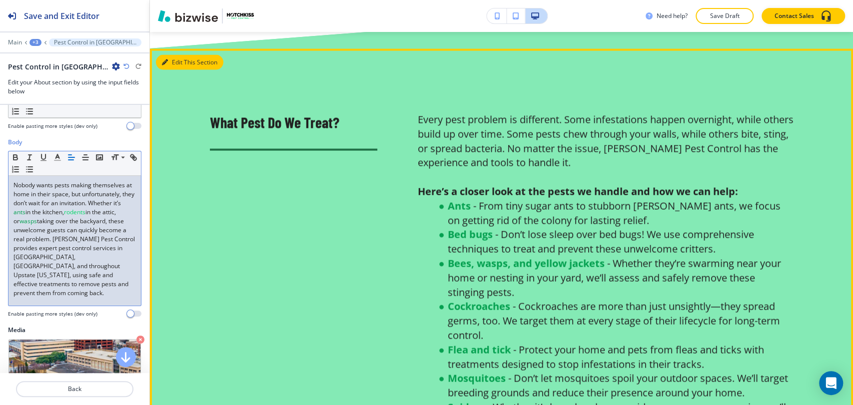
click at [176, 55] on button "Edit This Section" at bounding box center [189, 62] width 67 height 15
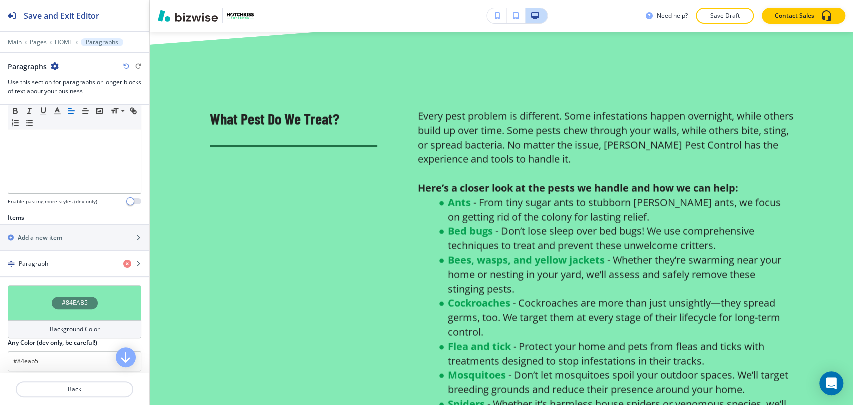
scroll to position [277, 0]
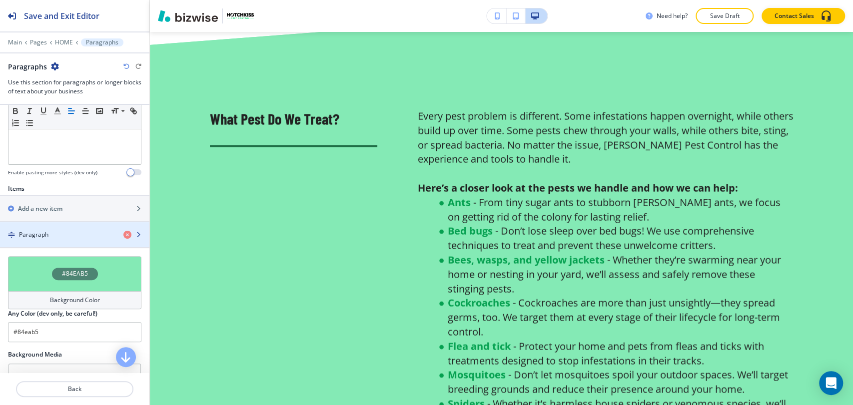
click at [69, 233] on div "Paragraph" at bounding box center [57, 234] width 115 height 9
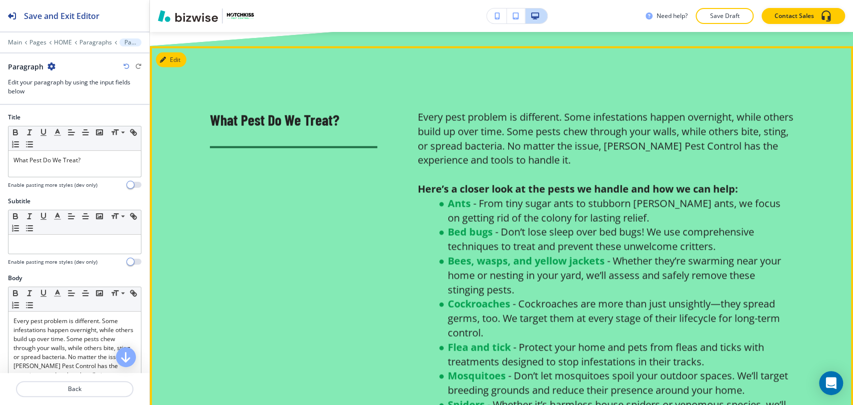
scroll to position [1443, 0]
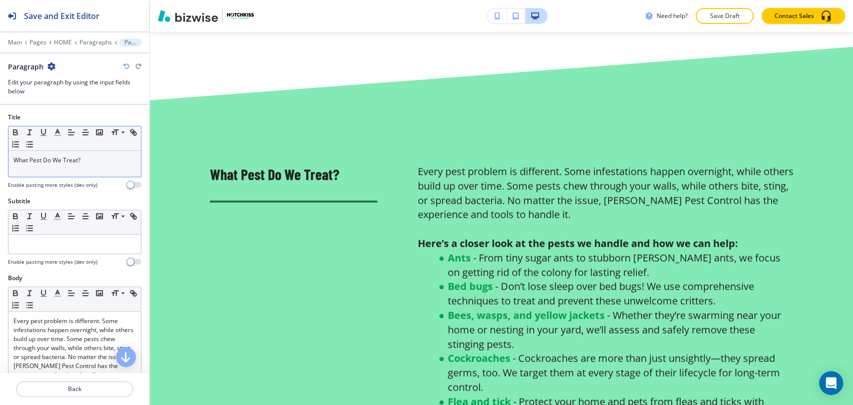
click at [107, 163] on p "What Pest Do We Treat?" at bounding box center [74, 160] width 122 height 9
copy span "What Pest Do We Treat?"
click at [103, 44] on p "Paragraphs" at bounding box center [95, 42] width 32 height 7
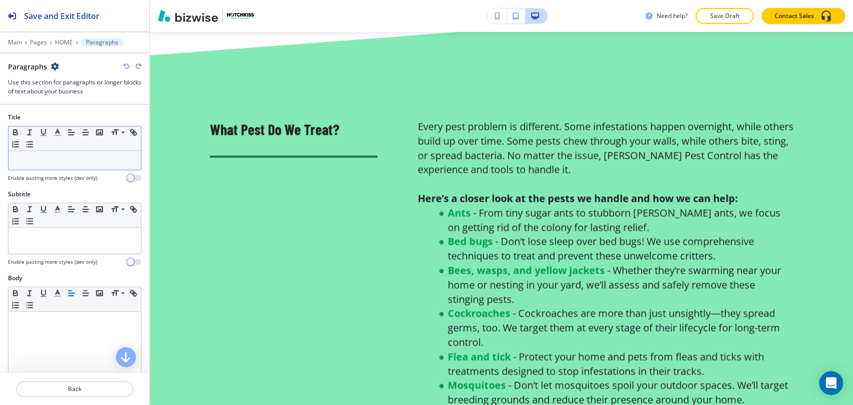
scroll to position [1499, 0]
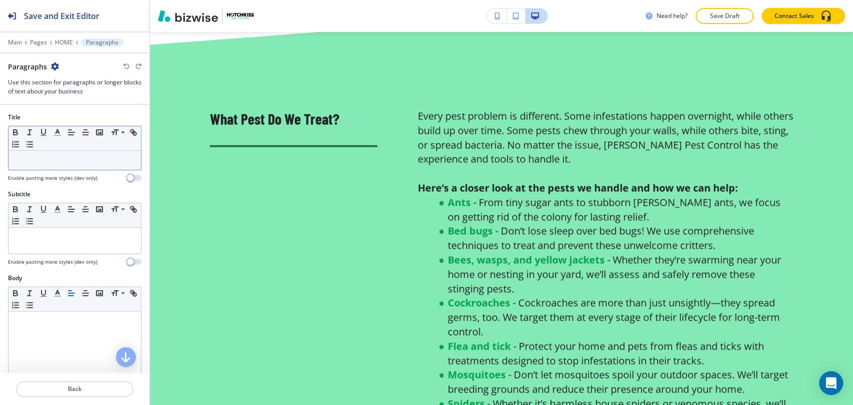
click at [53, 164] on div at bounding box center [74, 160] width 132 height 19
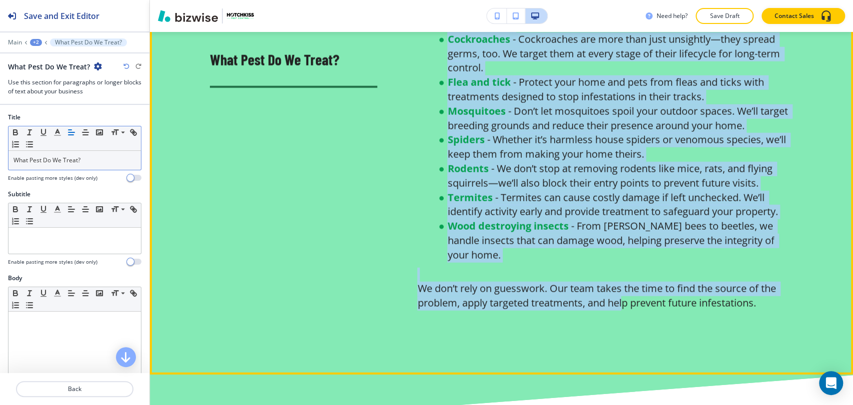
scroll to position [1832, 0]
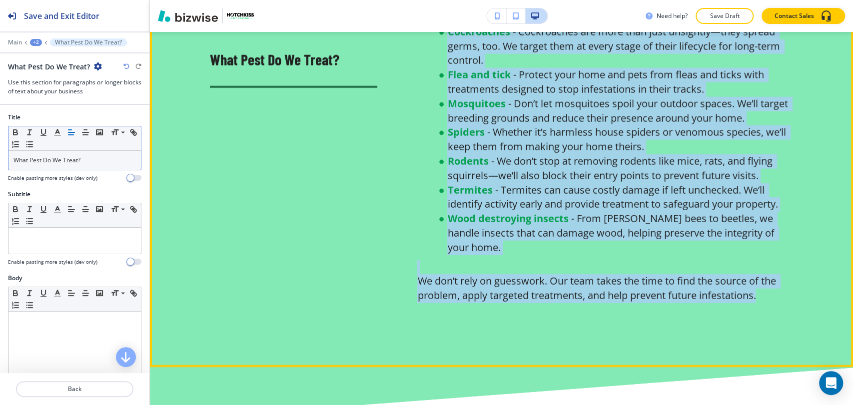
drag, startPoint x: 409, startPoint y: 162, endPoint x: 777, endPoint y: 296, distance: 391.9
click at [777, 296] on div "Every pest problem is different. Some infestations happen overnight, while othe…" at bounding box center [585, 65] width 416 height 478
copy h6 "Every pest problem is different. Some infestations happen overnight, while othe…"
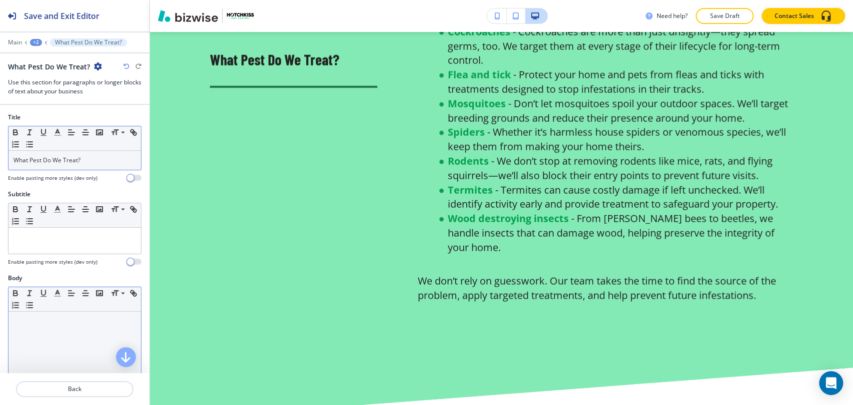
click at [49, 321] on p at bounding box center [74, 321] width 122 height 9
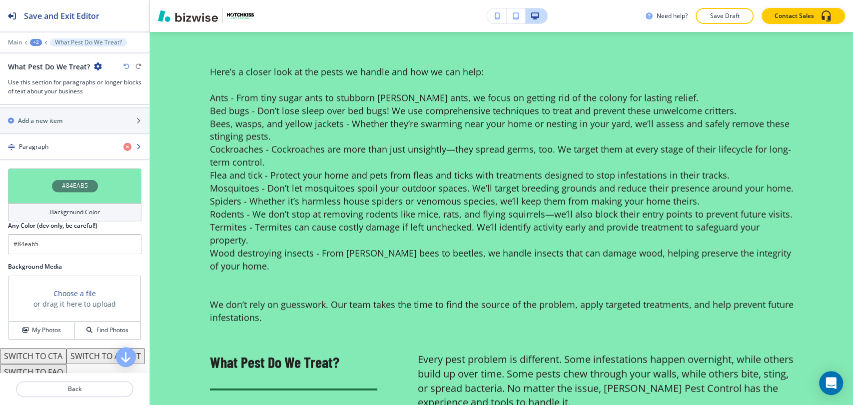
scroll to position [693, 0]
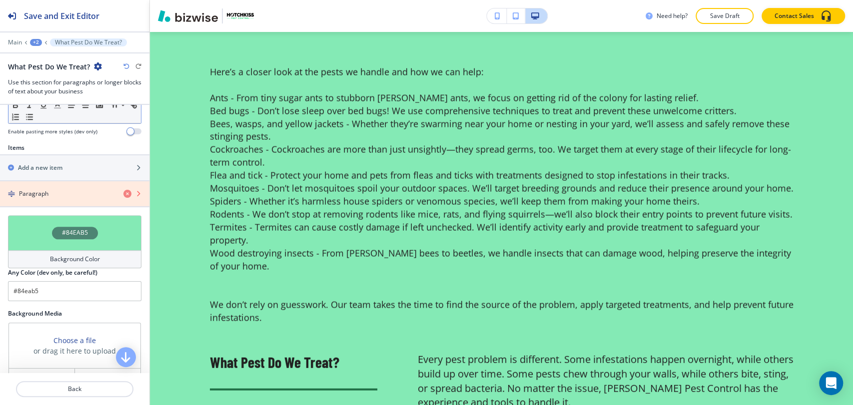
click at [123, 198] on icon "button" at bounding box center [127, 194] width 8 height 8
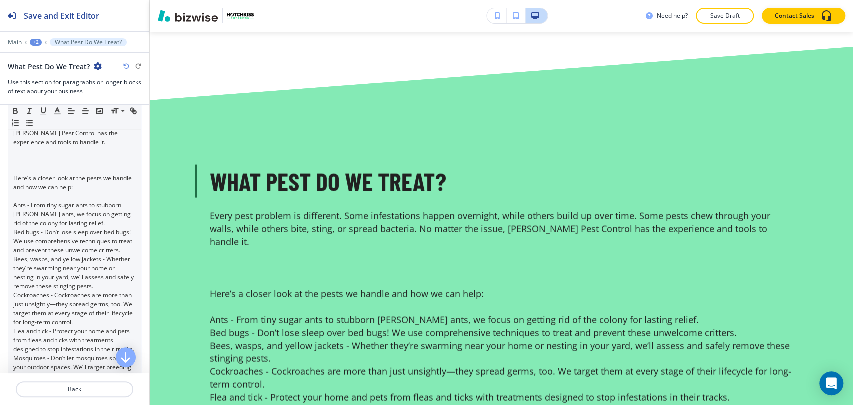
scroll to position [138, 0]
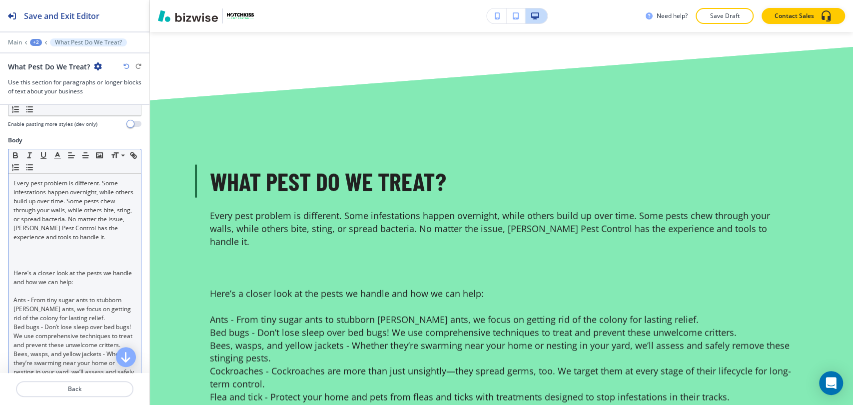
click at [39, 255] on p at bounding box center [74, 255] width 122 height 9
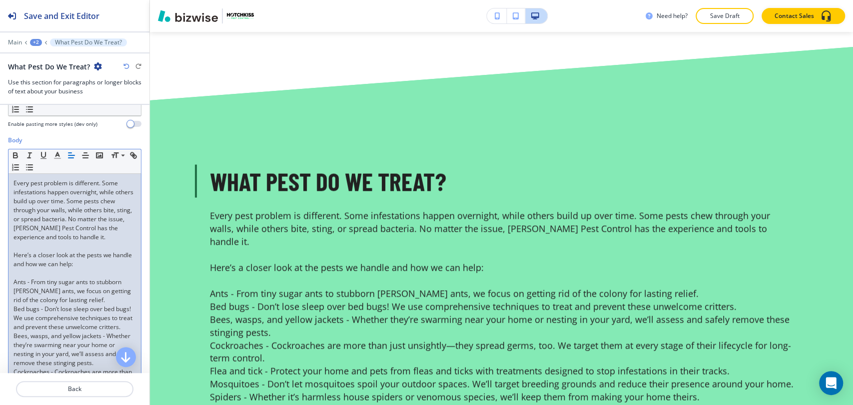
scroll to position [75, 0]
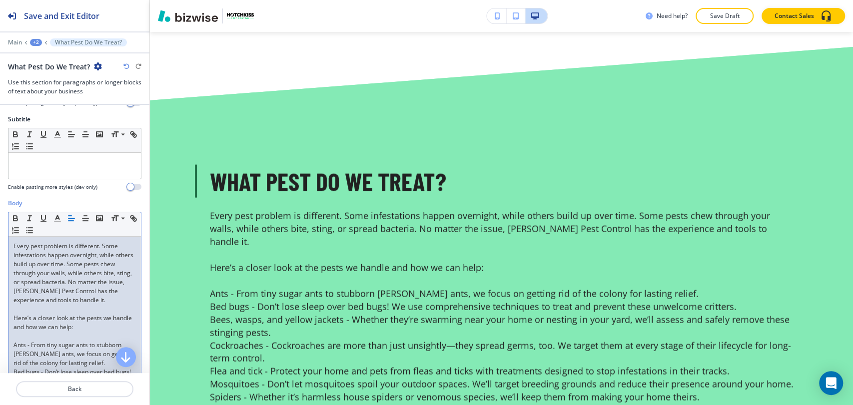
drag, startPoint x: 88, startPoint y: 329, endPoint x: 94, endPoint y: 327, distance: 5.8
click at [87, 328] on p "Here’s a closer look at the pests we handle and how we can help:" at bounding box center [74, 323] width 122 height 18
drag, startPoint x: 100, startPoint y: 327, endPoint x: 0, endPoint y: 318, distance: 99.8
click at [15, 215] on icon "button" at bounding box center [15, 218] width 9 height 9
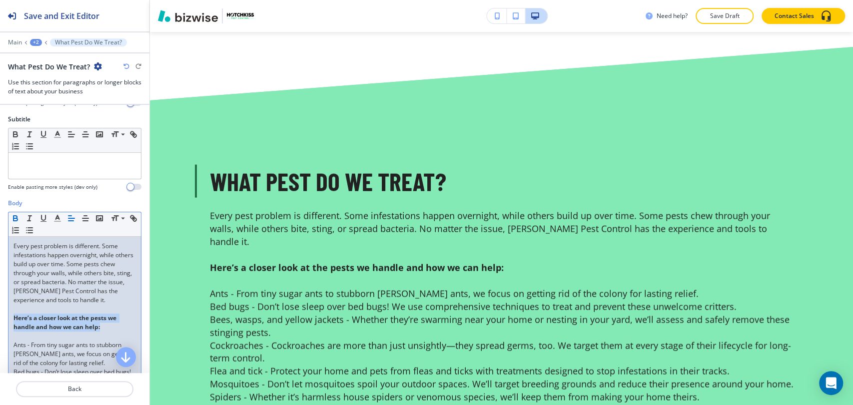
scroll to position [130, 0]
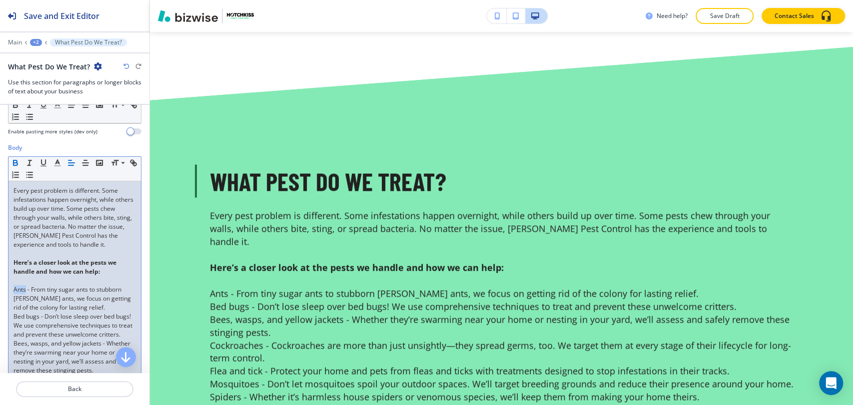
drag, startPoint x: 25, startPoint y: 288, endPoint x: 1, endPoint y: 288, distance: 23.5
click at [59, 283] on p at bounding box center [74, 280] width 122 height 9
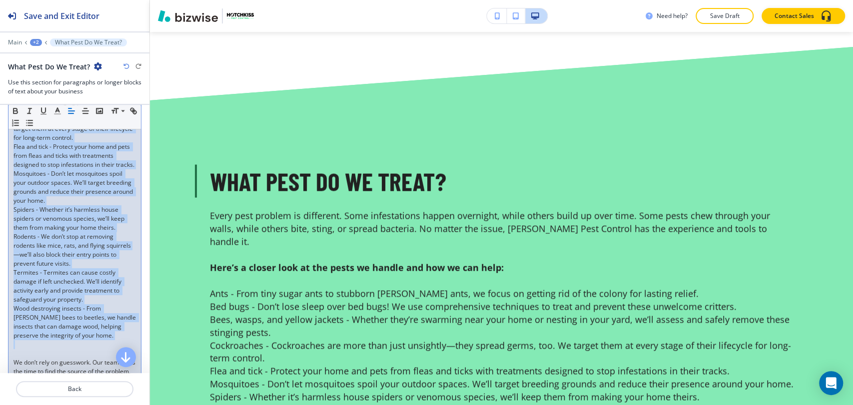
scroll to position [464, 0]
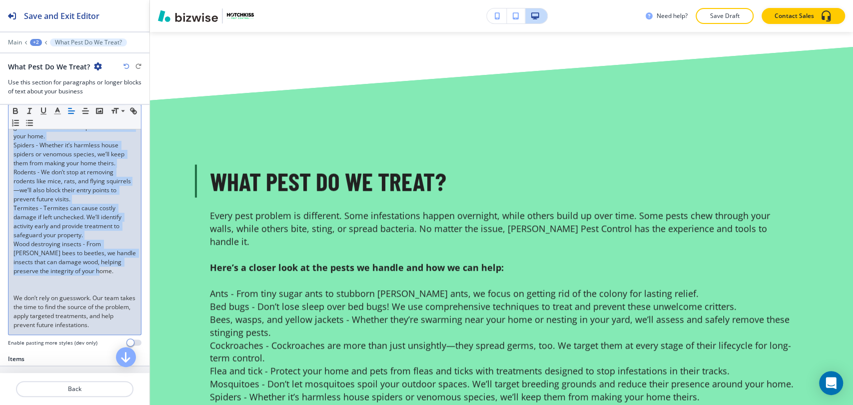
drag, startPoint x: 12, startPoint y: 289, endPoint x: 117, endPoint y: 294, distance: 105.6
click at [122, 297] on div "Every pest problem is different. Some infestations happen overnight, while othe…" at bounding box center [74, 91] width 132 height 487
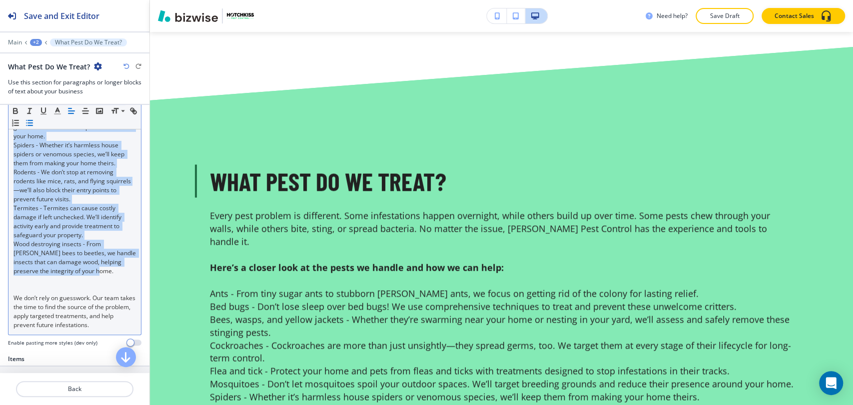
click at [34, 121] on icon "button" at bounding box center [29, 122] width 9 height 9
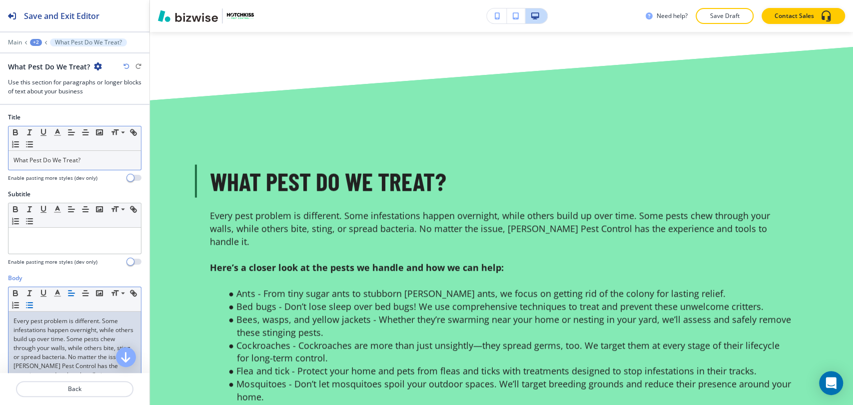
scroll to position [166, 0]
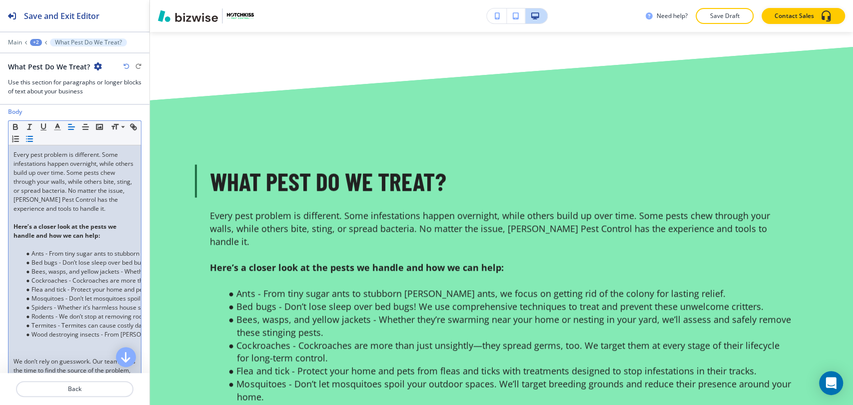
click at [44, 247] on p at bounding box center [74, 244] width 122 height 9
drag, startPoint x: 43, startPoint y: 251, endPoint x: 32, endPoint y: 253, distance: 11.6
click at [32, 253] on li "Ants - From tiny sugar ants to stubborn carpenter ants, we focus on getting rid…" at bounding box center [78, 253] width 113 height 9
click at [52, 127] on button "button" at bounding box center [57, 127] width 14 height 12
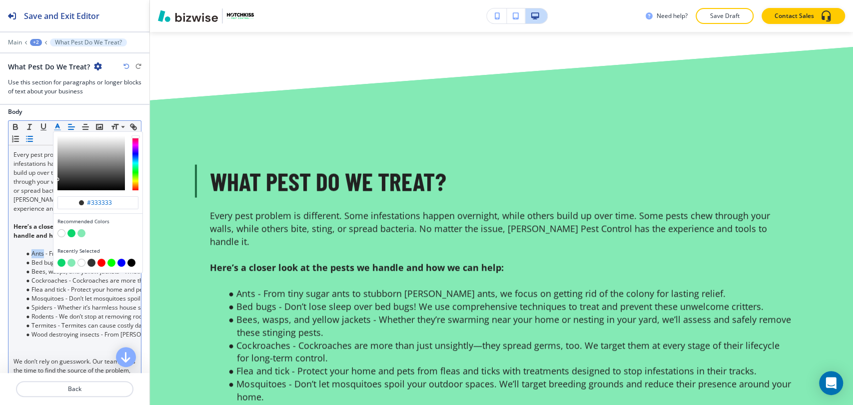
click at [135, 165] on div "button" at bounding box center [135, 163] width 6 height 54
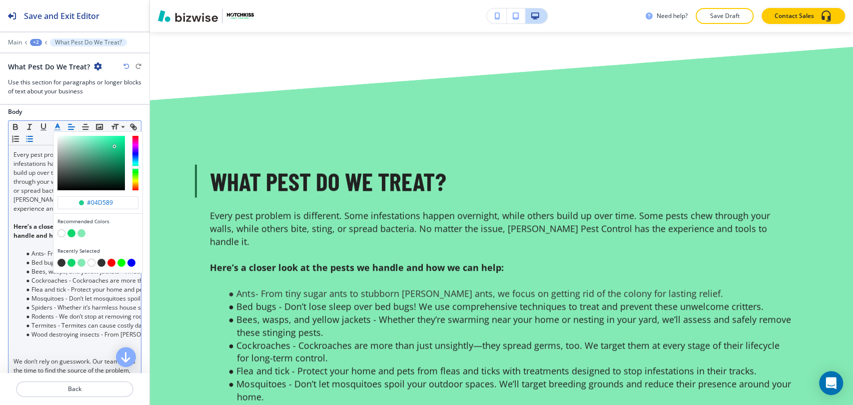
type input "#03d78a"
drag, startPoint x: 114, startPoint y: 145, endPoint x: 124, endPoint y: 129, distance: 18.6
click at [124, 129] on div "#03d78a Recommended Colors Recently Selected Small Normal Large Huge" at bounding box center [74, 133] width 132 height 24
click at [118, 200] on input "#03d78a" at bounding box center [103, 203] width 35 height 8
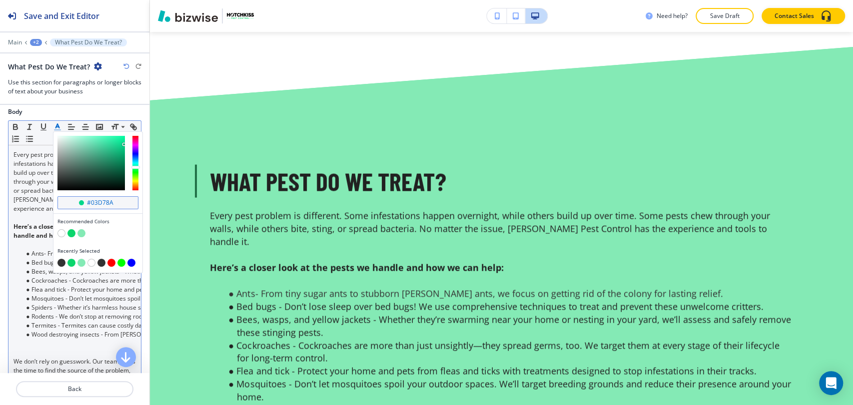
click at [118, 200] on input "#03d78a" at bounding box center [103, 203] width 35 height 8
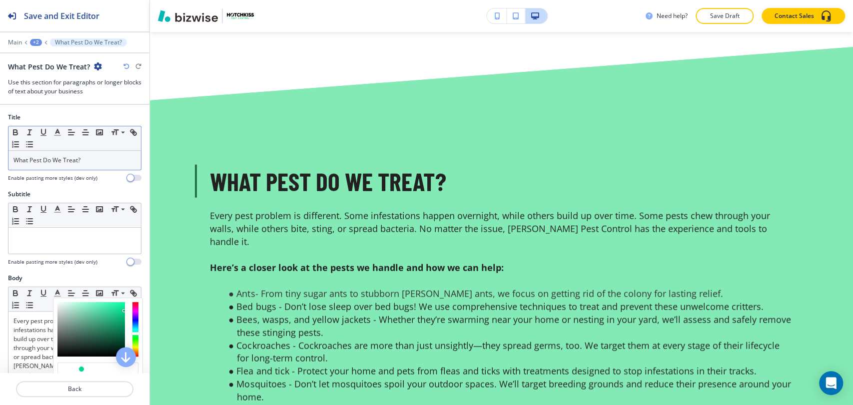
scroll to position [222, 0]
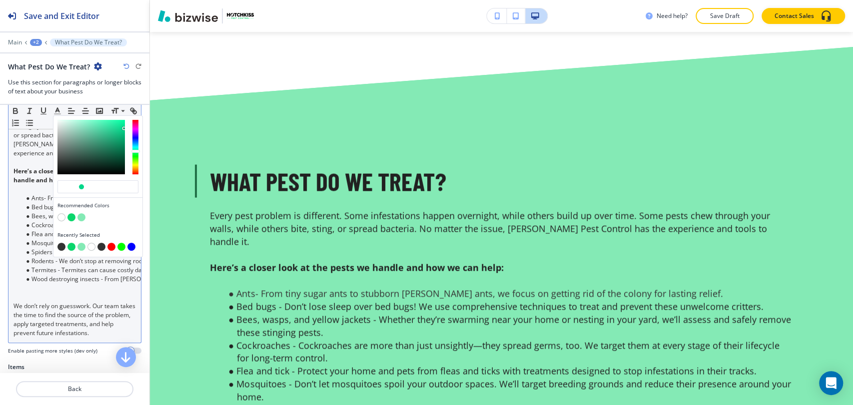
click at [8, 193] on div "Body Recommended Colors Recently Selected Small Normal Large Huge Every pest pr…" at bounding box center [74, 203] width 133 height 303
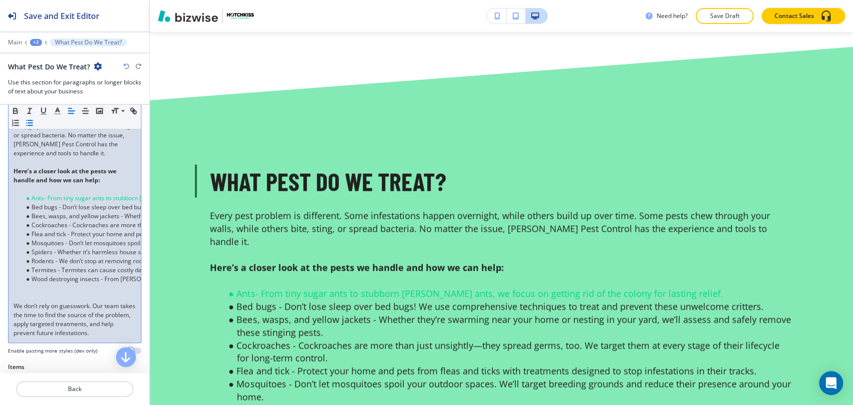
scroll to position [85, 0]
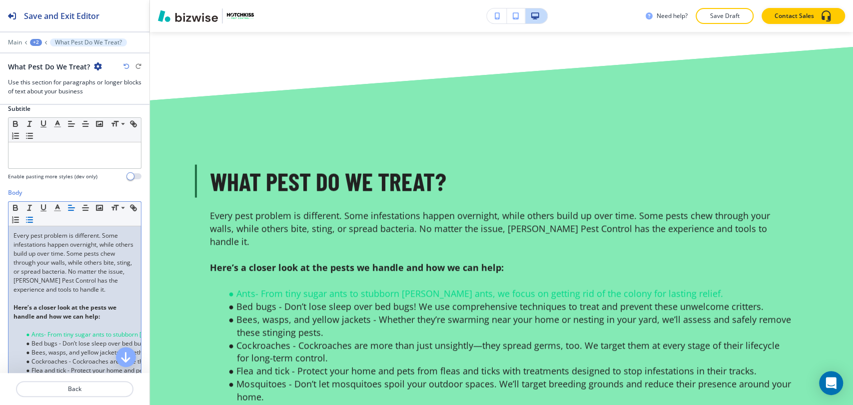
click at [68, 333] on li "Ants - From tiny sugar ants to stubborn carpenter ants, we focus on getting rid…" at bounding box center [78, 334] width 113 height 9
click at [68, 332] on li "Ants - From tiny sugar ants to stubborn carpenter ants, we focus on getting rid…" at bounding box center [78, 334] width 113 height 9
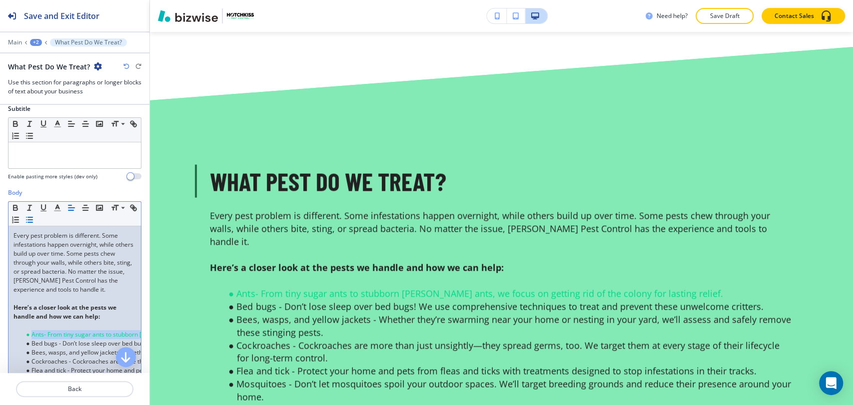
click at [68, 332] on li "Ants - From tiny sugar ants to stubborn carpenter ants, we focus on getting rid…" at bounding box center [78, 334] width 113 height 9
click at [57, 205] on polyline "button" at bounding box center [57, 207] width 3 height 4
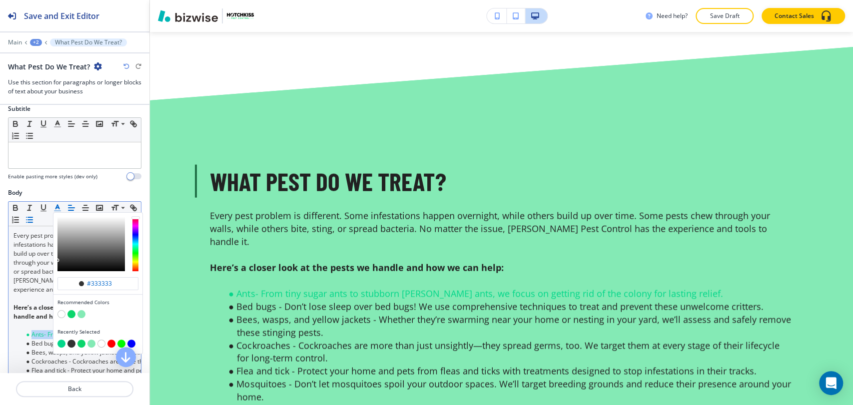
click at [72, 341] on button "button" at bounding box center [71, 344] width 8 height 8
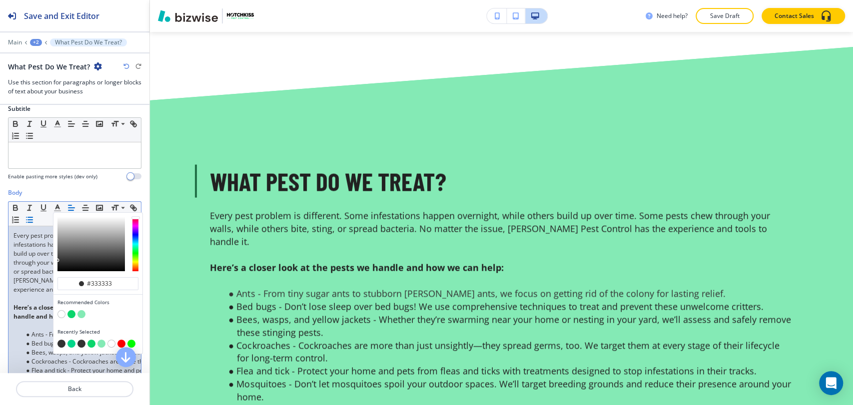
click at [26, 321] on p at bounding box center [74, 325] width 122 height 9
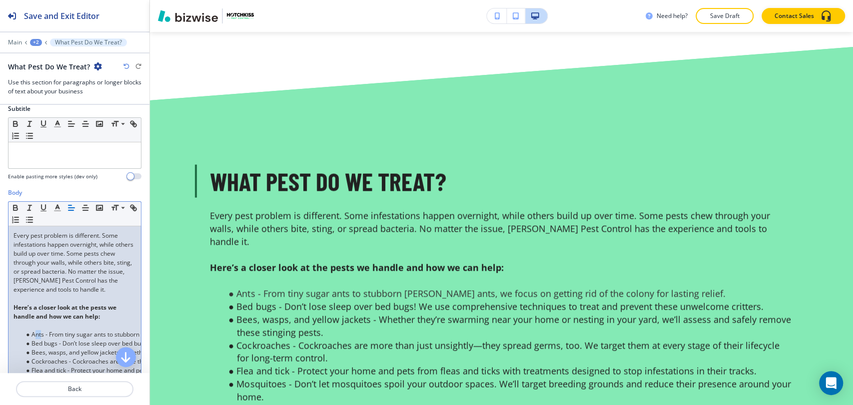
click at [34, 333] on span "Ants - From tiny sugar ants to stubborn carpenter ants, we focus on getting rid…" at bounding box center [191, 334] width 320 height 8
drag, startPoint x: 44, startPoint y: 334, endPoint x: 31, endPoint y: 323, distance: 17.4
click at [31, 334] on span "Ants - From tiny sugar ants to stubborn carpenter ants, we focus on getting rid…" at bounding box center [191, 334] width 320 height 8
click at [16, 208] on icon "button" at bounding box center [15, 207] width 9 height 9
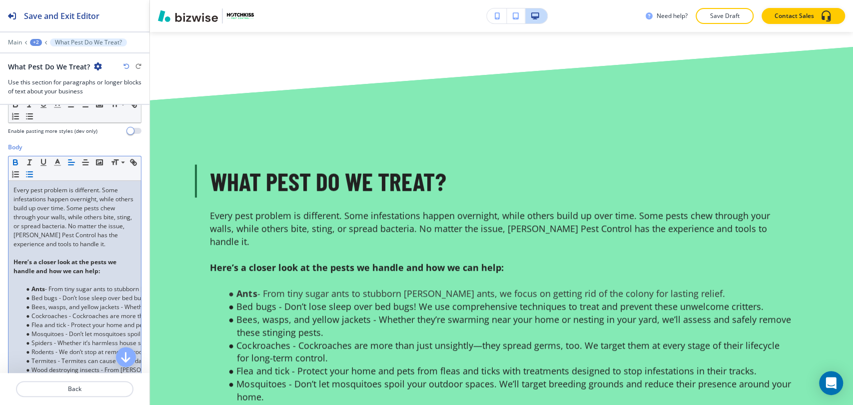
scroll to position [196, 0]
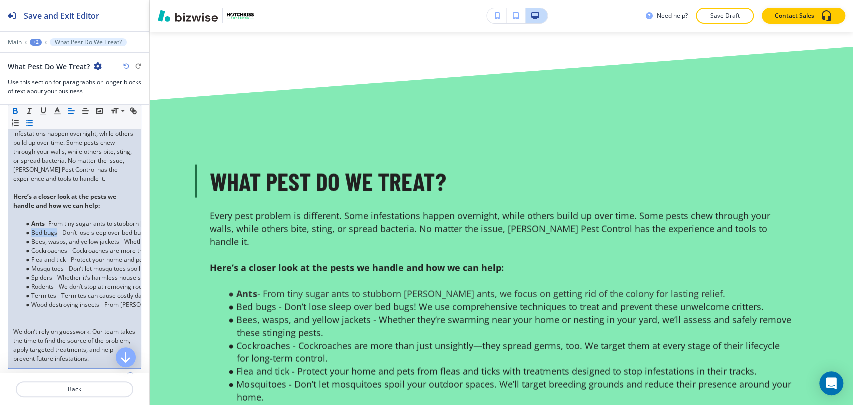
drag, startPoint x: 56, startPoint y: 233, endPoint x: 31, endPoint y: 233, distance: 25.0
click at [31, 233] on li "Bed bugs - Don’t lose sleep over bed bugs! We use comprehensive techniques to t…" at bounding box center [78, 232] width 113 height 9
click at [16, 111] on icon "button" at bounding box center [15, 112] width 4 height 2
drag, startPoint x: 118, startPoint y: 239, endPoint x: 31, endPoint y: 241, distance: 87.0
click at [31, 241] on li "Bees, wasps, and yellow jackets - Whether they’re swarming near your home or ne…" at bounding box center [78, 241] width 113 height 9
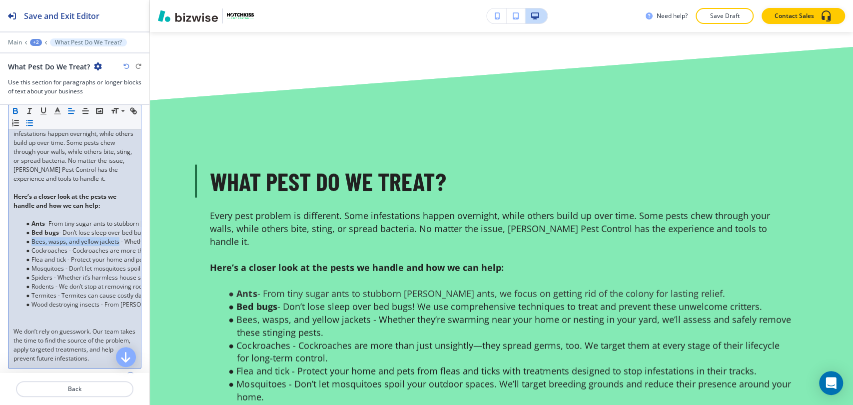
click at [16, 109] on icon "button" at bounding box center [14, 109] width 3 height 2
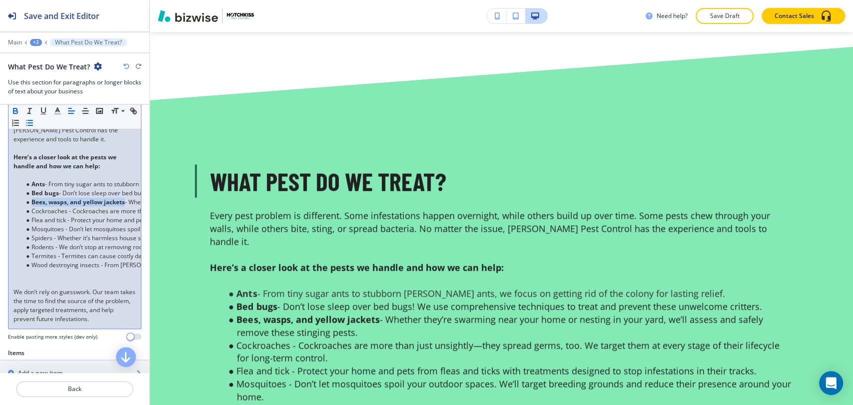
scroll to position [252, 0]
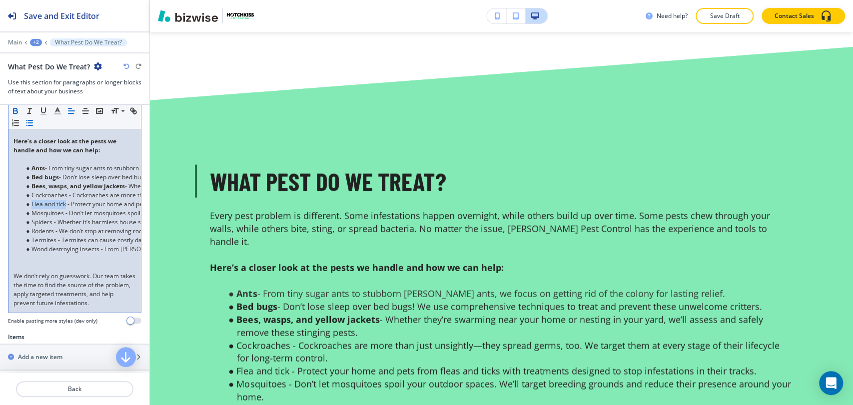
drag, startPoint x: 51, startPoint y: 202, endPoint x: 37, endPoint y: 189, distance: 18.8
click at [32, 201] on li "Flea and tick - Protect your home and pets from fleas and ticks with treatments…" at bounding box center [78, 204] width 113 height 9
click at [17, 111] on icon "button" at bounding box center [15, 112] width 4 height 2
drag, startPoint x: 62, startPoint y: 212, endPoint x: 31, endPoint y: 210, distance: 30.5
click at [31, 211] on li "Mosquitoes - Don’t let mosquitoes spoil your outdoor spaces. We’ll target breed…" at bounding box center [78, 213] width 113 height 9
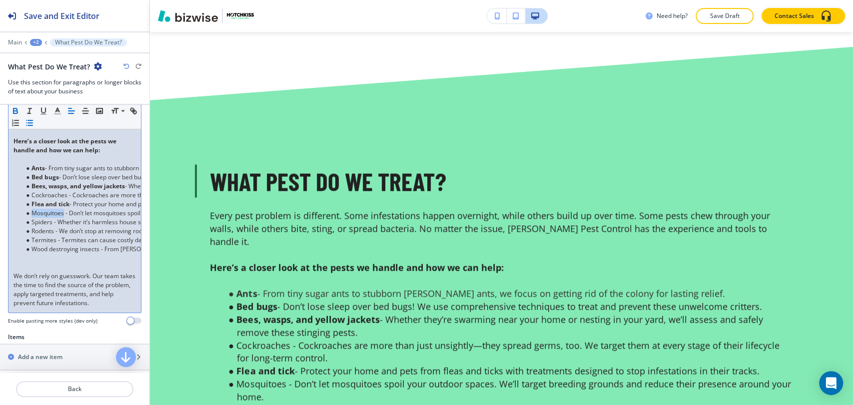
click at [17, 107] on icon "button" at bounding box center [15, 110] width 9 height 9
drag, startPoint x: 52, startPoint y: 222, endPoint x: 31, endPoint y: 221, distance: 21.0
click at [31, 221] on li "Spiders - Whether it’s harmless house spiders or venomous species, we’ll keep t…" at bounding box center [78, 222] width 113 height 9
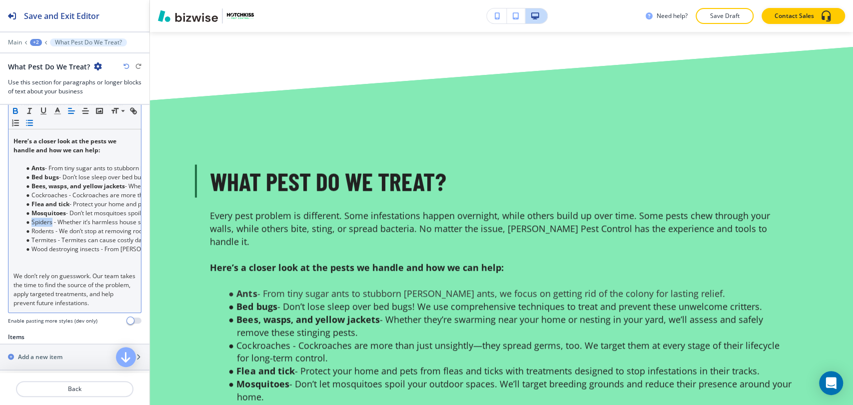
click at [18, 111] on icon "button" at bounding box center [15, 110] width 9 height 9
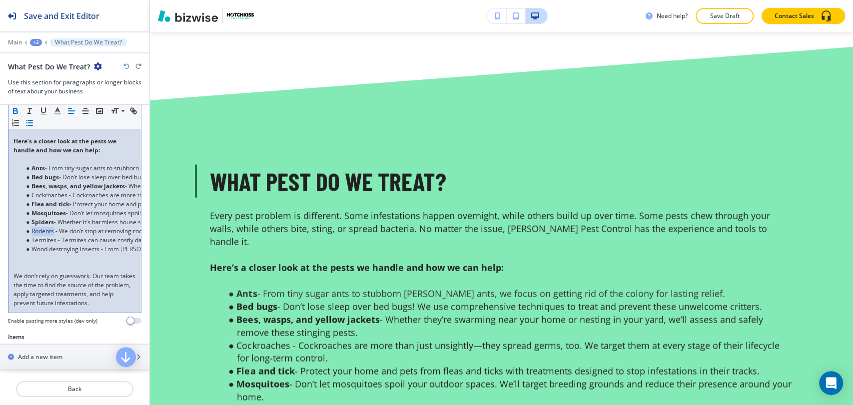
drag, startPoint x: 54, startPoint y: 230, endPoint x: 32, endPoint y: 229, distance: 22.0
click at [32, 229] on li "Rodents - We don’t stop at removing rodents like mice, rats, and flying squirre…" at bounding box center [78, 231] width 113 height 9
click at [18, 112] on icon "button" at bounding box center [15, 110] width 9 height 9
drag, startPoint x: 54, startPoint y: 240, endPoint x: 32, endPoint y: 240, distance: 22.0
click at [32, 240] on li "Termites - Termites can cause costly damage if left unchecked. We’ll identify a…" at bounding box center [78, 240] width 113 height 9
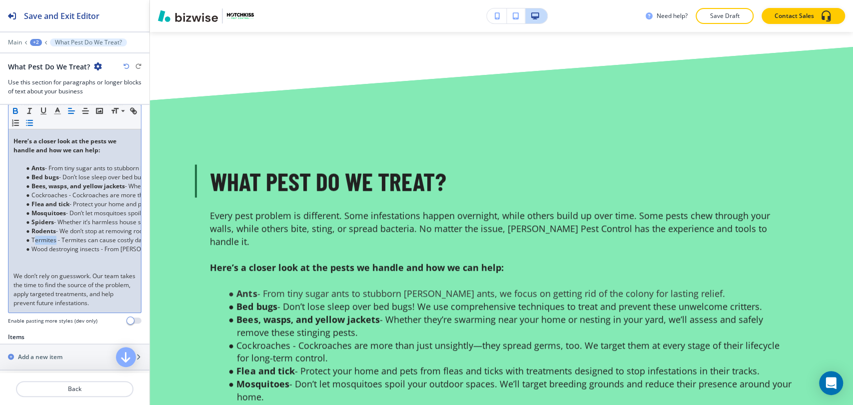
click at [14, 109] on icon "button" at bounding box center [15, 110] width 9 height 9
click at [36, 238] on li "T ermites - Termites can cause costly damage if left unchecked. We’ll identify …" at bounding box center [78, 240] width 113 height 9
click at [16, 111] on icon "button" at bounding box center [15, 112] width 4 height 2
drag, startPoint x: 99, startPoint y: 246, endPoint x: 33, endPoint y: 246, distance: 66.0
click at [33, 246] on li "Wood destroying insects - From carpenter bees to beetles, we handle insects tha…" at bounding box center [78, 249] width 113 height 9
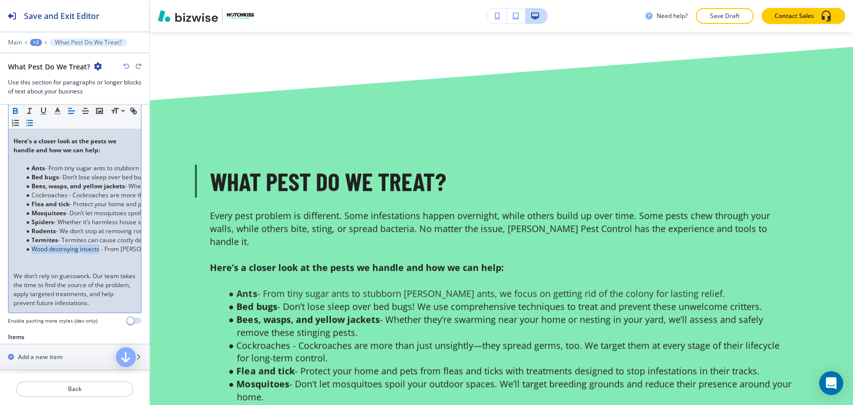
click at [17, 107] on icon "button" at bounding box center [15, 110] width 9 height 9
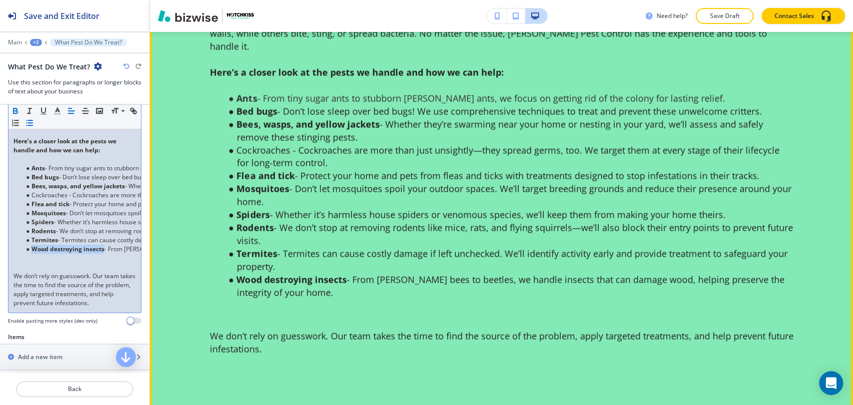
scroll to position [1665, 0]
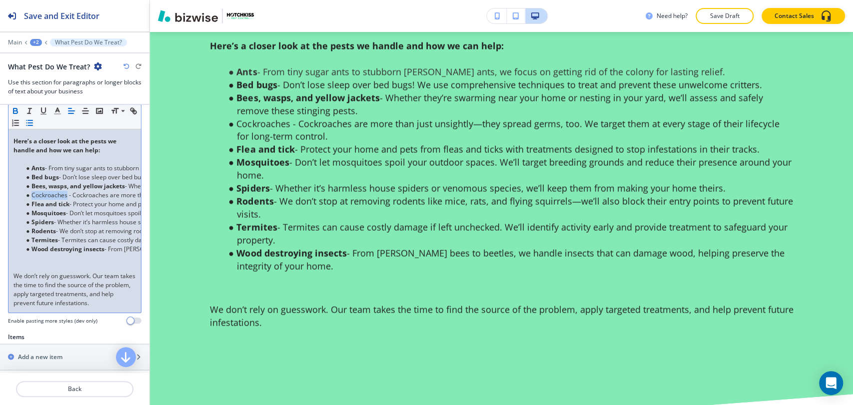
drag, startPoint x: 67, startPoint y: 195, endPoint x: 32, endPoint y: 195, distance: 35.0
click at [32, 195] on li "Cockroaches - Cockroaches are more than just unsightly—they spread germs, too. …" at bounding box center [78, 195] width 113 height 9
click at [15, 111] on icon "button" at bounding box center [15, 112] width 4 height 2
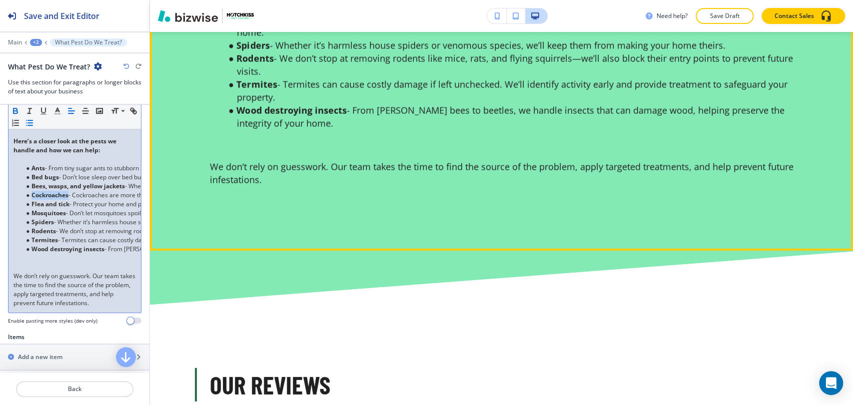
scroll to position [1832, 0]
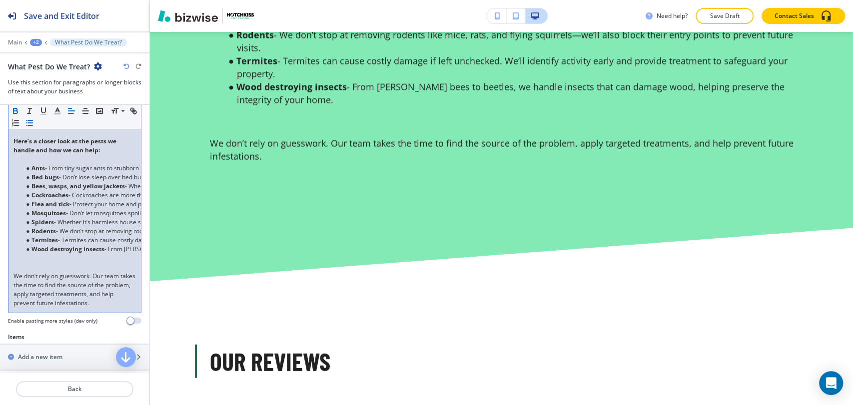
click at [56, 266] on p at bounding box center [74, 267] width 122 height 9
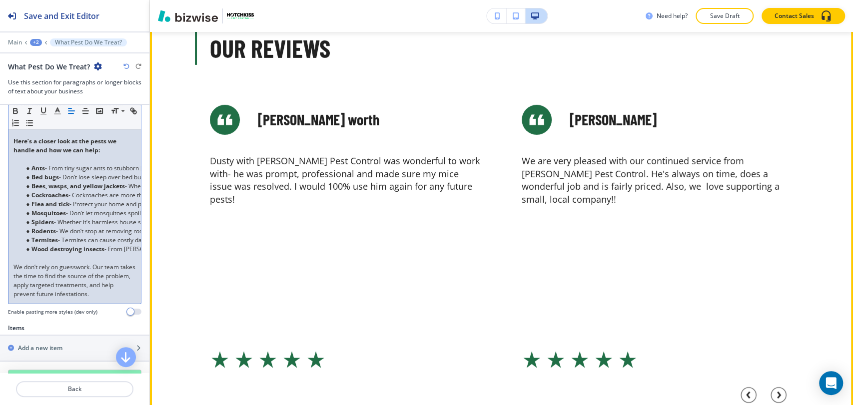
scroll to position [2054, 0]
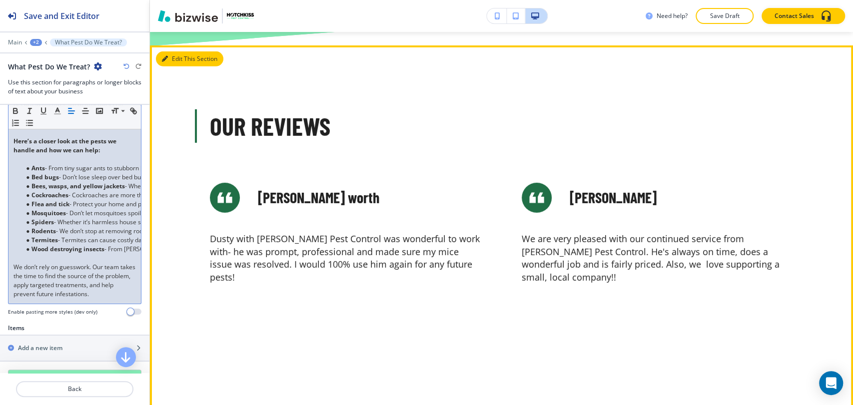
click at [183, 51] on button "Edit This Section" at bounding box center [189, 58] width 67 height 15
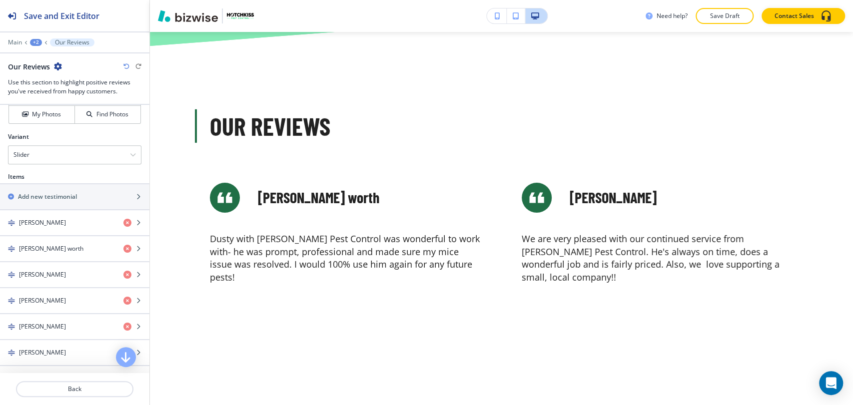
scroll to position [333, 0]
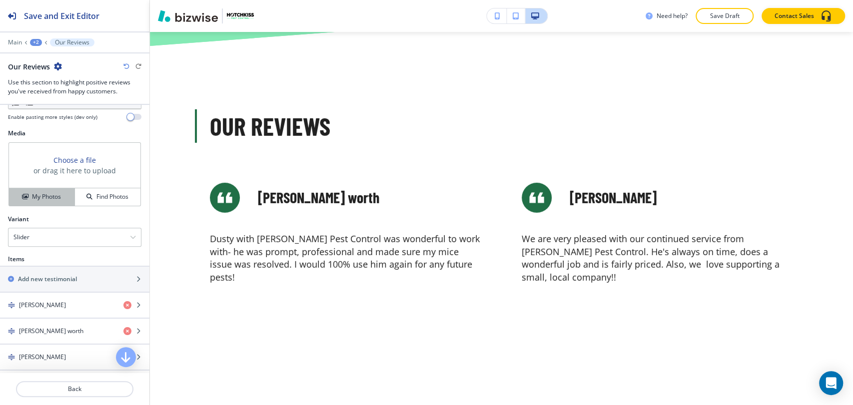
click at [49, 200] on h4 "My Photos" at bounding box center [46, 196] width 29 height 9
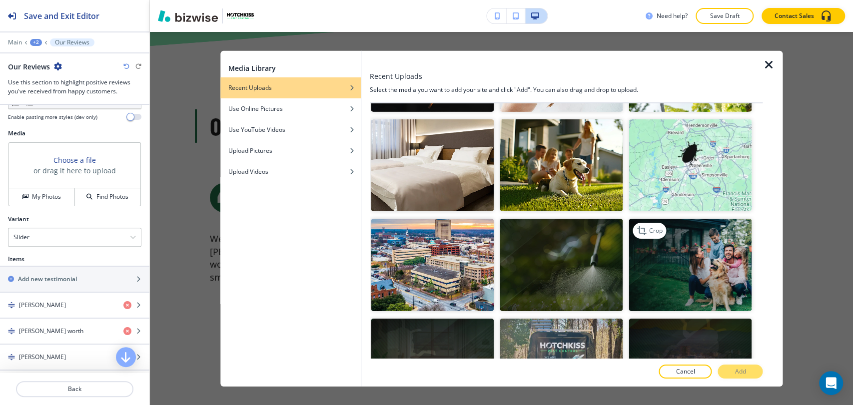
scroll to position [2166, 0]
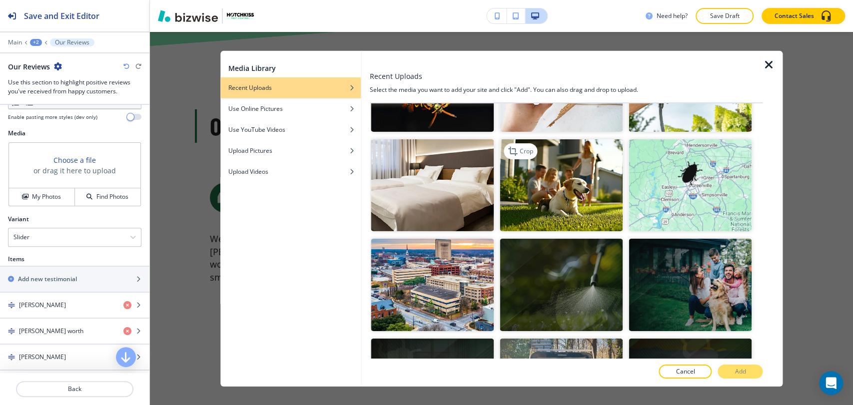
click at [590, 163] on img "button" at bounding box center [561, 185] width 123 height 92
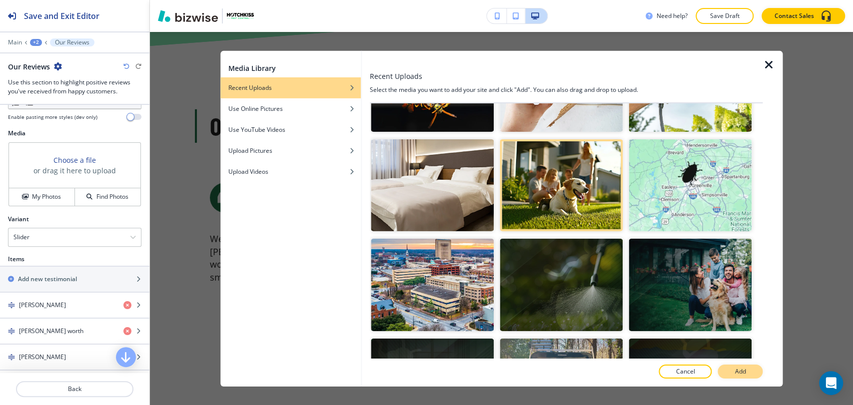
click at [742, 373] on p "Add" at bounding box center [740, 371] width 11 height 9
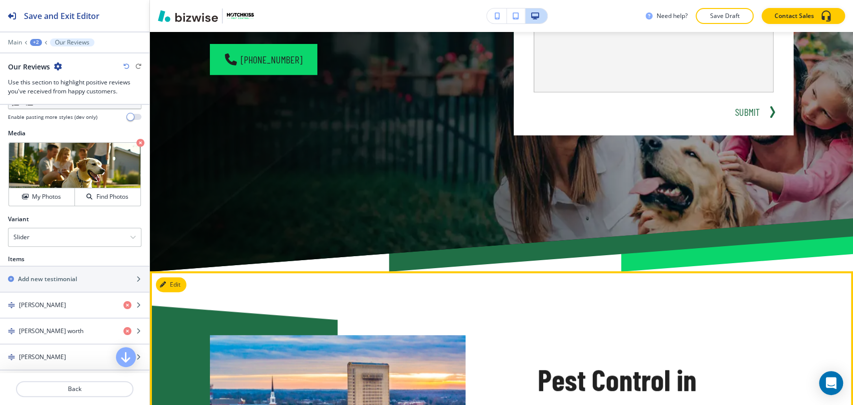
scroll to position [0, 0]
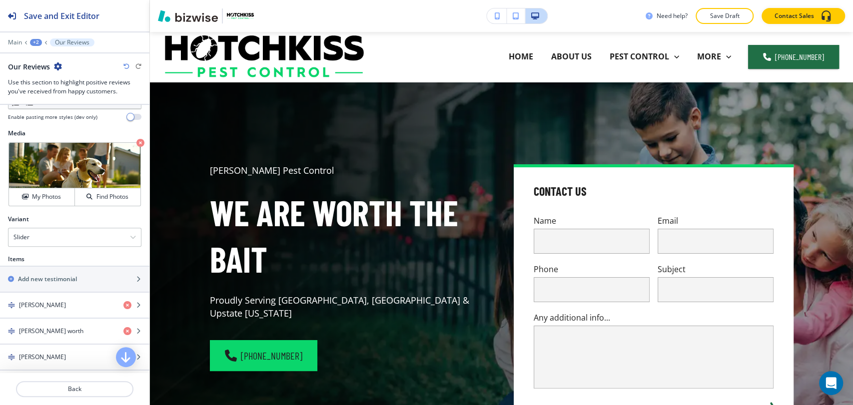
click at [34, 41] on div "+2" at bounding box center [36, 42] width 12 height 7
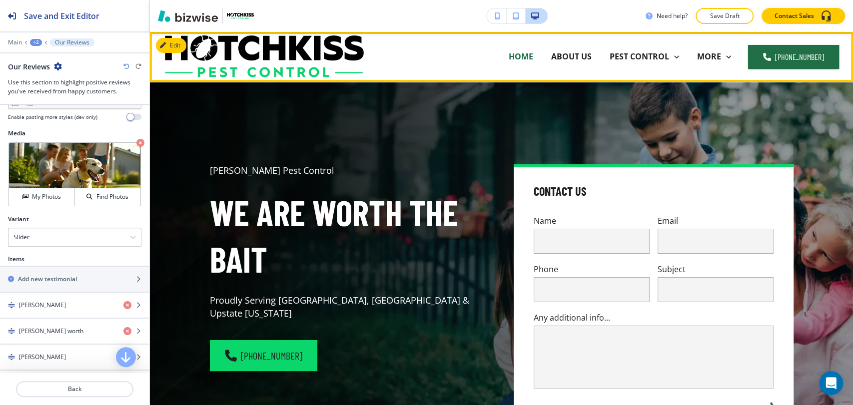
click at [527, 61] on p "HOME" at bounding box center [521, 56] width 24 height 11
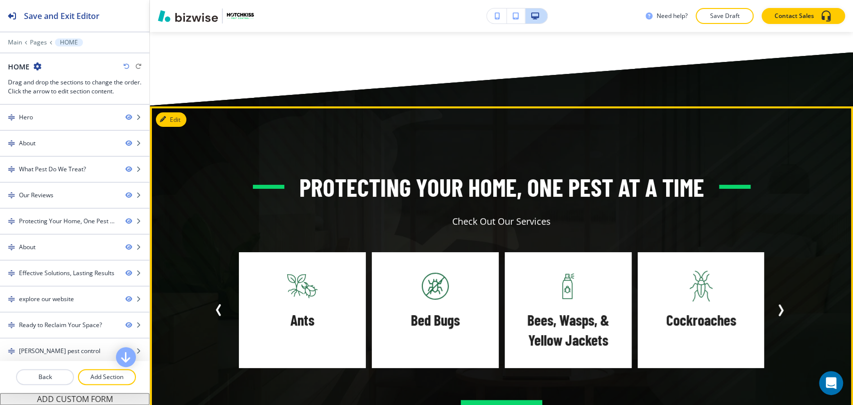
scroll to position [2499, 0]
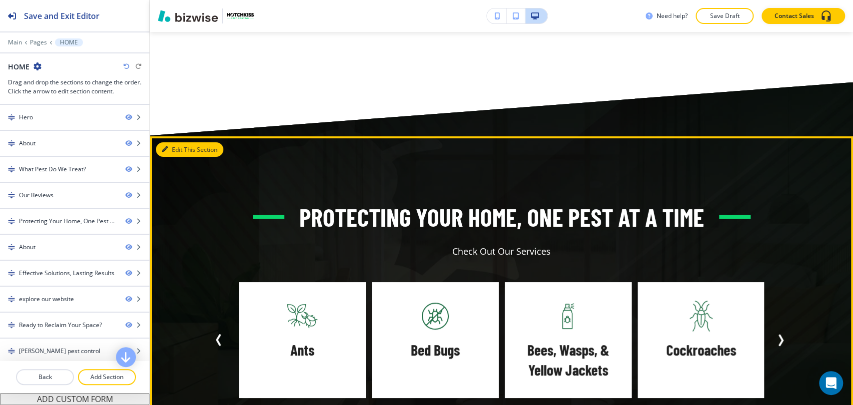
click at [173, 142] on button "Edit This Section" at bounding box center [189, 149] width 67 height 15
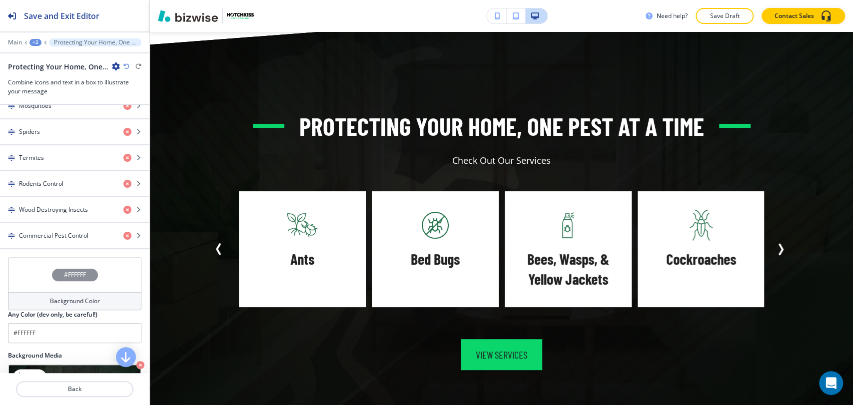
scroll to position [843, 0]
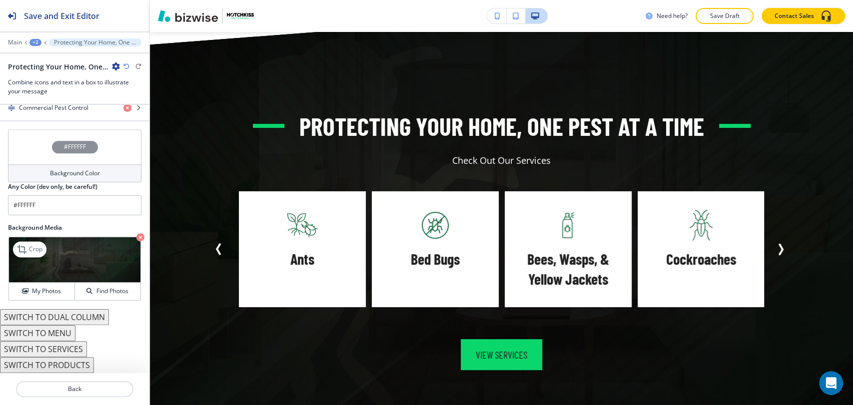
click at [136, 237] on icon "button" at bounding box center [140, 237] width 8 height 8
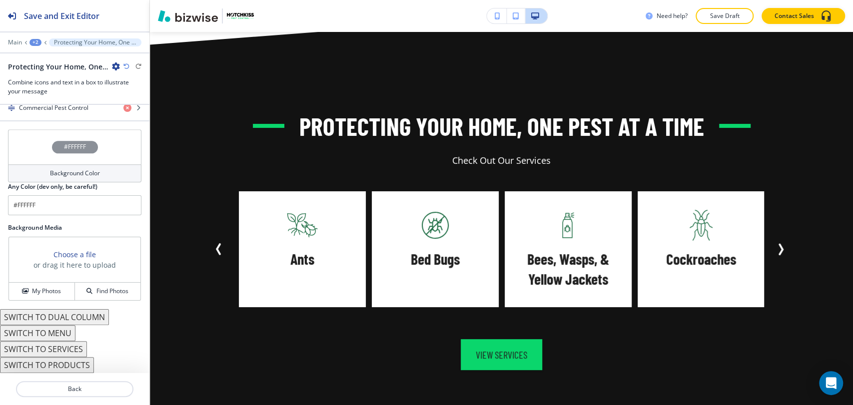
click at [96, 174] on div "Background Color" at bounding box center [74, 173] width 133 height 18
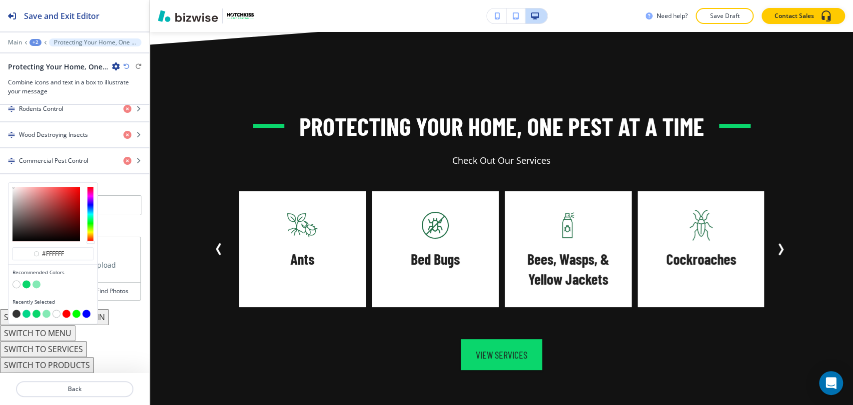
click at [28, 284] on button "button" at bounding box center [26, 284] width 8 height 8
type input "#0ad66c"
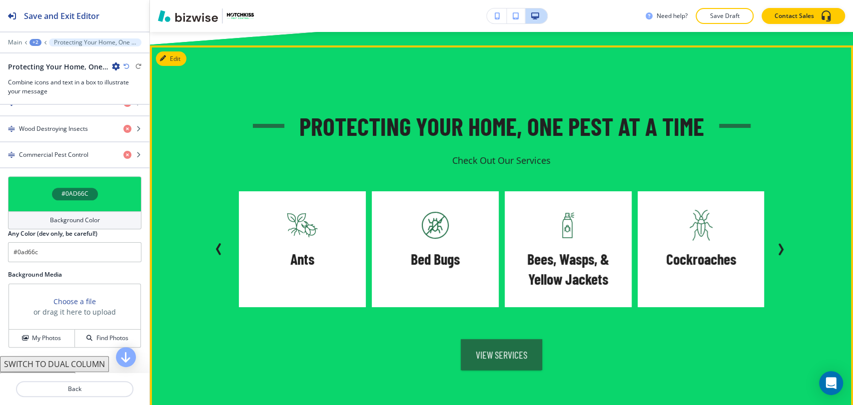
click at [782, 243] on icon "Next Slide" at bounding box center [781, 249] width 12 height 12
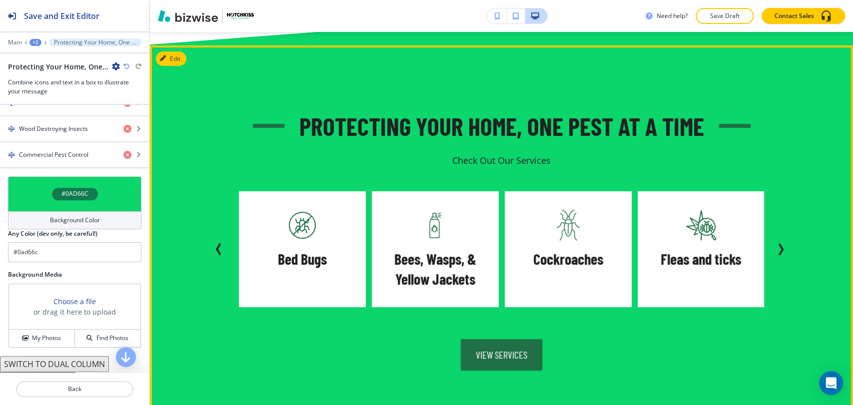
click at [784, 243] on icon "Next Slide" at bounding box center [781, 249] width 12 height 12
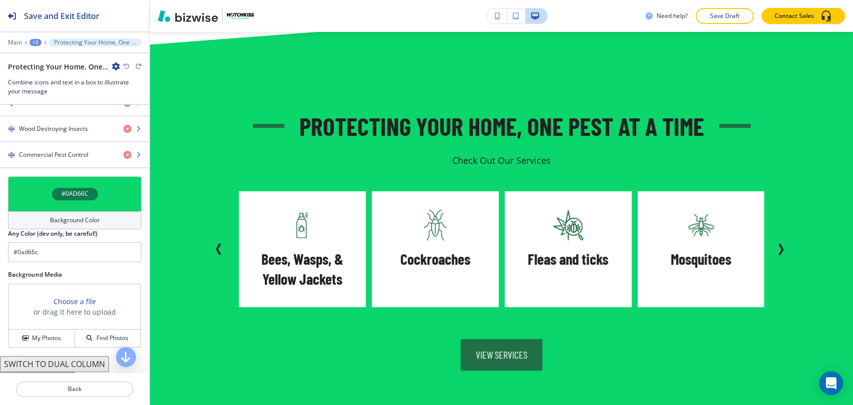
drag, startPoint x: 177, startPoint y: 48, endPoint x: 162, endPoint y: 96, distance: 50.6
click at [177, 48] on div "Edit Protecting Your Home, One Pest at a Time Check Out Our Services Termites R…" at bounding box center [501, 239] width 703 height 389
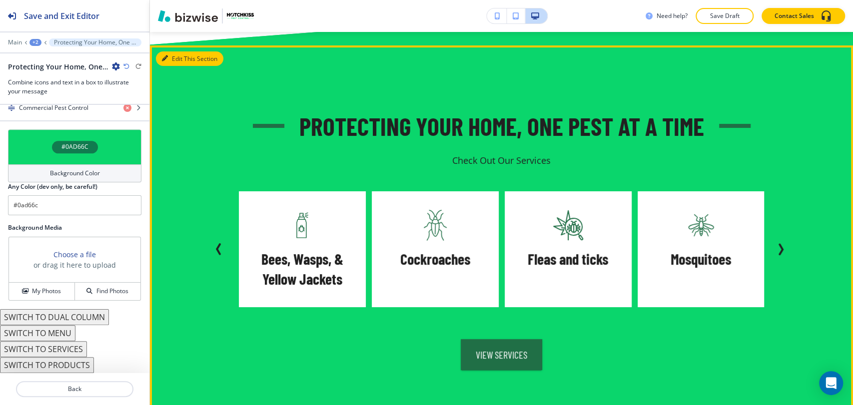
click at [169, 51] on button "Edit This Section" at bounding box center [189, 58] width 67 height 15
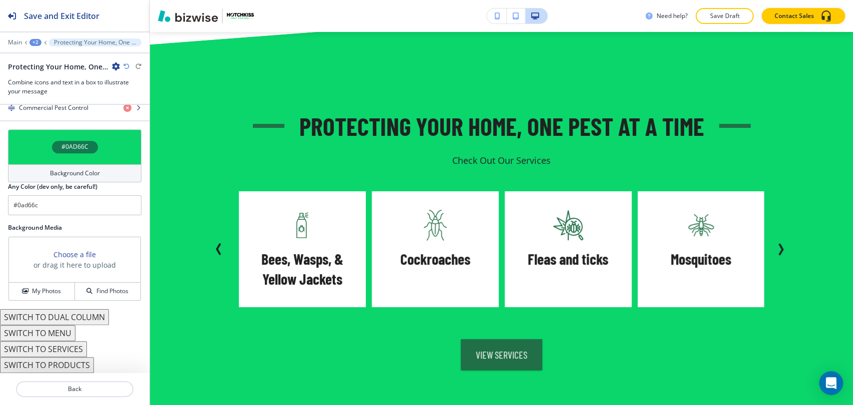
click at [70, 333] on button "SWITCH TO MENU" at bounding box center [37, 333] width 75 height 16
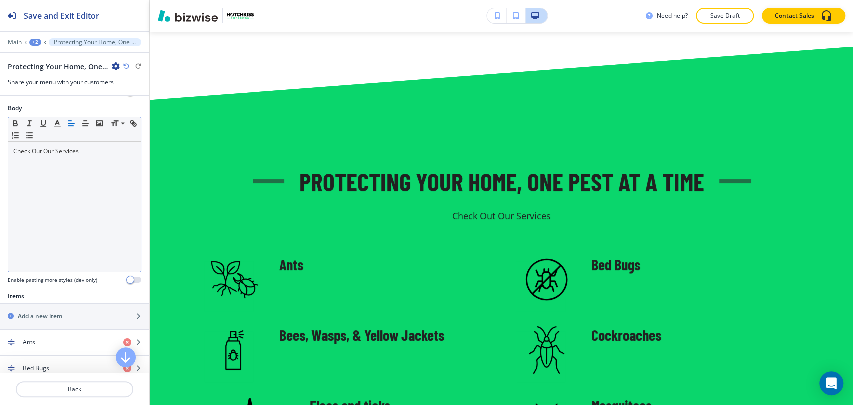
scroll to position [328, 0]
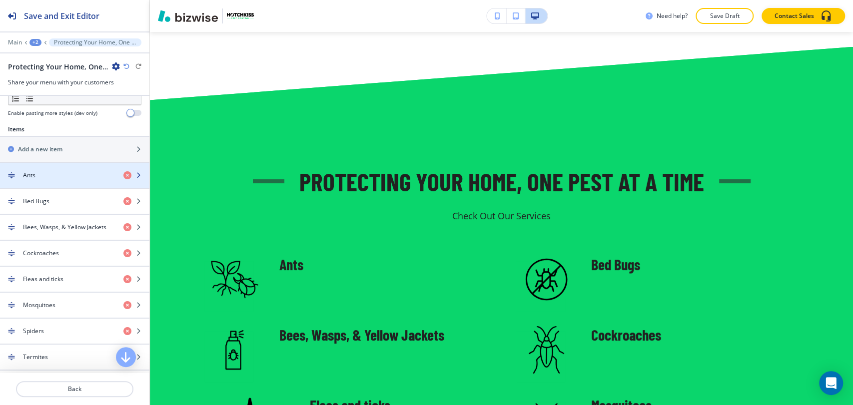
click at [72, 188] on div "button" at bounding box center [74, 184] width 149 height 8
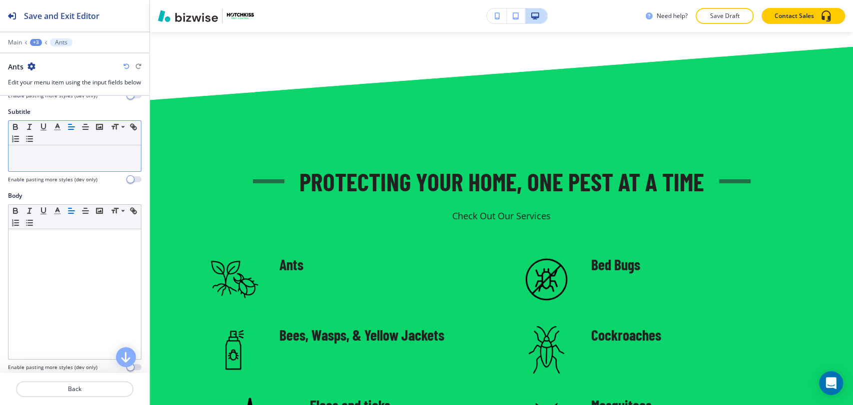
scroll to position [173, 0]
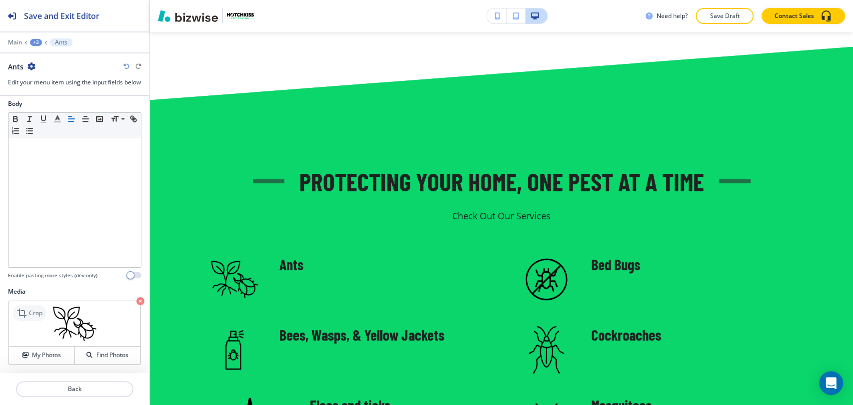
click at [37, 313] on p "Crop" at bounding box center [35, 313] width 13 height 9
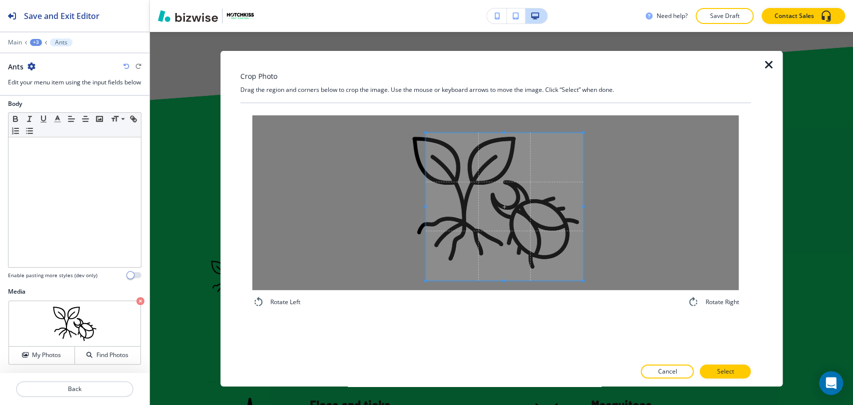
click at [609, 288] on div at bounding box center [495, 202] width 486 height 175
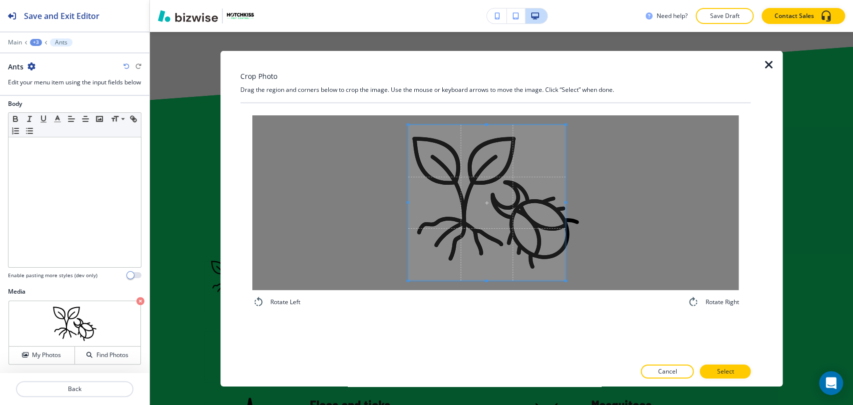
click at [482, 214] on span at bounding box center [486, 202] width 157 height 156
click at [612, 282] on div at bounding box center [495, 202] width 486 height 175
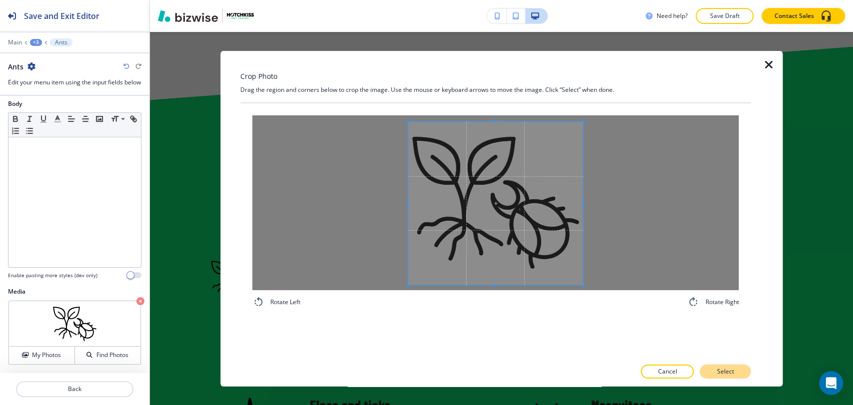
click at [744, 373] on button "Select" at bounding box center [725, 372] width 51 height 14
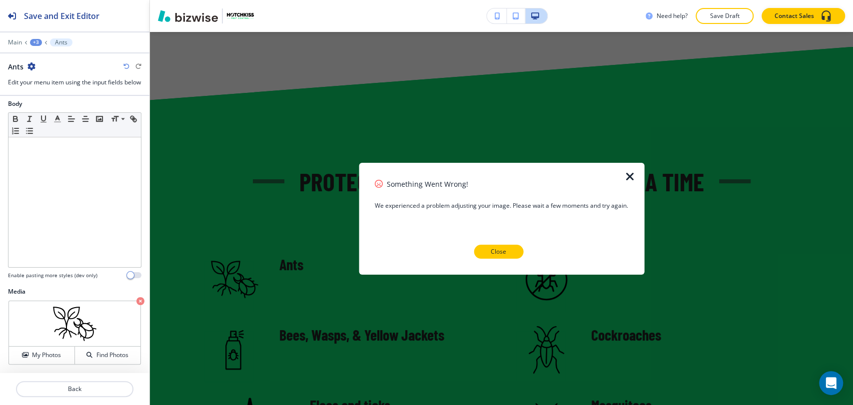
click at [508, 252] on button "Close" at bounding box center [498, 252] width 49 height 14
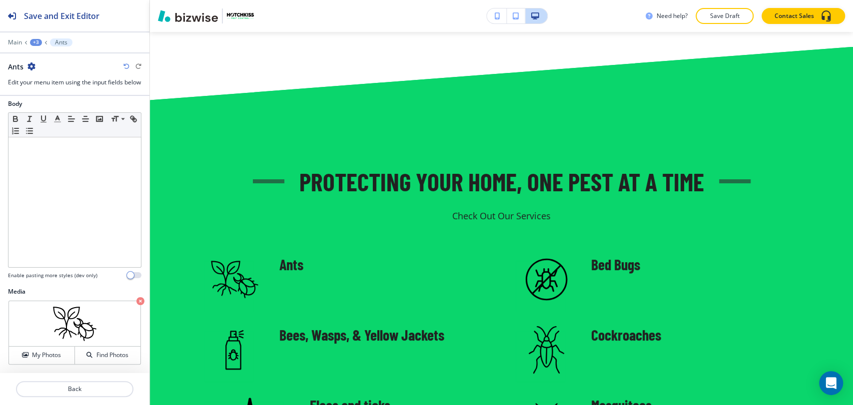
click at [36, 40] on div "+3" at bounding box center [36, 42] width 12 height 7
click at [56, 86] on button "Protecting Your Home, One Pest at a Time" at bounding box center [62, 94] width 64 height 18
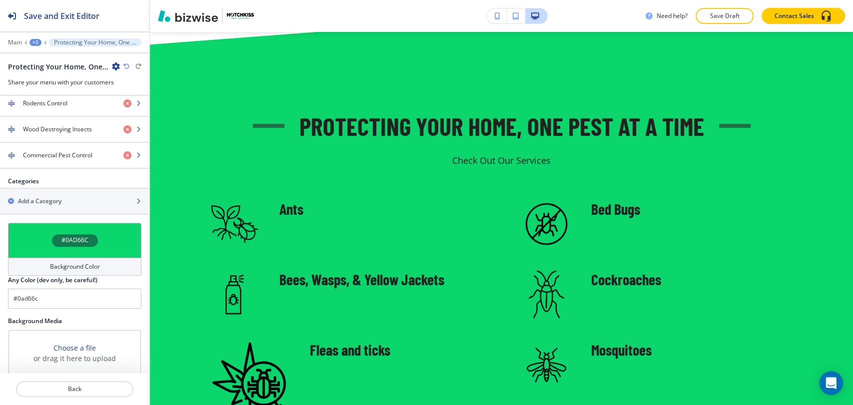
scroll to position [724, 0]
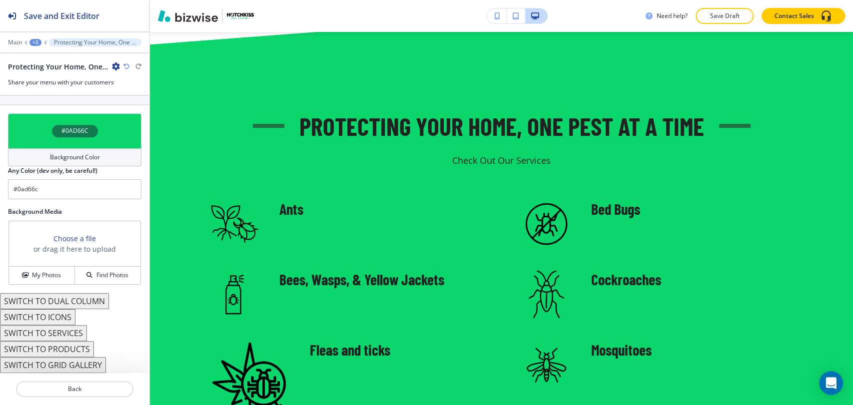
click at [82, 351] on button "SWITCH TO PRODUCTS" at bounding box center [47, 349] width 94 height 16
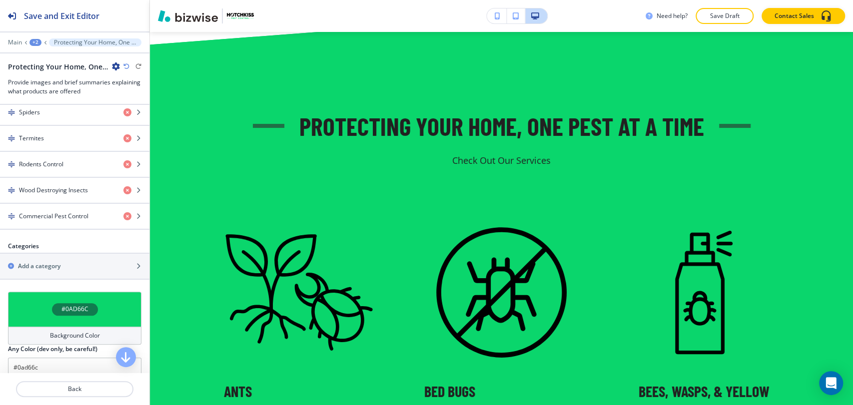
scroll to position [660, 0]
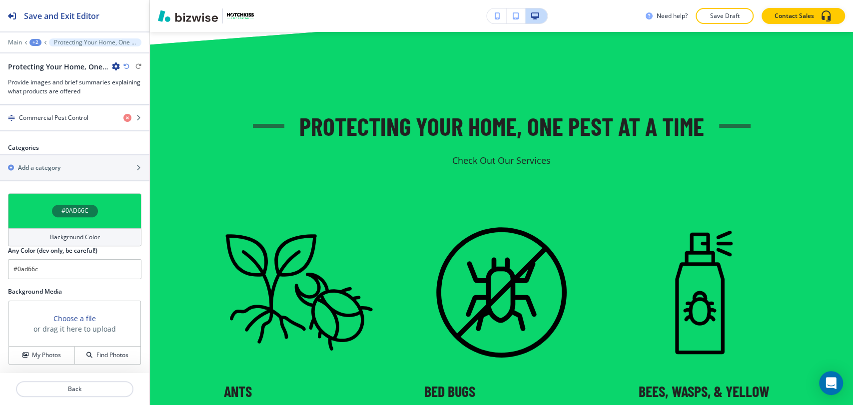
click at [127, 68] on icon "button" at bounding box center [126, 66] width 6 height 6
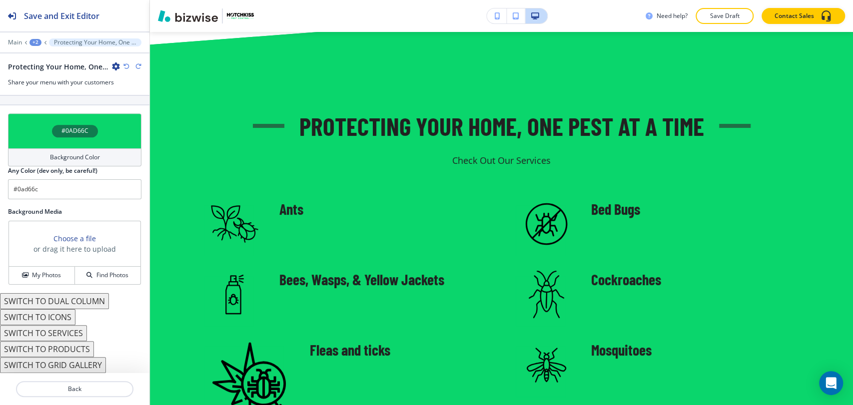
scroll to position [724, 0]
click at [87, 301] on button "SWITCH TO DUAL COLUMN" at bounding box center [54, 301] width 109 height 16
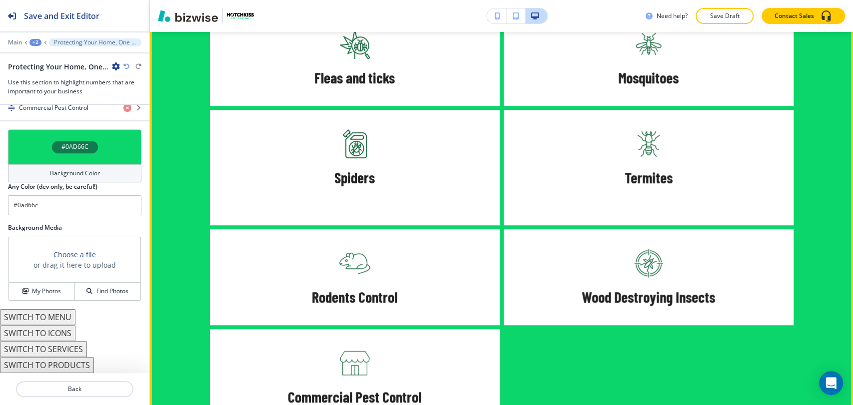
scroll to position [2979, 0]
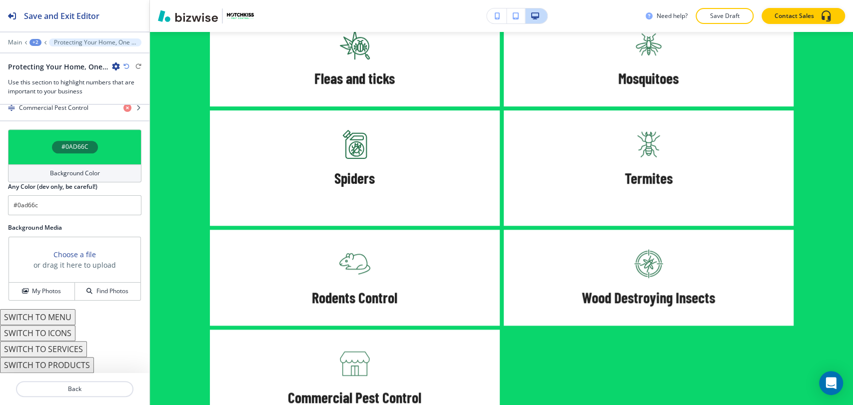
click at [70, 349] on button "SWITCH TO SERVICES" at bounding box center [43, 349] width 87 height 16
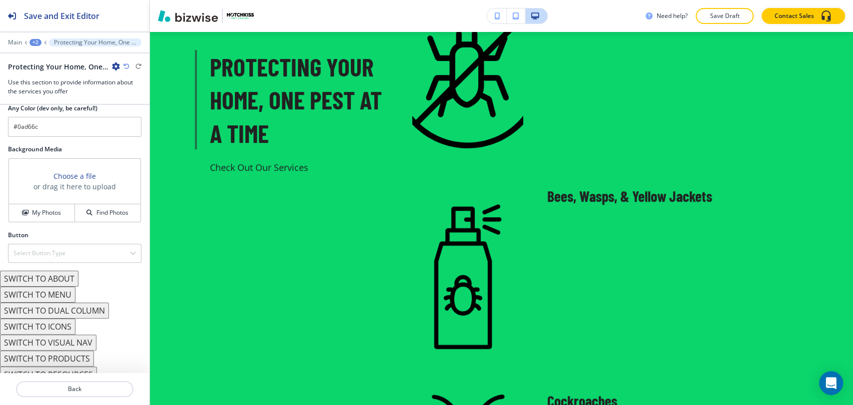
scroll to position [758, 0]
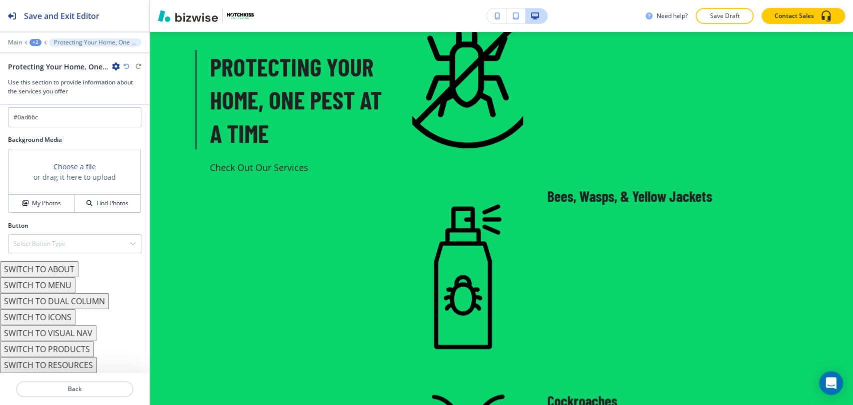
click at [72, 285] on button "SWITCH TO MENU" at bounding box center [37, 285] width 75 height 16
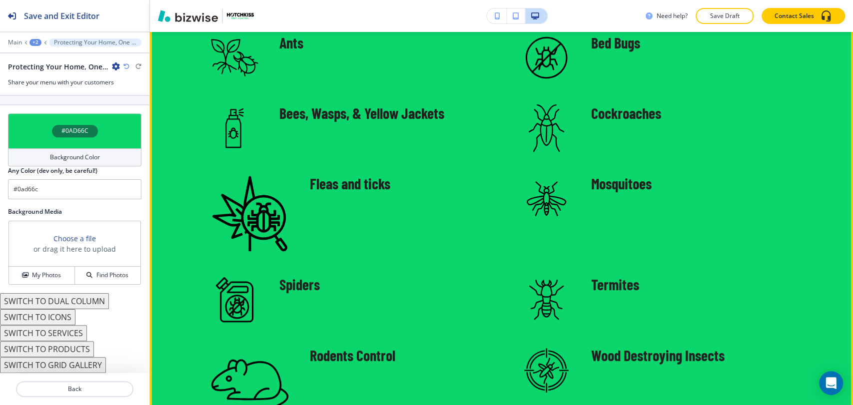
scroll to position [2867, 0]
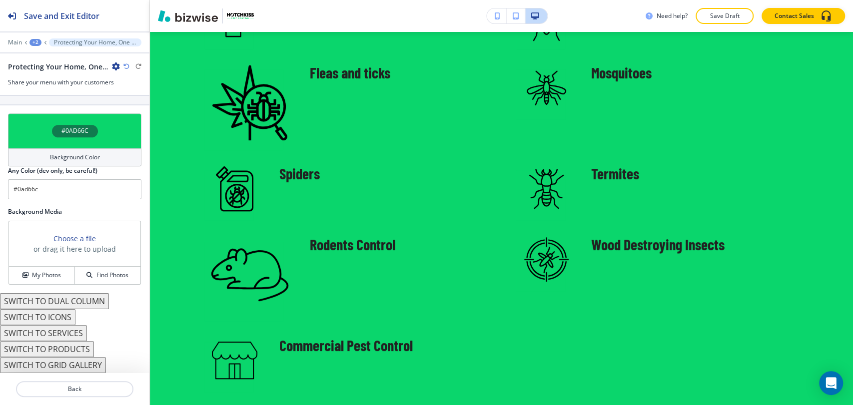
click at [69, 320] on button "SWITCH TO ICONS" at bounding box center [37, 317] width 75 height 16
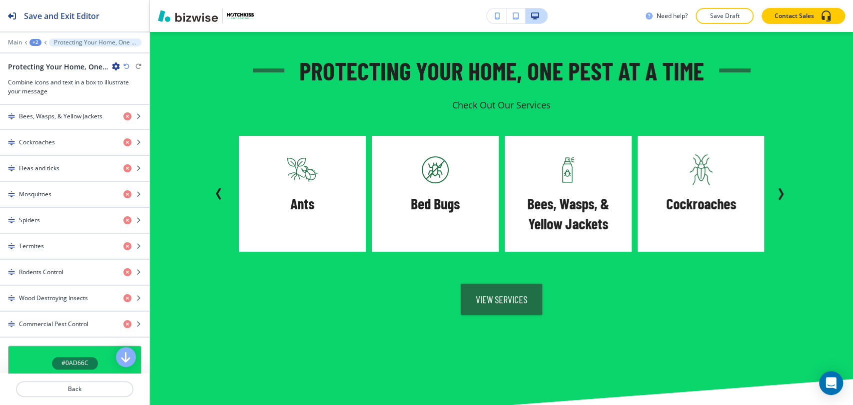
scroll to position [510, 0]
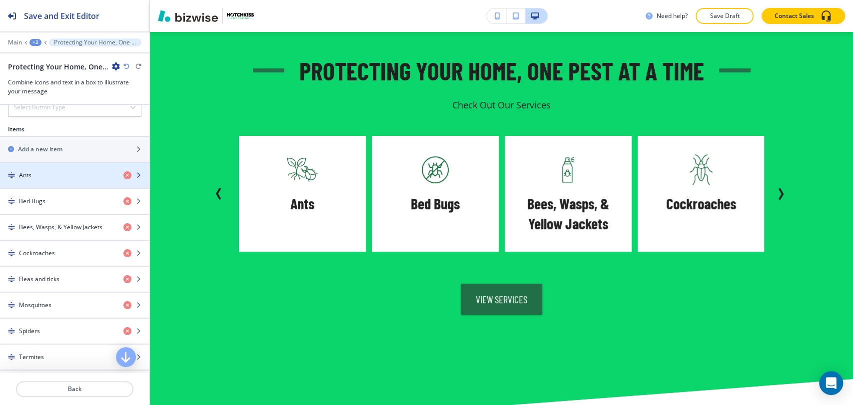
click at [81, 180] on div "Ants" at bounding box center [57, 175] width 115 height 9
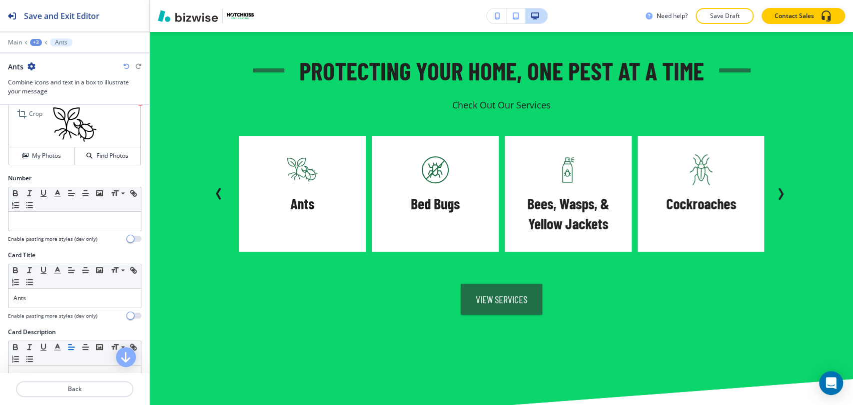
scroll to position [0, 0]
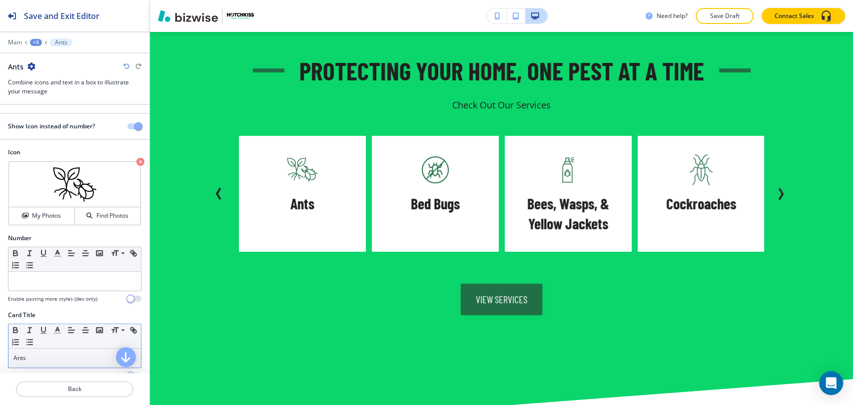
click at [44, 352] on div "Ants" at bounding box center [74, 358] width 132 height 19
copy span "Ants"
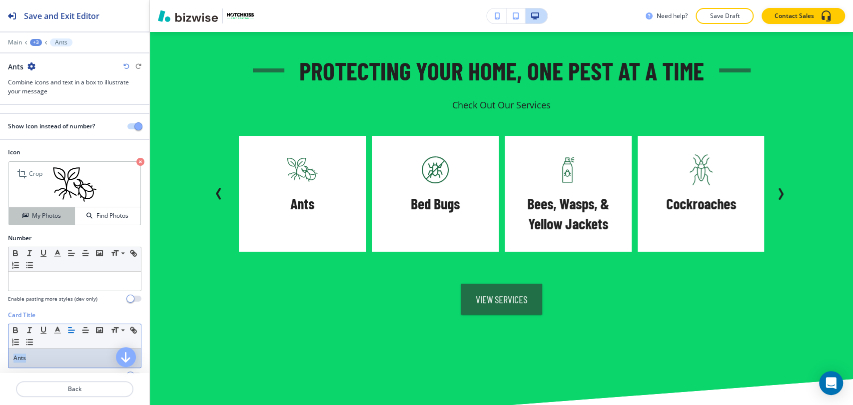
click at [52, 217] on h4 "My Photos" at bounding box center [46, 215] width 29 height 9
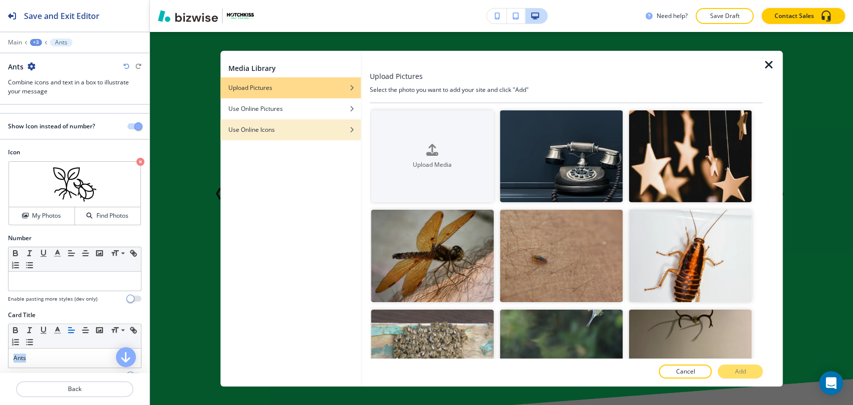
click at [300, 125] on div "Use Online Icons" at bounding box center [290, 129] width 140 height 9
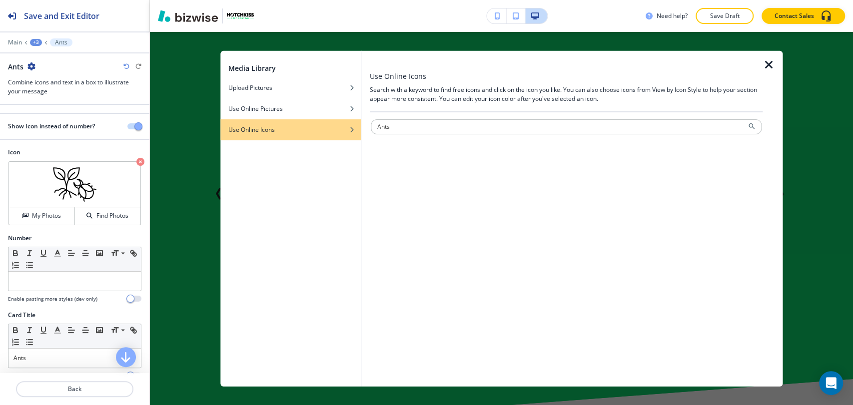
type input "Ants"
click at [768, 58] on icon "button" at bounding box center [769, 64] width 12 height 12
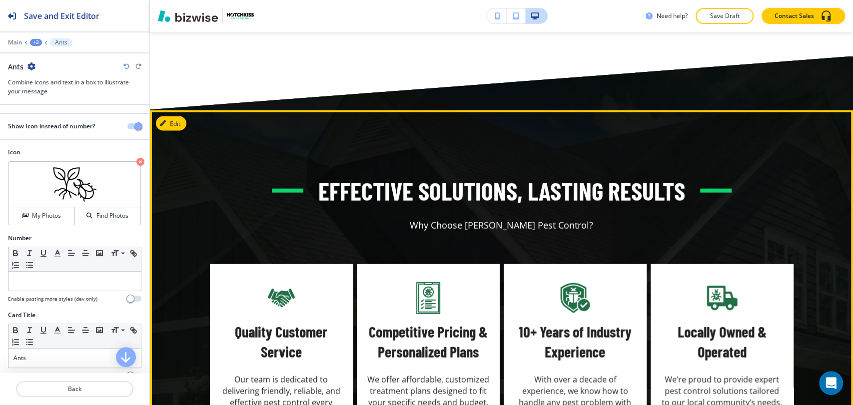
scroll to position [3922, 0]
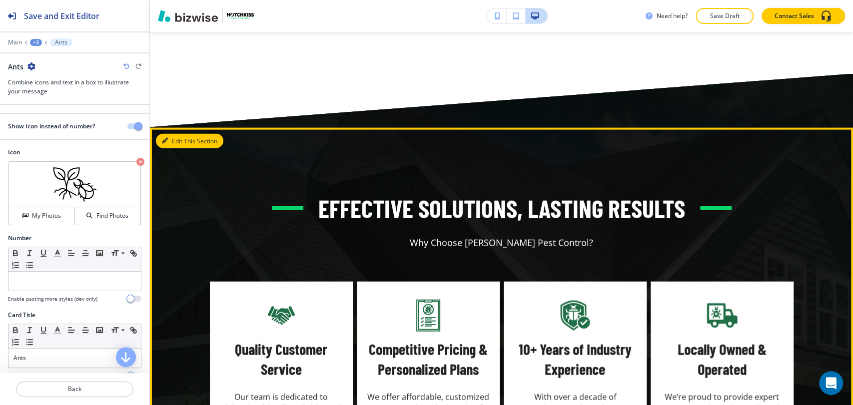
click at [180, 134] on button "Edit This Section" at bounding box center [189, 141] width 67 height 15
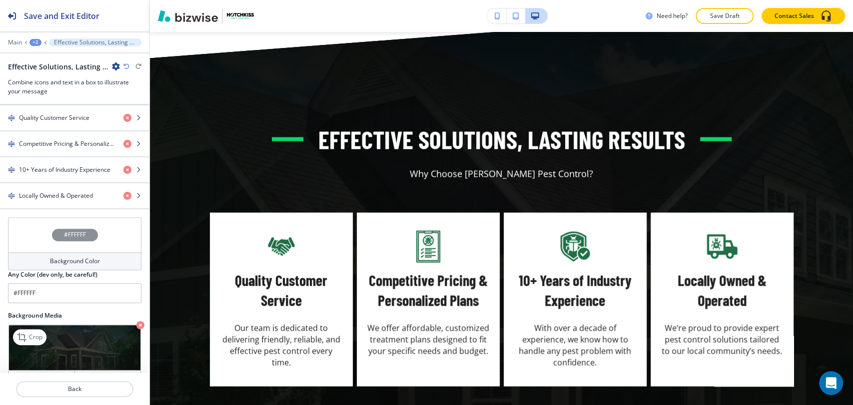
scroll to position [560, 0]
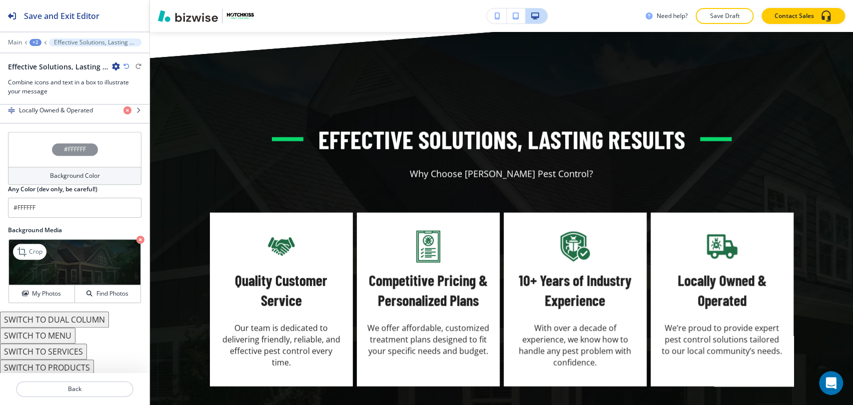
click at [136, 237] on icon "button" at bounding box center [140, 240] width 8 height 8
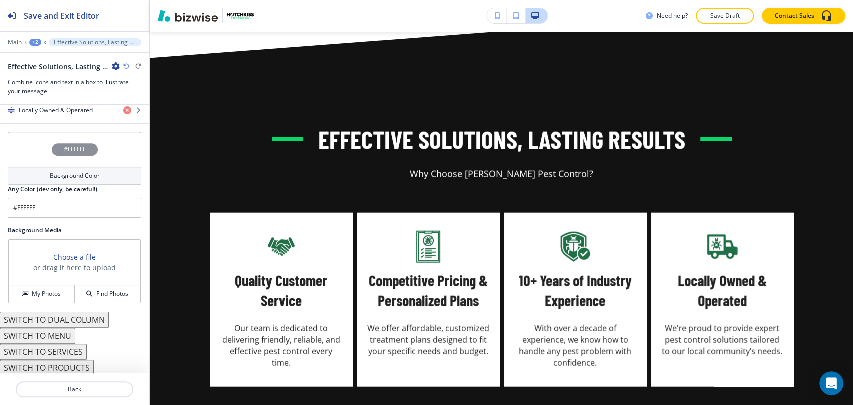
click at [83, 173] on h4 "Background Color" at bounding box center [75, 175] width 50 height 9
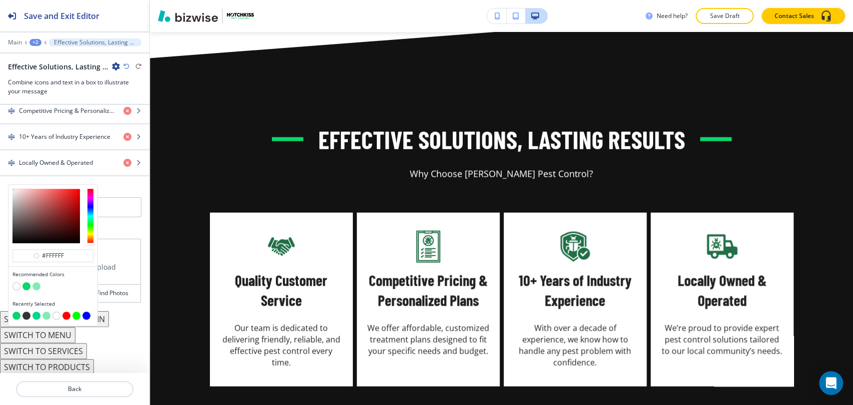
click at [27, 284] on button "button" at bounding box center [26, 286] width 8 height 8
type input "#0ad66c"
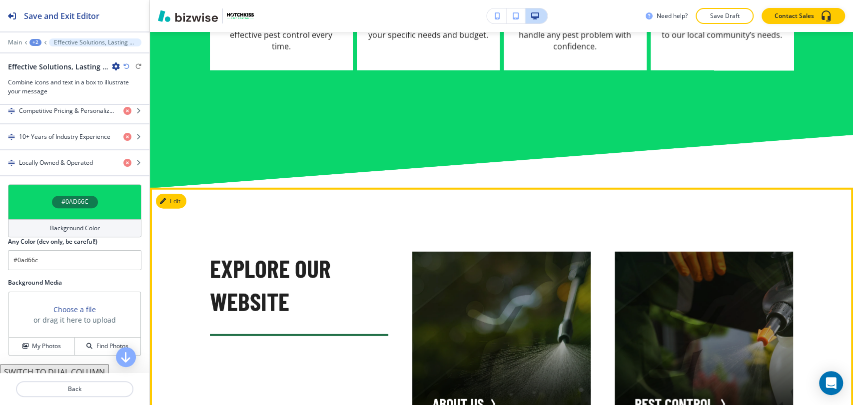
scroll to position [4269, 0]
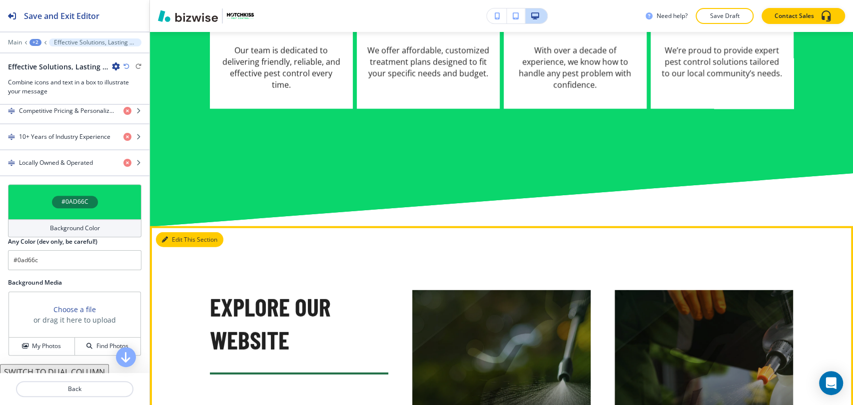
drag, startPoint x: 181, startPoint y: 209, endPoint x: 177, endPoint y: 215, distance: 7.5
click at [181, 232] on button "Edit This Section" at bounding box center [189, 239] width 67 height 15
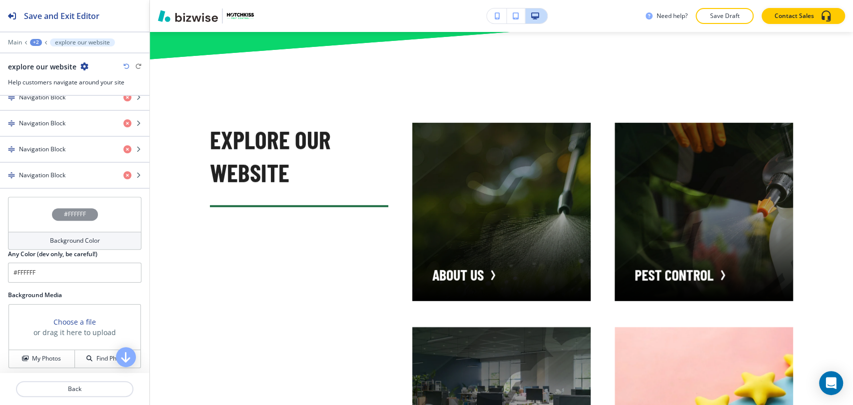
scroll to position [477, 0]
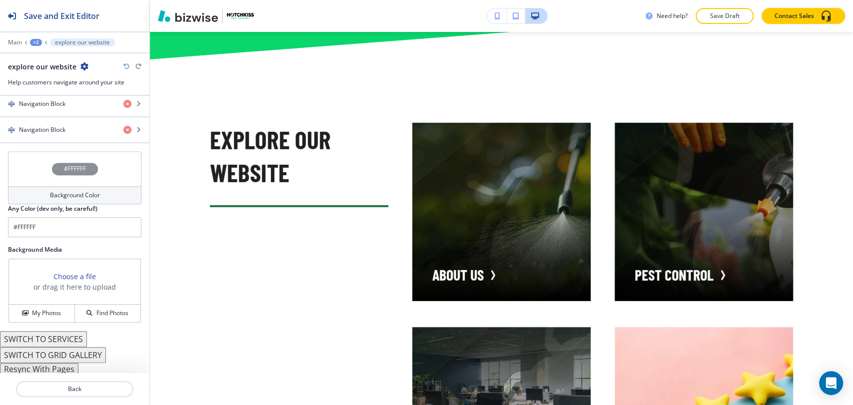
click at [67, 365] on button "Resync With Pages" at bounding box center [39, 369] width 78 height 12
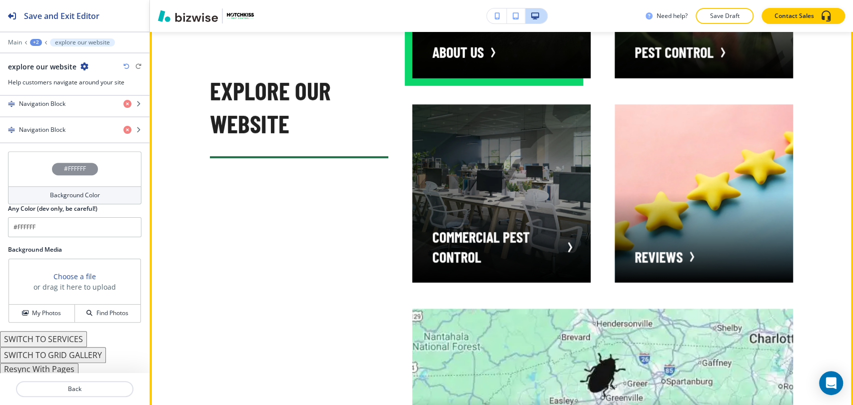
scroll to position [4826, 0]
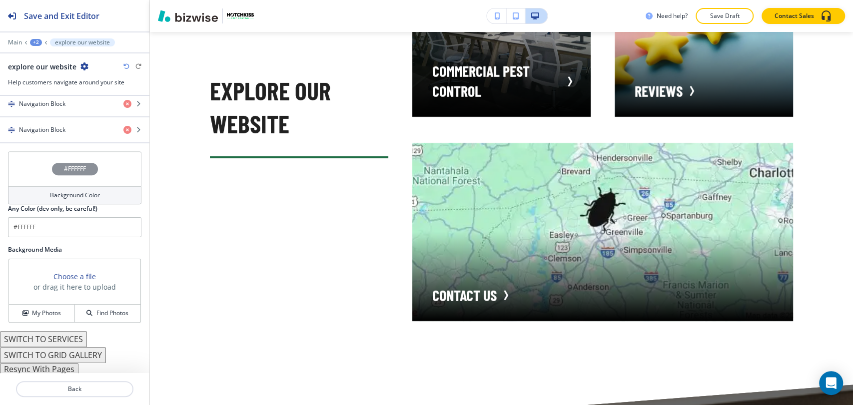
click at [68, 368] on button "Resync With Pages" at bounding box center [39, 369] width 78 height 12
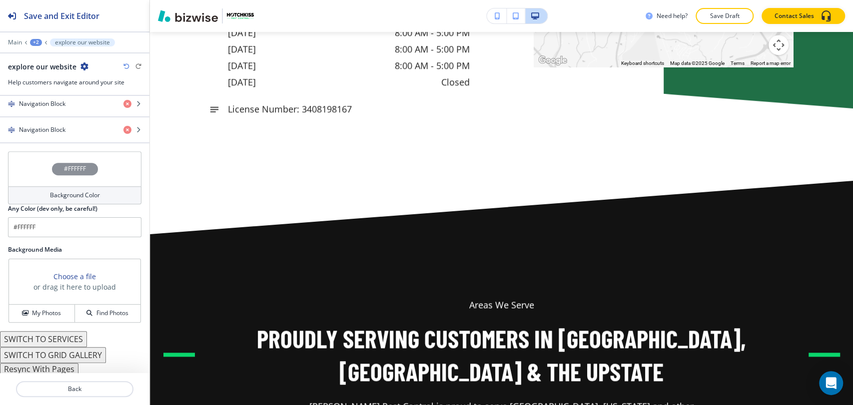
scroll to position [5936, 0]
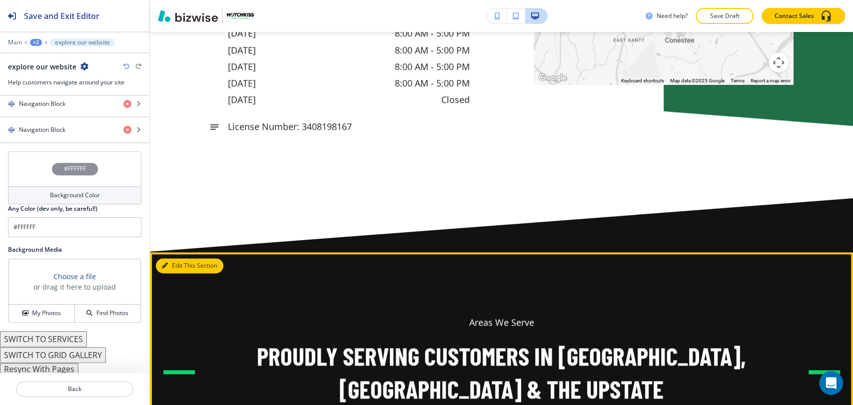
click at [170, 258] on button "Edit This Section" at bounding box center [189, 265] width 67 height 15
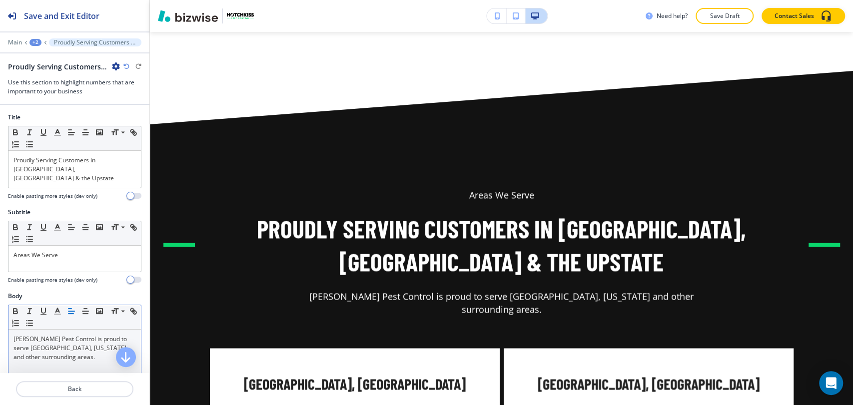
scroll to position [6067, 0]
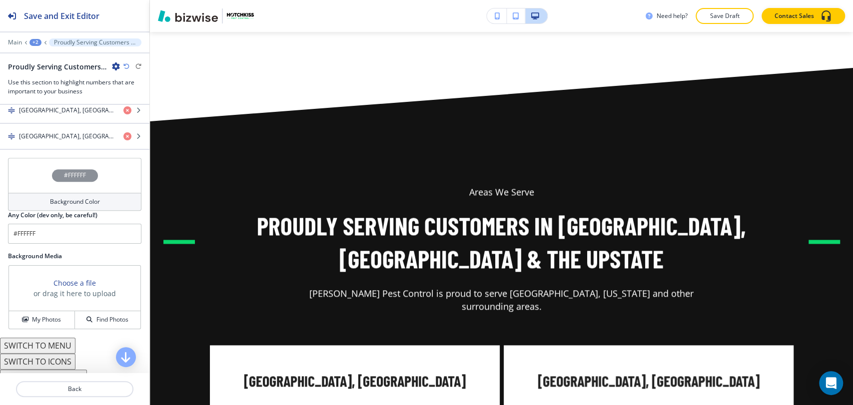
click at [61, 197] on h4 "Background Color" at bounding box center [75, 201] width 50 height 9
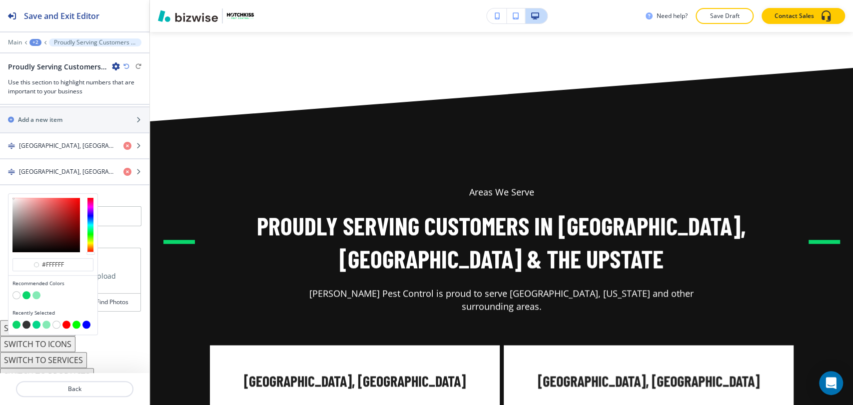
click at [34, 291] on button "button" at bounding box center [36, 295] width 8 height 8
type input "#84eab5"
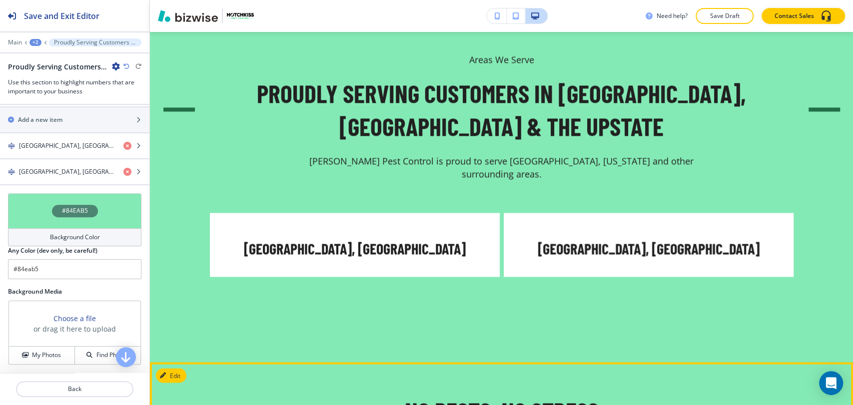
scroll to position [6400, 0]
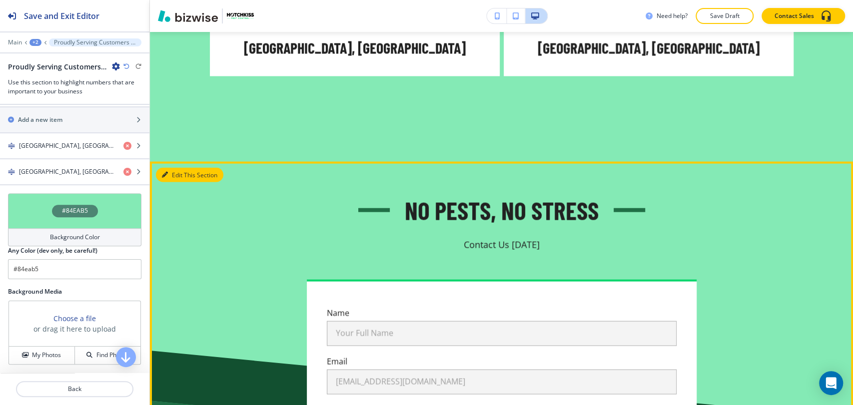
click at [171, 167] on button "Edit This Section" at bounding box center [189, 174] width 67 height 15
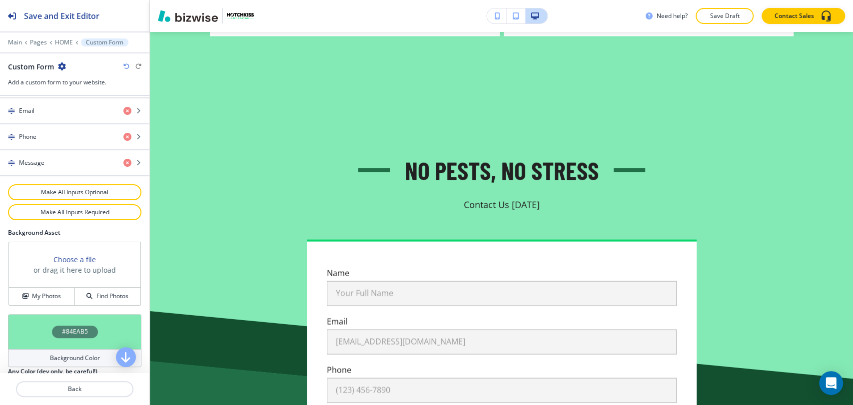
scroll to position [516, 0]
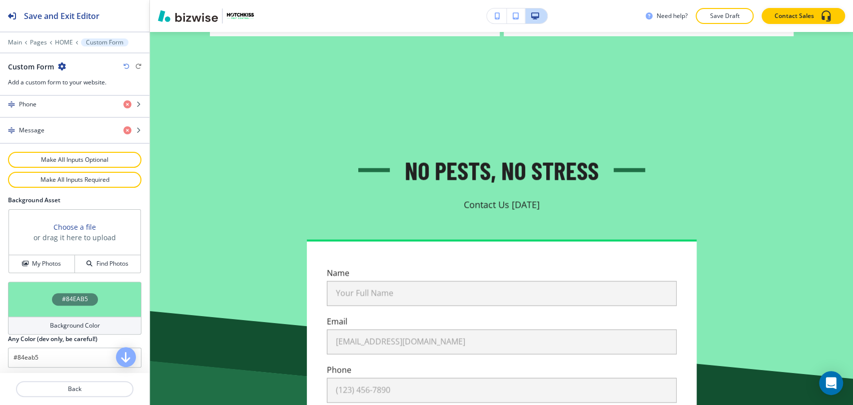
click at [56, 310] on div "#84EAB5" at bounding box center [74, 299] width 133 height 35
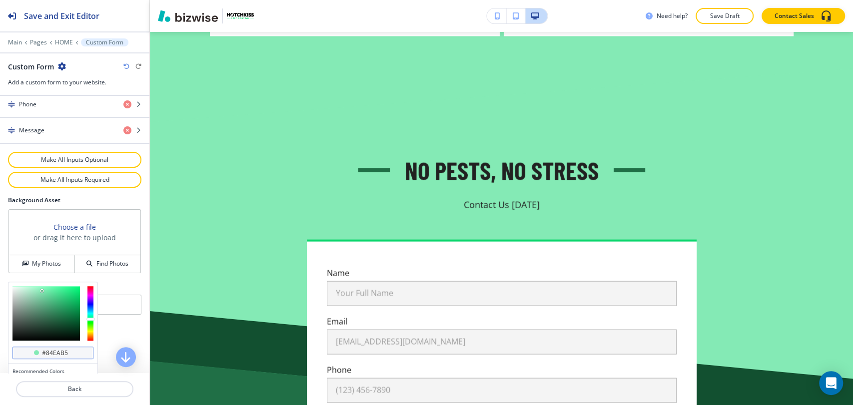
scroll to position [564, 0]
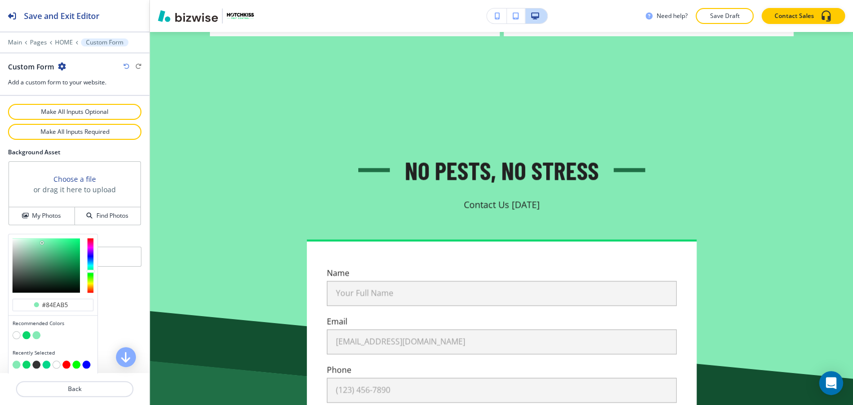
click at [28, 332] on button "button" at bounding box center [26, 335] width 8 height 8
type input "#0ad66c"
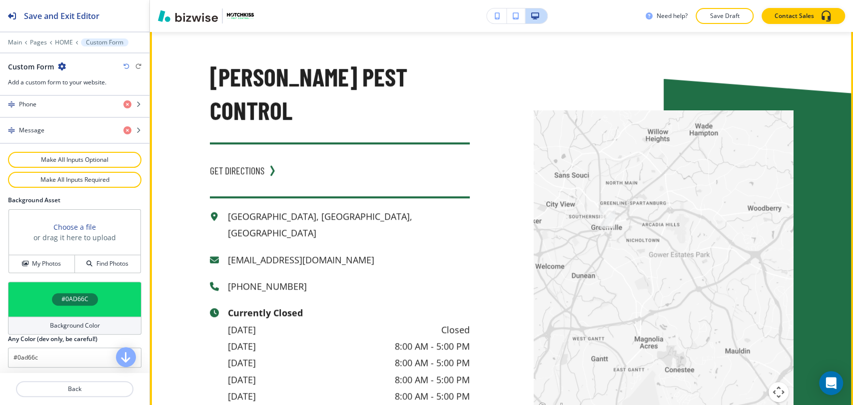
scroll to position [5551, 0]
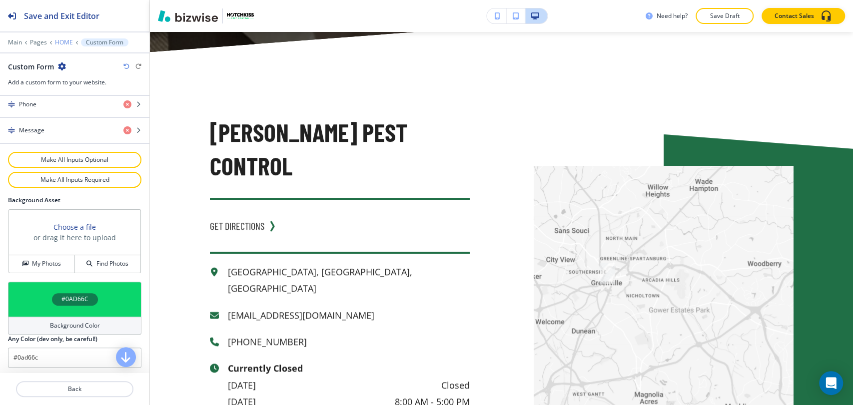
click at [66, 41] on p "HOME" at bounding box center [64, 42] width 18 height 7
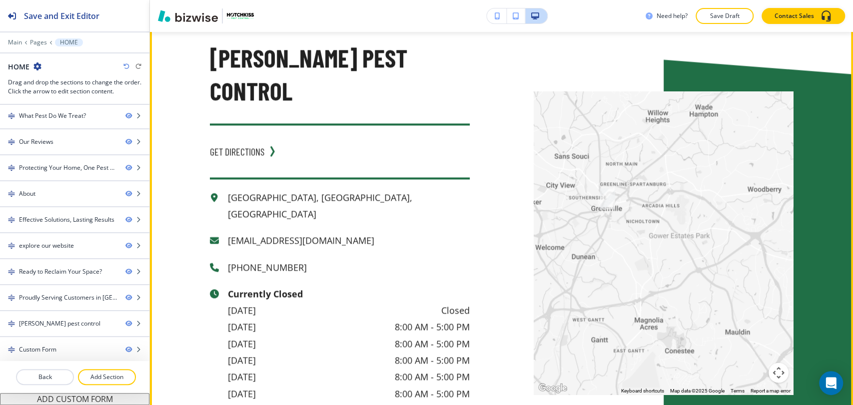
scroll to position [6252, 0]
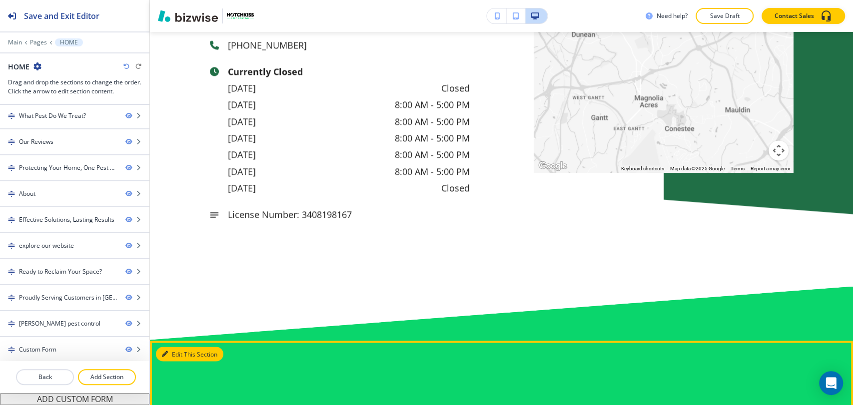
click at [177, 347] on button "Edit This Section" at bounding box center [189, 354] width 67 height 15
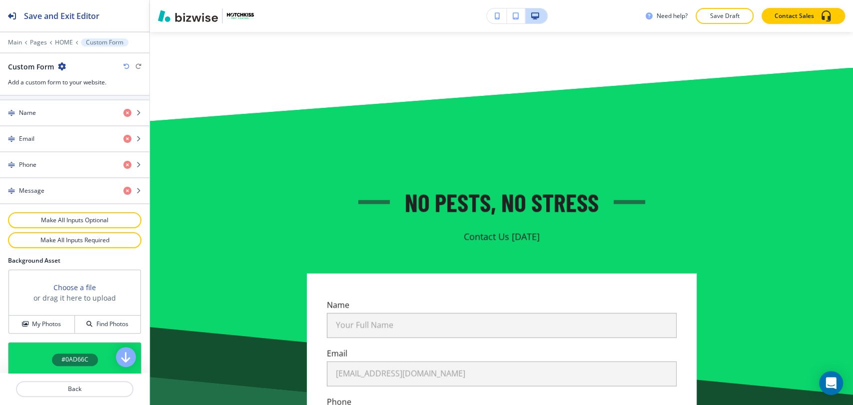
scroll to position [516, 0]
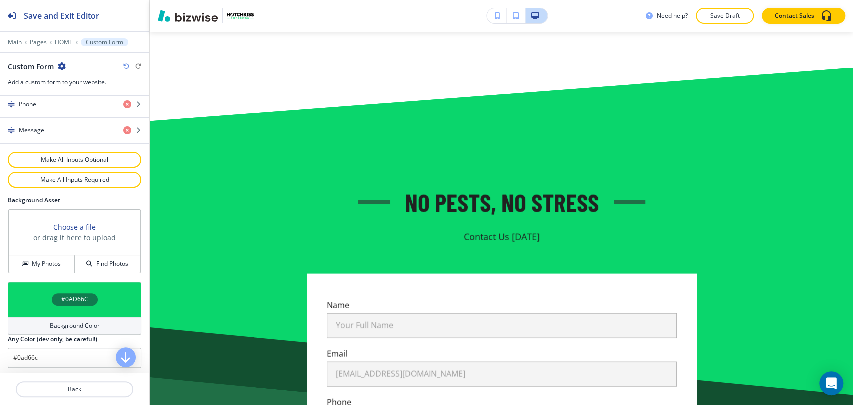
click at [55, 298] on div "#0AD66C" at bounding box center [75, 299] width 46 height 12
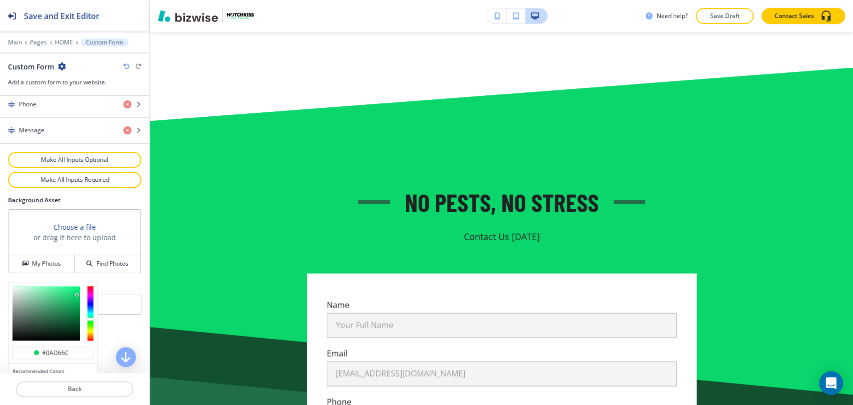
scroll to position [564, 0]
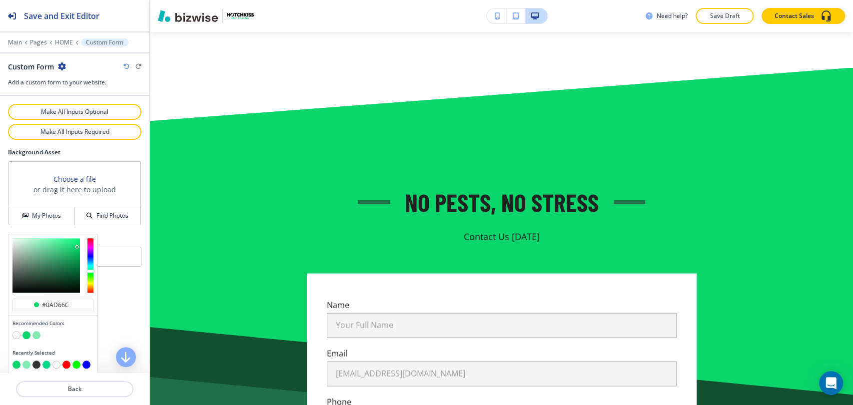
click at [36, 335] on button "button" at bounding box center [36, 335] width 8 height 8
type input "#84eab5"
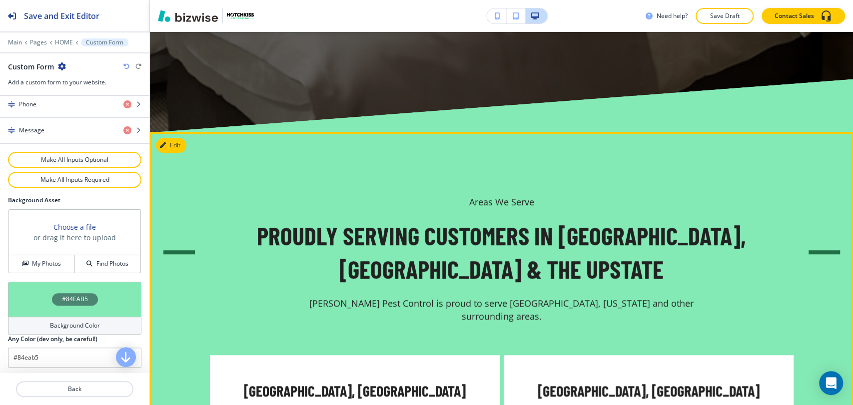
scroll to position [5416, 0]
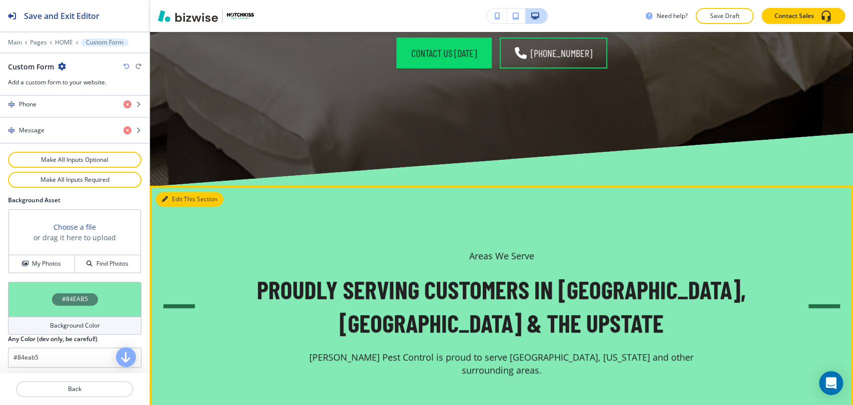
click at [173, 192] on button "Edit This Section" at bounding box center [189, 199] width 67 height 15
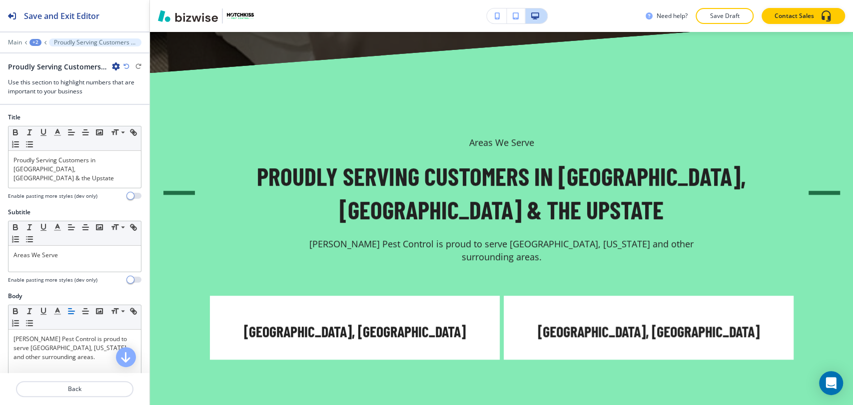
scroll to position [5530, 0]
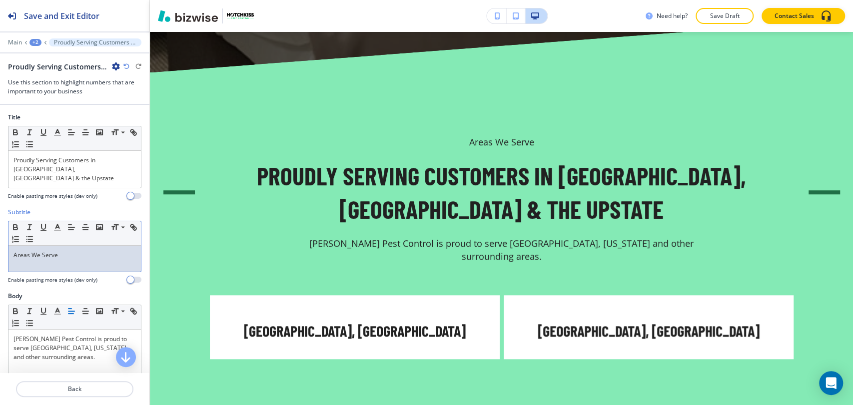
click at [66, 251] on div "Areas We Serve" at bounding box center [74, 259] width 132 height 26
copy p "Areas We Serve"
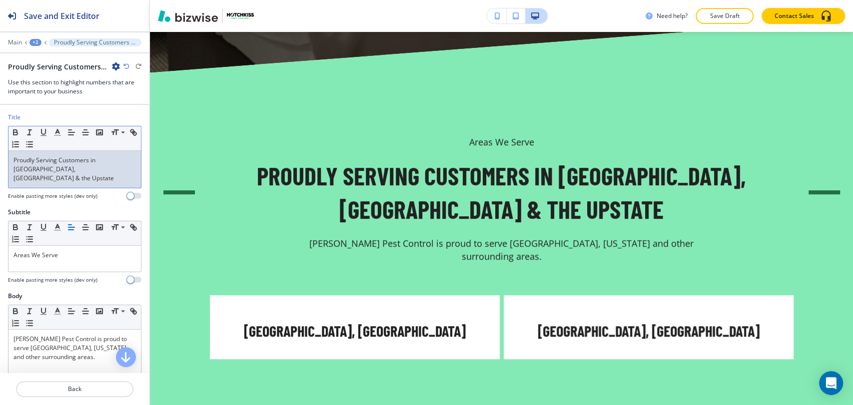
click at [81, 166] on p "Proudly Serving Customers in [GEOGRAPHIC_DATA], [GEOGRAPHIC_DATA] & the Upstate" at bounding box center [74, 169] width 122 height 27
drag, startPoint x: 80, startPoint y: 166, endPoint x: -1, endPoint y: 153, distance: 82.0
click at [0, 0] on html "Save and Exit Editor Main +2 Proudly Serving Customers in [GEOGRAPHIC_DATA], [G…" at bounding box center [426, 0] width 853 height 0
copy p "Proudly Serving Customers in [GEOGRAPHIC_DATA], [GEOGRAPHIC_DATA] & the Upstate"
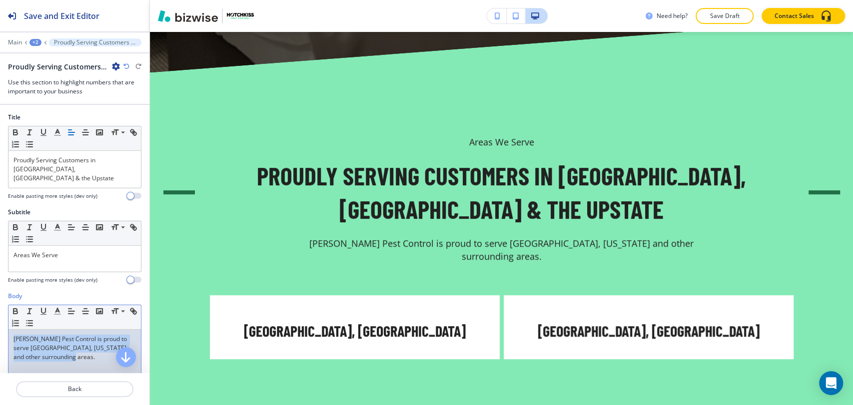
drag, startPoint x: 80, startPoint y: 345, endPoint x: 0, endPoint y: 322, distance: 83.1
click at [1, 322] on div "Body Small Normal Large Huge [PERSON_NAME] Pest Control is proud to serve [GEOG…" at bounding box center [74, 386] width 149 height 188
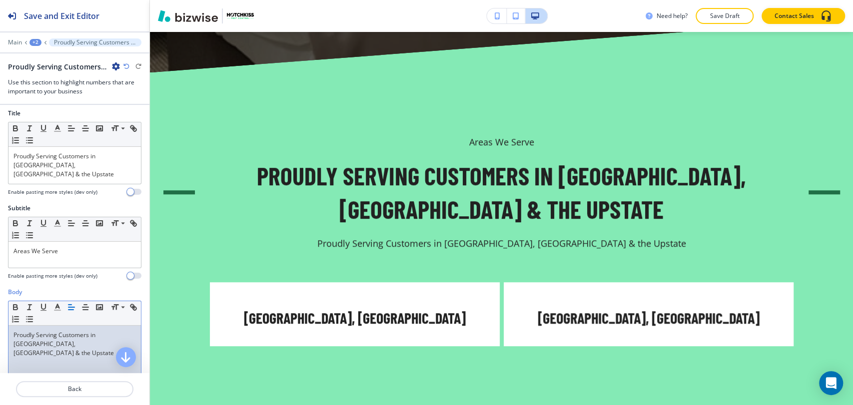
scroll to position [0, 0]
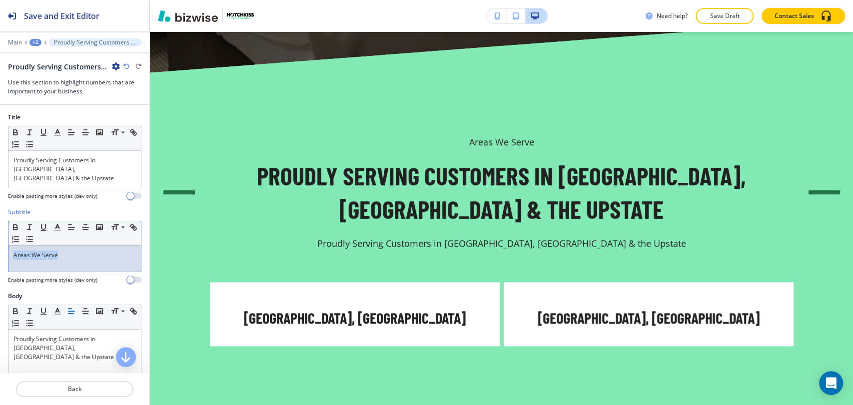
drag, startPoint x: 70, startPoint y: 242, endPoint x: 4, endPoint y: 242, distance: 66.0
click at [4, 242] on div "Subtitle Small Normal Large Huge Areas We Serve Enable pasting more styles (dev…" at bounding box center [74, 250] width 149 height 84
copy p "Areas We Serve"
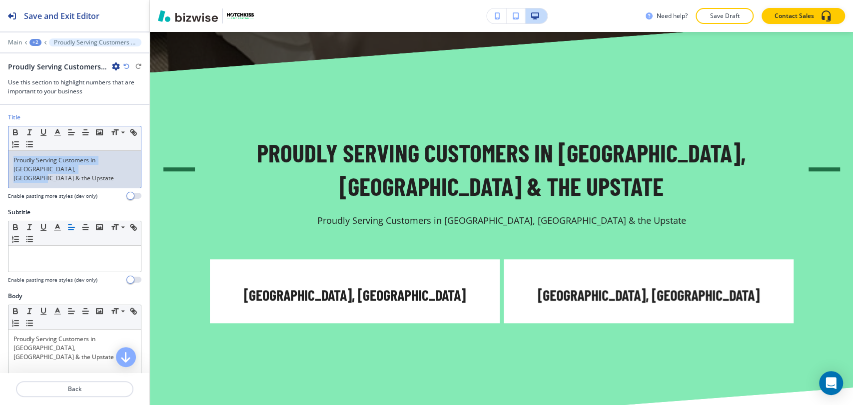
drag, startPoint x: 66, startPoint y: 177, endPoint x: 8, endPoint y: 161, distance: 60.1
click at [8, 161] on div "Proudly Serving Customers in [GEOGRAPHIC_DATA], [GEOGRAPHIC_DATA] & the Upstate" at bounding box center [74, 169] width 132 height 37
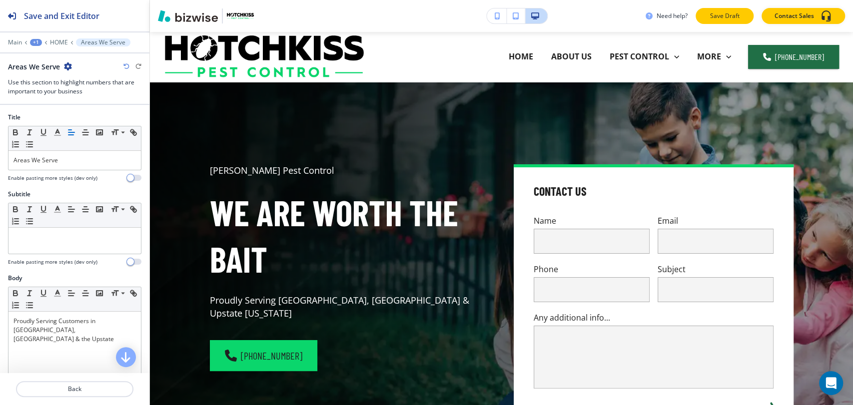
click at [732, 10] on button "Save Draft" at bounding box center [725, 16] width 58 height 16
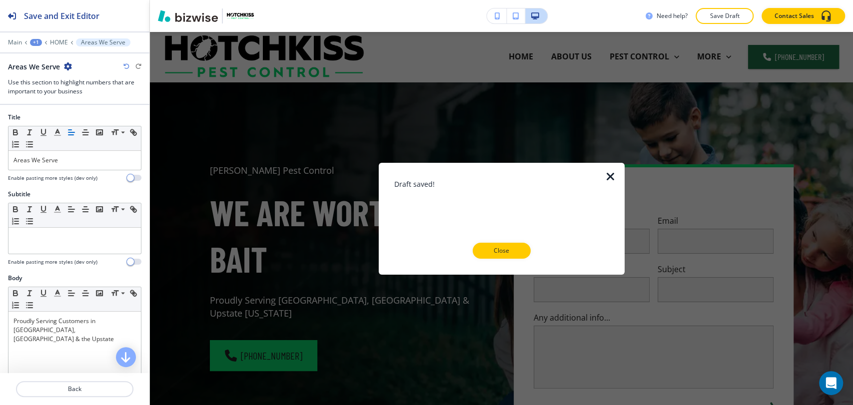
click at [510, 249] on p "Close" at bounding box center [502, 250] width 32 height 9
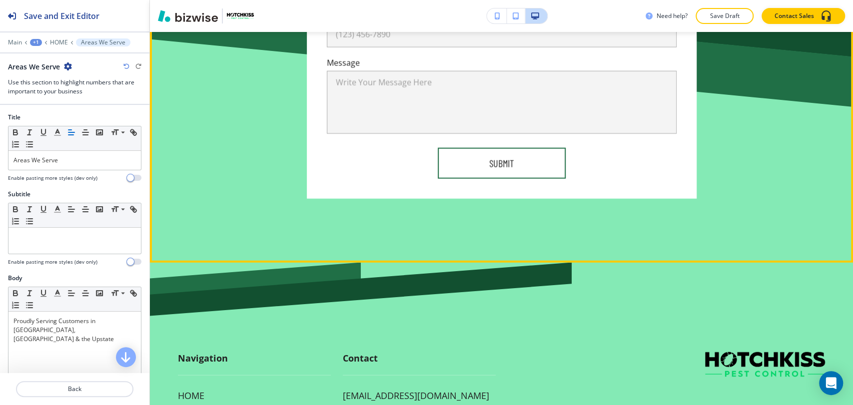
scroll to position [6828, 0]
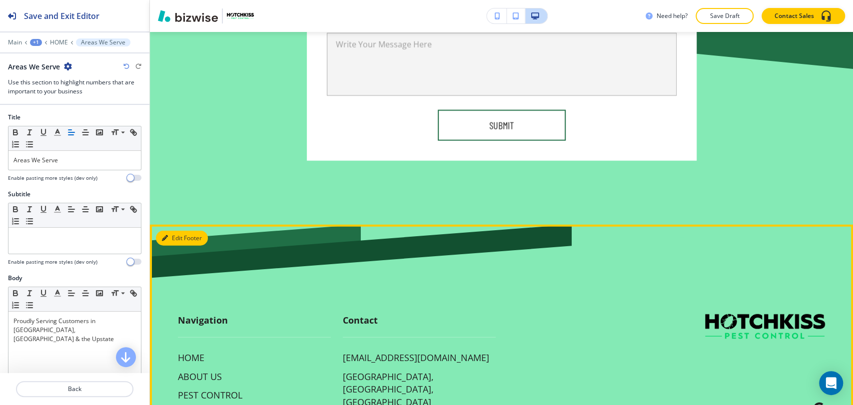
click at [172, 231] on button "Edit Footer" at bounding box center [182, 238] width 52 height 15
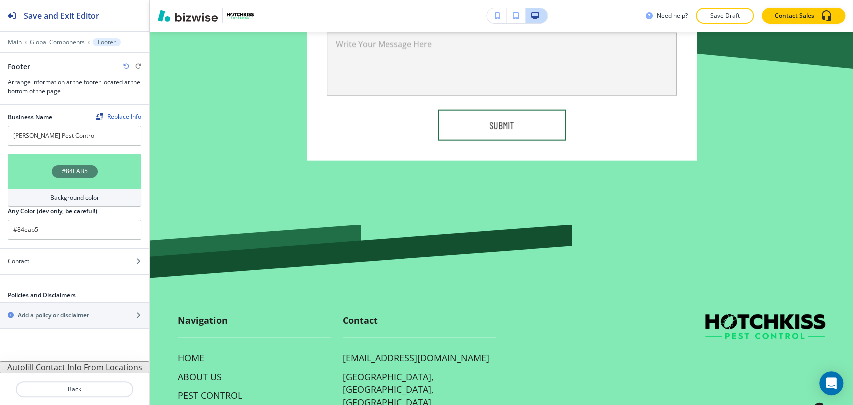
click at [87, 193] on h4 "Background color" at bounding box center [74, 197] width 49 height 9
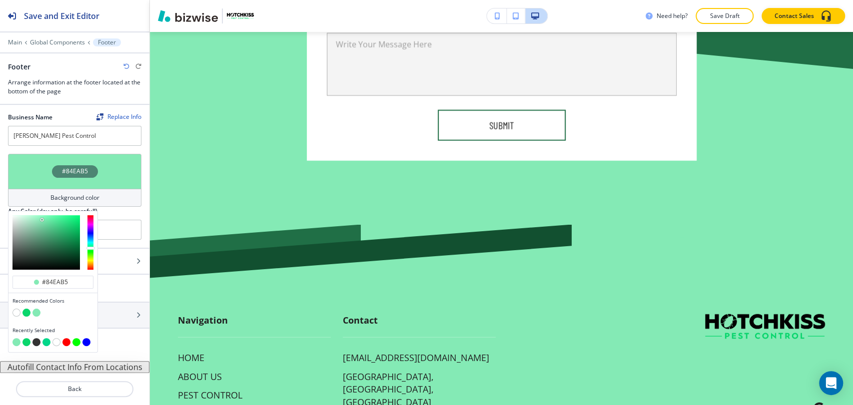
click at [17, 312] on button "button" at bounding box center [16, 313] width 8 height 8
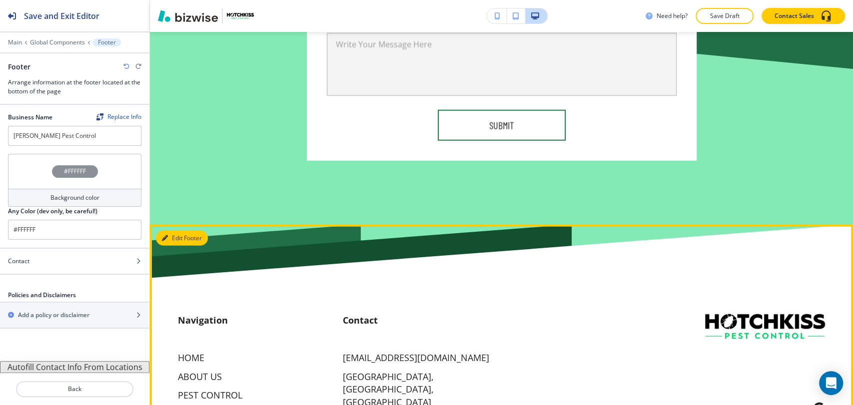
click at [168, 231] on button "Edit Footer" at bounding box center [182, 238] width 52 height 15
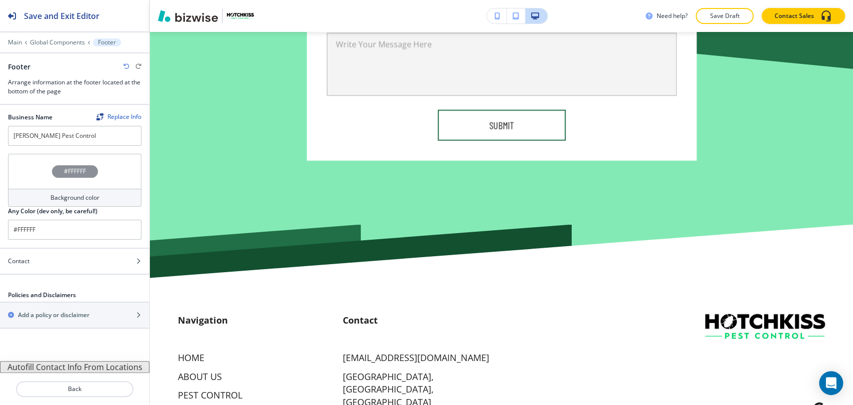
click at [77, 190] on div "Background color" at bounding box center [74, 198] width 133 height 18
drag, startPoint x: 523, startPoint y: 184, endPoint x: 503, endPoint y: 182, distance: 20.6
click at [8, 32] on img at bounding box center [4, 28] width 8 height 8
click at [113, 197] on div "Background color" at bounding box center [74, 198] width 133 height 18
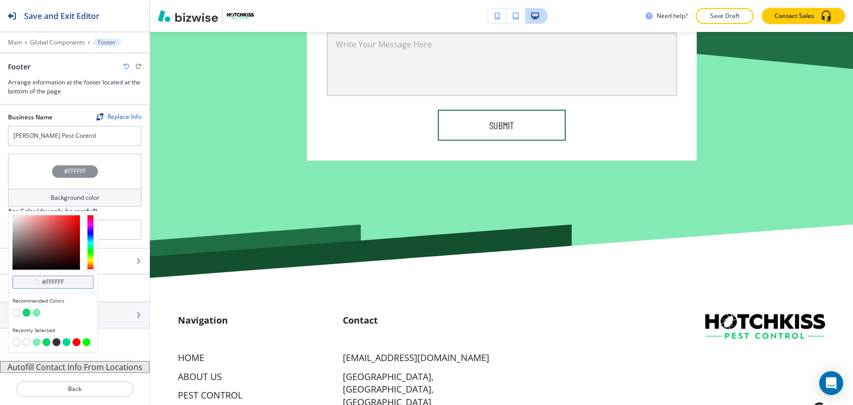
click at [69, 280] on input "#ffffff" at bounding box center [58, 282] width 35 height 8
click at [69, 279] on input "#ffffff" at bounding box center [58, 282] width 35 height 8
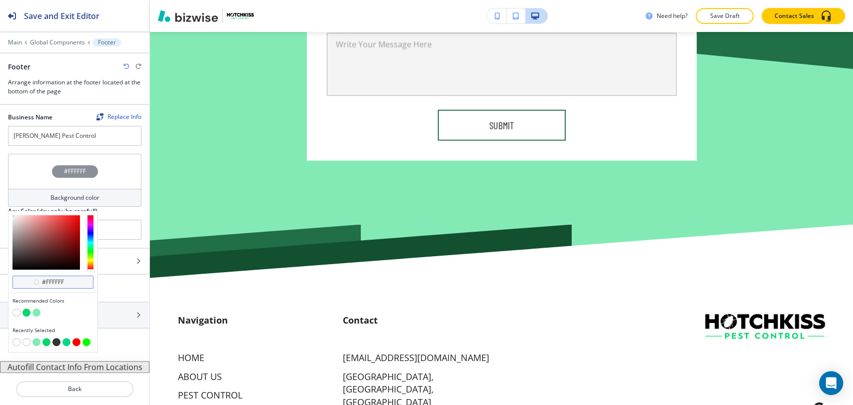
click at [69, 279] on input "#ffffff" at bounding box center [58, 282] width 35 height 8
paste input "125030"
type input "#125030"
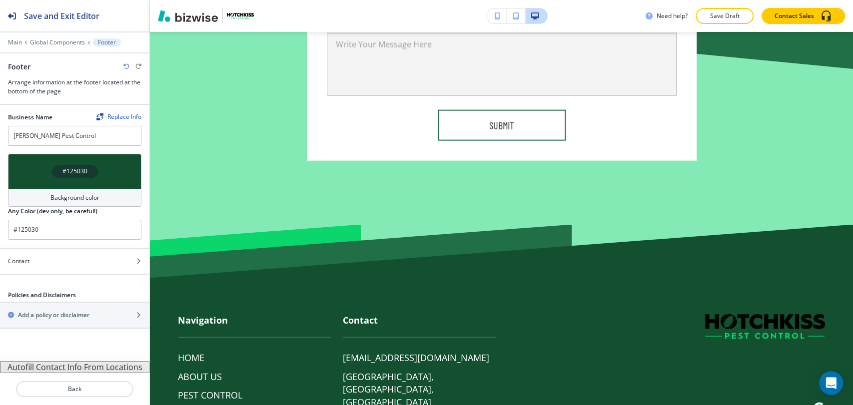
click at [13, 12] on button "X" at bounding box center [6, 6] width 13 height 12
click at [88, 170] on div "#125030" at bounding box center [75, 171] width 46 height 12
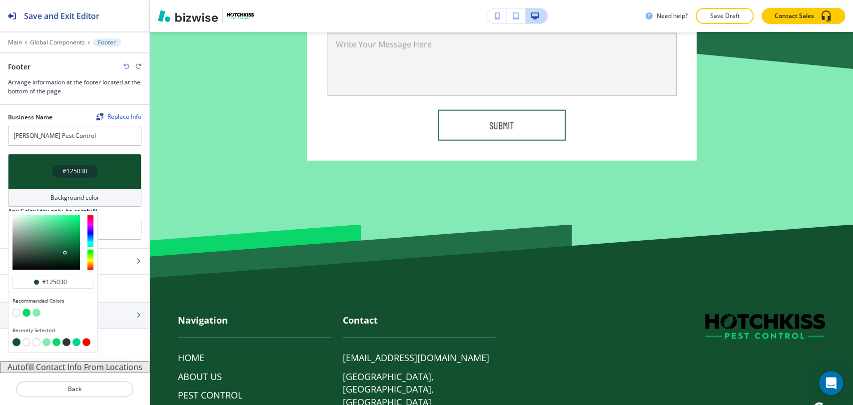
type input "#238553"
click at [62, 241] on div at bounding box center [45, 242] width 67 height 54
type input "#238553"
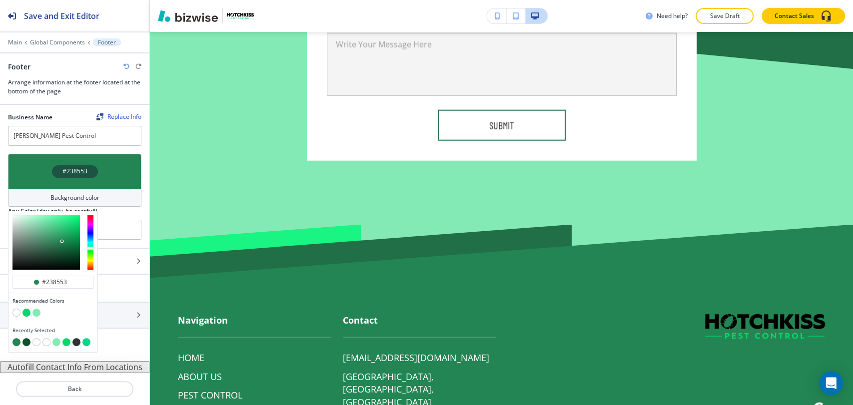
type input "#2da667"
click at [61, 234] on div at bounding box center [45, 242] width 67 height 54
type input "#2da667"
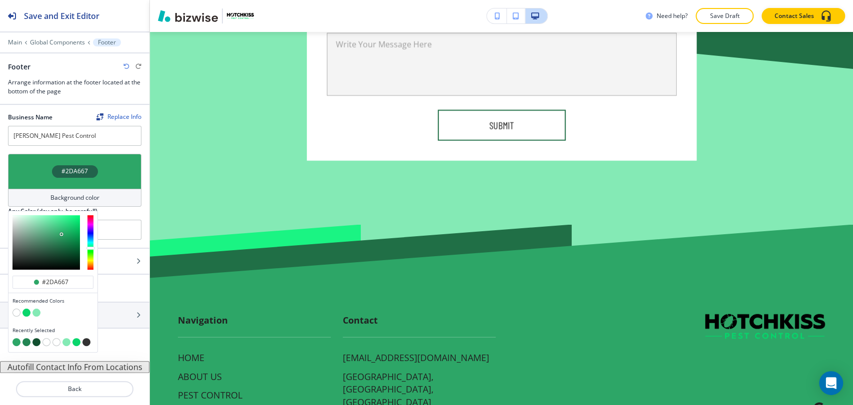
type input "#227c4d"
click at [61, 243] on div at bounding box center [45, 242] width 67 height 54
type input "#227c4d"
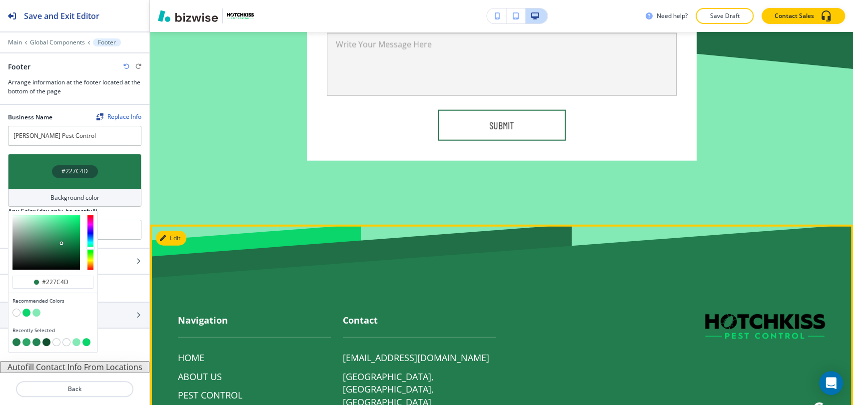
click at [593, 294] on div "Contact [EMAIL_ADDRESS][DOMAIN_NAME] [GEOGRAPHIC_DATA] [PHONE_NUMBER] License N…" at bounding box center [496, 373] width 330 height 159
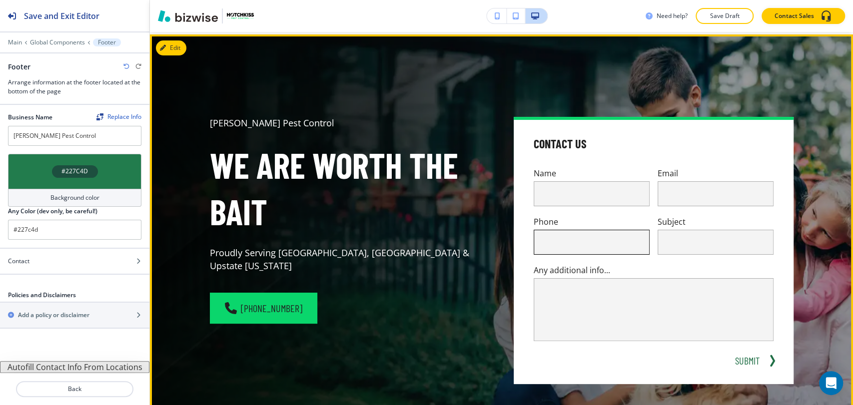
scroll to position [0, 0]
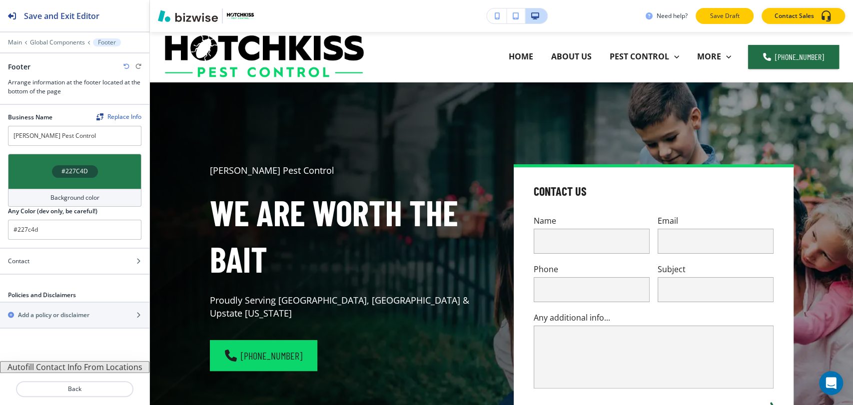
click at [716, 15] on p "Save Draft" at bounding box center [725, 15] width 32 height 9
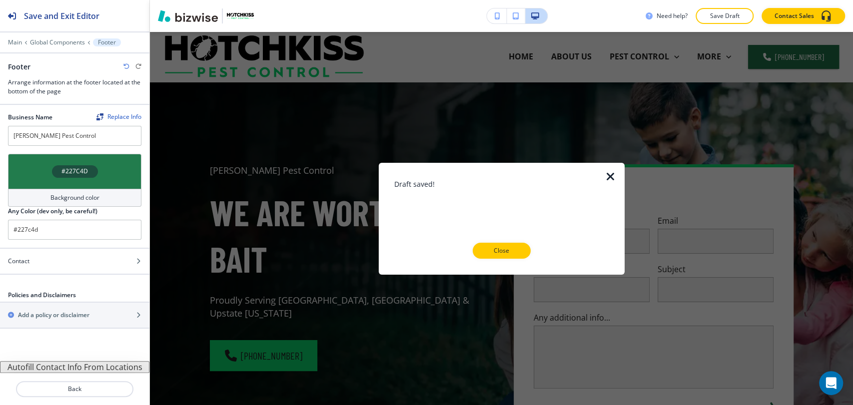
drag, startPoint x: 500, startPoint y: 248, endPoint x: 520, endPoint y: 203, distance: 48.8
click at [500, 248] on p "Close" at bounding box center [502, 250] width 32 height 9
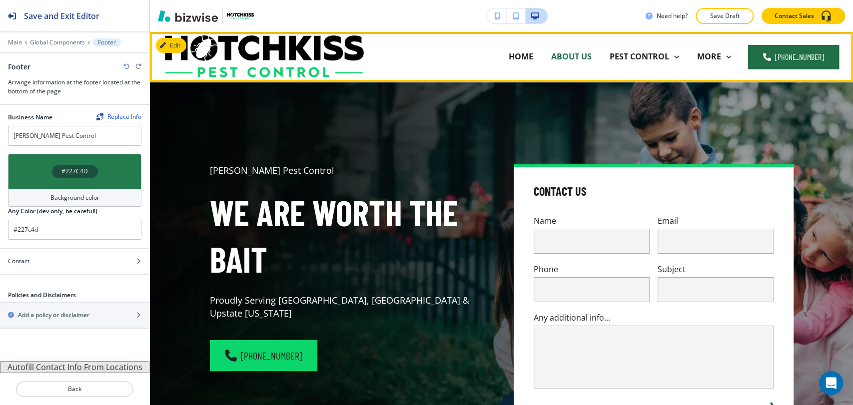
click at [579, 58] on p "ABOUT US" at bounding box center [571, 56] width 40 height 11
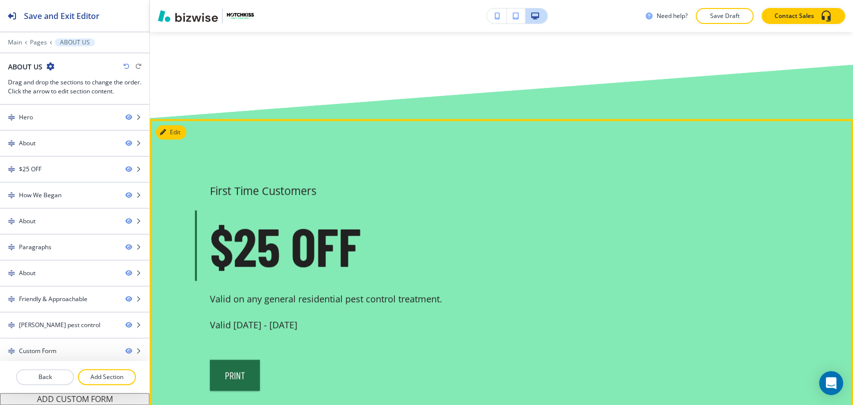
scroll to position [944, 0]
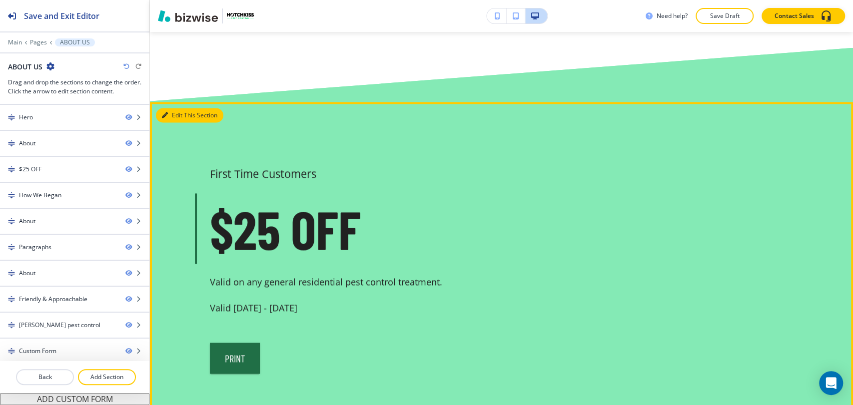
click at [176, 115] on button "Edit This Section" at bounding box center [189, 115] width 67 height 15
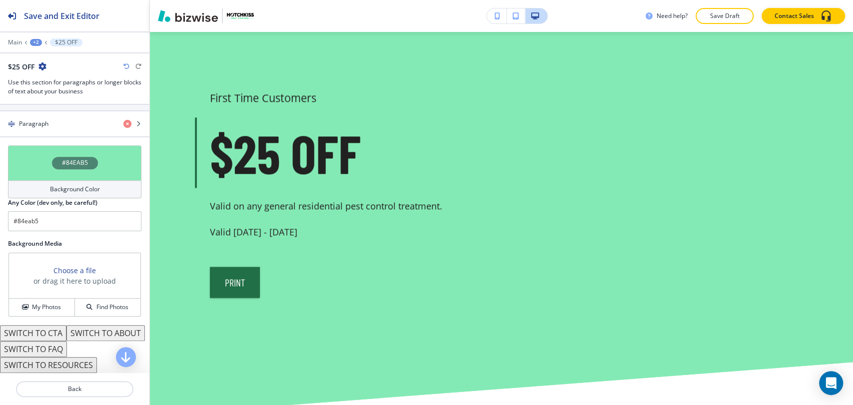
scroll to position [403, 0]
click at [62, 325] on button "SWITCH TO CTA" at bounding box center [33, 333] width 66 height 16
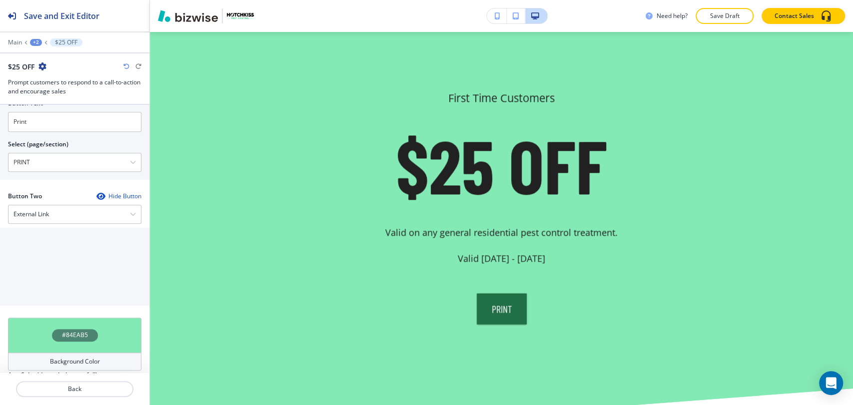
scroll to position [557, 0]
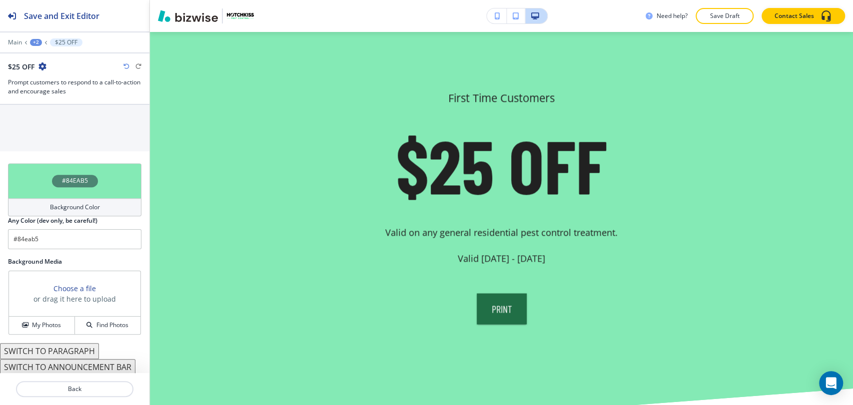
click at [95, 367] on button "SWITCH TO ANNOUNCEMENT BAR" at bounding box center [67, 367] width 135 height 16
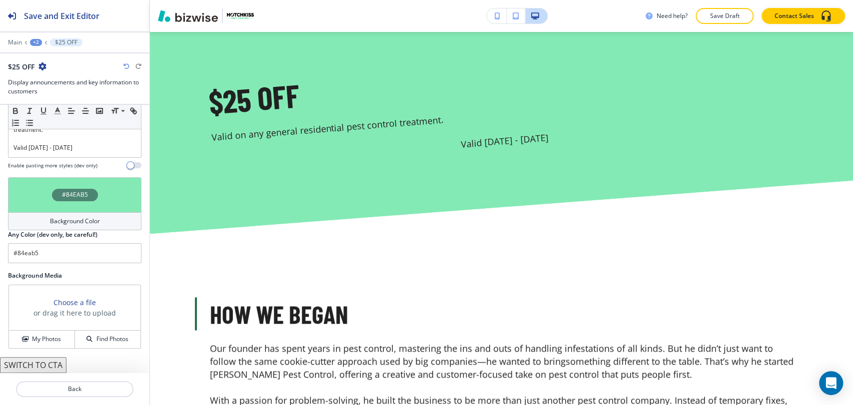
scroll to position [115, 0]
click at [61, 364] on button "SWITCH TO CTA" at bounding box center [33, 366] width 66 height 16
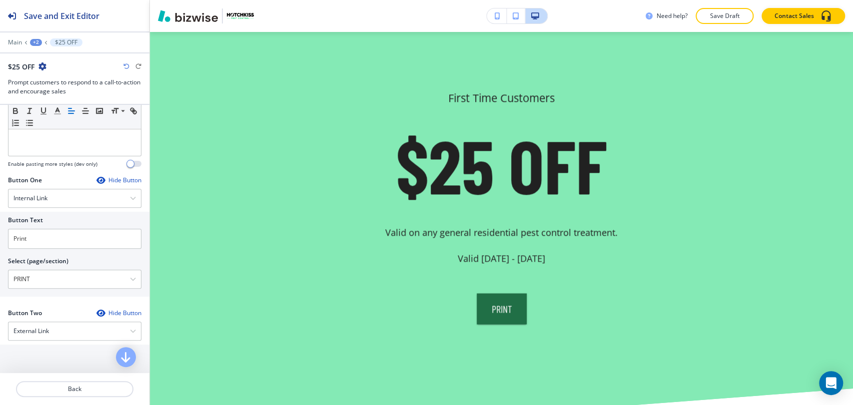
scroll to position [557, 0]
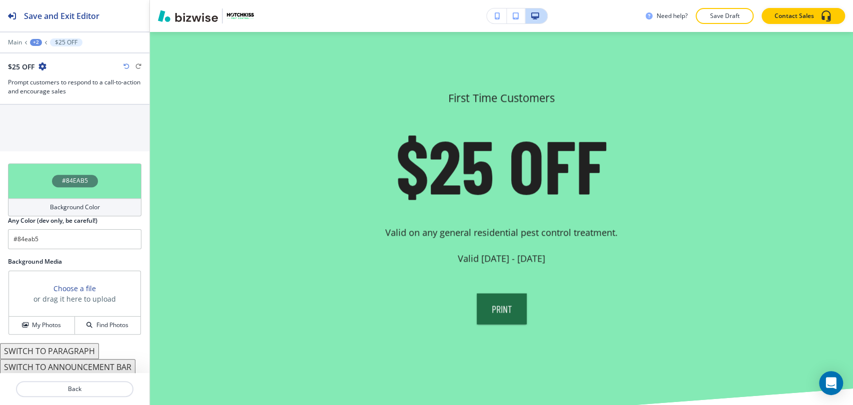
click at [91, 351] on button "SWITCH TO PARAGRAPH" at bounding box center [49, 351] width 99 height 16
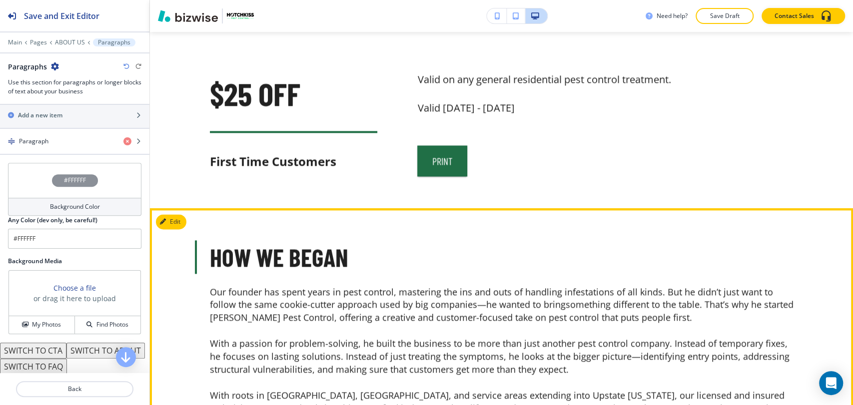
scroll to position [853, 0]
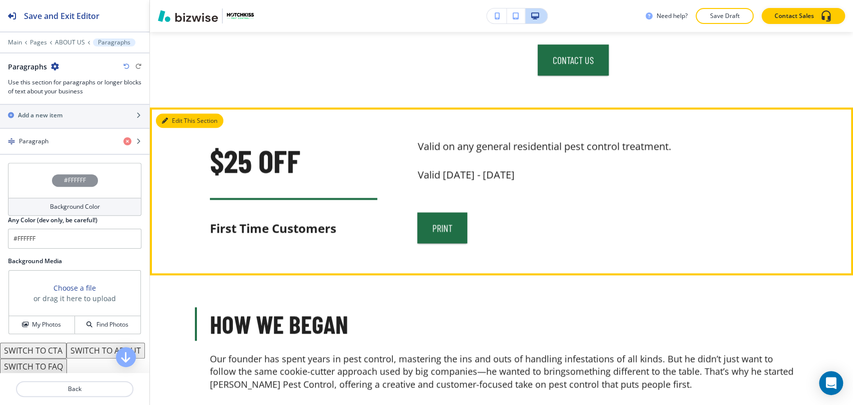
click at [174, 127] on button "Edit This Section" at bounding box center [189, 120] width 67 height 15
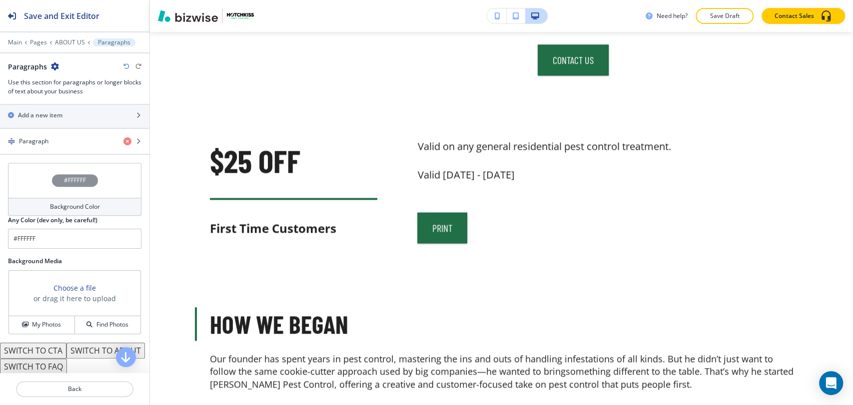
click at [78, 203] on h4 "Background Color" at bounding box center [75, 206] width 50 height 9
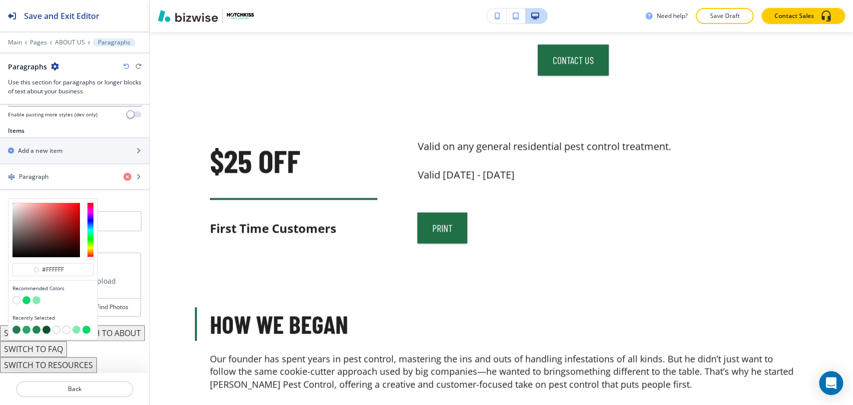
scroll to position [350, 0]
click at [36, 296] on button "button" at bounding box center [36, 300] width 8 height 8
type input "#84eab5"
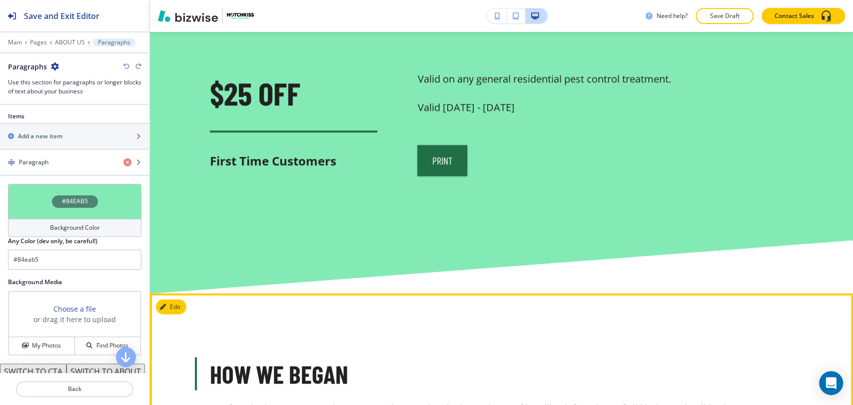
scroll to position [964, 0]
